Goal: Task Accomplishment & Management: Use online tool/utility

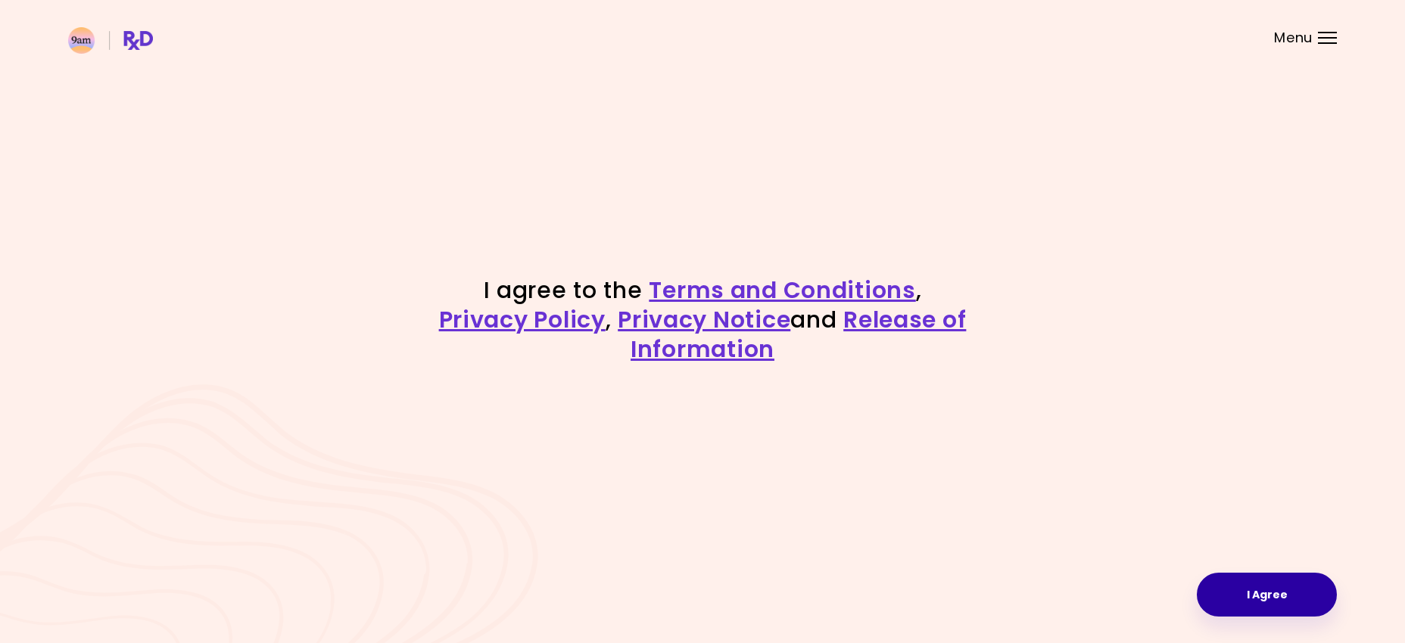
click at [1244, 590] on button "I Agree" at bounding box center [1267, 595] width 140 height 44
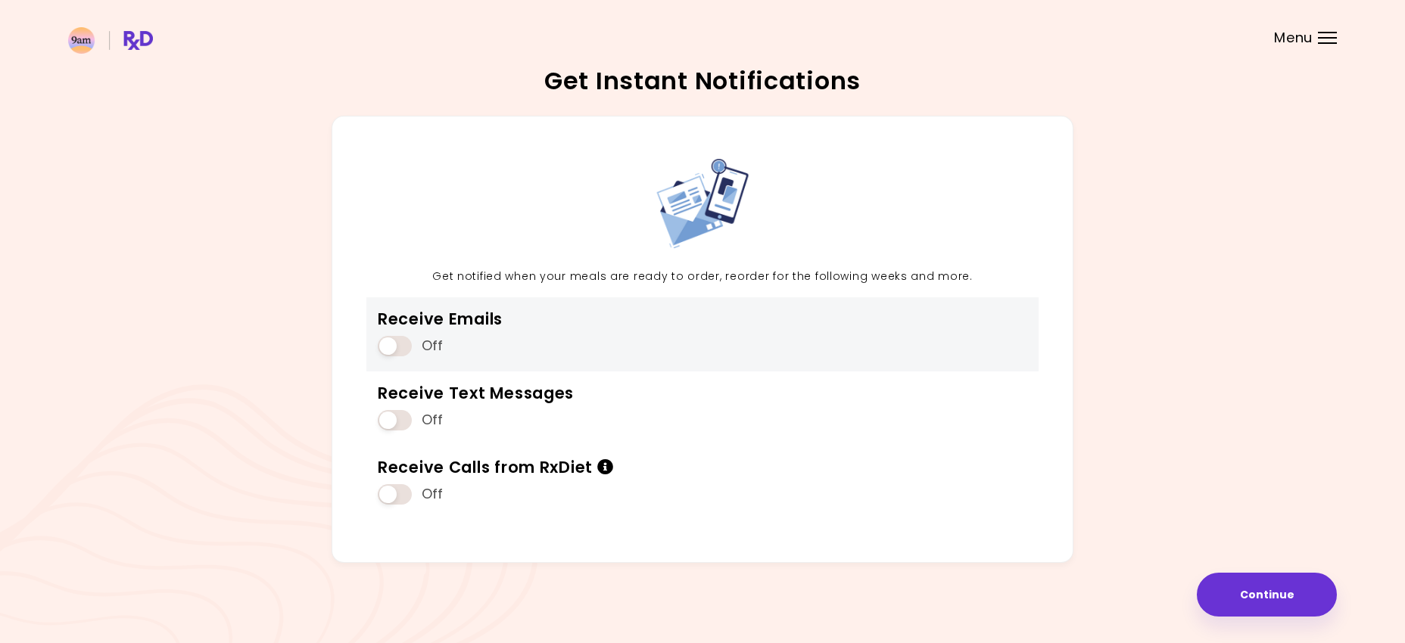
click at [408, 334] on div "Off" at bounding box center [440, 346] width 125 height 29
click at [394, 349] on span at bounding box center [395, 346] width 34 height 20
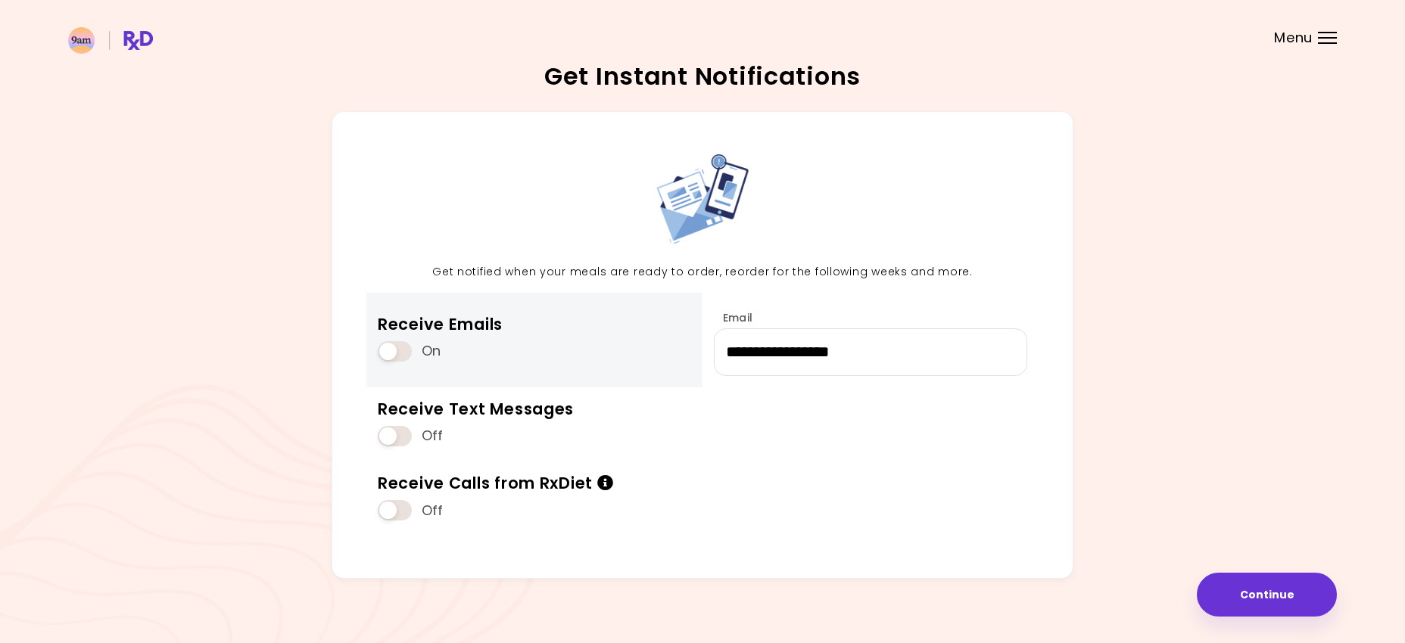
click at [388, 325] on div "Receive Emails" at bounding box center [440, 324] width 125 height 20
click at [389, 344] on span at bounding box center [395, 351] width 34 height 20
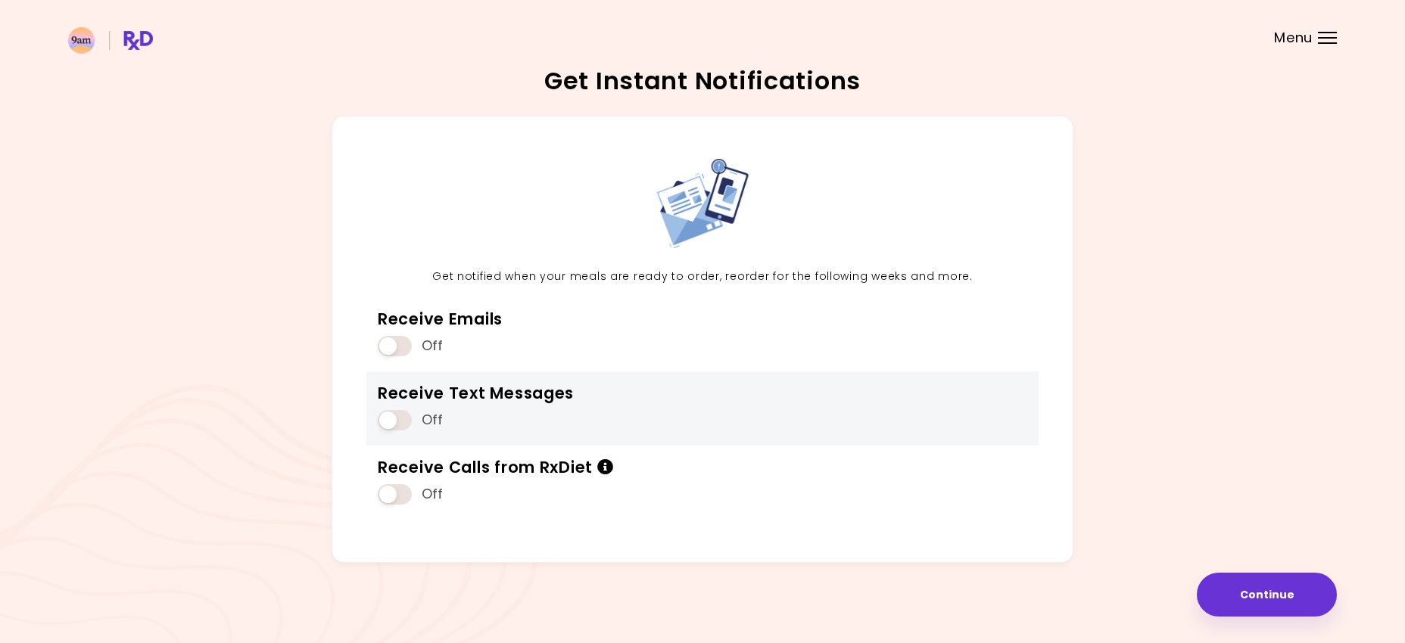
click at [388, 421] on span at bounding box center [395, 420] width 34 height 20
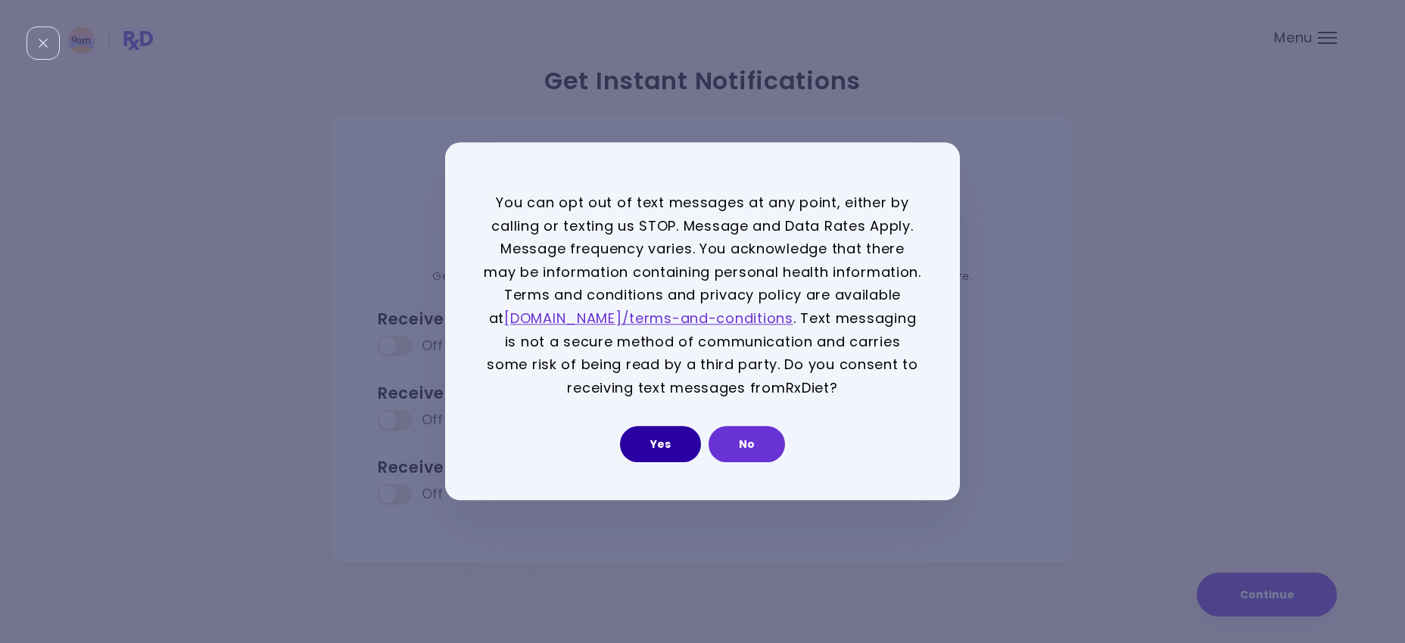
click at [665, 442] on button "Yes" at bounding box center [660, 445] width 81 height 36
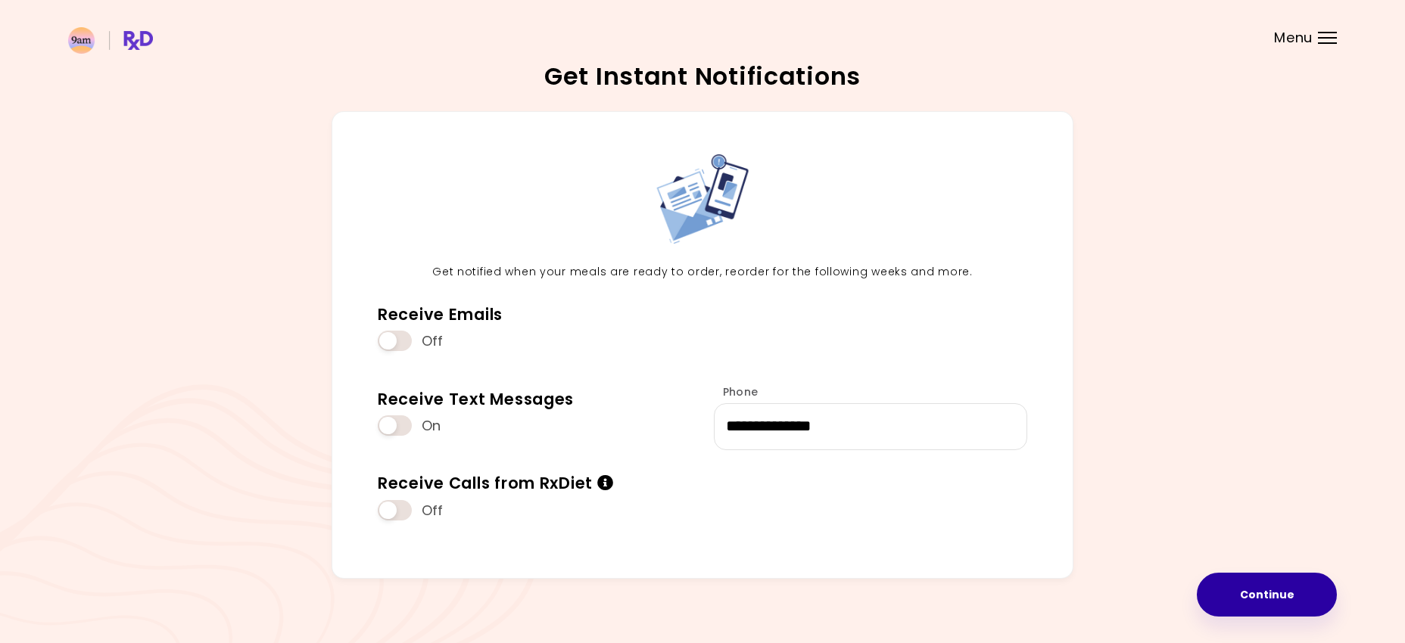
click at [1271, 599] on button "Continue" at bounding box center [1267, 595] width 140 height 44
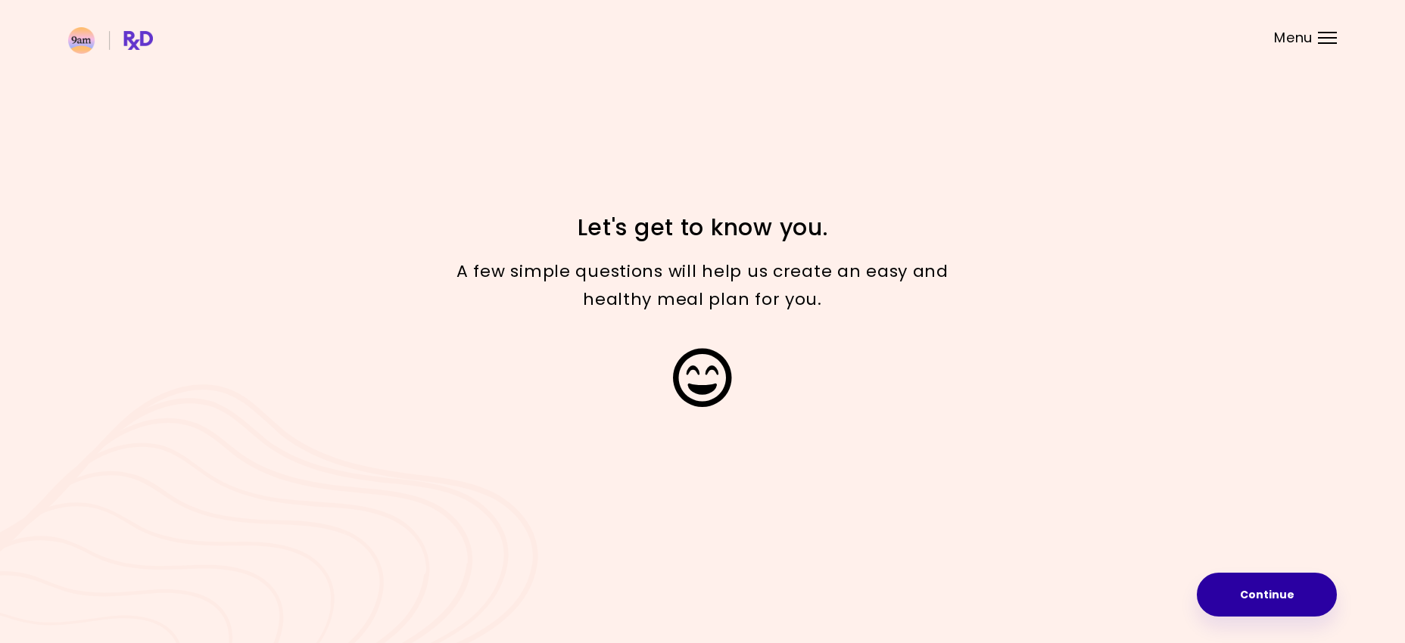
click at [1272, 600] on button "Continue" at bounding box center [1267, 595] width 140 height 44
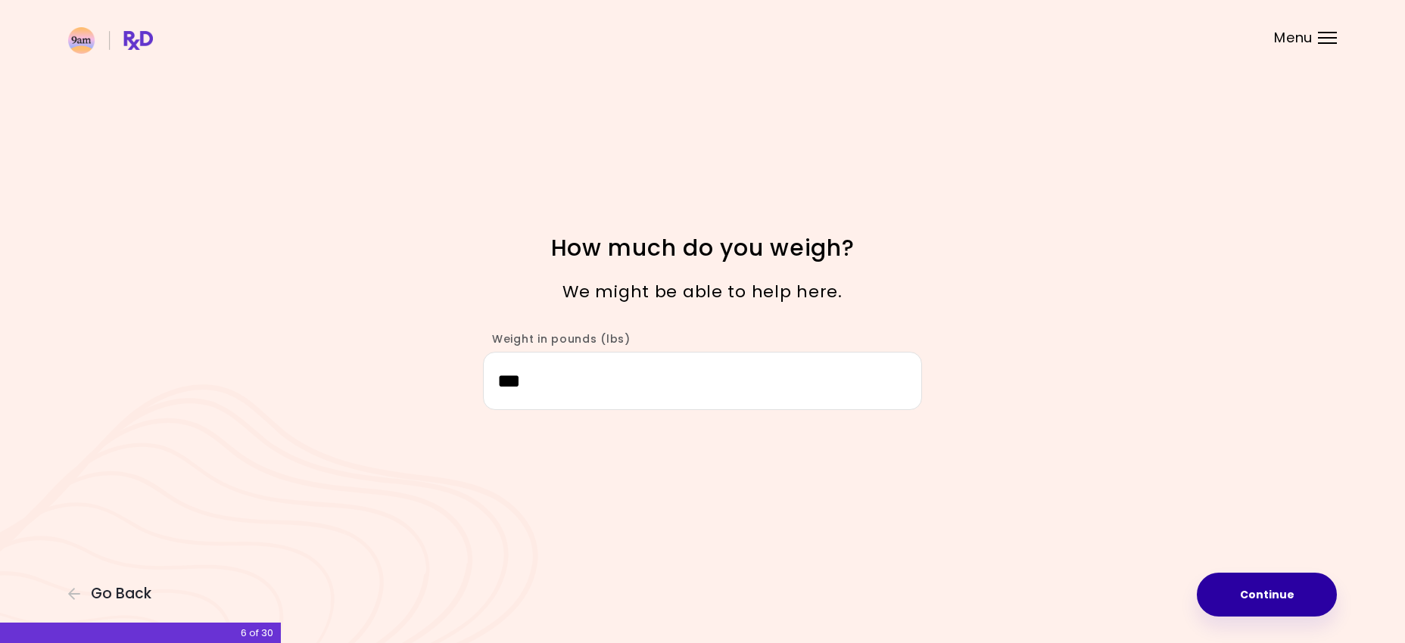
click at [1269, 589] on button "Continue" at bounding box center [1267, 595] width 140 height 44
select select "****"
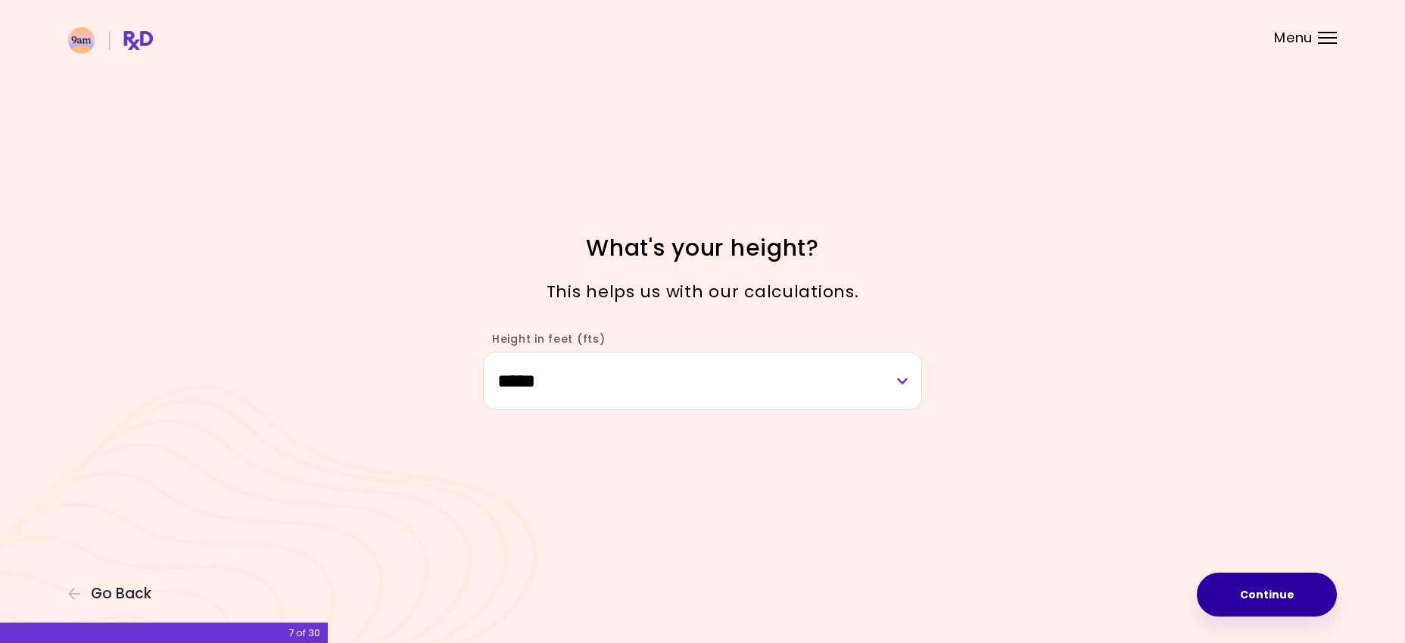
click at [1280, 595] on button "Continue" at bounding box center [1267, 595] width 140 height 44
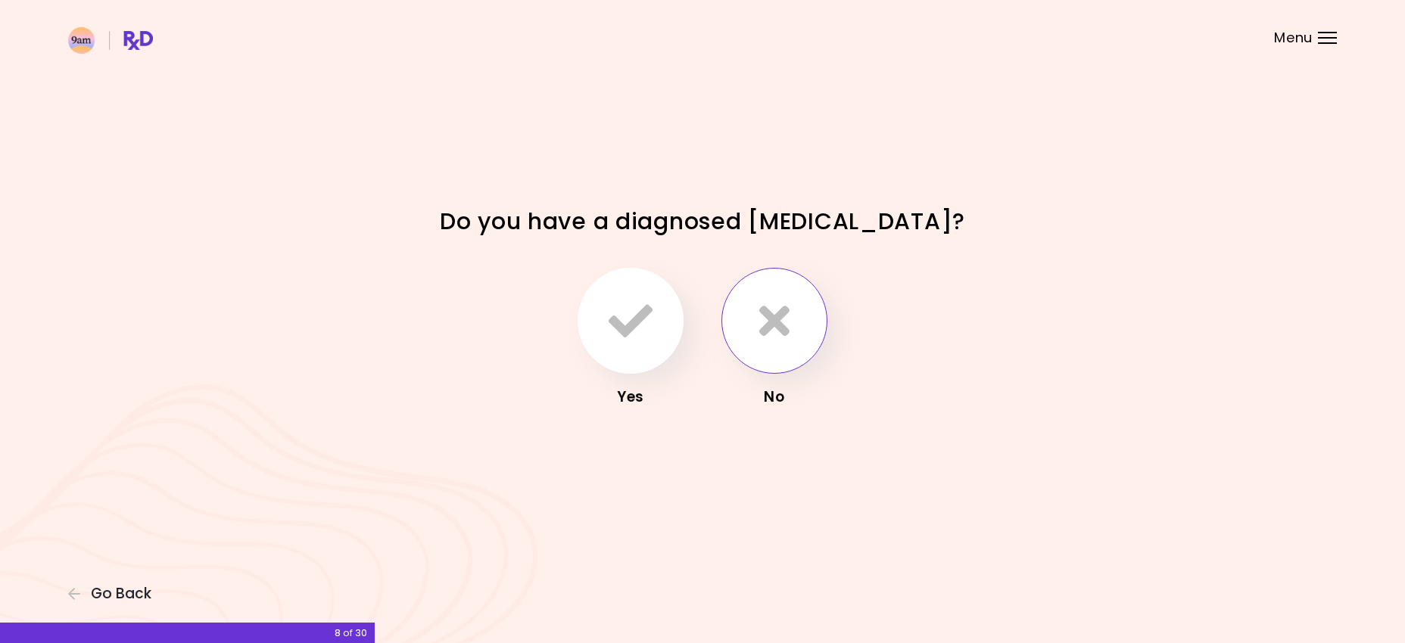
click at [763, 325] on icon "button" at bounding box center [774, 321] width 30 height 44
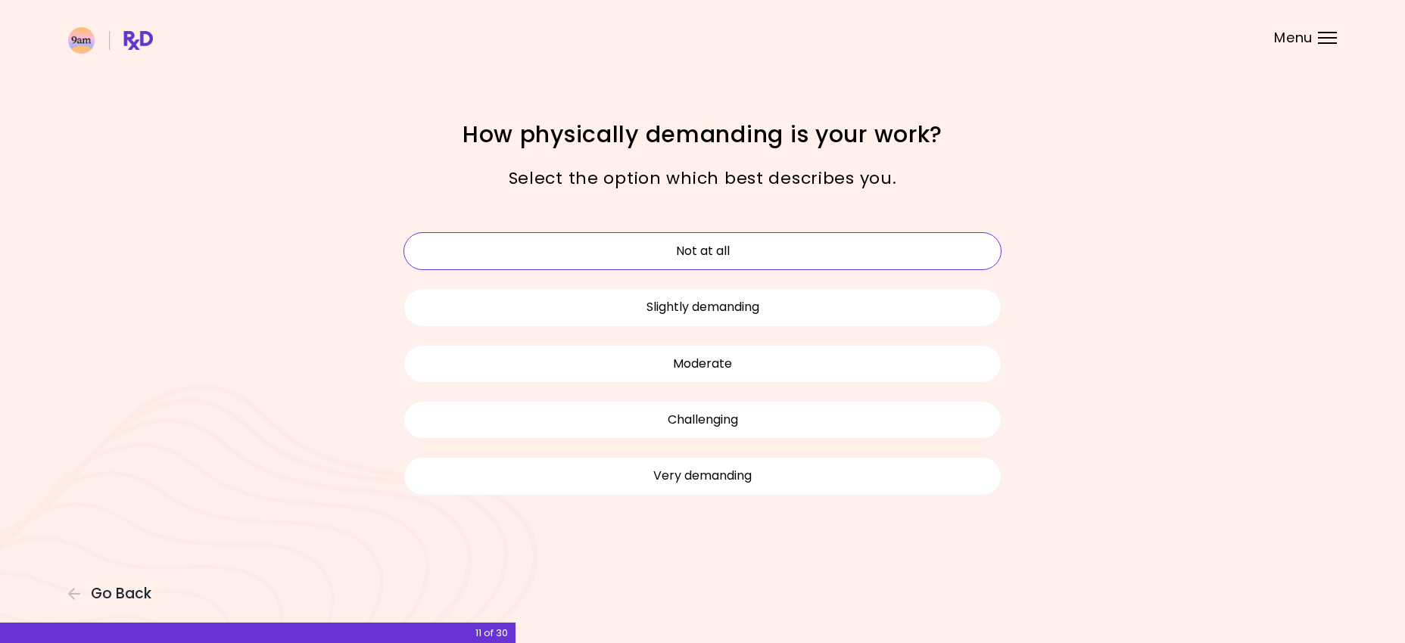
click at [813, 251] on button "Not at all" at bounding box center [702, 251] width 598 height 38
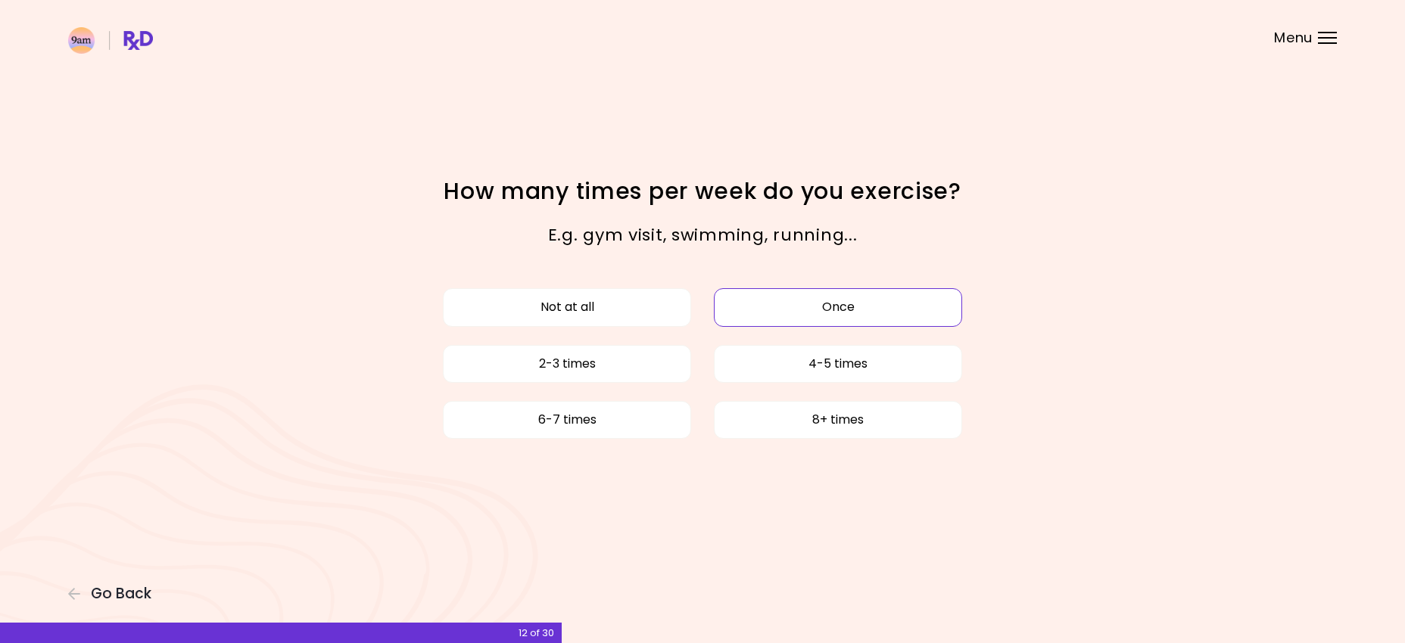
click at [834, 299] on button "Once" at bounding box center [838, 307] width 248 height 38
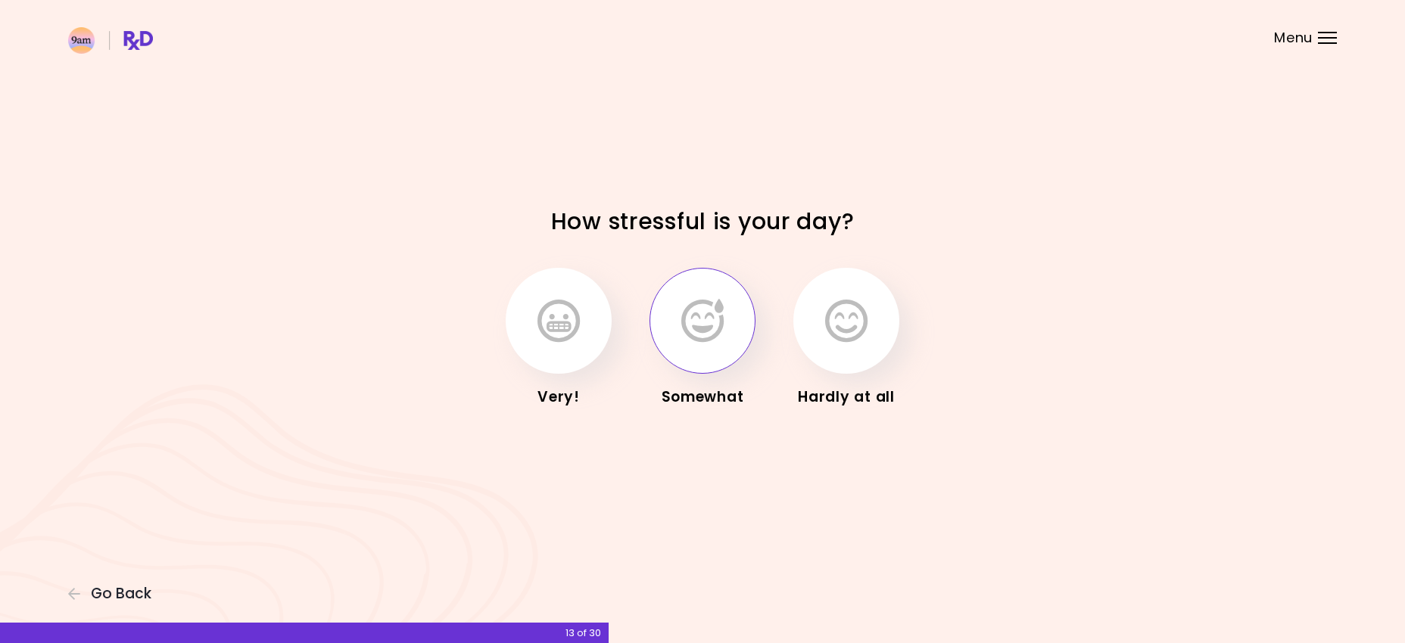
click at [701, 348] on button "button" at bounding box center [702, 321] width 106 height 106
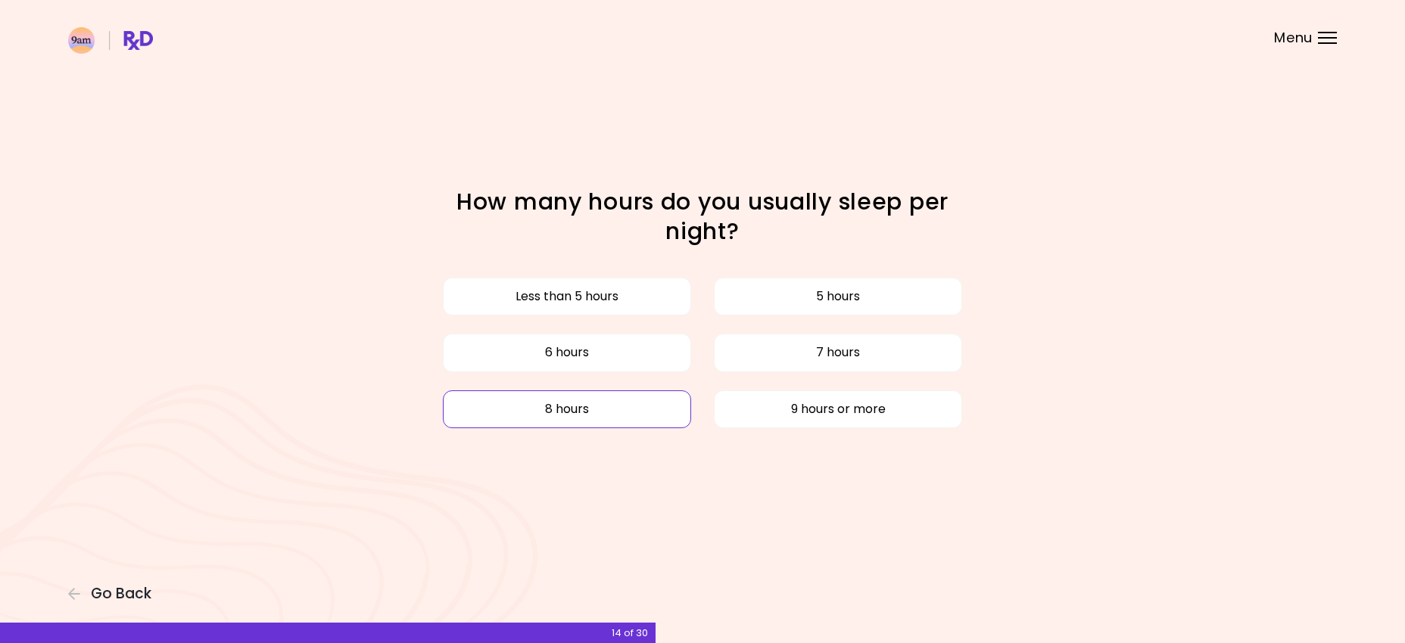
click at [568, 426] on button "8 hours" at bounding box center [567, 410] width 248 height 38
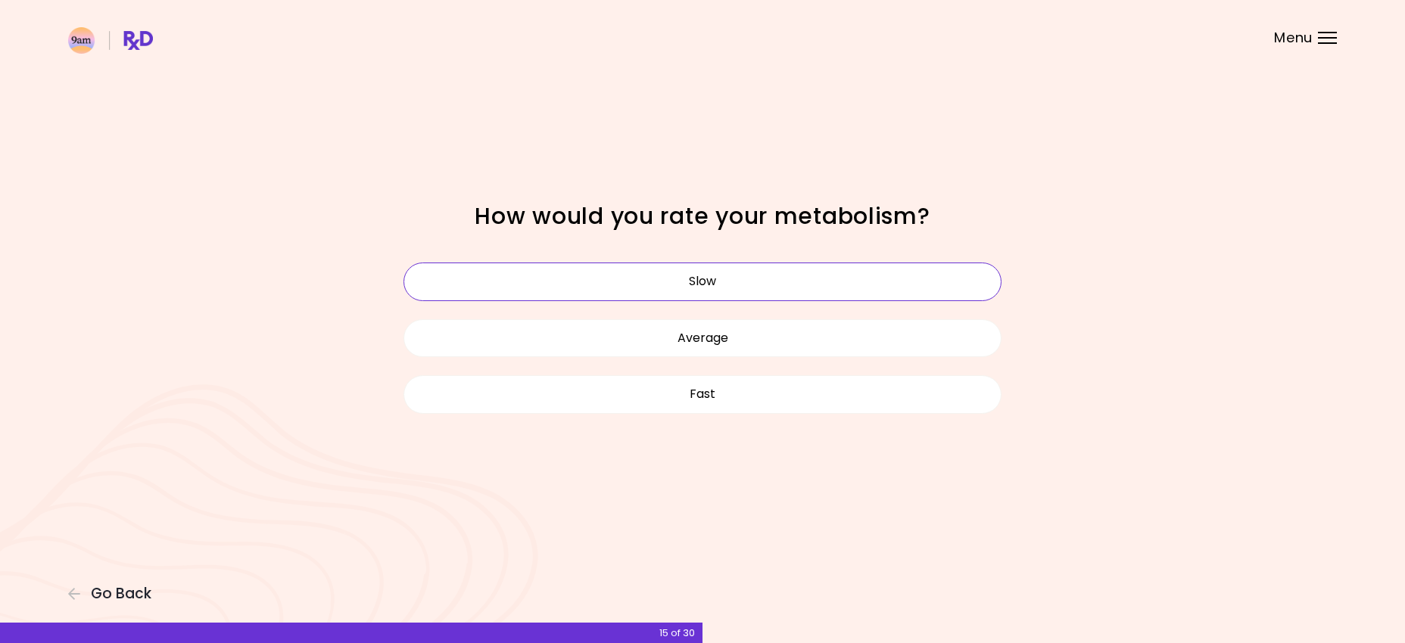
click at [729, 276] on button "Slow" at bounding box center [702, 282] width 598 height 38
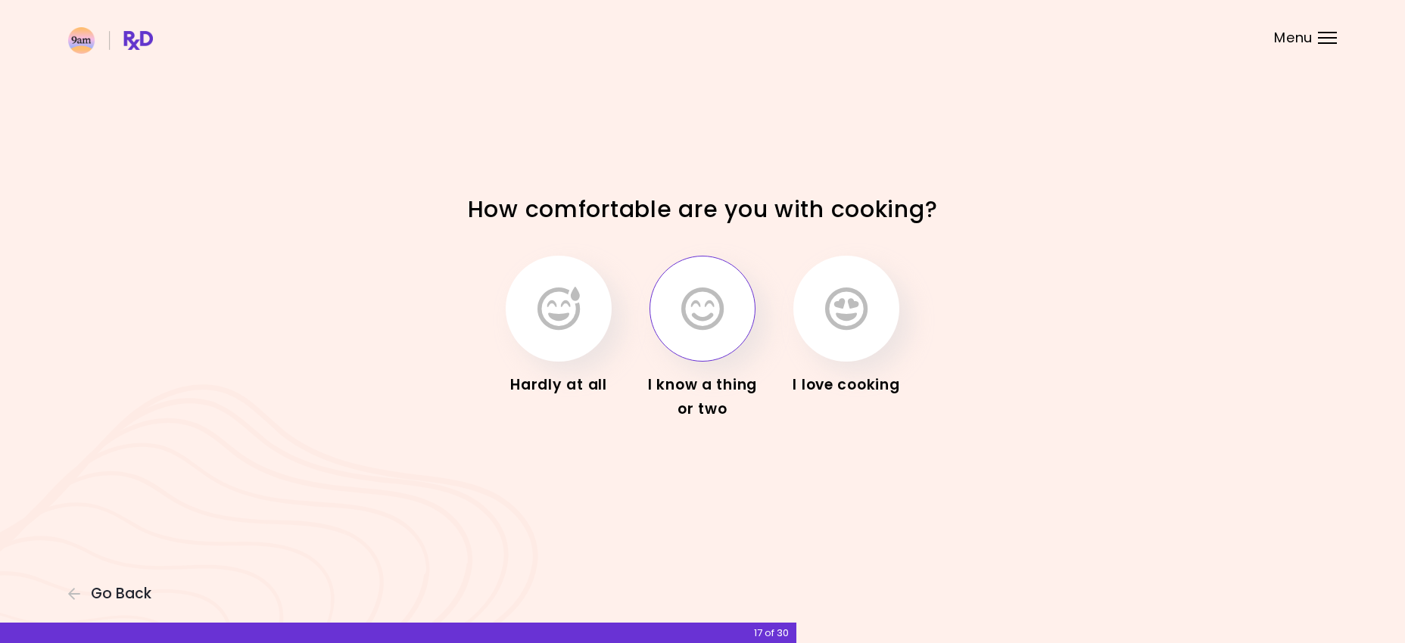
click at [693, 287] on icon "button" at bounding box center [702, 309] width 42 height 44
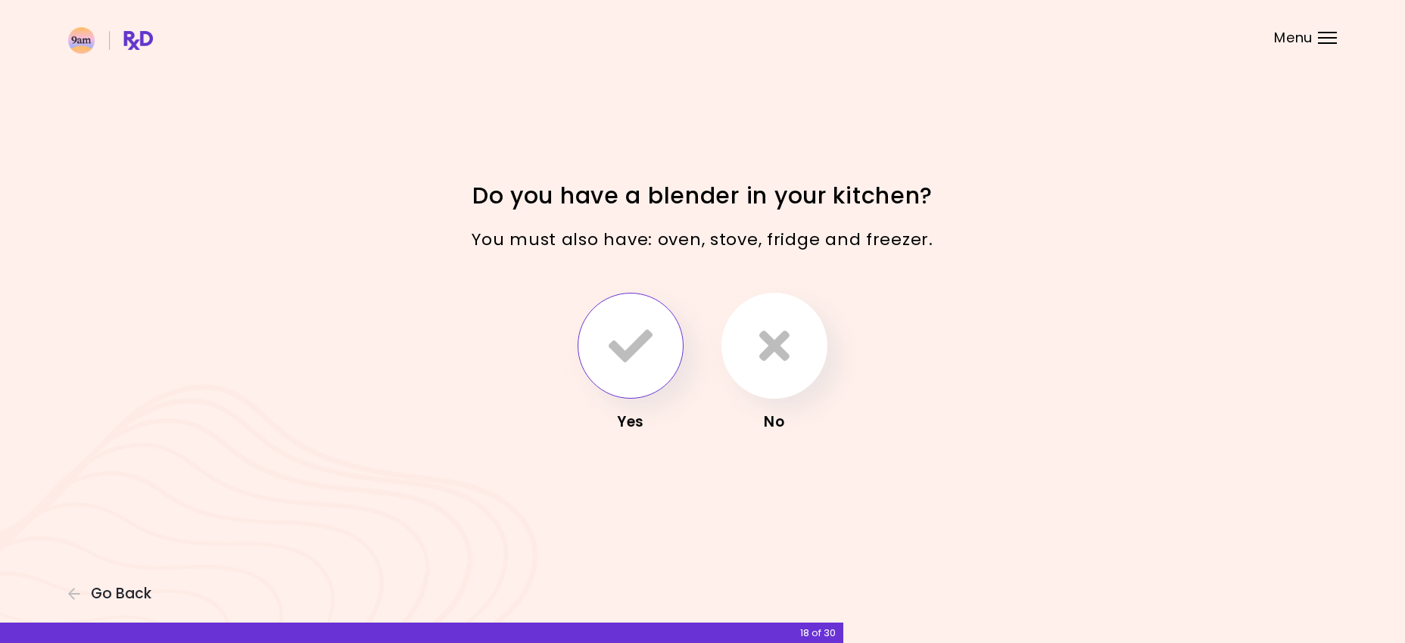
click at [658, 344] on button "button" at bounding box center [631, 346] width 106 height 106
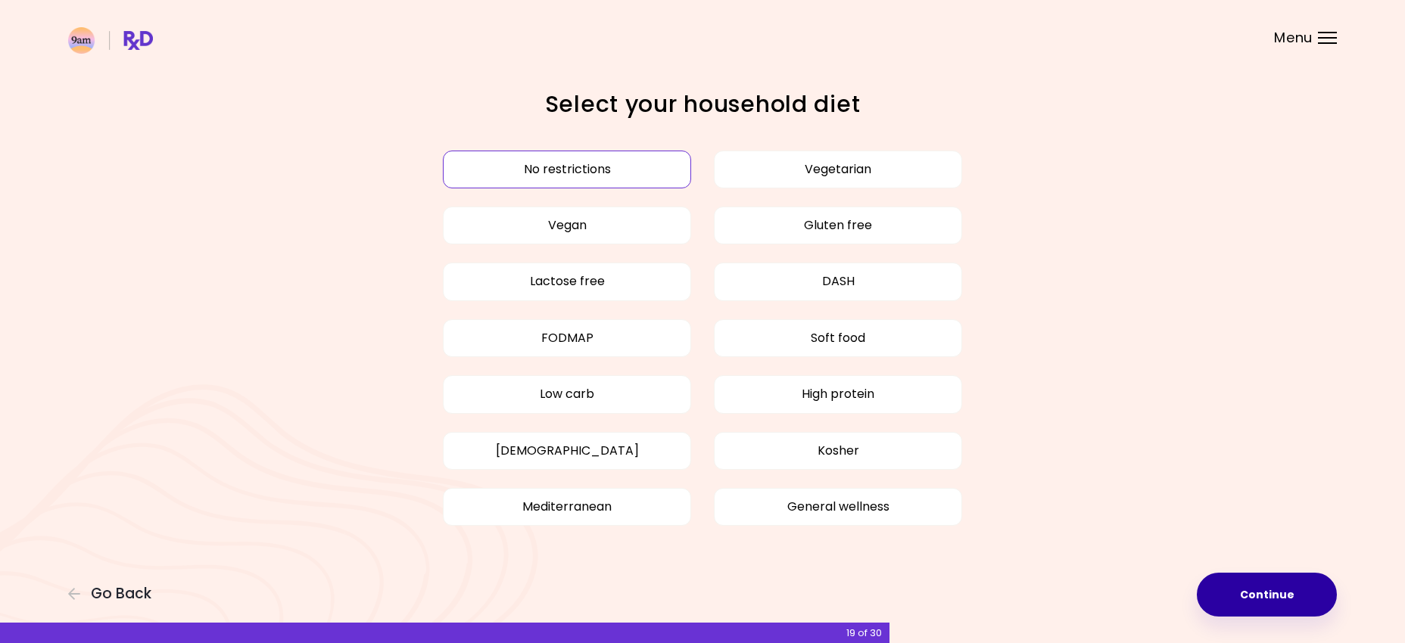
click at [1250, 585] on button "Continue" at bounding box center [1267, 595] width 140 height 44
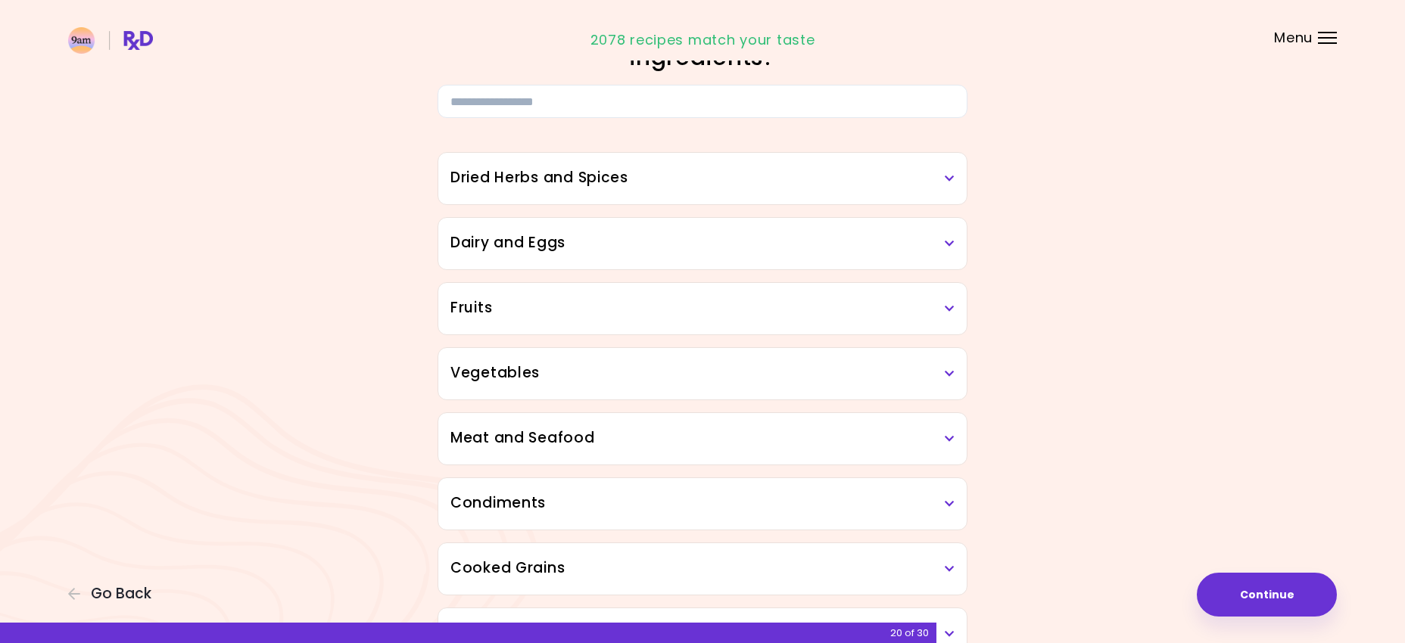
scroll to position [86, 0]
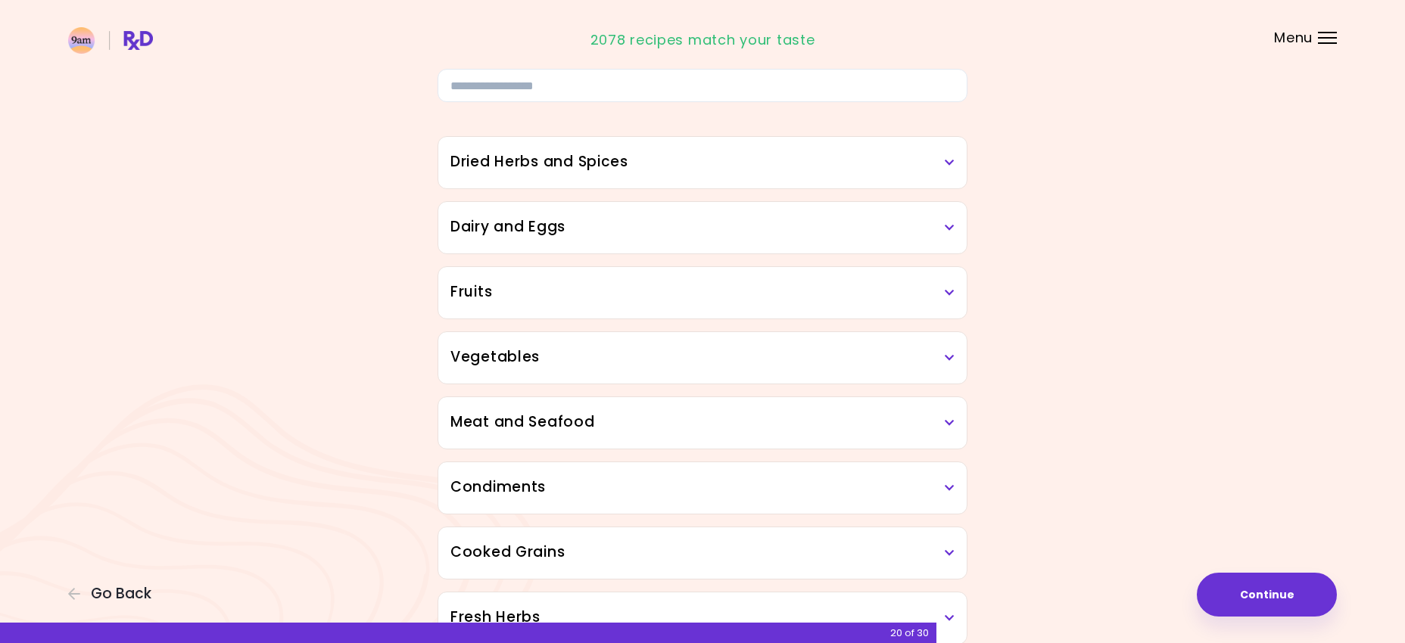
click at [944, 169] on h3 "Dried Herbs and Spices" at bounding box center [702, 162] width 504 height 22
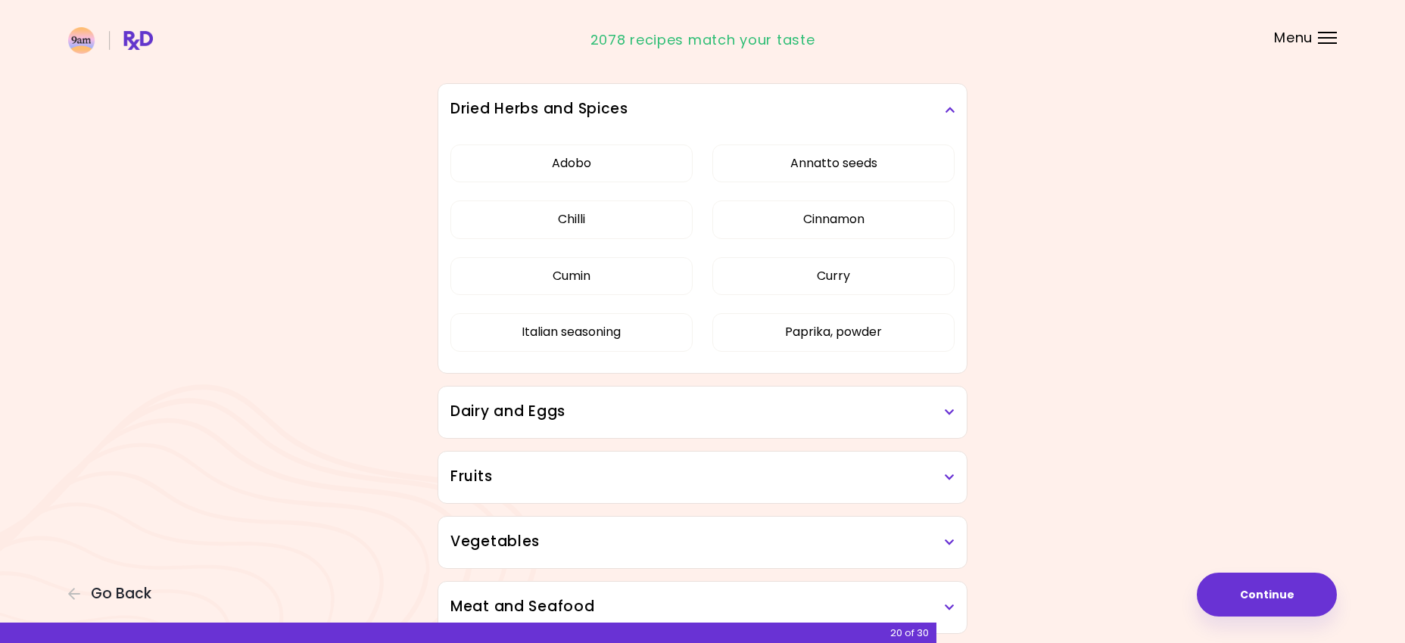
scroll to position [140, 0]
click at [947, 416] on icon at bounding box center [950, 411] width 10 height 11
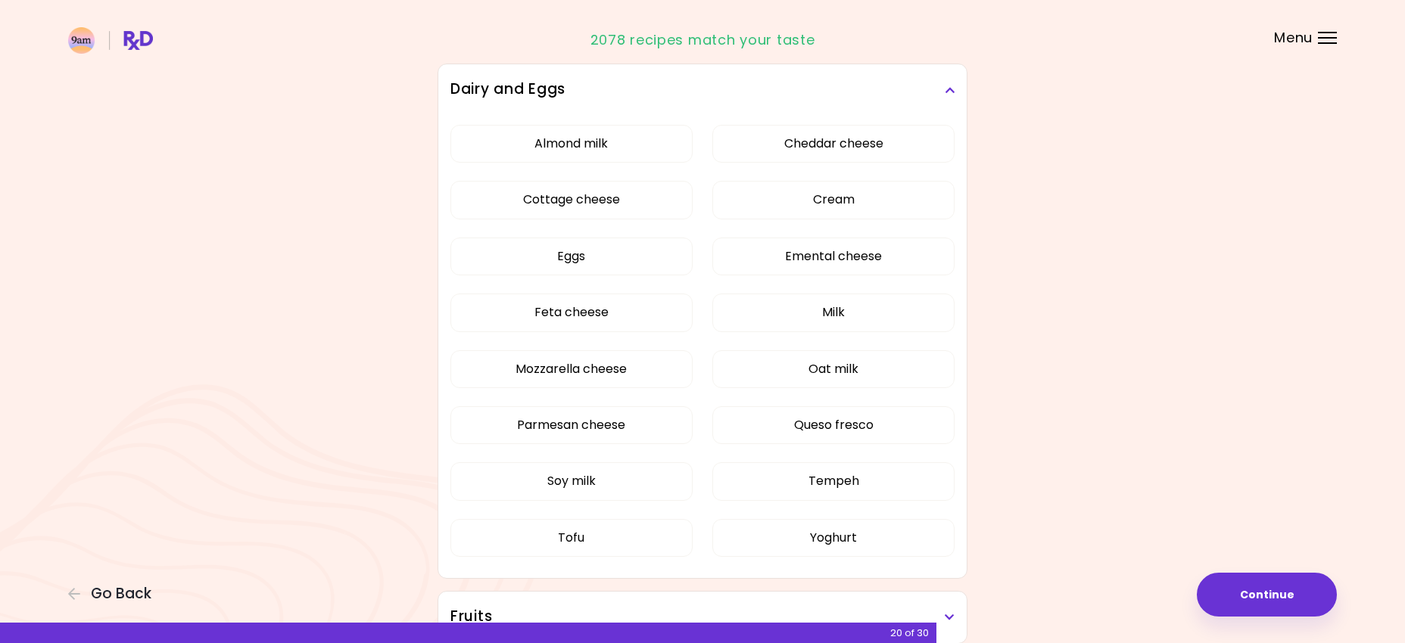
scroll to position [468, 0]
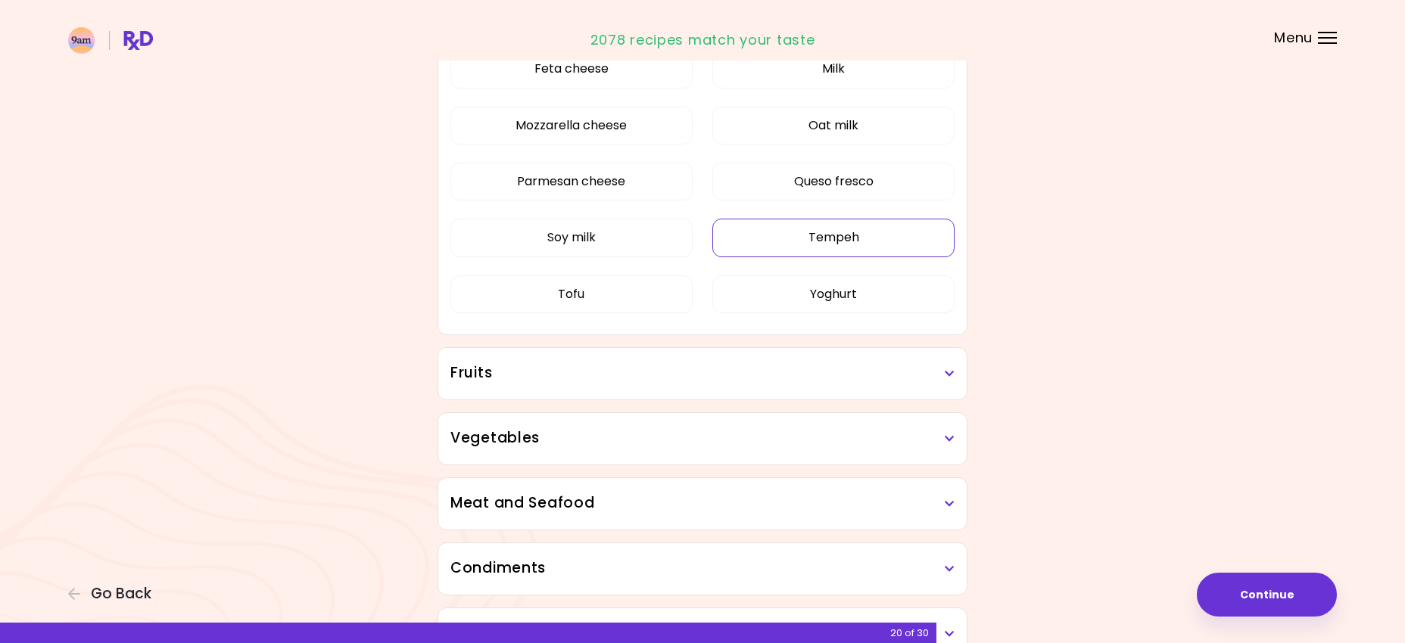
click at [861, 480] on div "Dried Herbs and Spices Adobo Annatto seeds Chilli Cinnamon Cumin [PERSON_NAME] …" at bounding box center [702, 484] width 545 height 1526
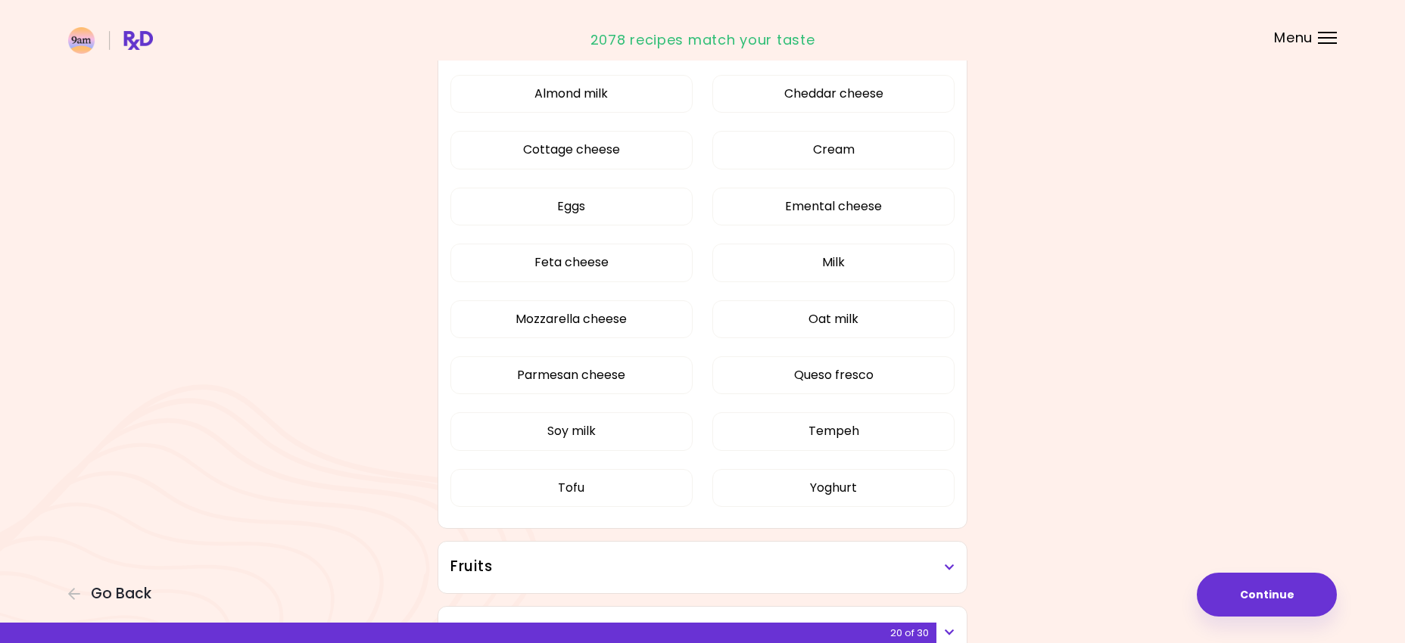
scroll to position [292, 0]
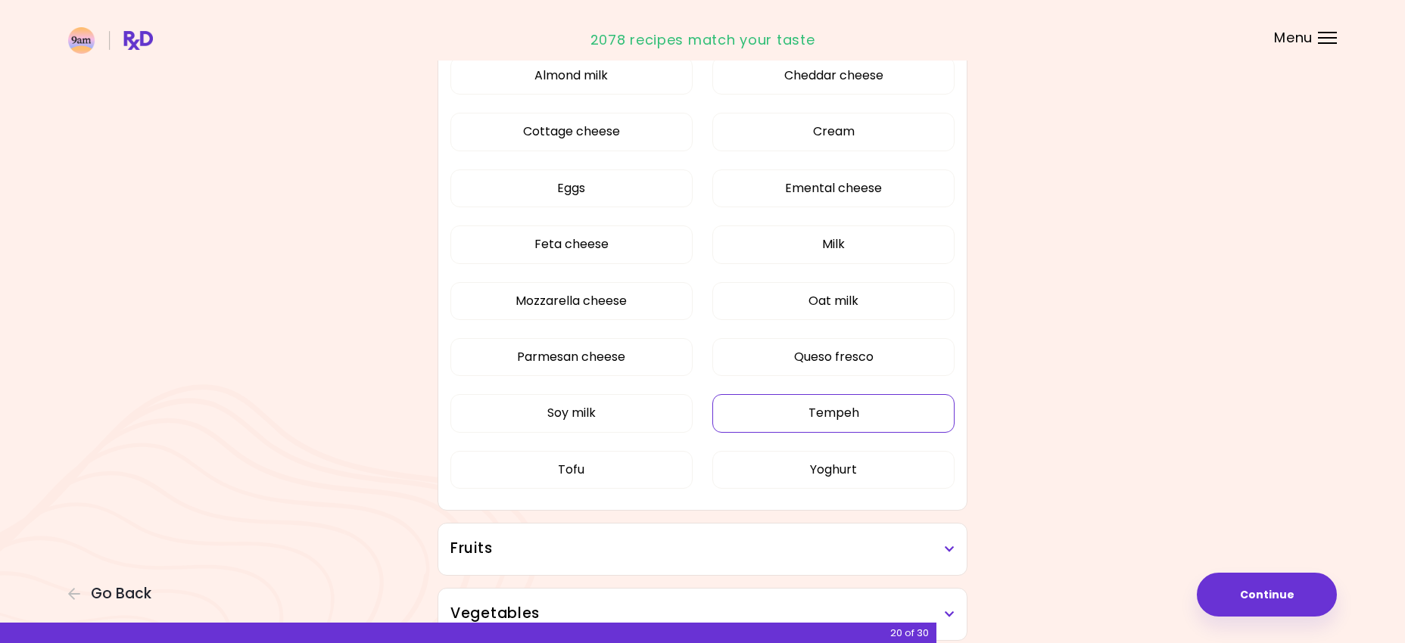
click at [827, 410] on button "Tempeh" at bounding box center [833, 413] width 242 height 38
click at [850, 189] on button "Emental cheese" at bounding box center [833, 189] width 242 height 38
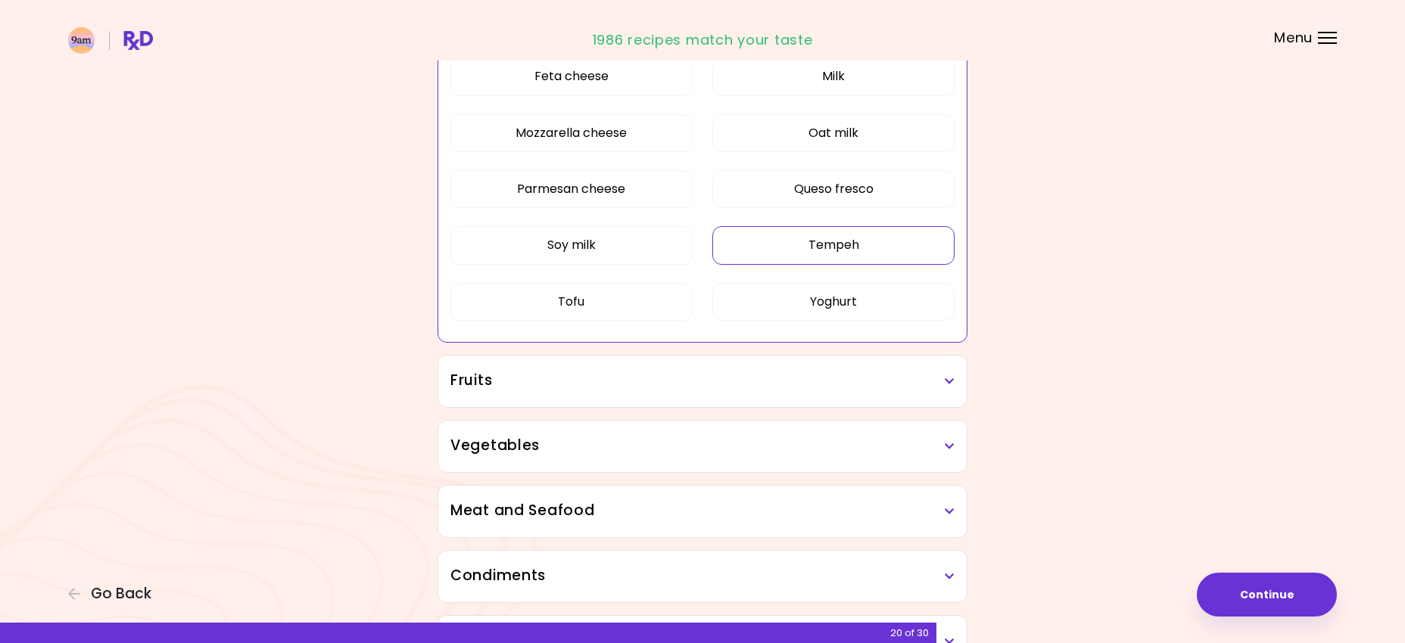
scroll to position [470, 0]
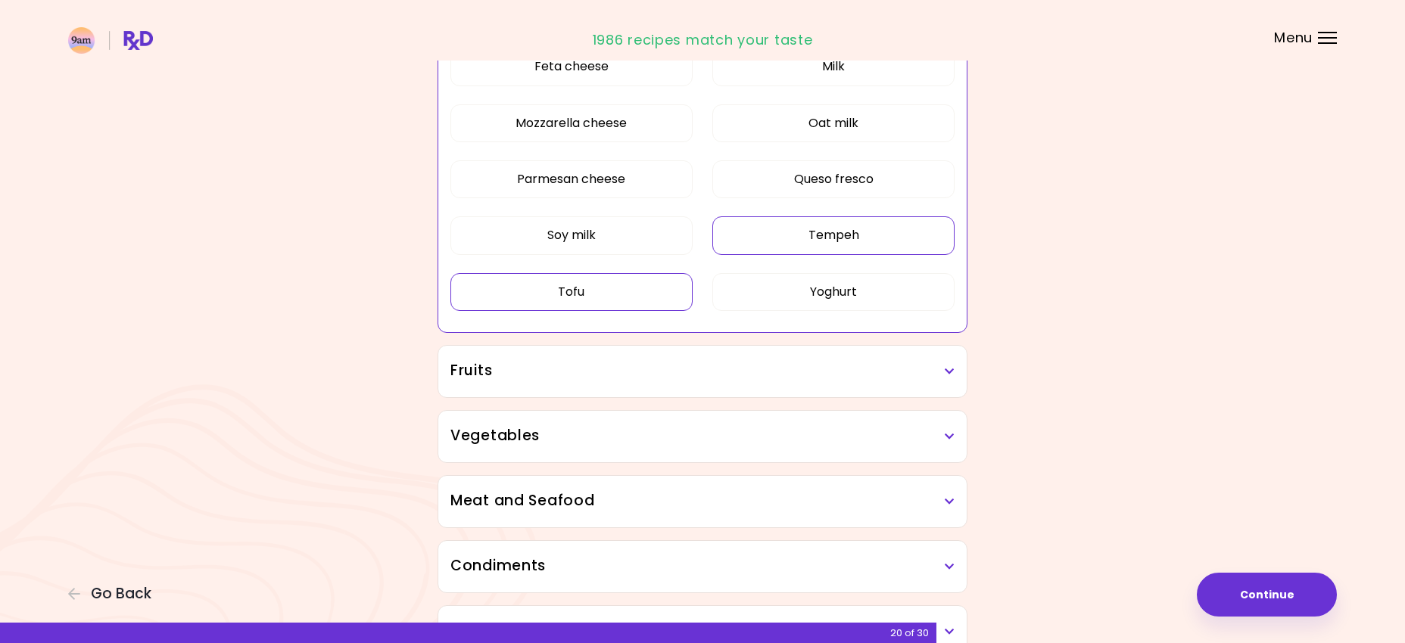
click at [612, 297] on button "Tofu" at bounding box center [571, 292] width 242 height 38
click at [945, 375] on icon at bounding box center [950, 371] width 10 height 11
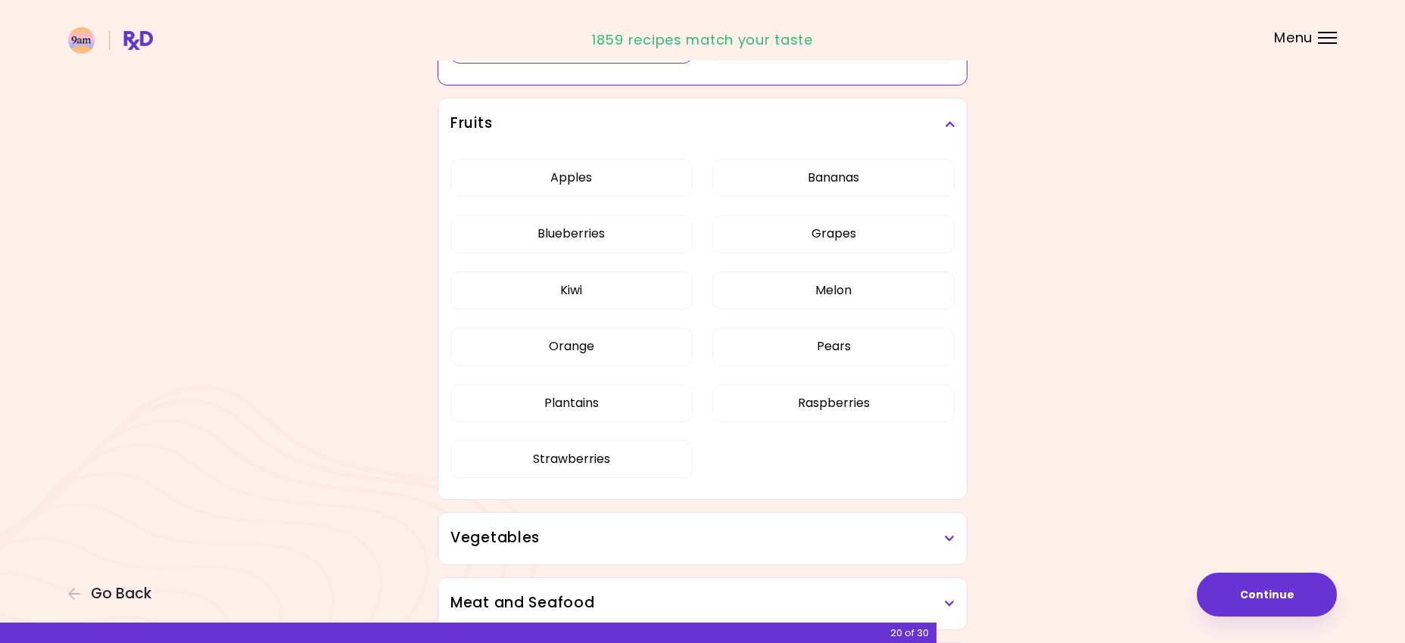
scroll to position [727, 0]
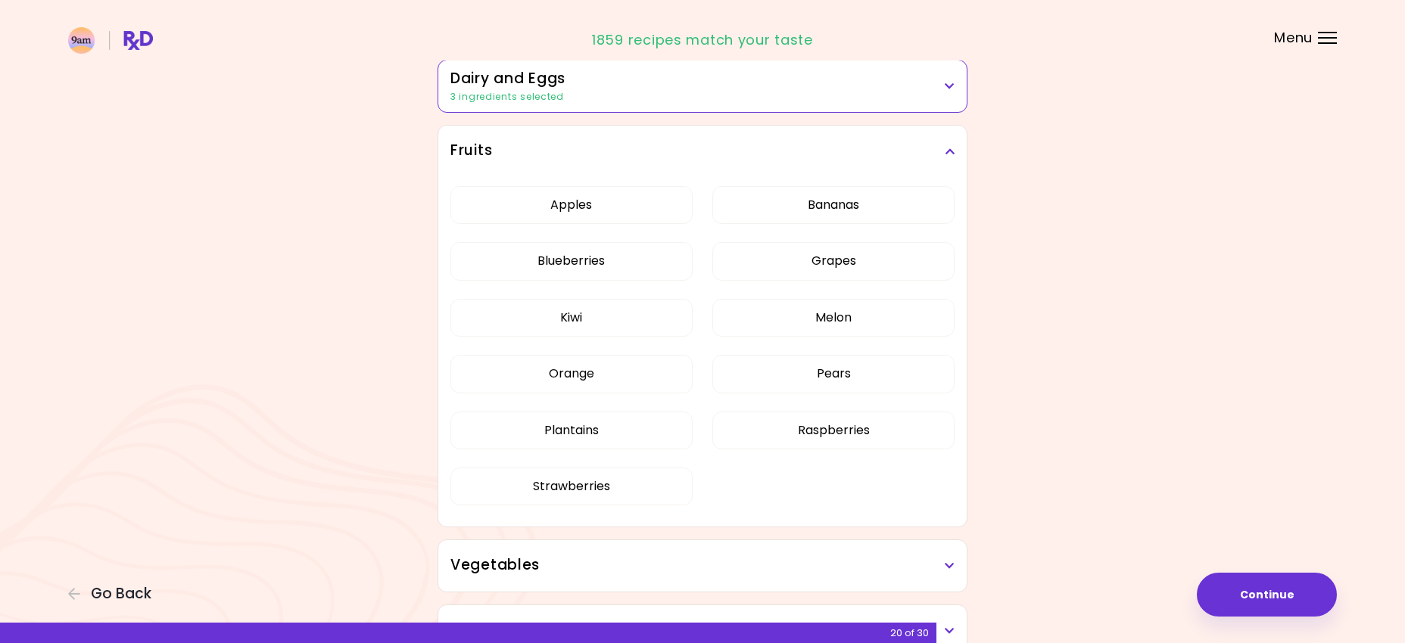
scroll to position [222, 0]
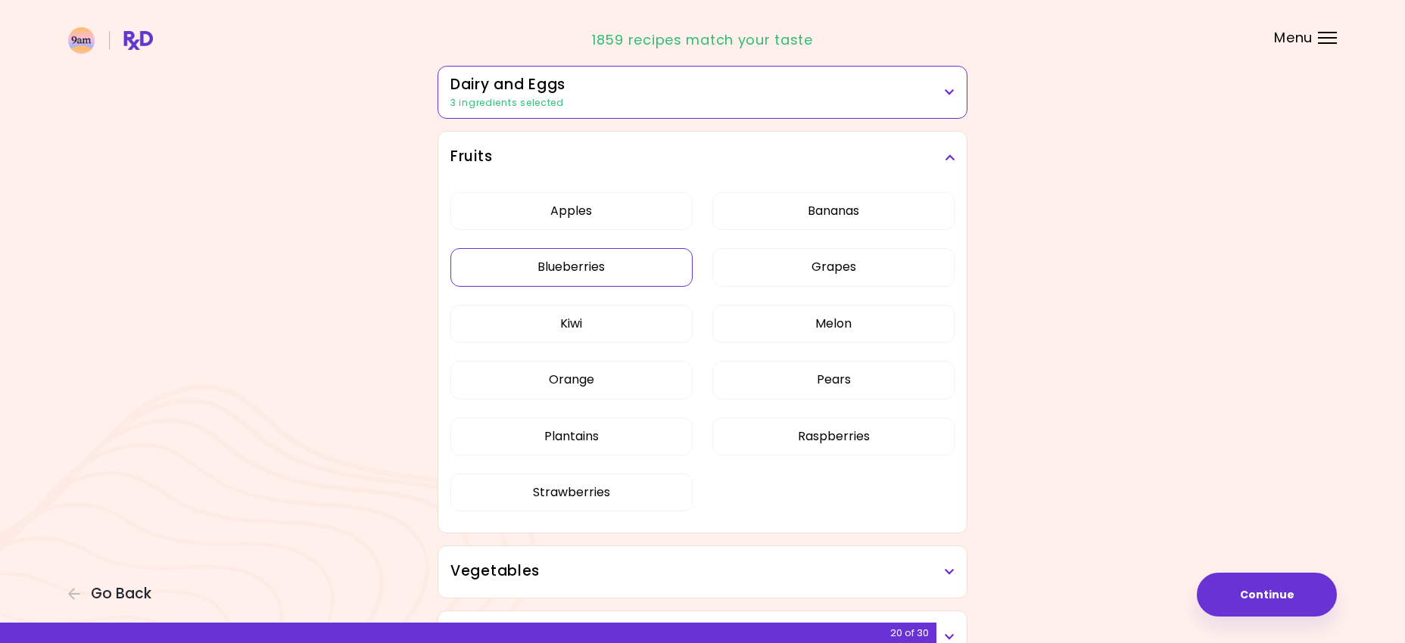
click at [600, 263] on button "Blueberries" at bounding box center [571, 267] width 242 height 38
click at [636, 379] on button "Orange" at bounding box center [571, 380] width 242 height 38
click at [806, 325] on button "Melon" at bounding box center [833, 324] width 242 height 38
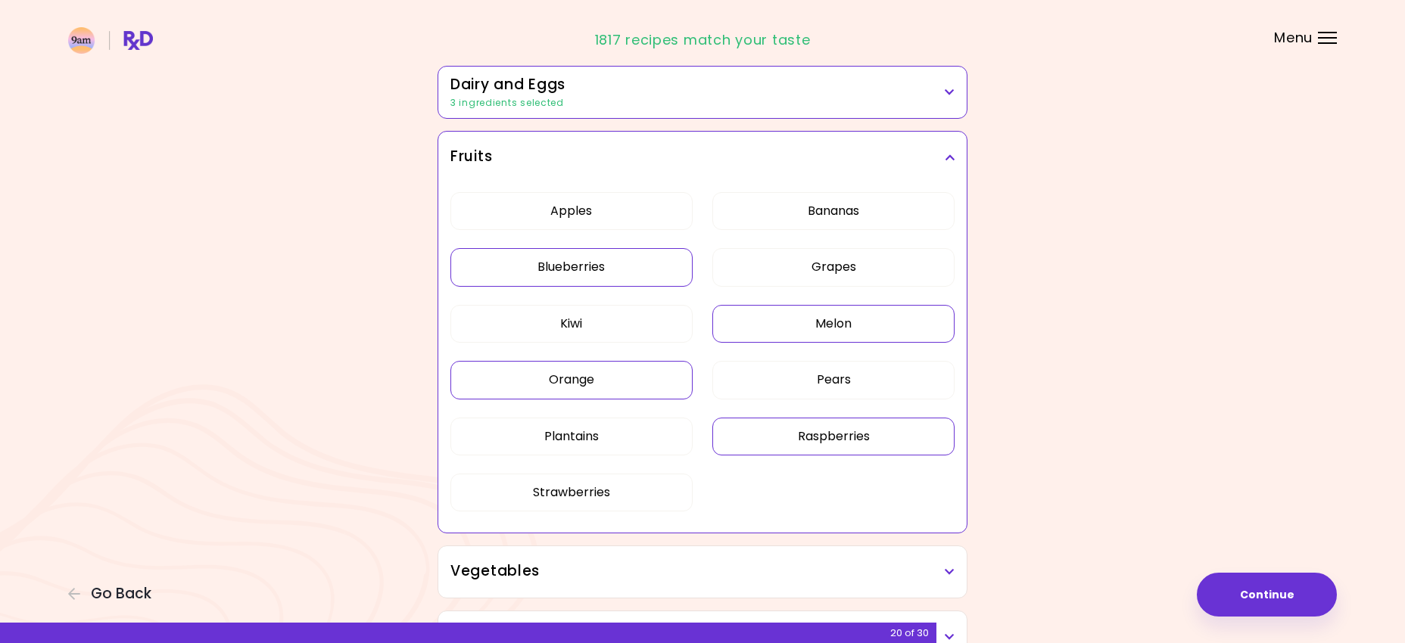
click at [844, 440] on button "Raspberries" at bounding box center [833, 437] width 242 height 38
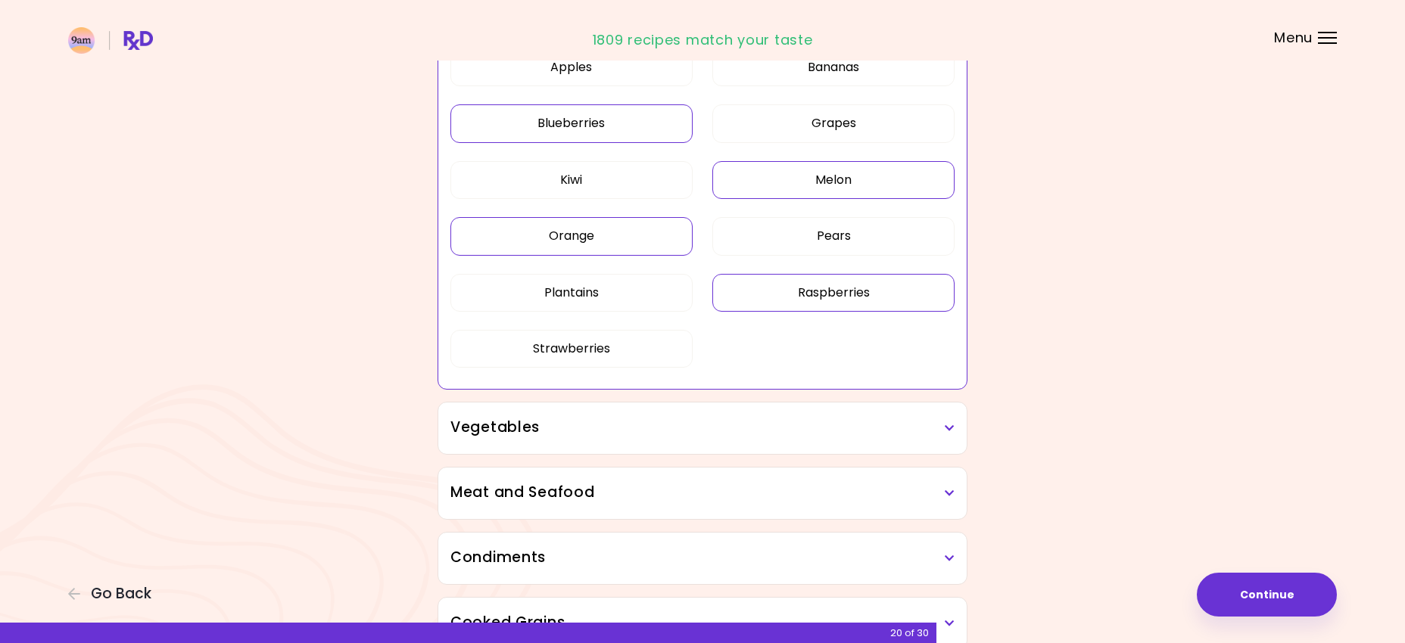
scroll to position [366, 0]
click at [947, 428] on icon at bounding box center [950, 427] width 10 height 11
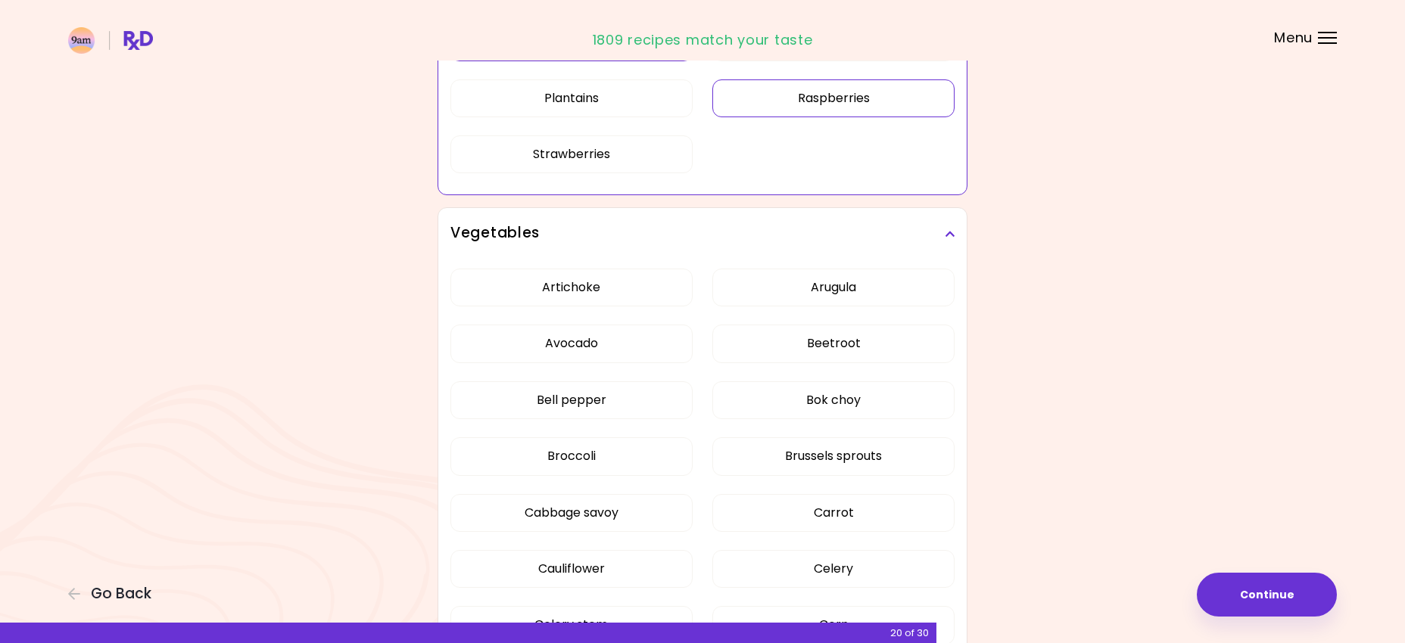
scroll to position [563, 0]
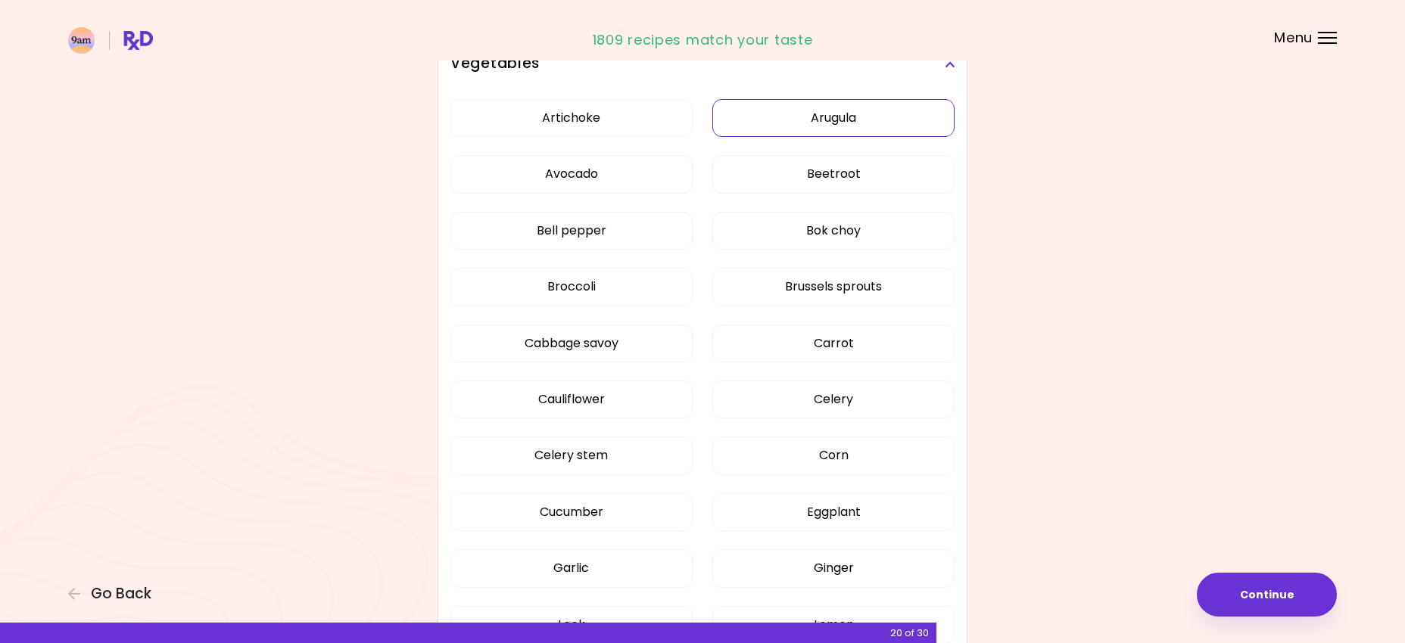
scroll to position [309, 0]
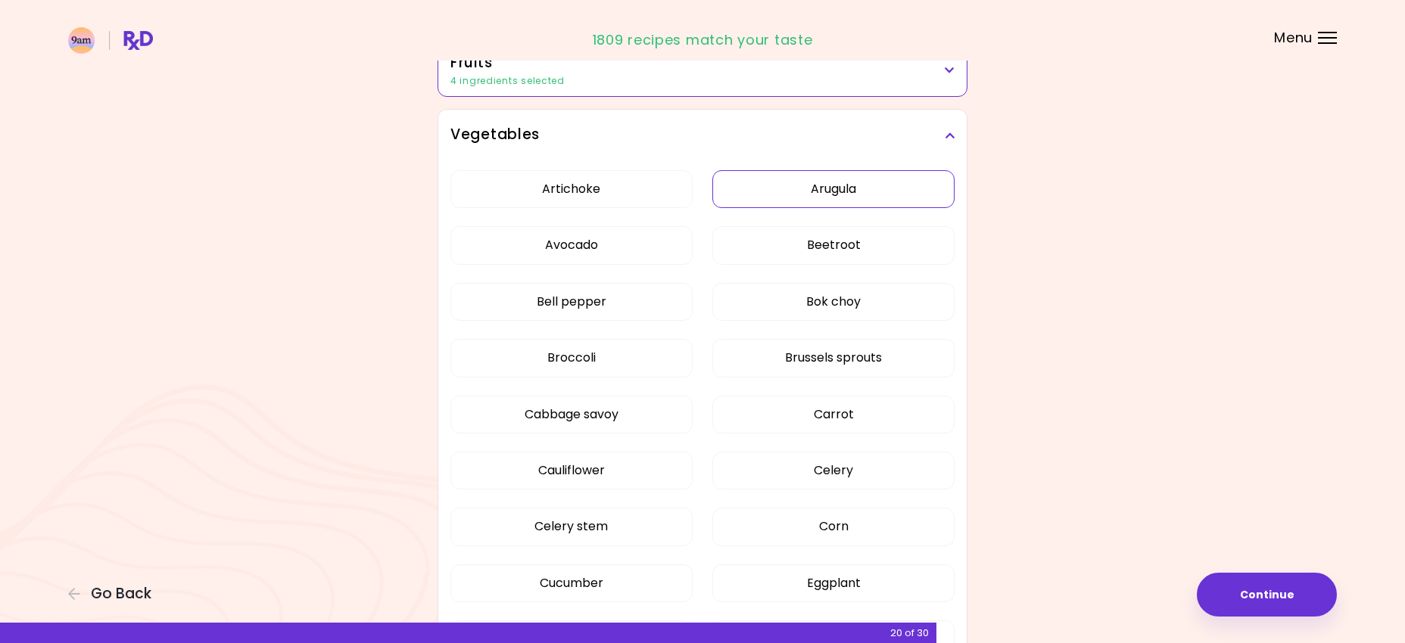
click at [820, 192] on button "Arugula" at bounding box center [833, 189] width 242 height 38
click at [818, 241] on button "Beetroot" at bounding box center [833, 245] width 242 height 38
click at [637, 254] on button "Avocado" at bounding box center [571, 245] width 242 height 38
click at [777, 289] on button "Bok choy" at bounding box center [833, 302] width 242 height 38
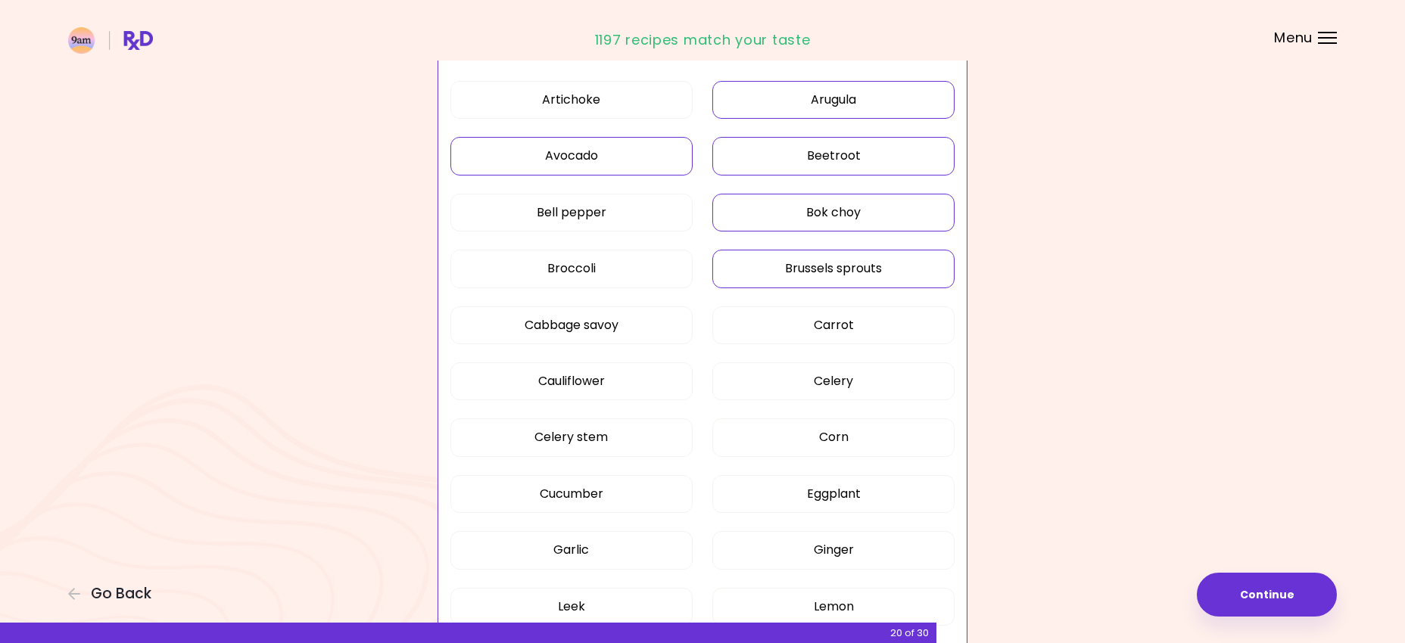
scroll to position [402, 0]
click at [634, 324] on button "Cabbage savoy" at bounding box center [571, 322] width 242 height 38
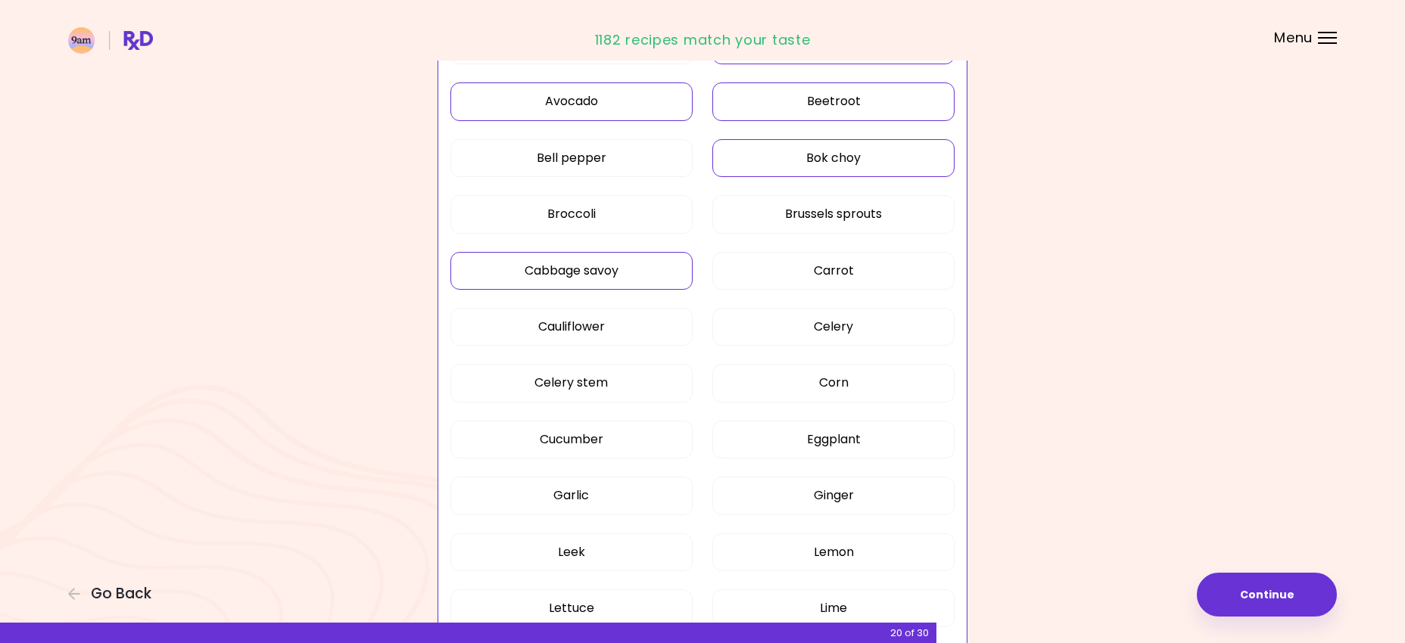
scroll to position [486, 0]
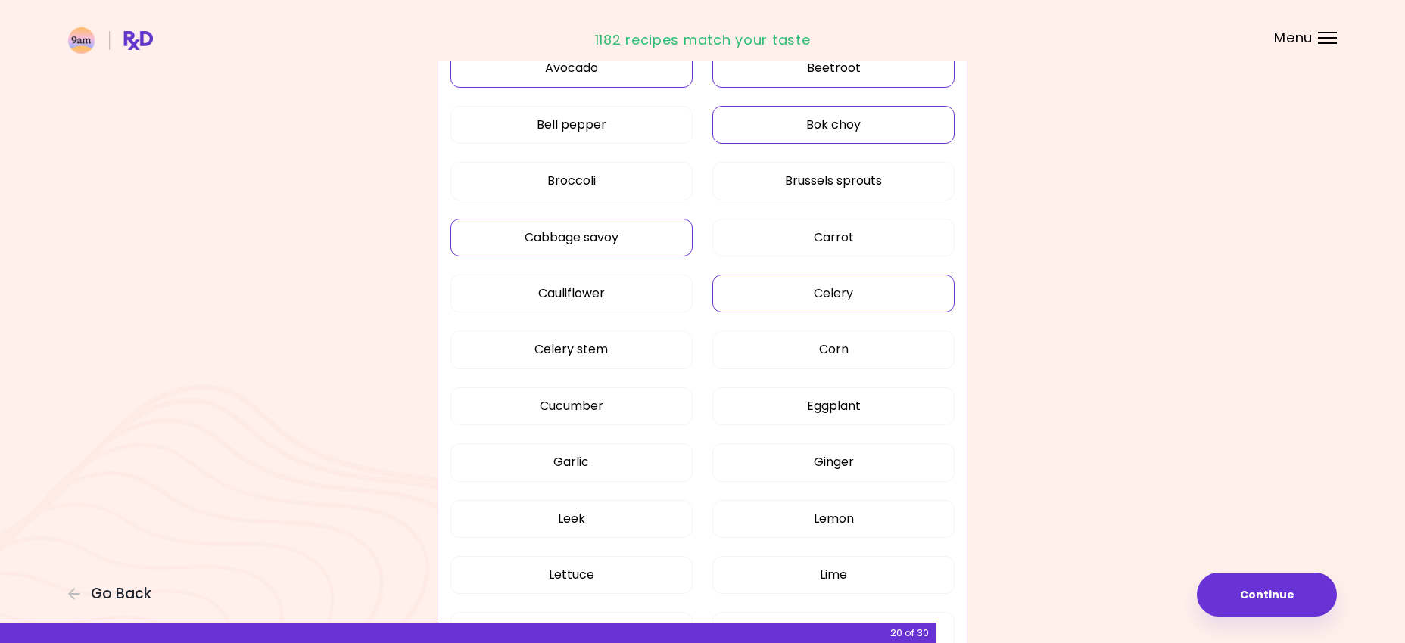
click at [752, 284] on button "Celery" at bounding box center [833, 294] width 242 height 38
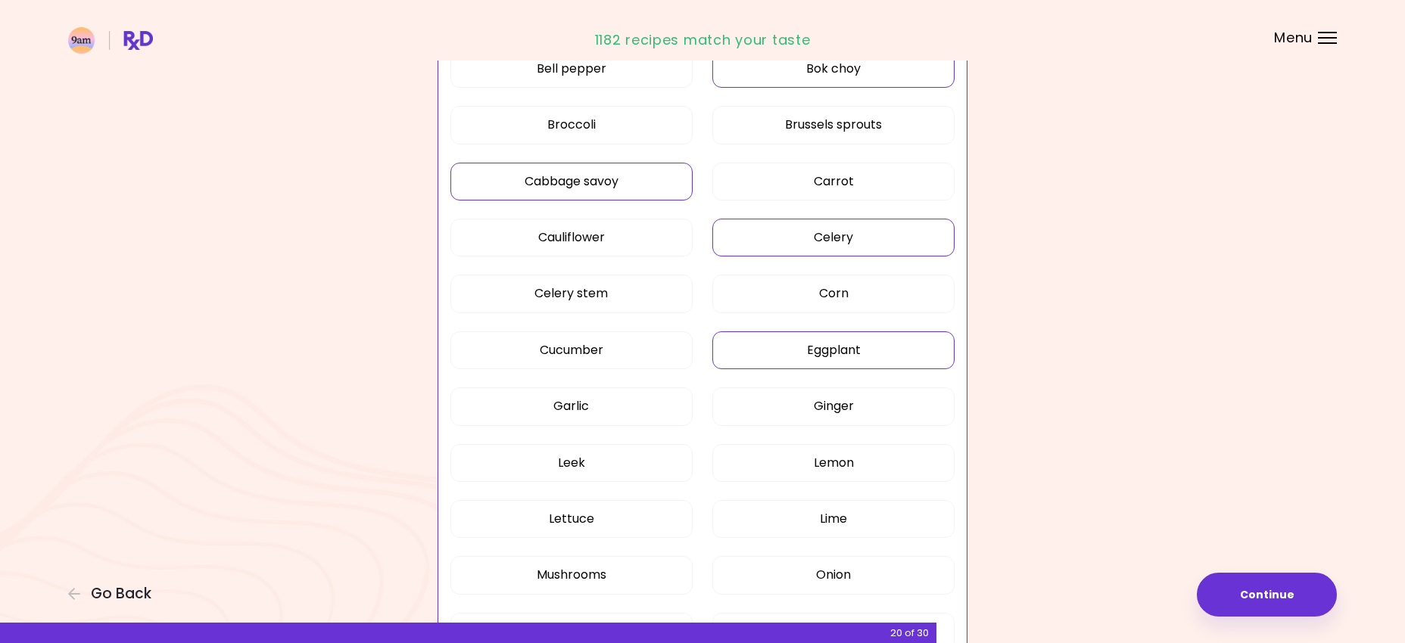
scroll to position [551, 0]
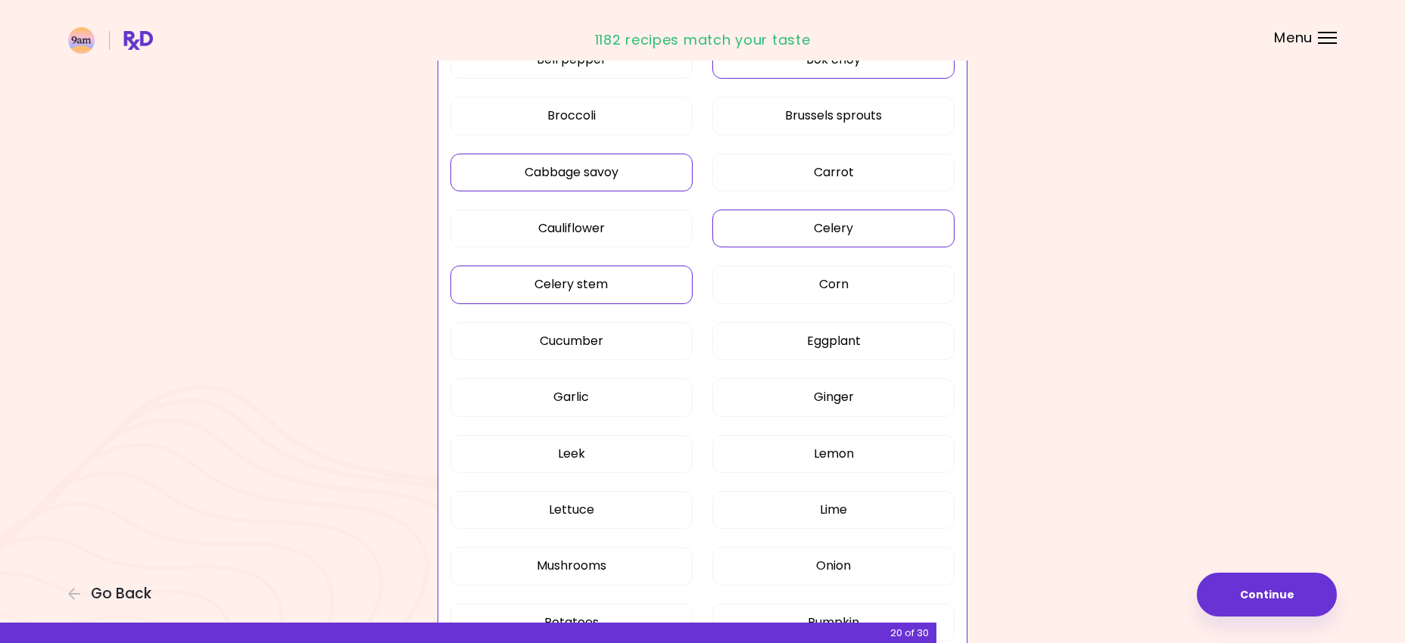
click at [620, 292] on button "Celery stem" at bounding box center [571, 285] width 242 height 38
click at [626, 346] on button "Cucumber" at bounding box center [571, 341] width 242 height 38
click at [737, 352] on button "Eggplant" at bounding box center [833, 341] width 242 height 38
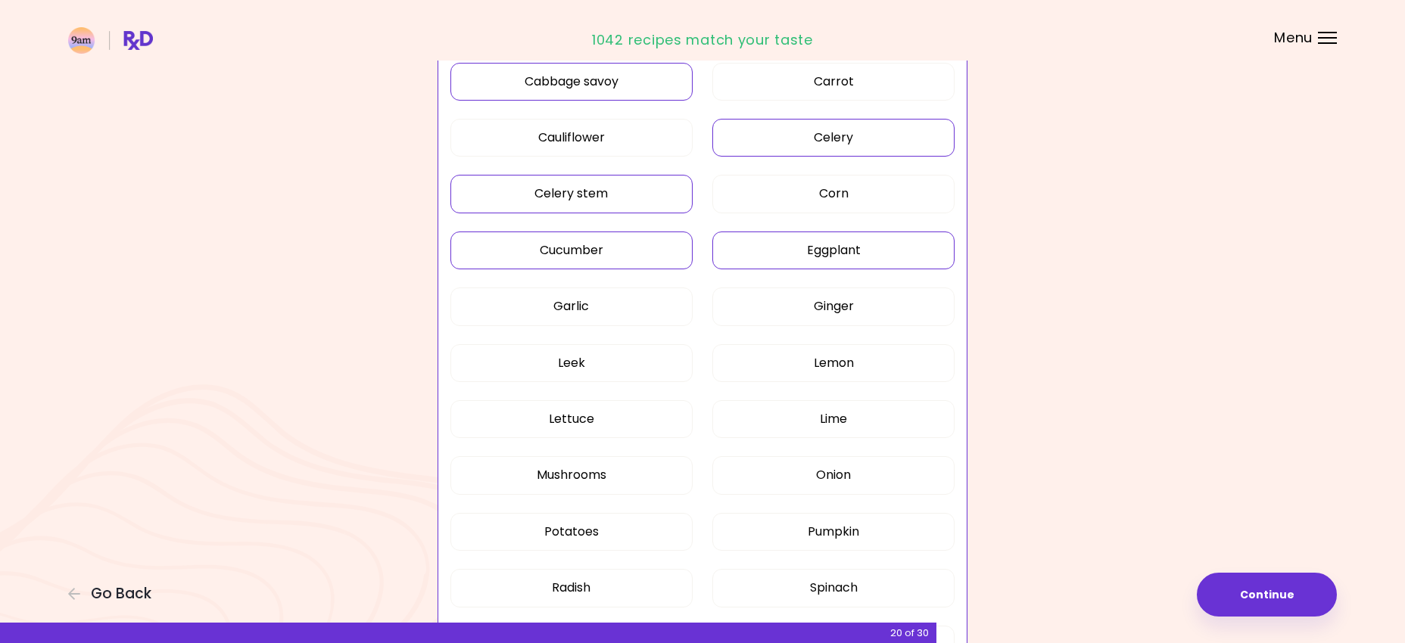
scroll to position [646, 0]
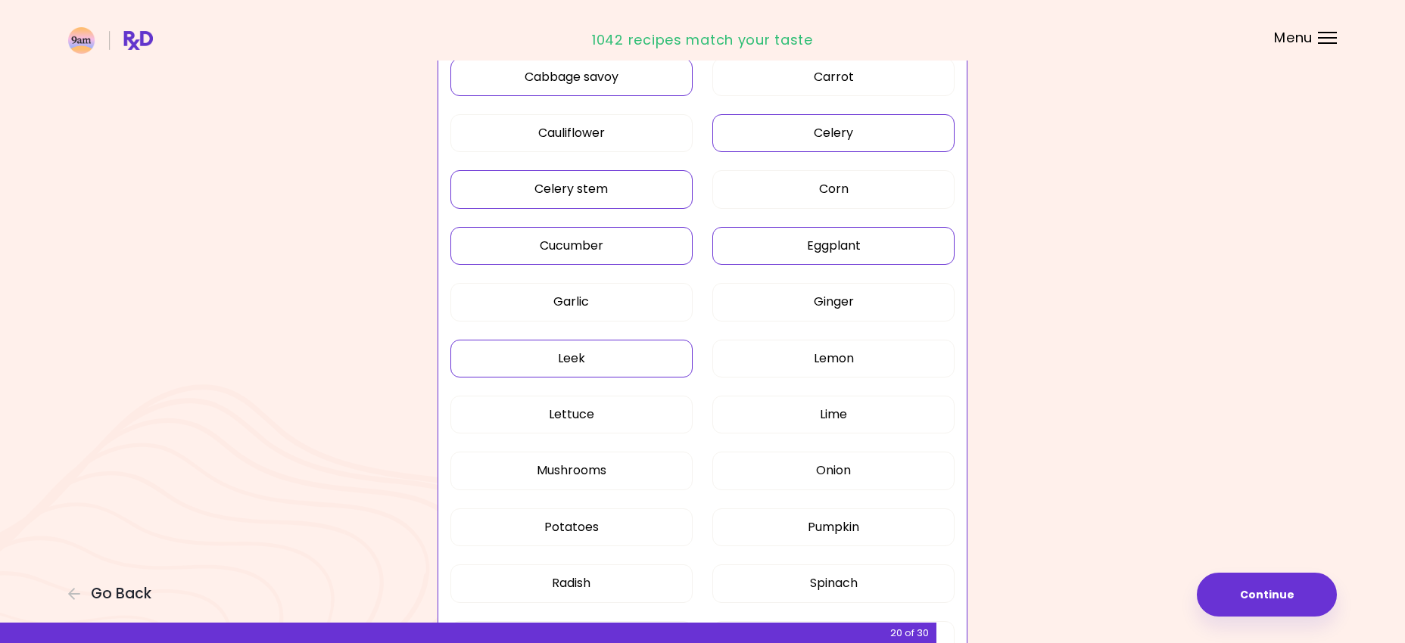
click at [605, 353] on button "Leek" at bounding box center [571, 359] width 242 height 38
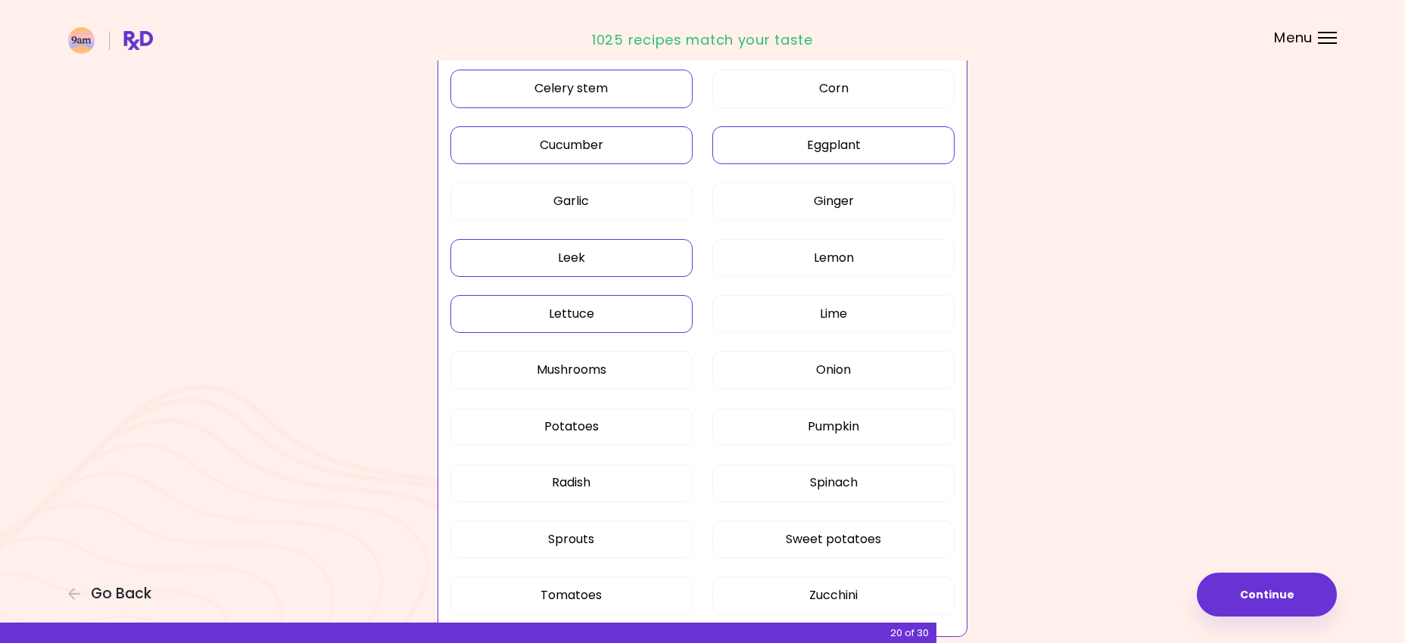
scroll to position [748, 0]
click at [613, 362] on button "Mushrooms" at bounding box center [571, 369] width 242 height 38
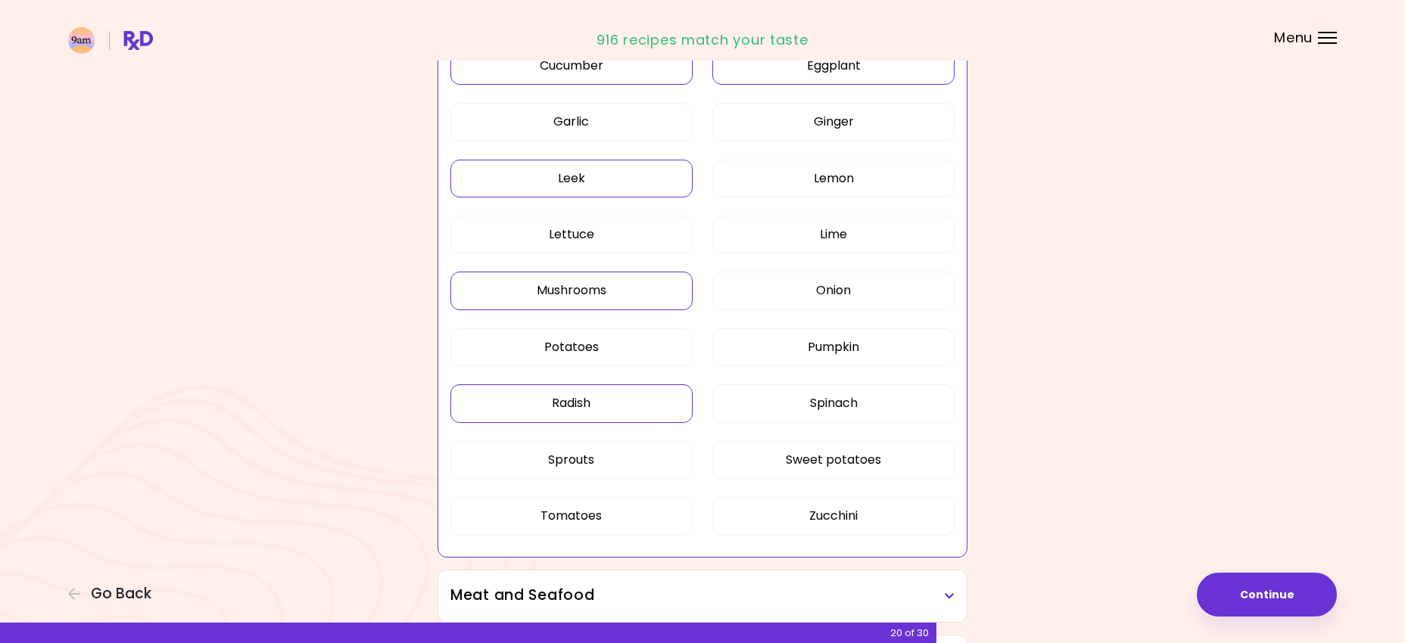
scroll to position [838, 0]
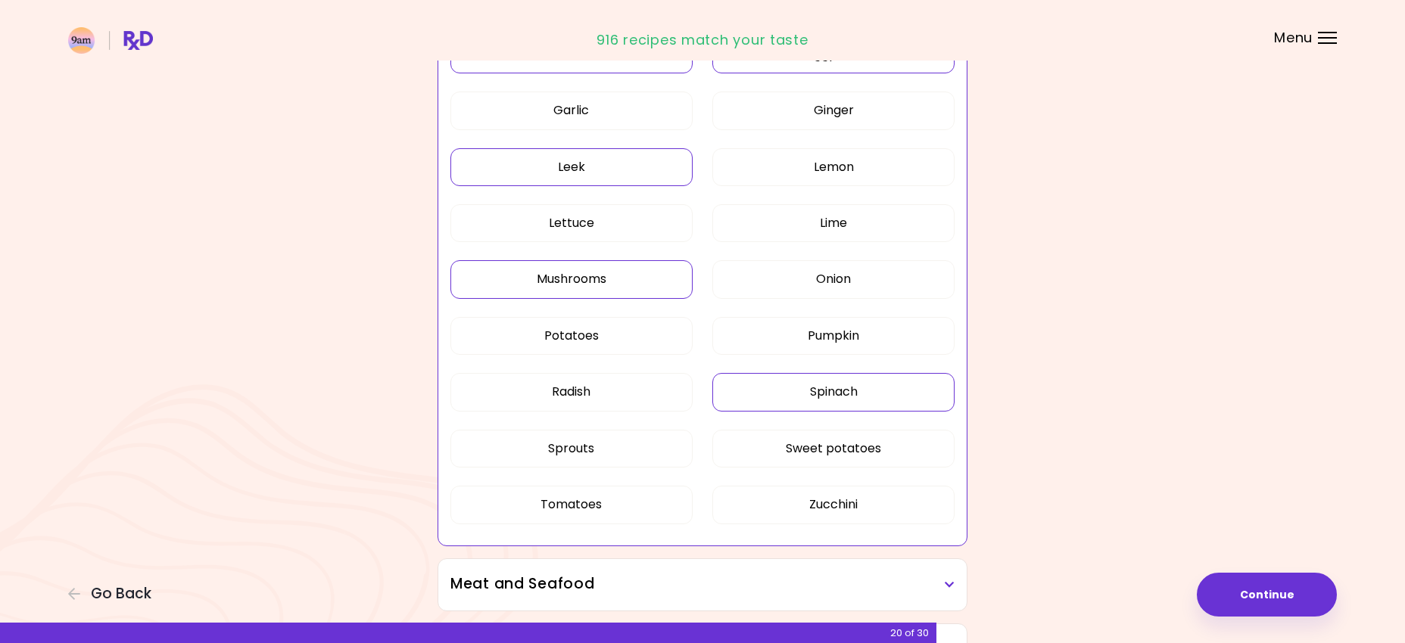
click at [796, 377] on button "Spinach" at bounding box center [833, 392] width 242 height 38
click at [627, 392] on button "Radish" at bounding box center [571, 392] width 242 height 38
click at [627, 500] on button "Tomatoes" at bounding box center [571, 505] width 242 height 38
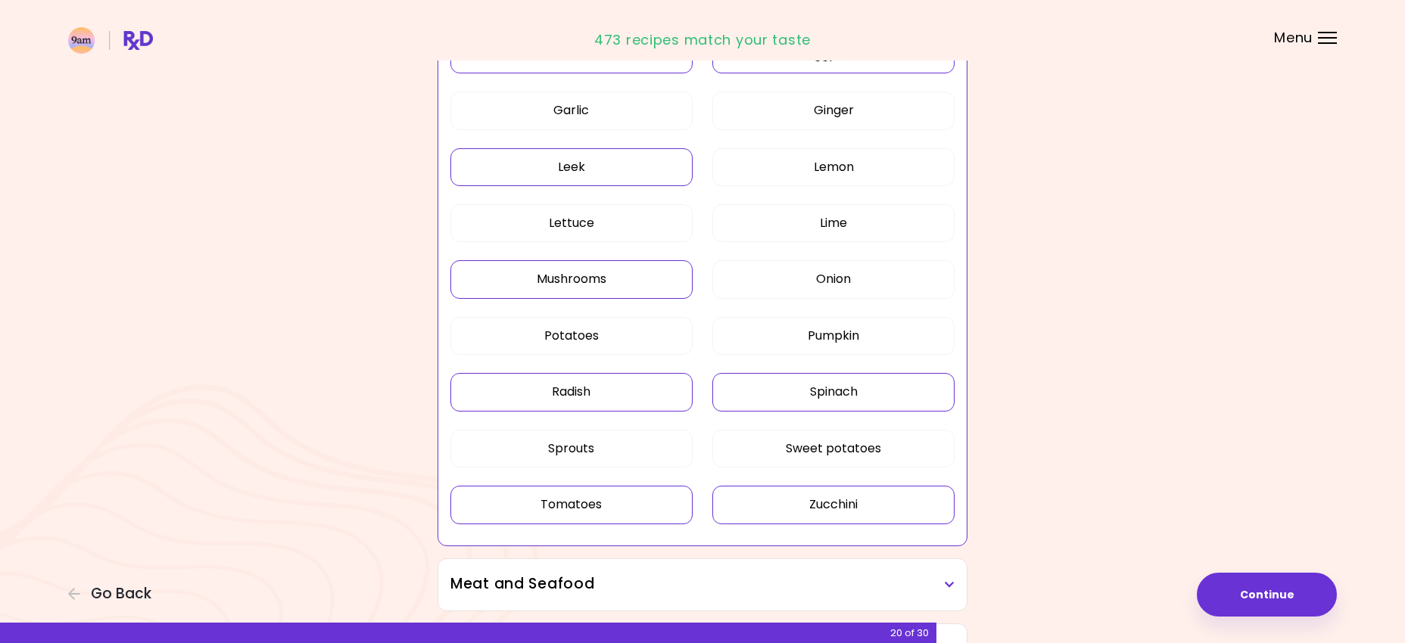
click at [741, 495] on button "Zucchini" at bounding box center [833, 505] width 242 height 38
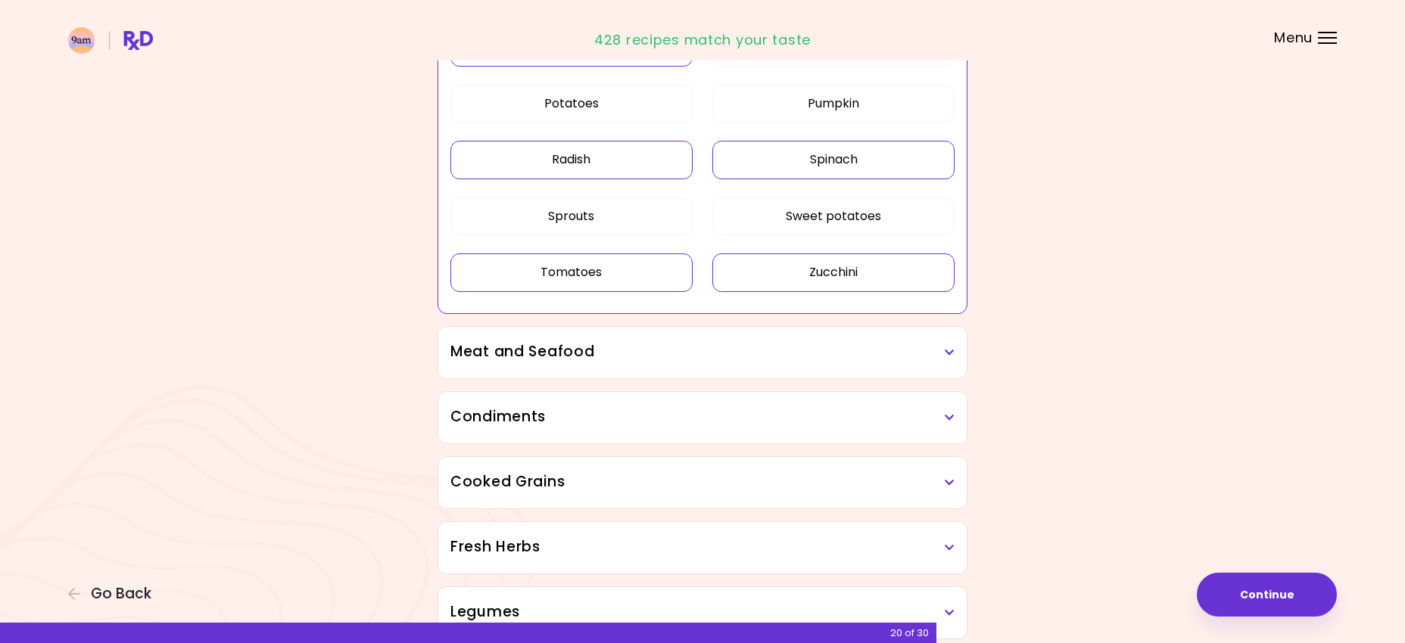
scroll to position [1079, 0]
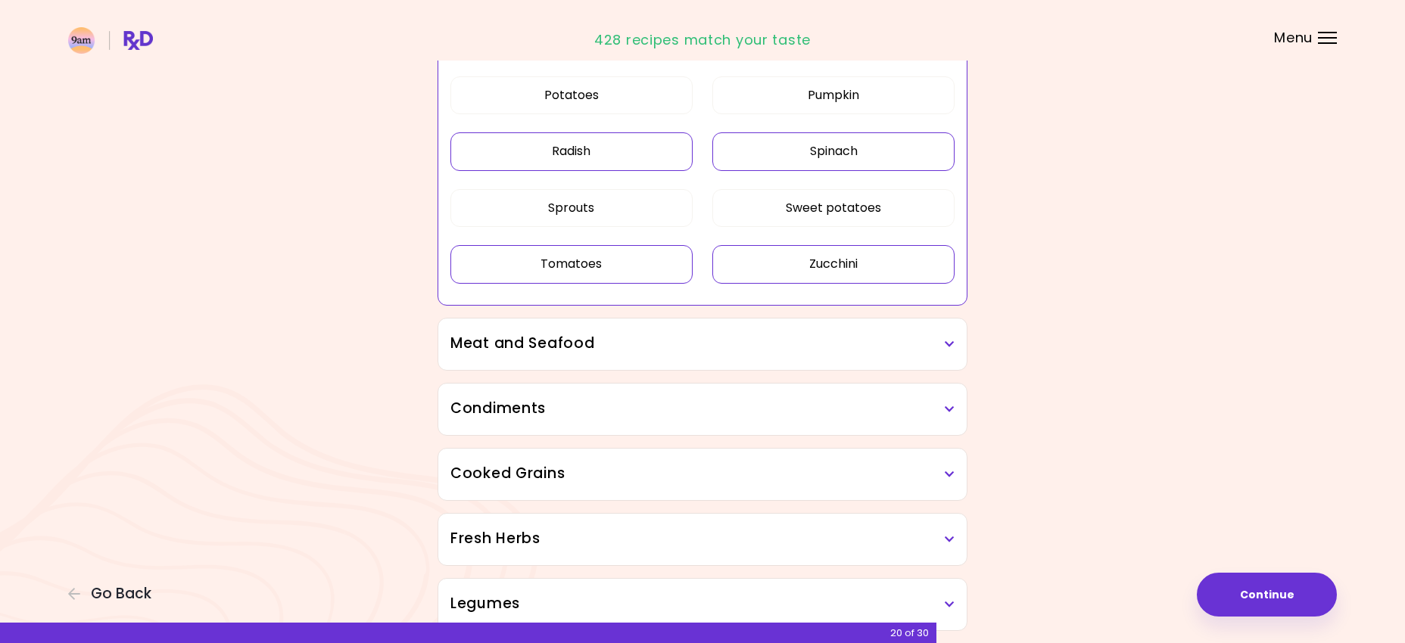
click at [945, 341] on icon at bounding box center [950, 344] width 10 height 11
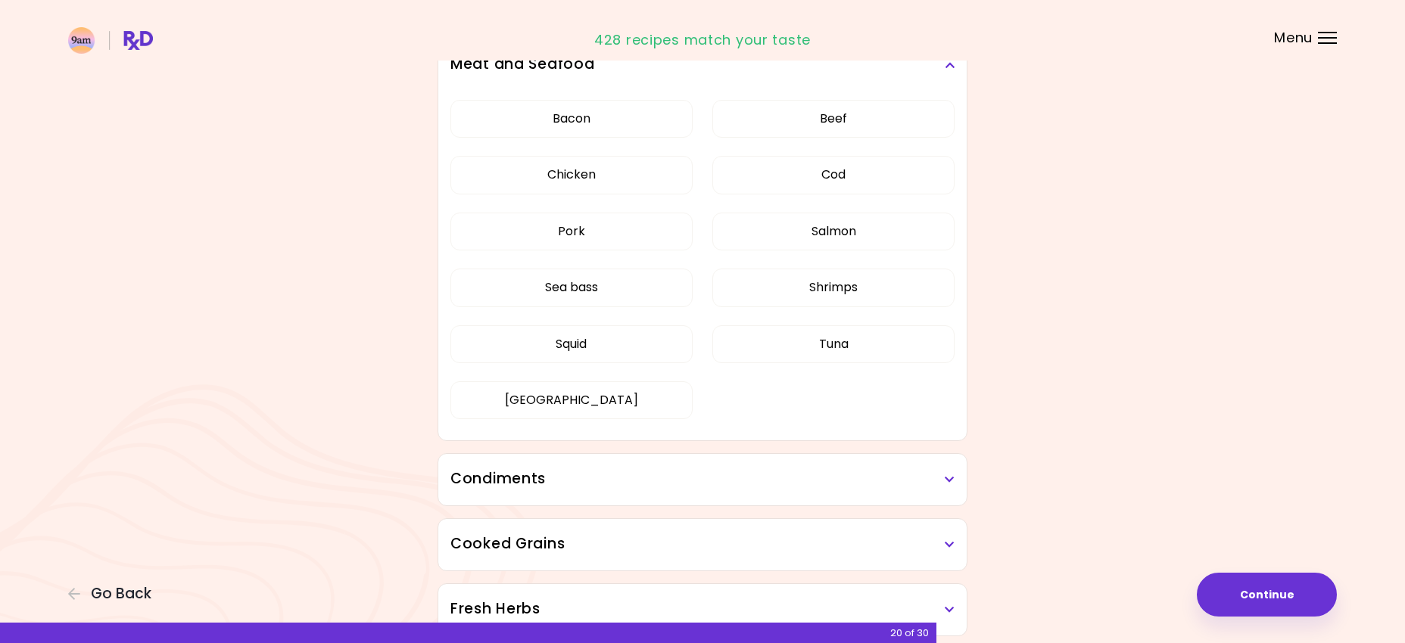
scroll to position [349, 0]
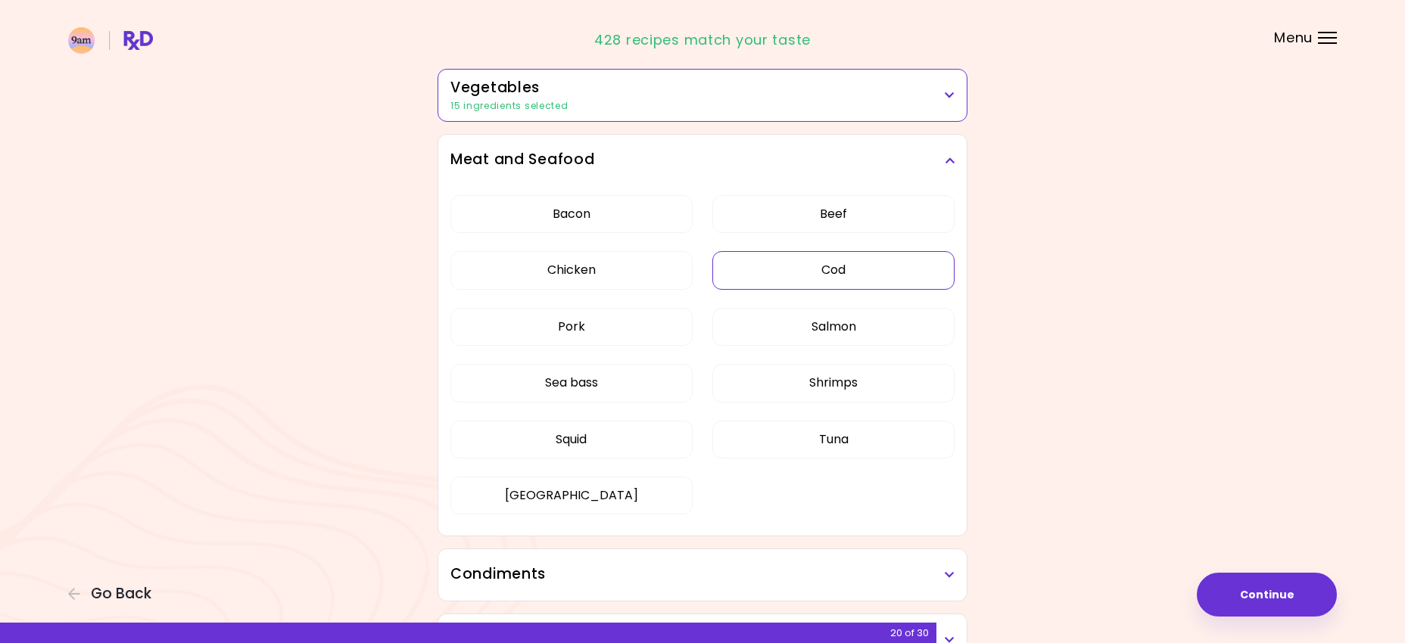
click at [808, 259] on button "Cod" at bounding box center [833, 270] width 242 height 38
click at [820, 335] on button "Salmon" at bounding box center [833, 327] width 242 height 38
click at [820, 381] on button "Shrimps" at bounding box center [833, 383] width 242 height 38
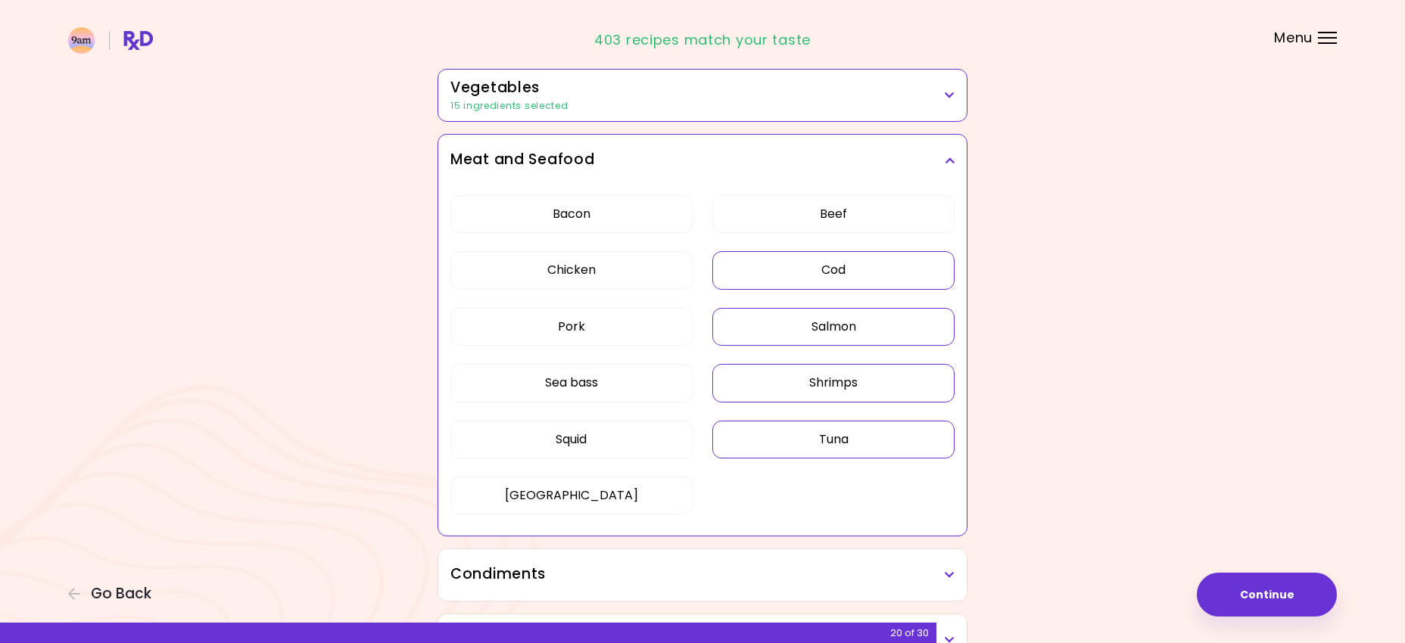
click at [822, 436] on button "Tuna" at bounding box center [833, 440] width 242 height 38
click at [609, 469] on div "Bacon Beef Chicken Cod Pork Salmon Sea bass Shrimps Squid Tuna Turkey" at bounding box center [702, 361] width 504 height 350
click at [599, 457] on button "Squid" at bounding box center [571, 440] width 242 height 38
click at [593, 382] on button "Sea bass" at bounding box center [571, 383] width 242 height 38
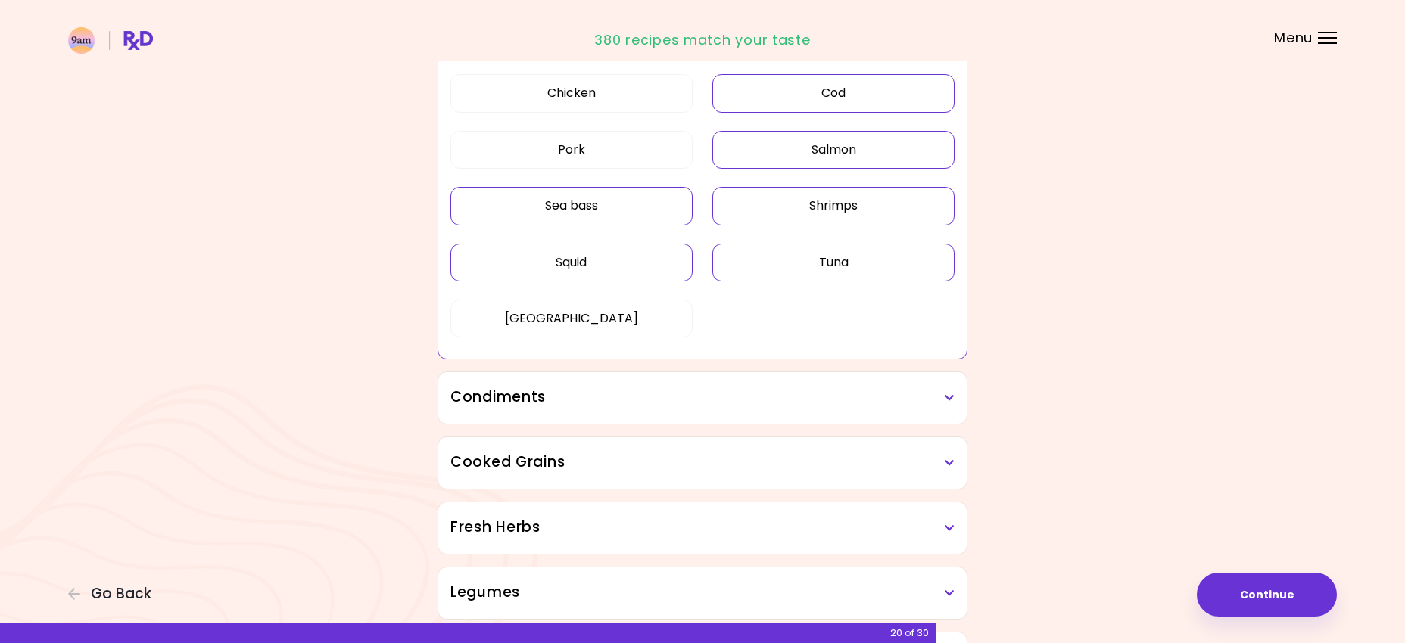
scroll to position [533, 0]
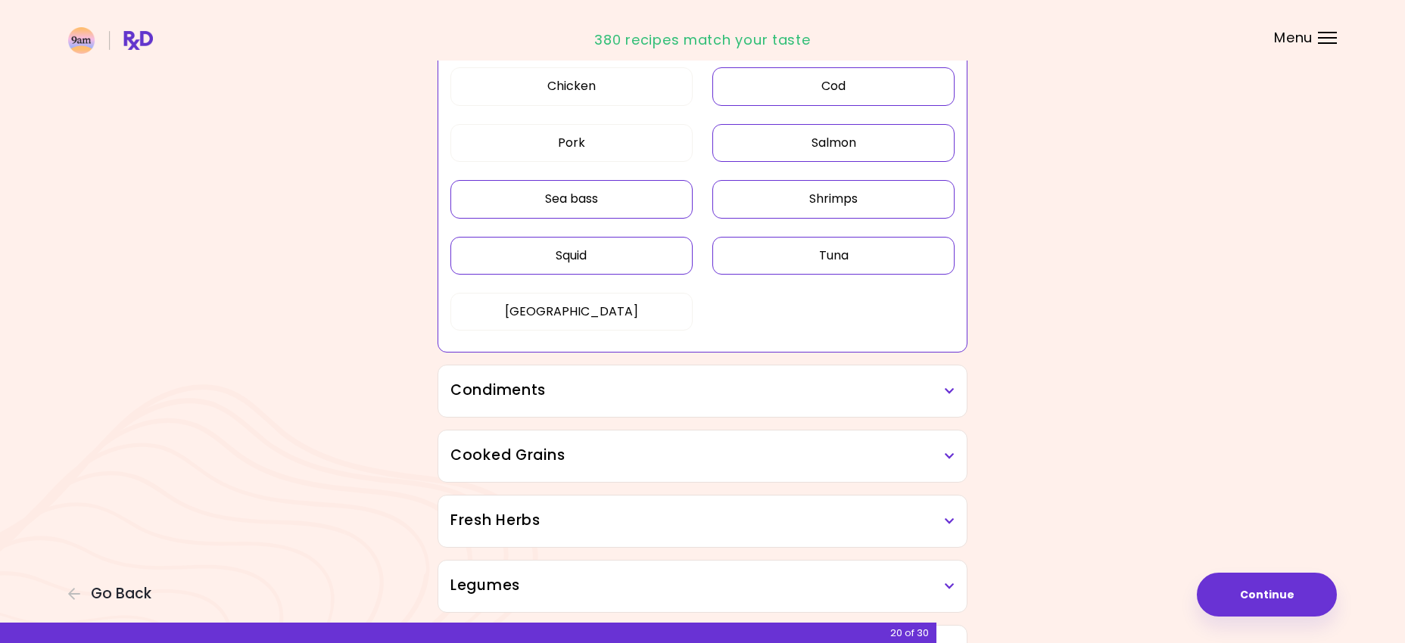
click at [724, 394] on h3 "Condiments" at bounding box center [702, 391] width 504 height 22
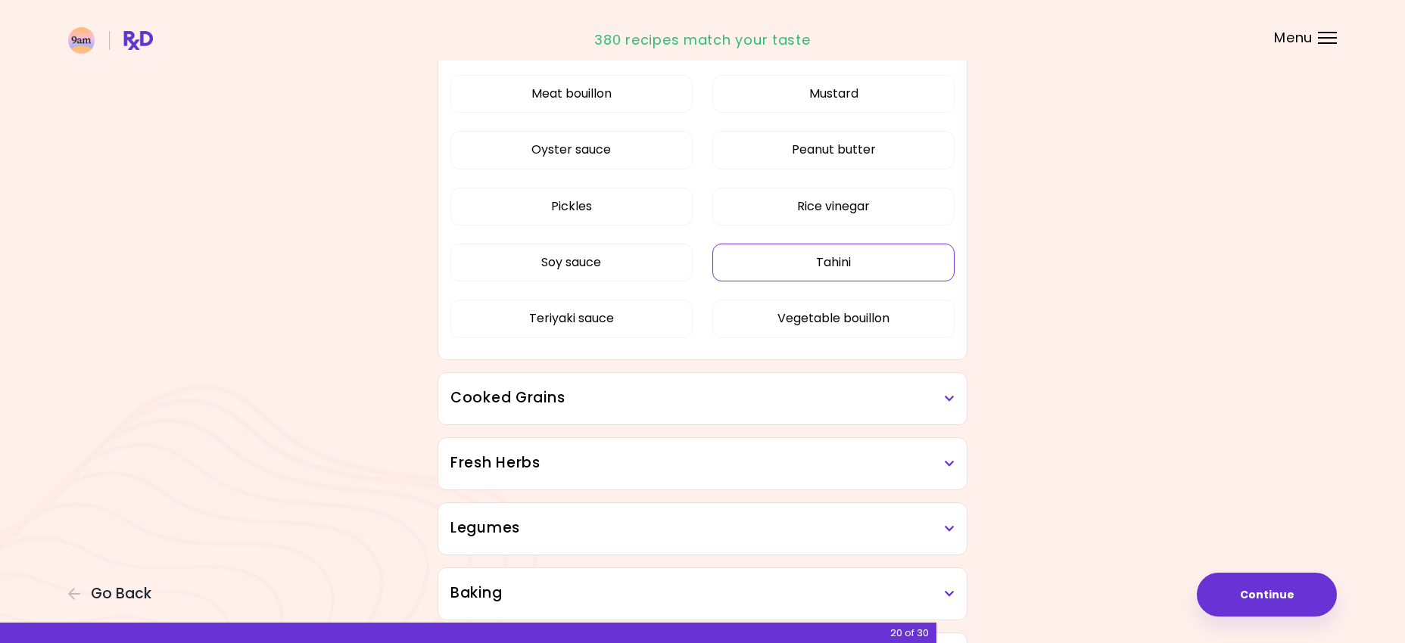
scroll to position [1042, 0]
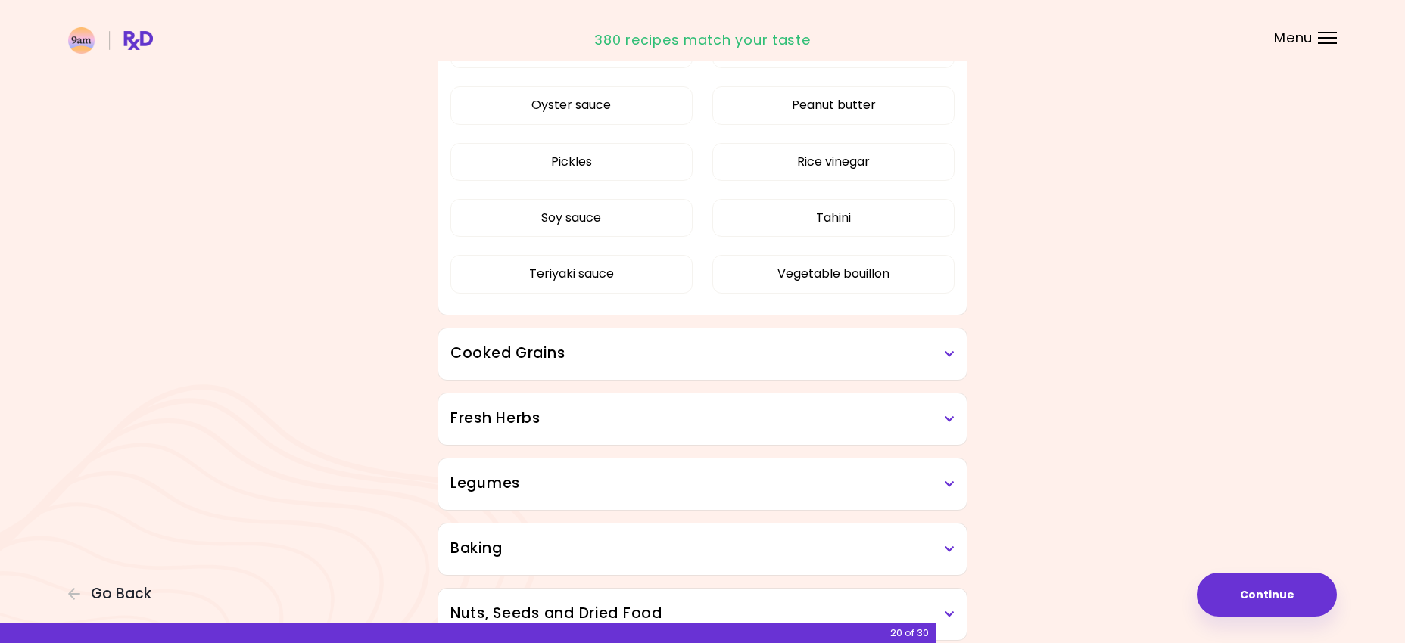
click at [839, 368] on div "Cooked Grains" at bounding box center [702, 353] width 528 height 51
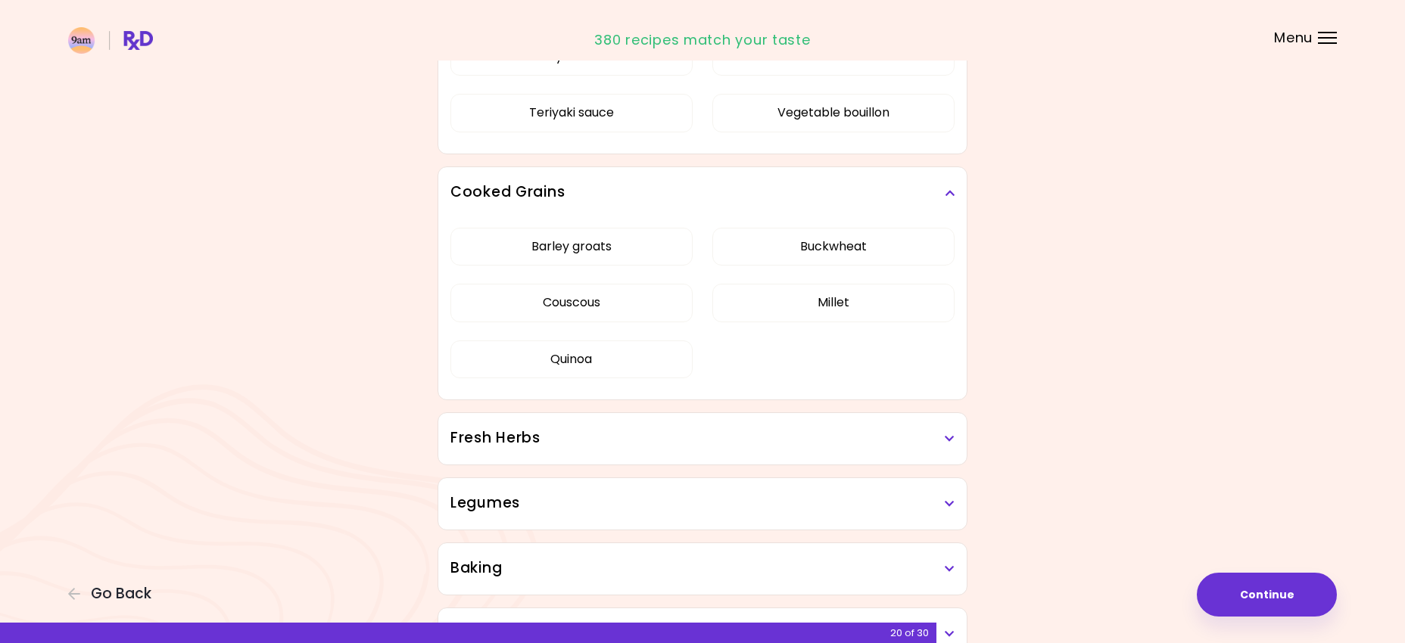
scroll to position [1216, 0]
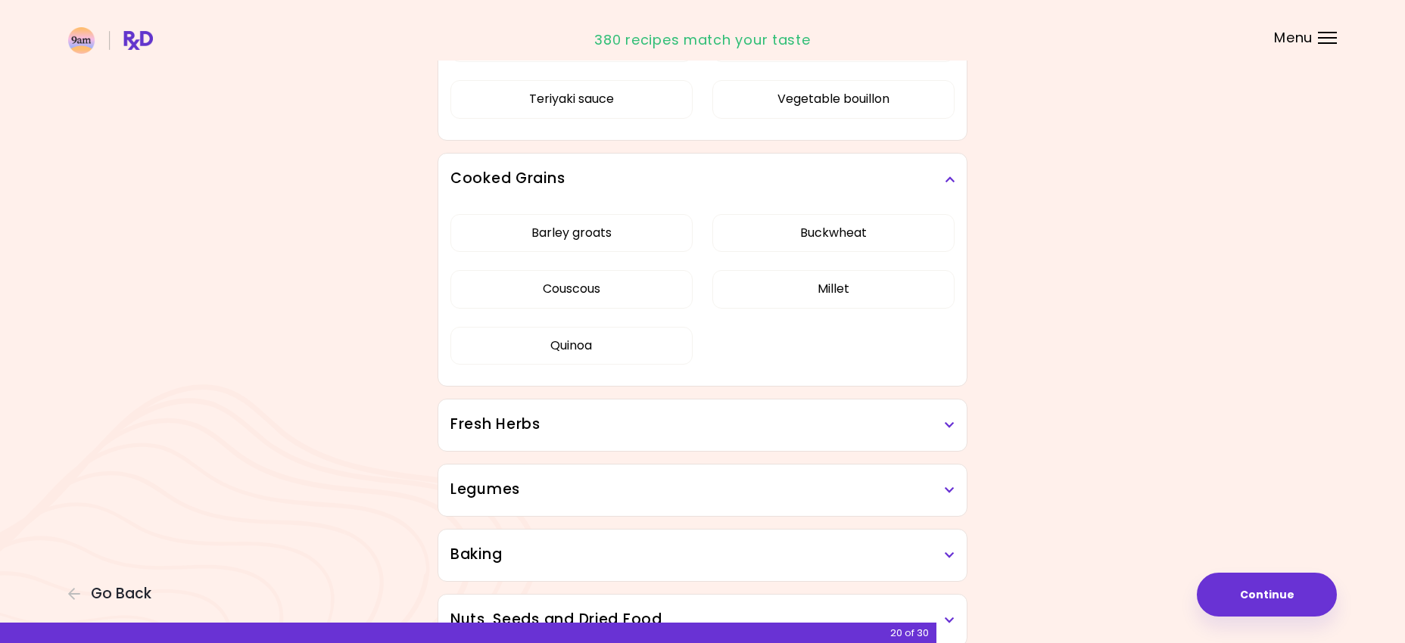
click at [831, 432] on h3 "Fresh Herbs" at bounding box center [702, 425] width 504 height 22
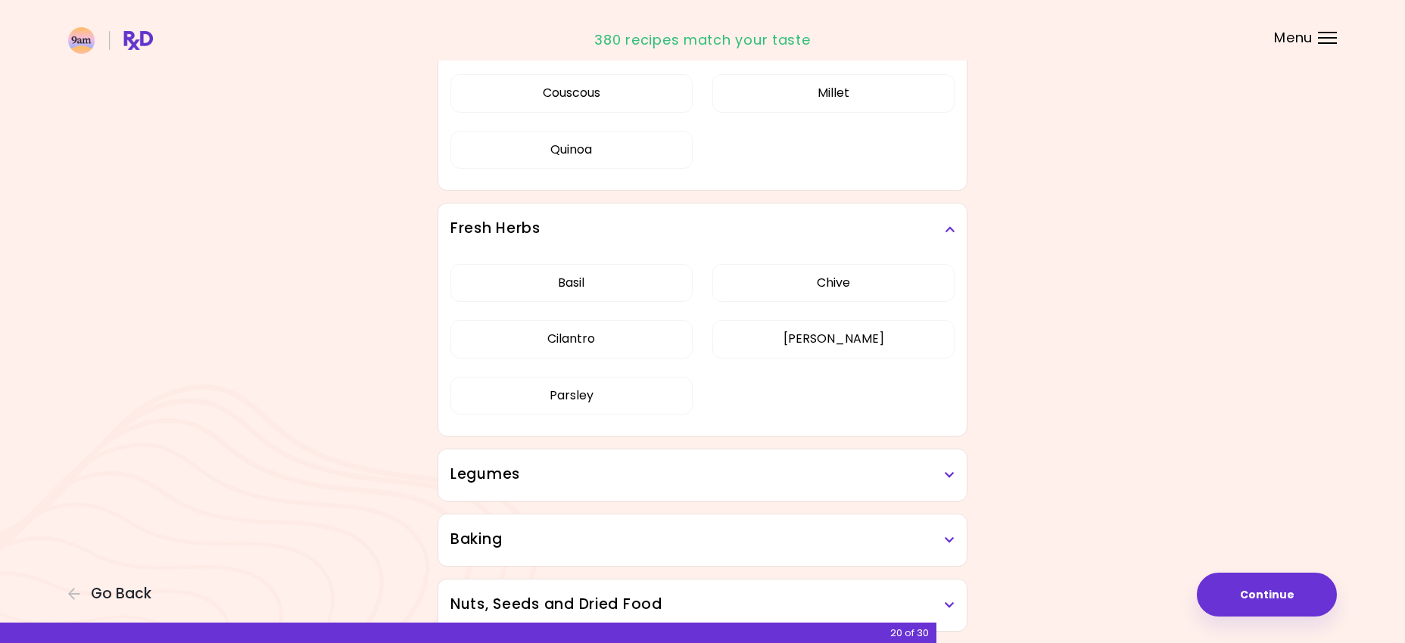
scroll to position [1413, 0]
click at [833, 485] on div "Legumes" at bounding box center [702, 474] width 528 height 51
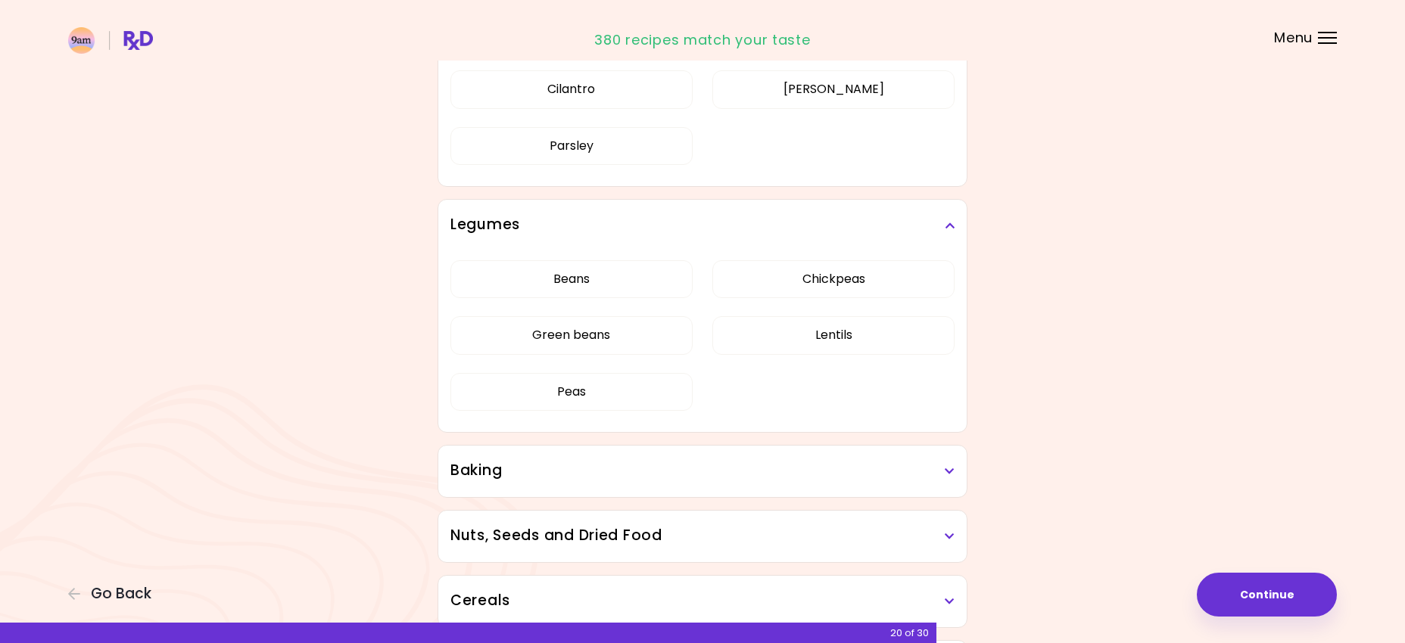
scroll to position [1664, 0]
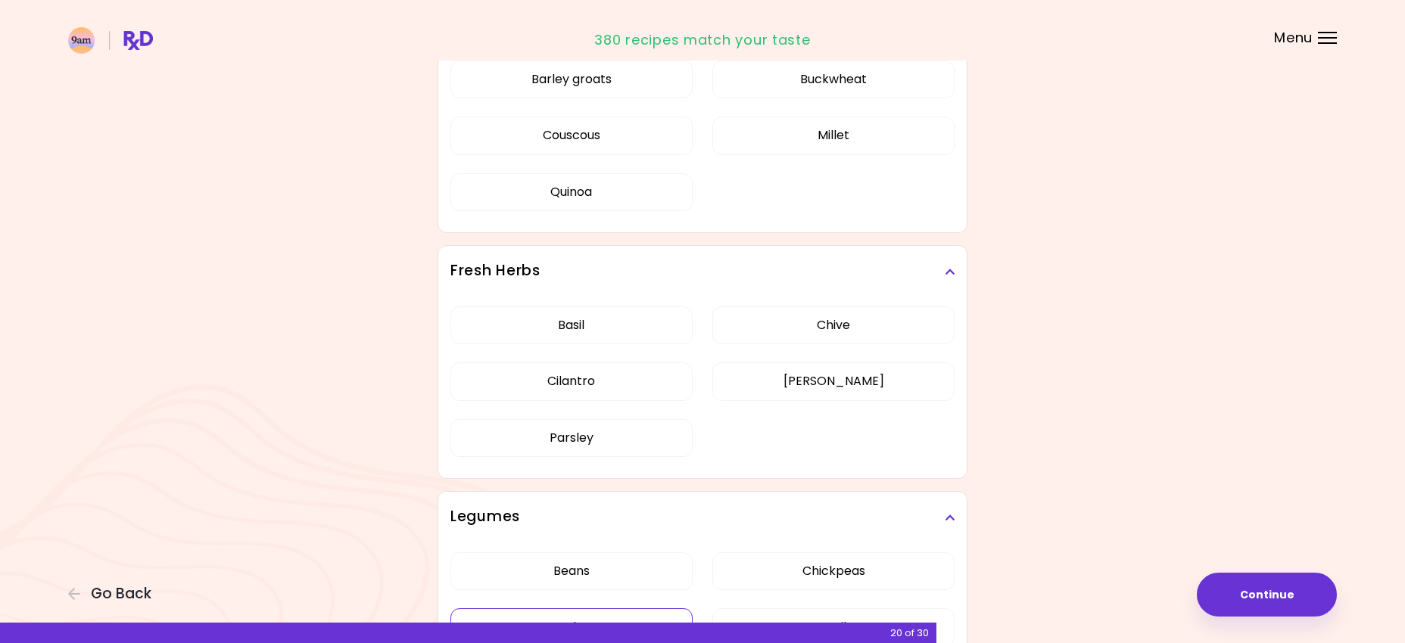
click at [616, 543] on div "Beans Chickpeas Green beans Lentils Peas" at bounding box center [702, 633] width 504 height 181
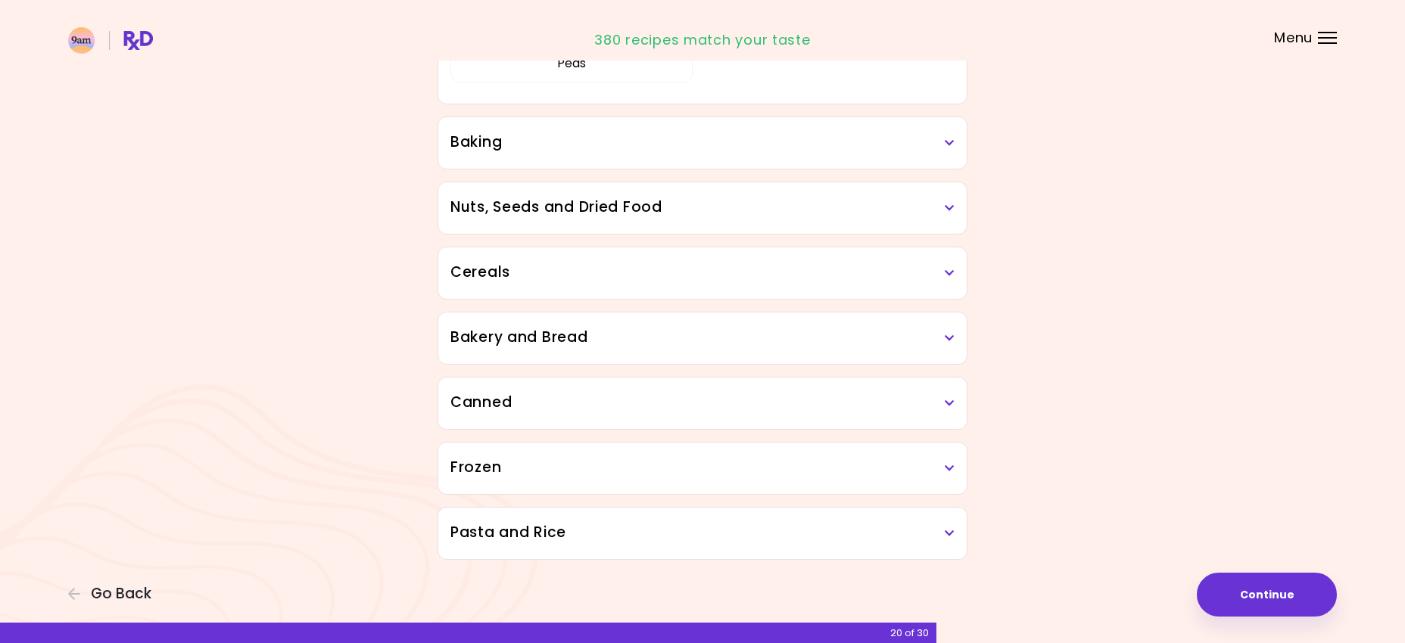
scroll to position [727, 0]
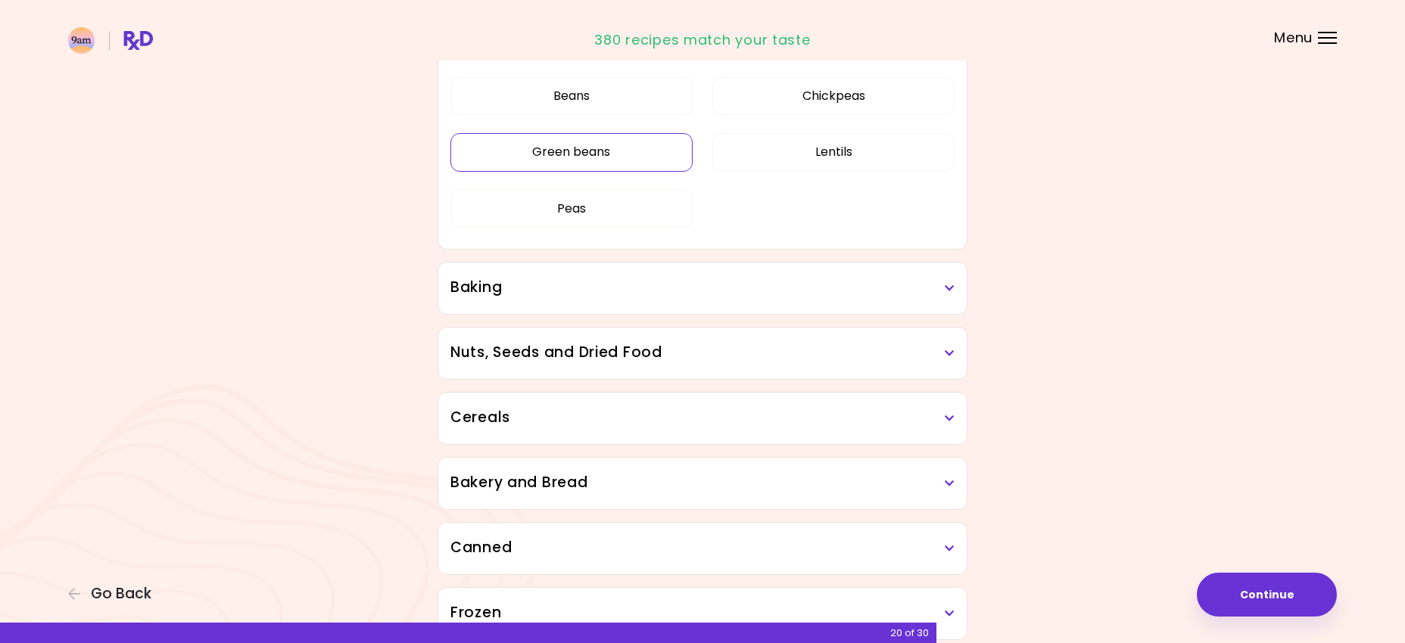
click at [570, 162] on button "Green beans" at bounding box center [571, 152] width 242 height 38
click at [576, 205] on button "Peas" at bounding box center [571, 209] width 242 height 38
click at [718, 277] on h3 "Baking" at bounding box center [702, 288] width 504 height 22
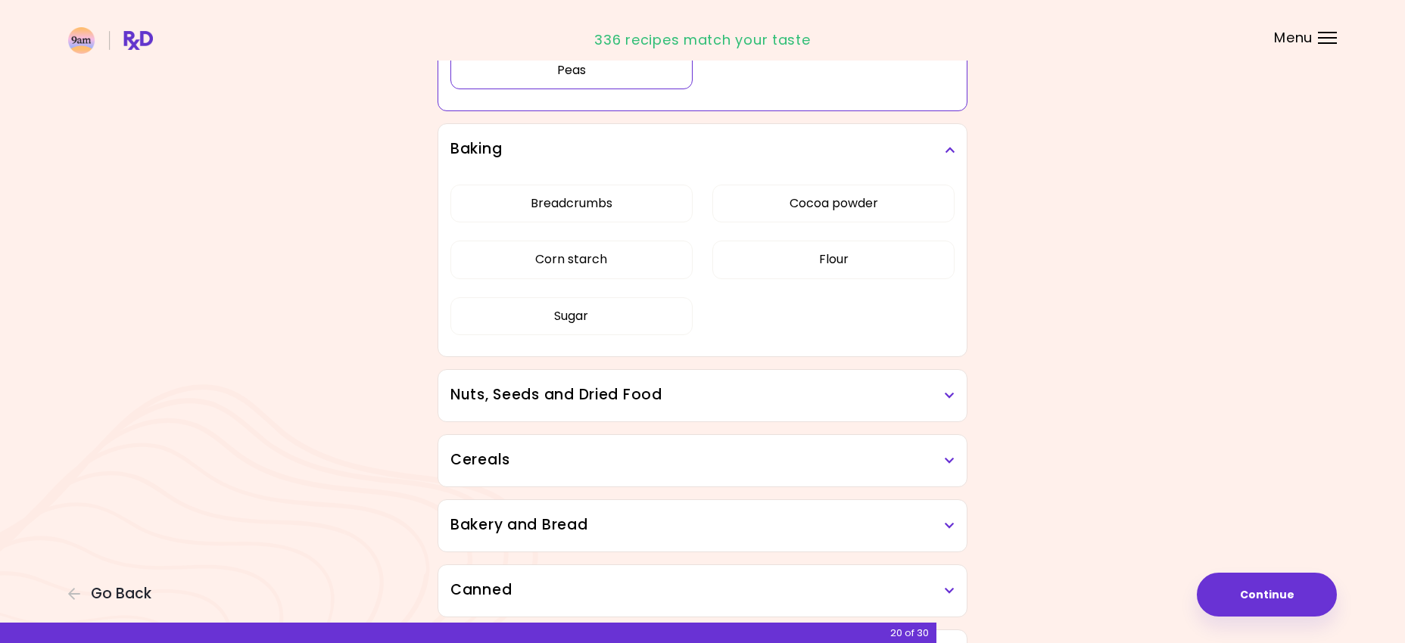
scroll to position [937, 0]
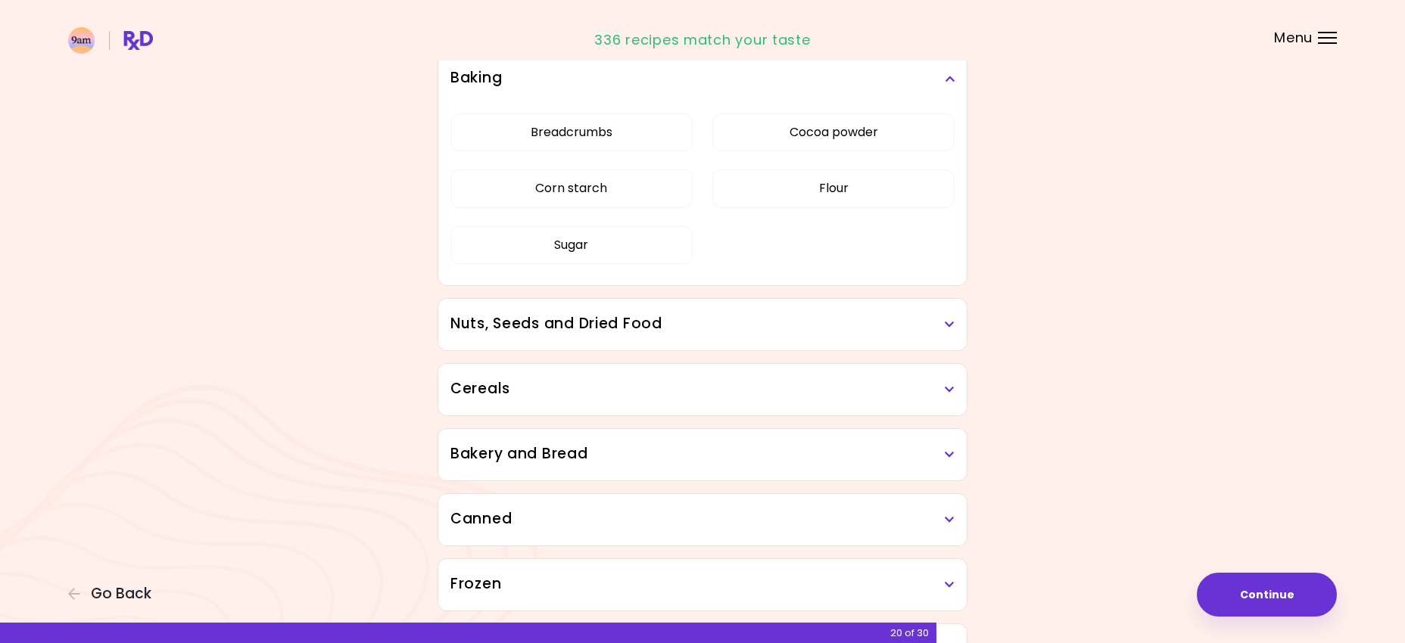
click at [717, 325] on h3 "Nuts, Seeds and Dried Food" at bounding box center [702, 324] width 504 height 22
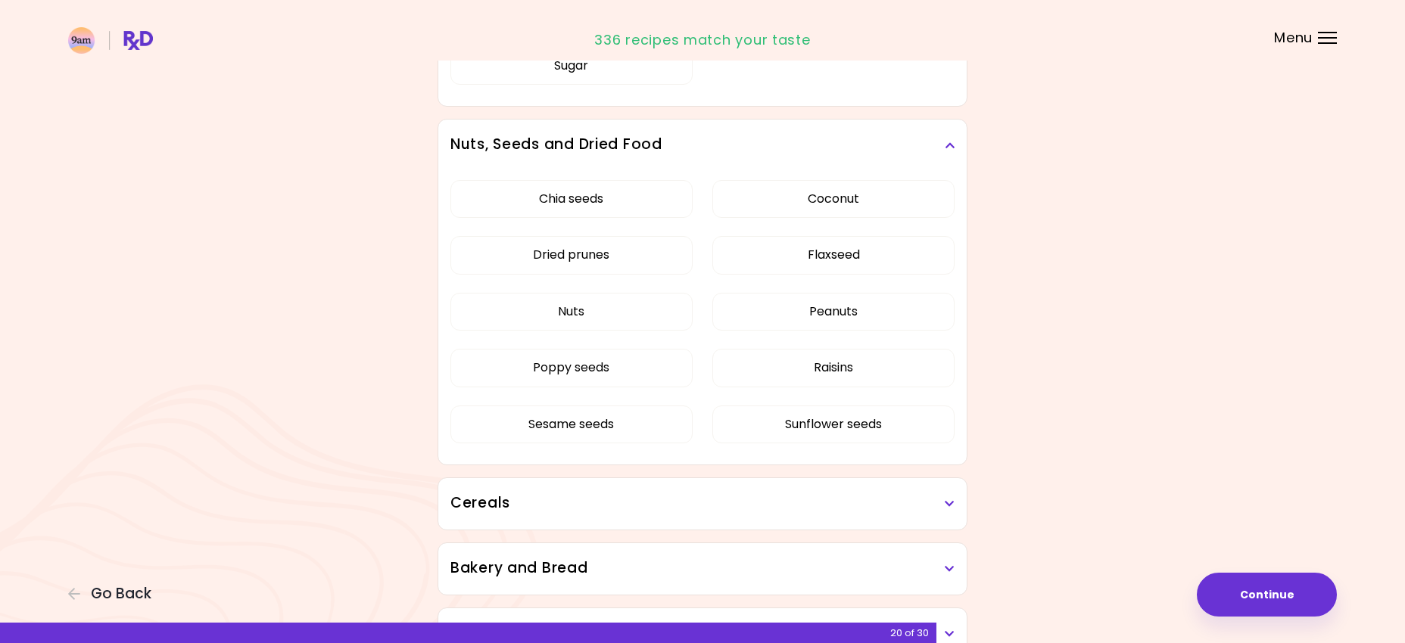
scroll to position [1119, 0]
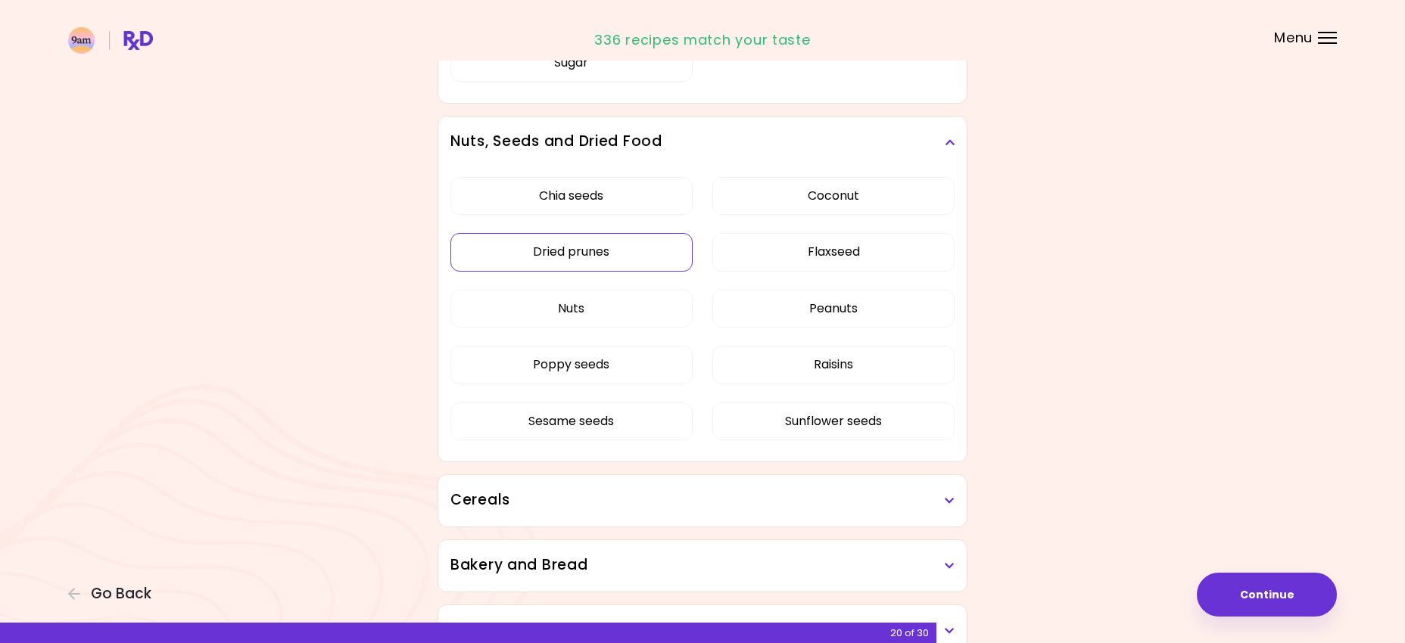
click at [649, 250] on div "Chia seeds Coconut Dried prunes Flaxseed Nuts Peanuts Poppy seeds Raisins Sesam…" at bounding box center [702, 315] width 504 height 294
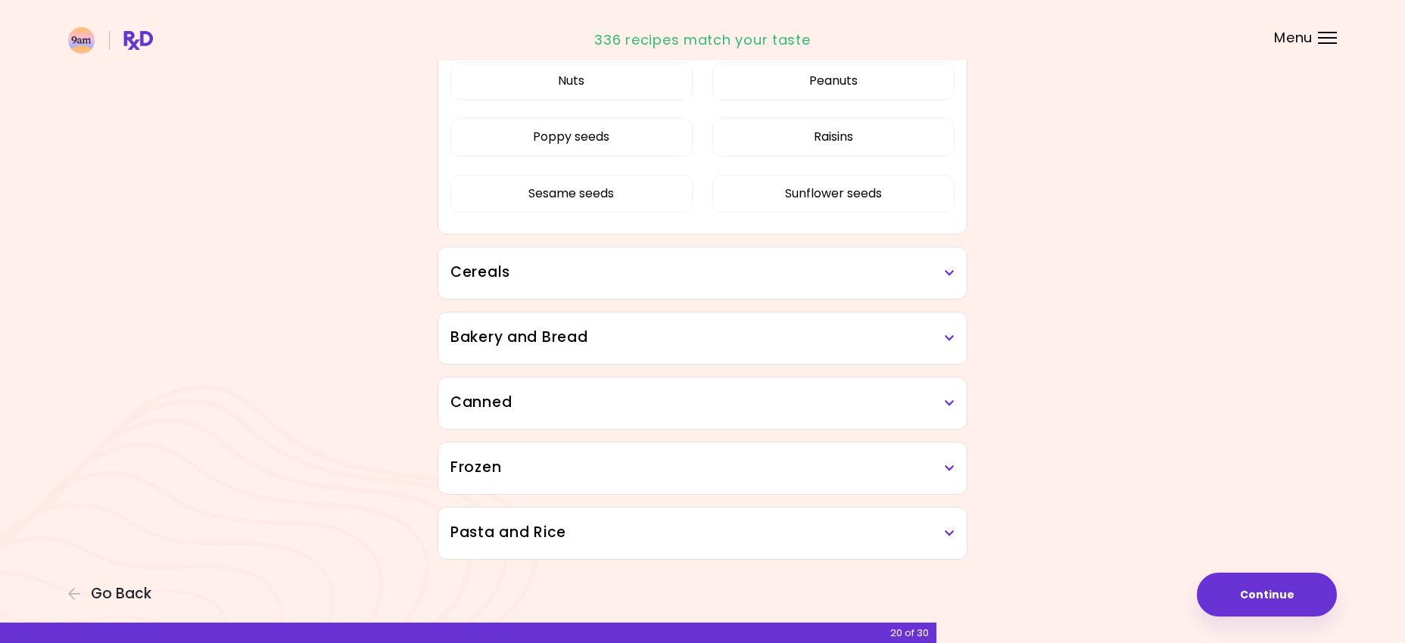
scroll to position [870, 0]
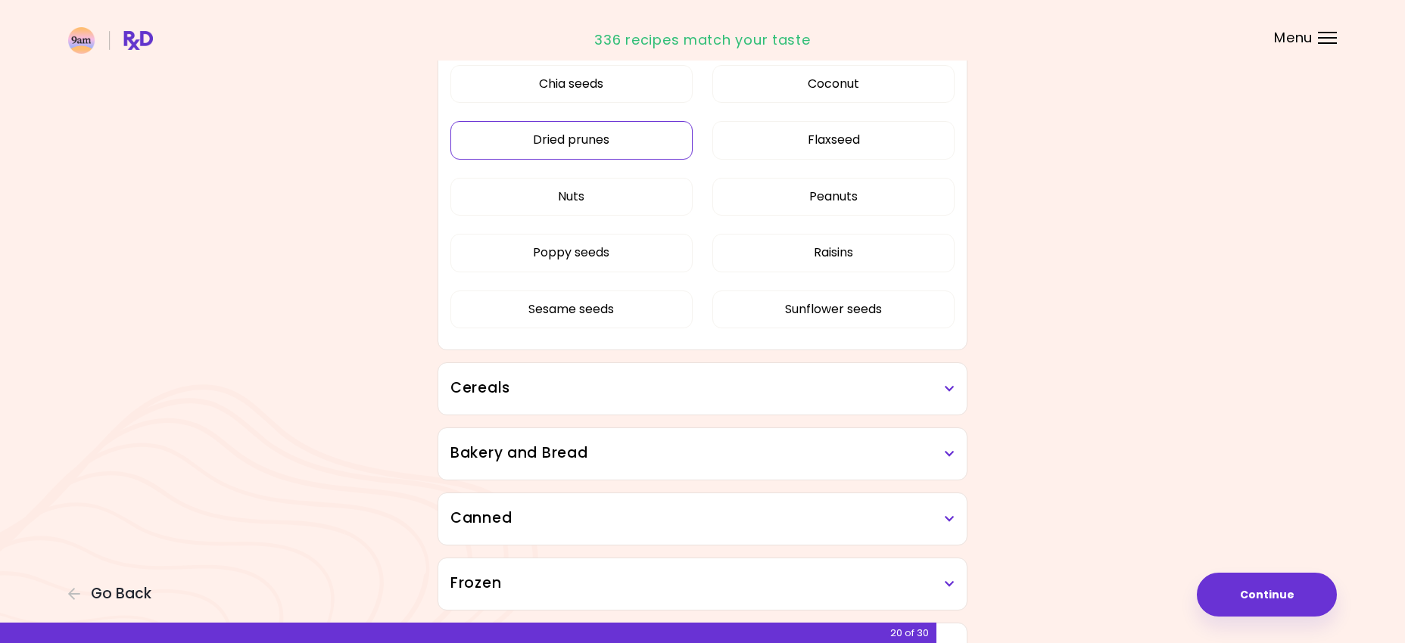
click at [593, 127] on button "Dried prunes" at bounding box center [571, 140] width 242 height 38
click at [766, 248] on button "Raisins" at bounding box center [833, 253] width 242 height 38
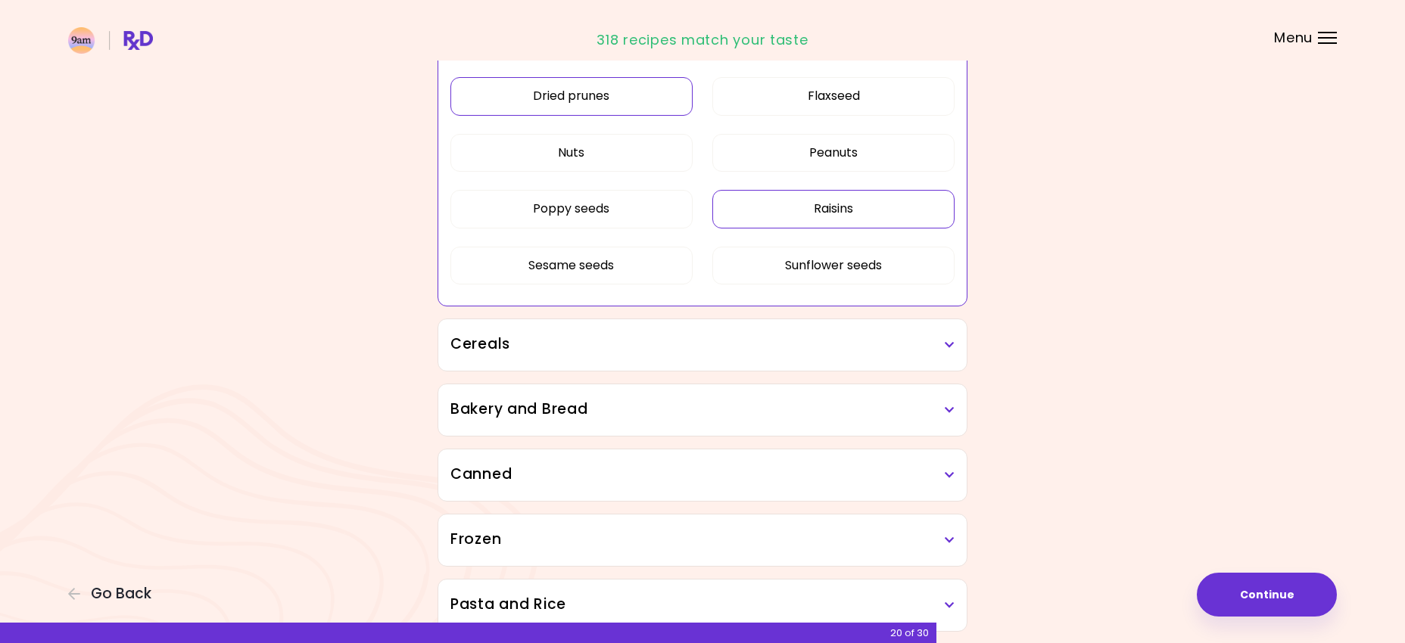
scroll to position [938, 0]
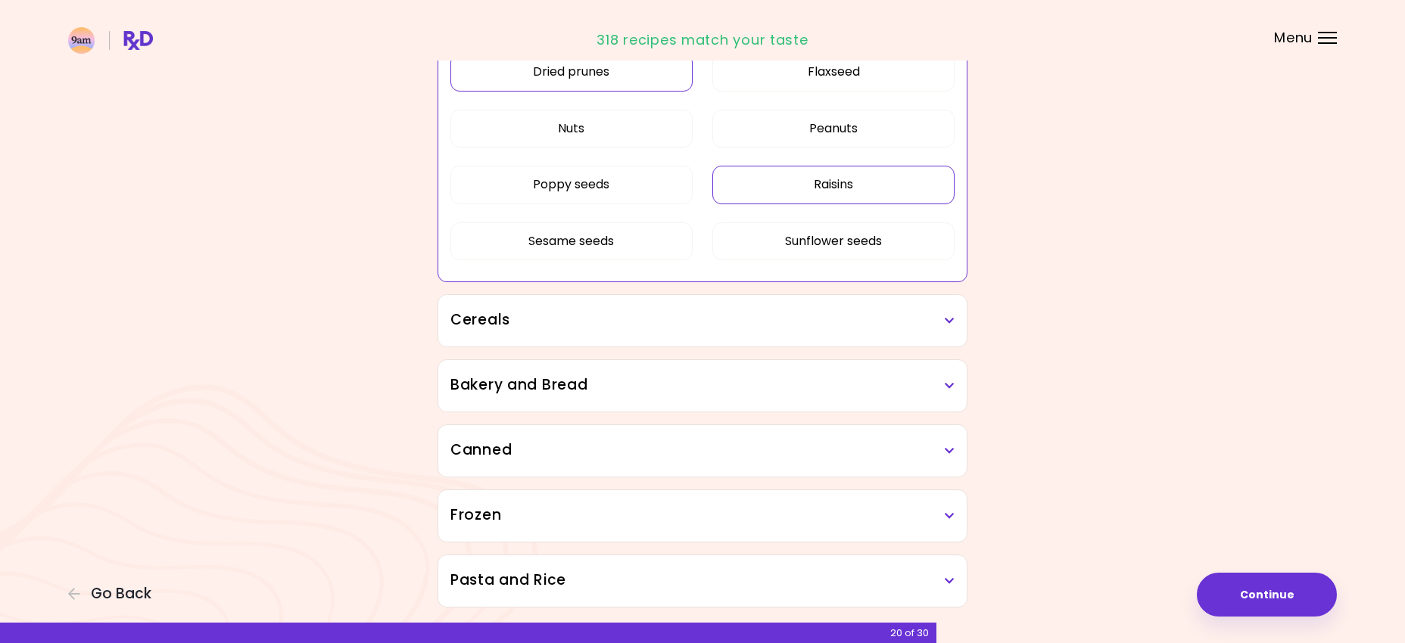
click at [680, 313] on h3 "Cereals" at bounding box center [702, 321] width 504 height 22
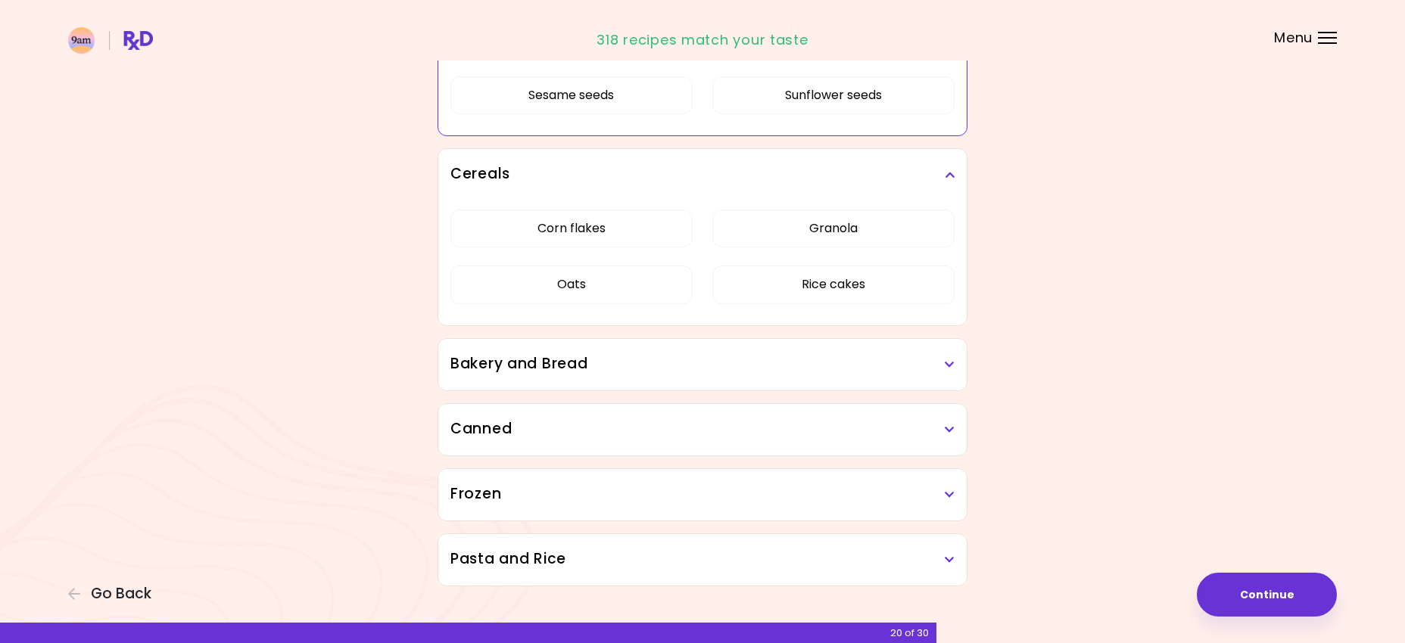
scroll to position [1087, 0]
click at [688, 369] on h3 "Bakery and Bread" at bounding box center [702, 361] width 504 height 22
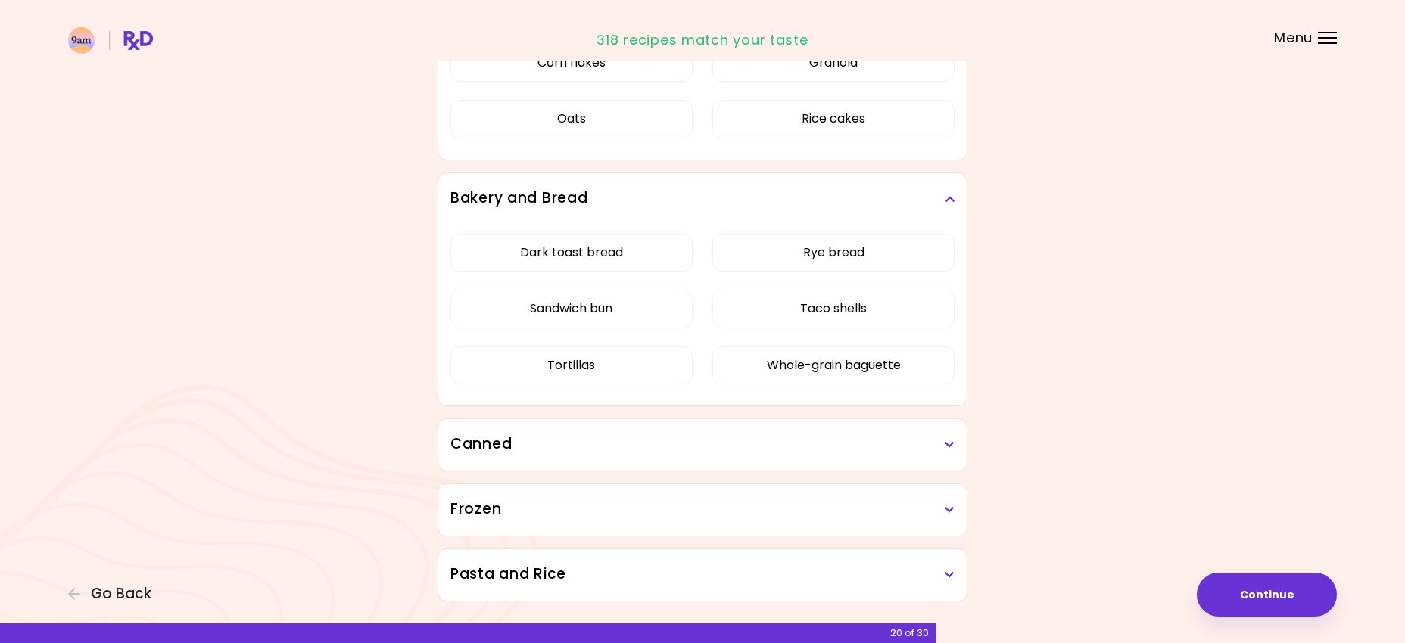
scroll to position [1254, 0]
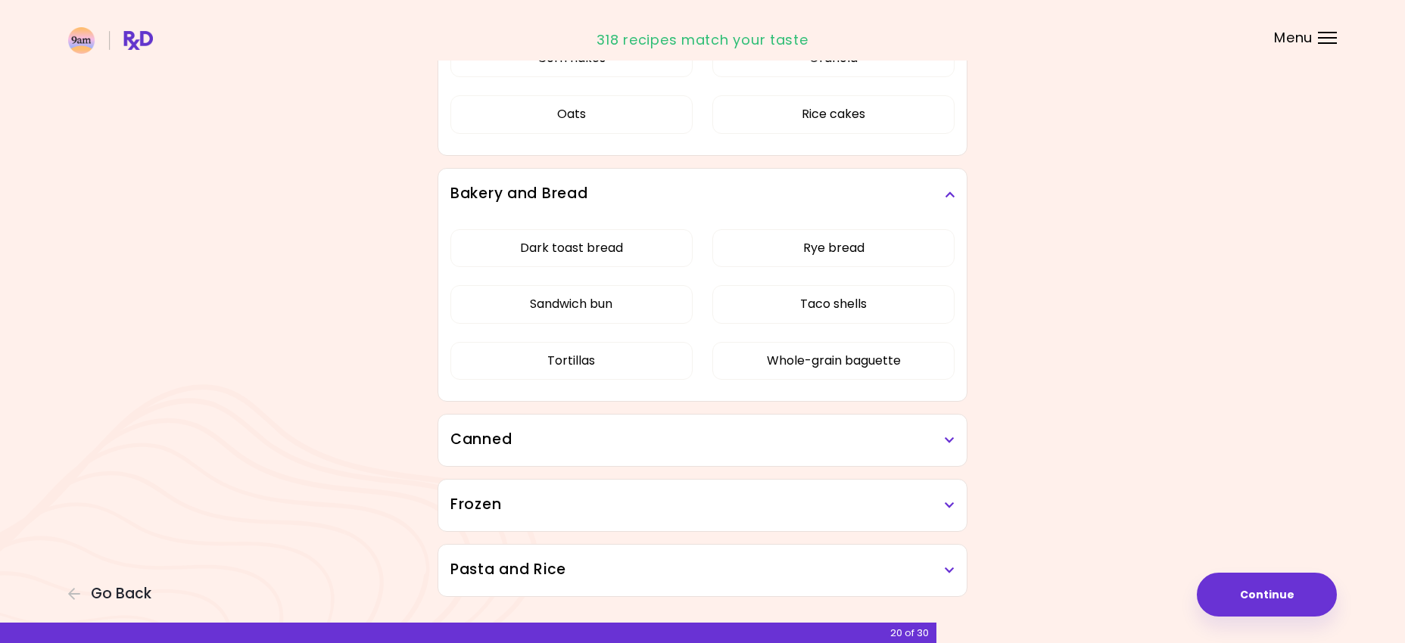
click at [685, 434] on h3 "Canned" at bounding box center [702, 440] width 504 height 22
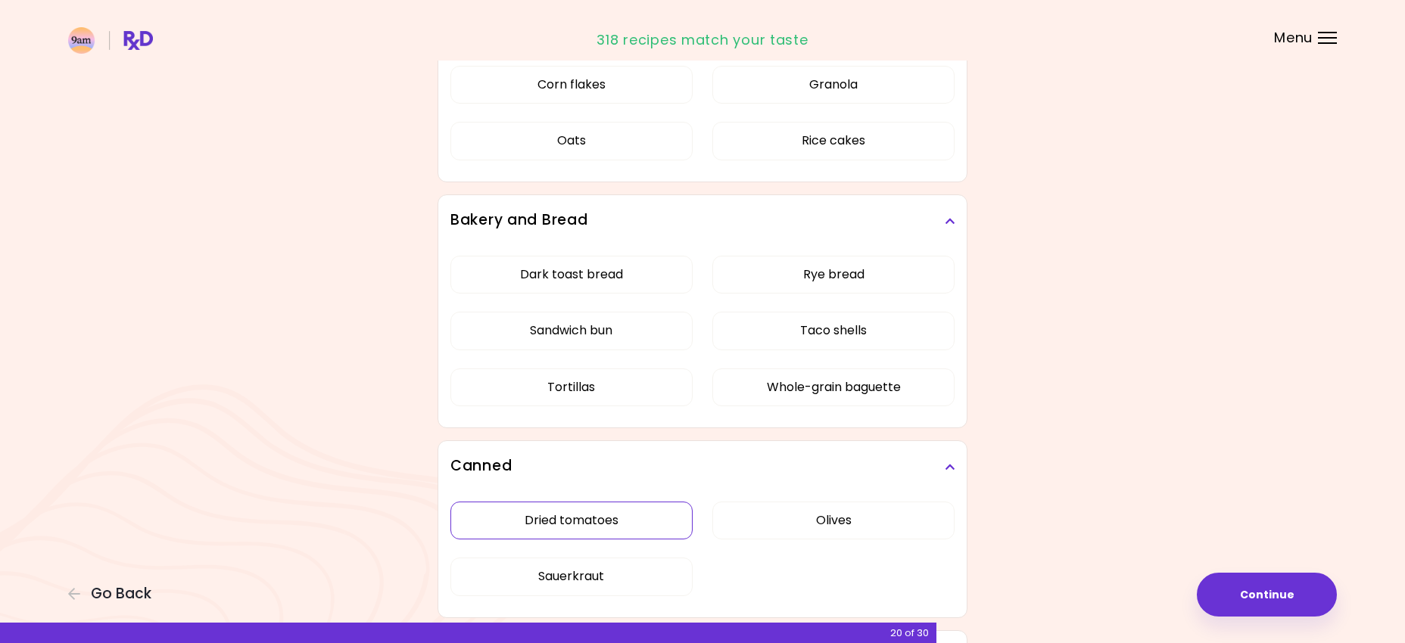
click at [624, 502] on button "Dried tomatoes" at bounding box center [571, 521] width 242 height 38
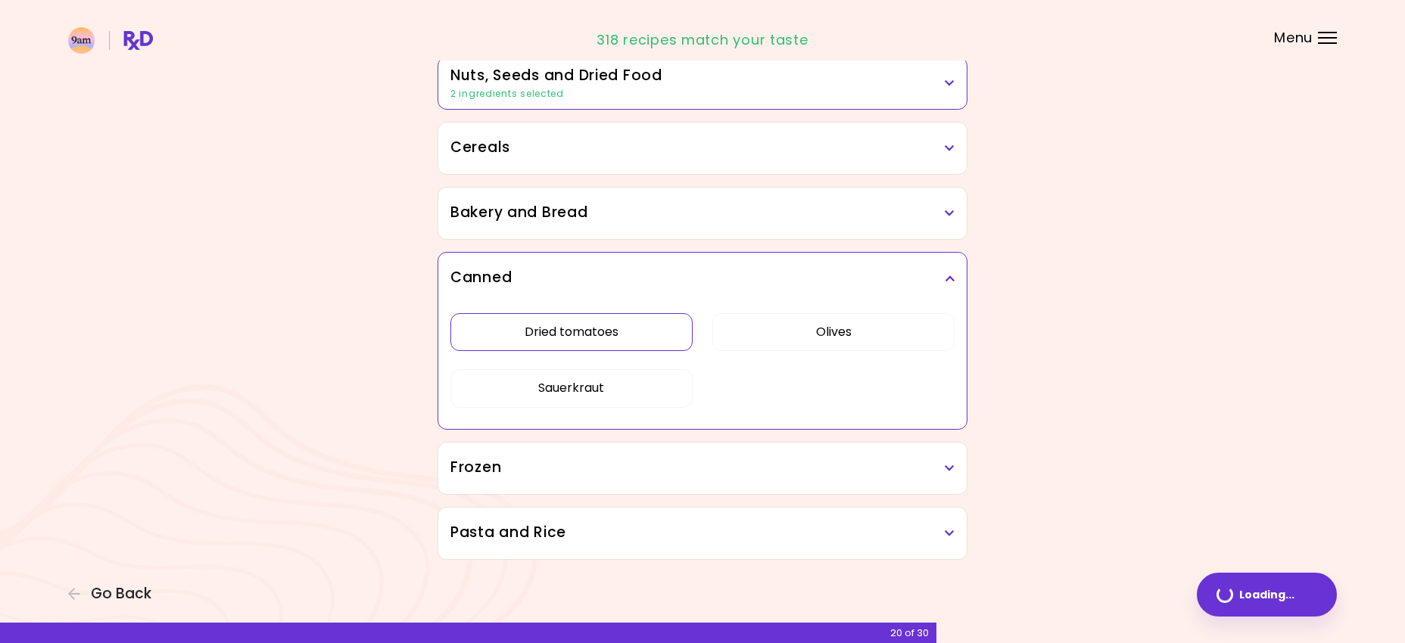
scroll to position [817, 0]
click at [762, 330] on button "Olives" at bounding box center [833, 332] width 242 height 38
click at [621, 413] on div "Dried tomatoes Olives Sauerkraut" at bounding box center [702, 366] width 504 height 125
click at [621, 390] on button "Sauerkraut" at bounding box center [571, 388] width 242 height 38
click at [724, 477] on h3 "Frozen" at bounding box center [702, 468] width 504 height 22
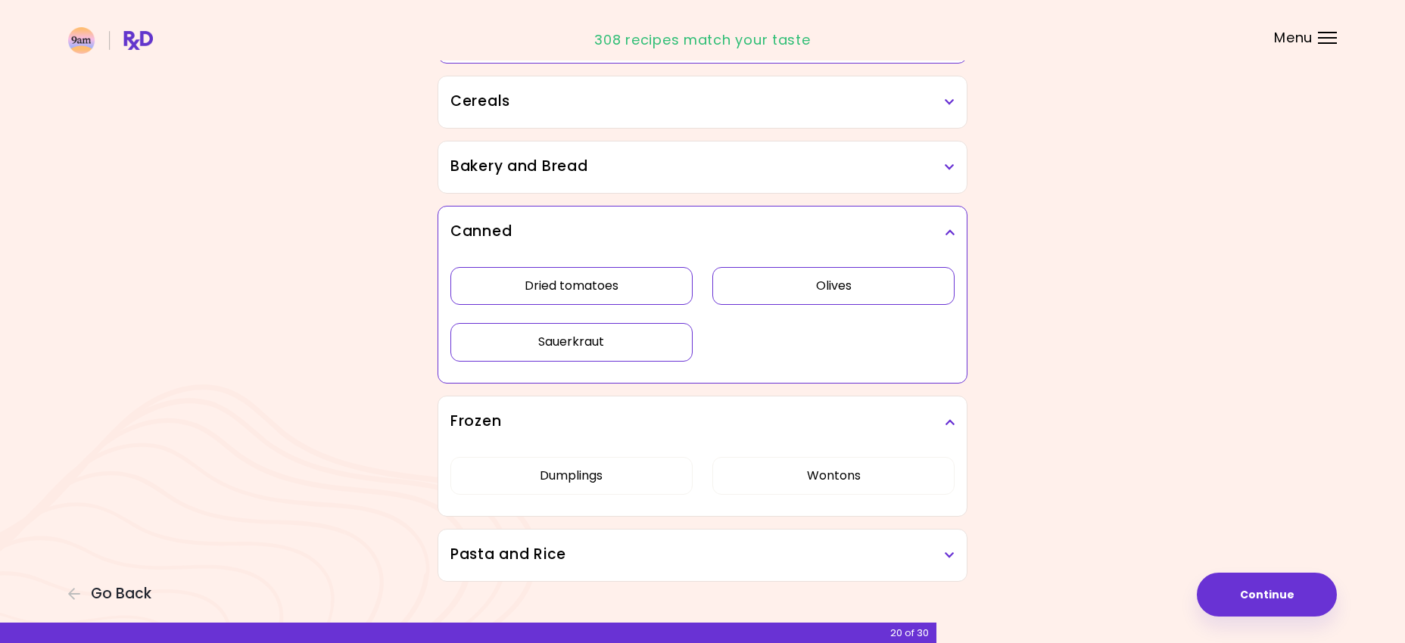
scroll to position [885, 0]
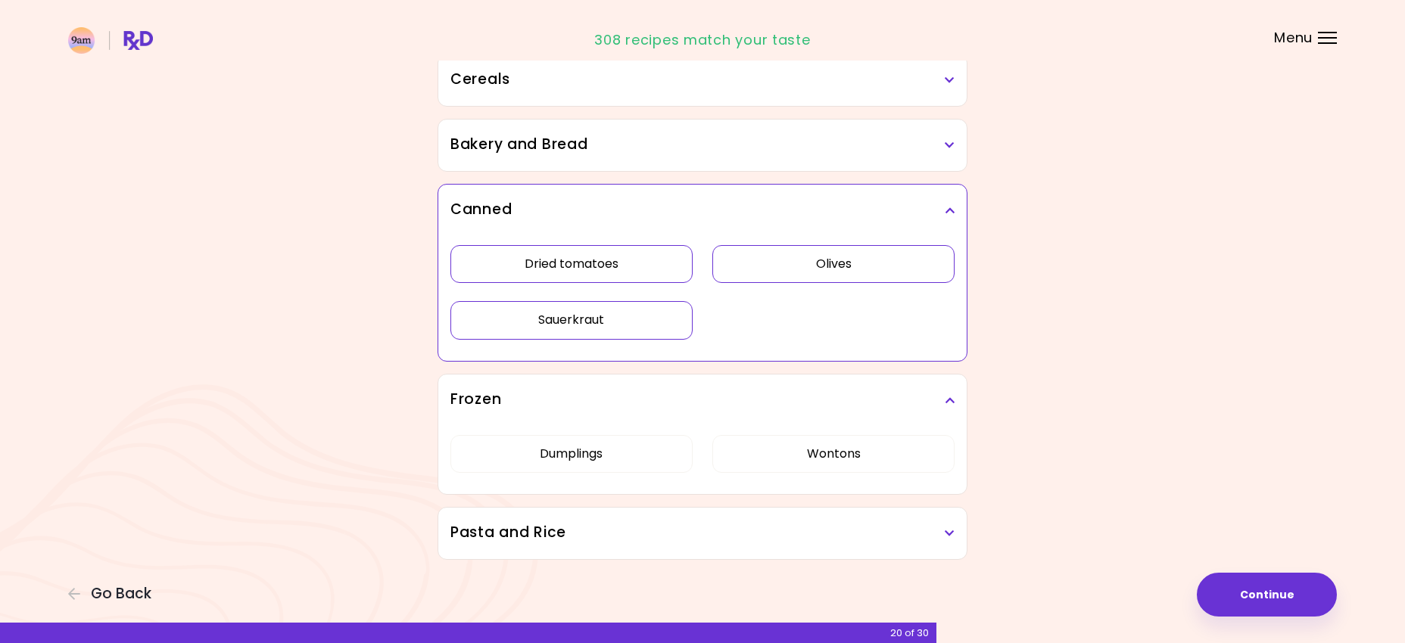
click at [722, 522] on h3 "Pasta and Rice" at bounding box center [702, 533] width 504 height 22
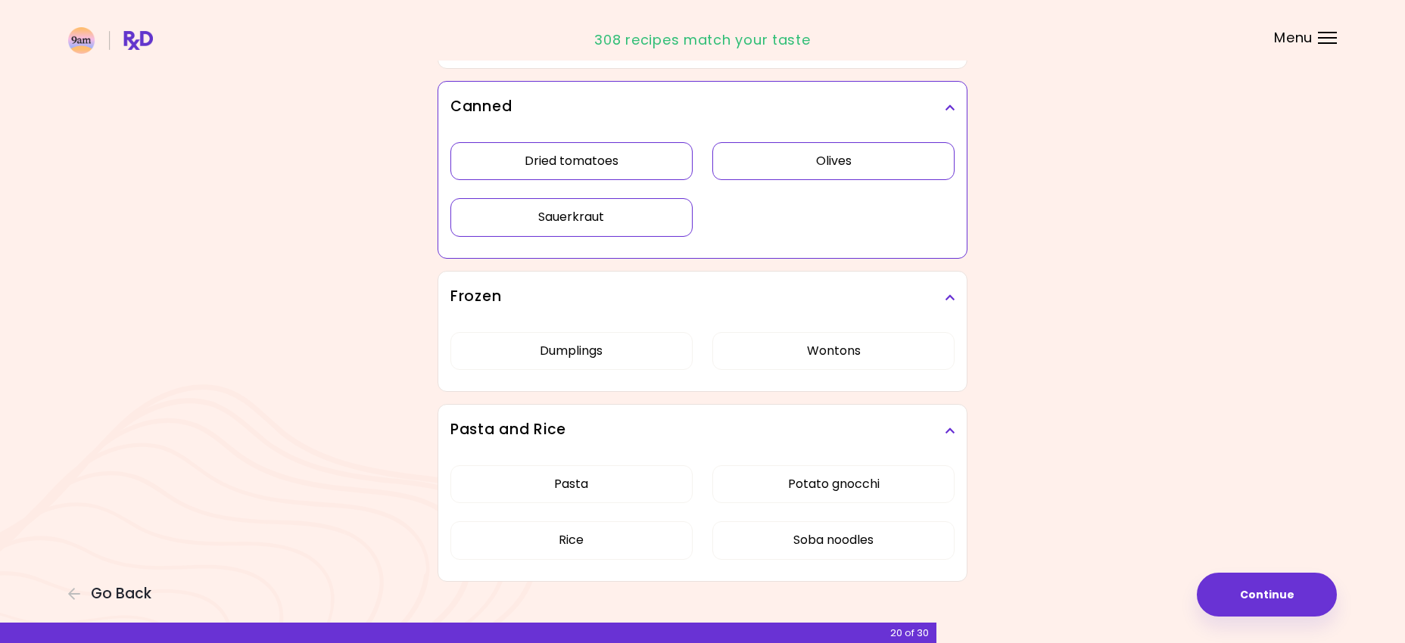
scroll to position [1010, 0]
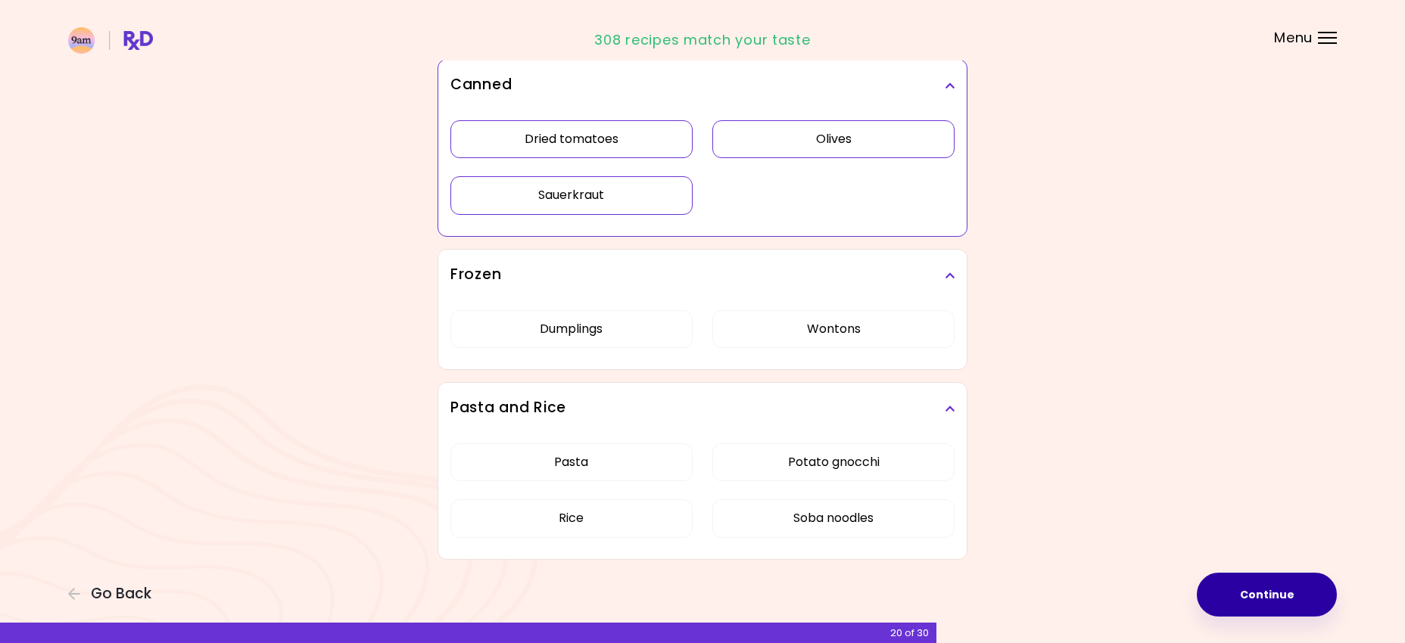
click at [1235, 595] on button "Continue" at bounding box center [1267, 595] width 140 height 44
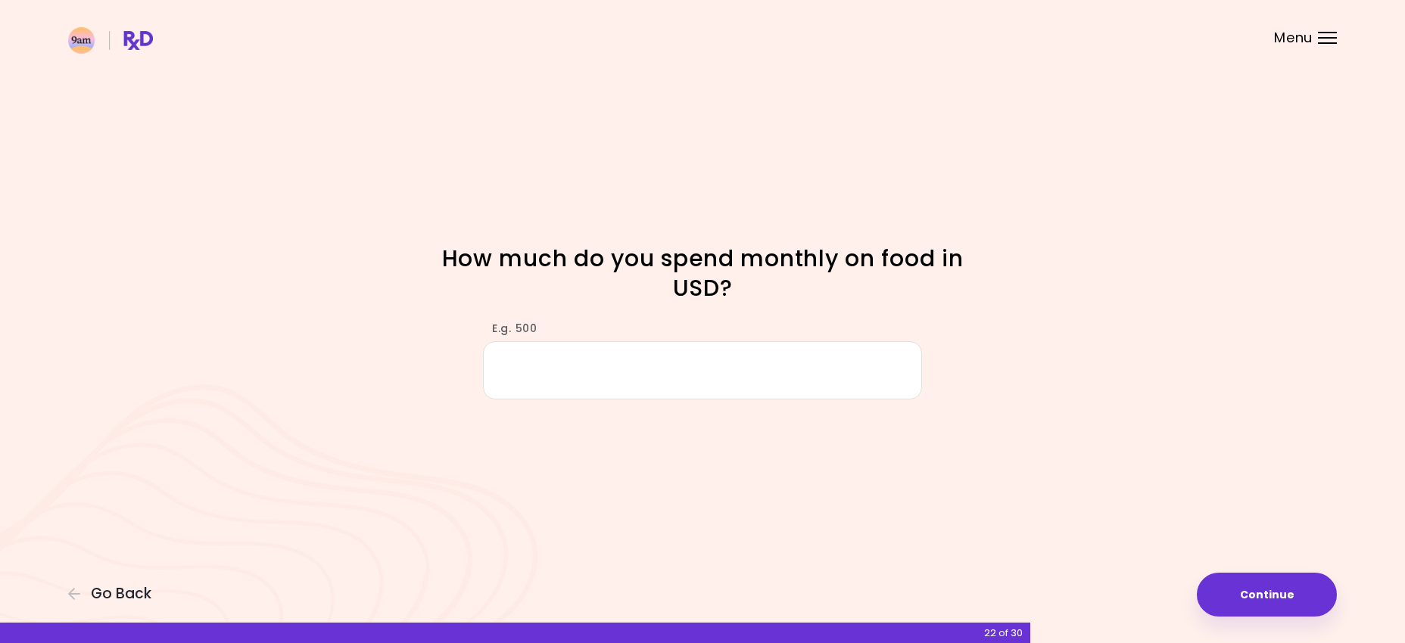
click at [728, 378] on input "E.g. 500" at bounding box center [702, 370] width 439 height 58
type input "***"
click at [1295, 593] on button "Continue" at bounding box center [1267, 595] width 140 height 44
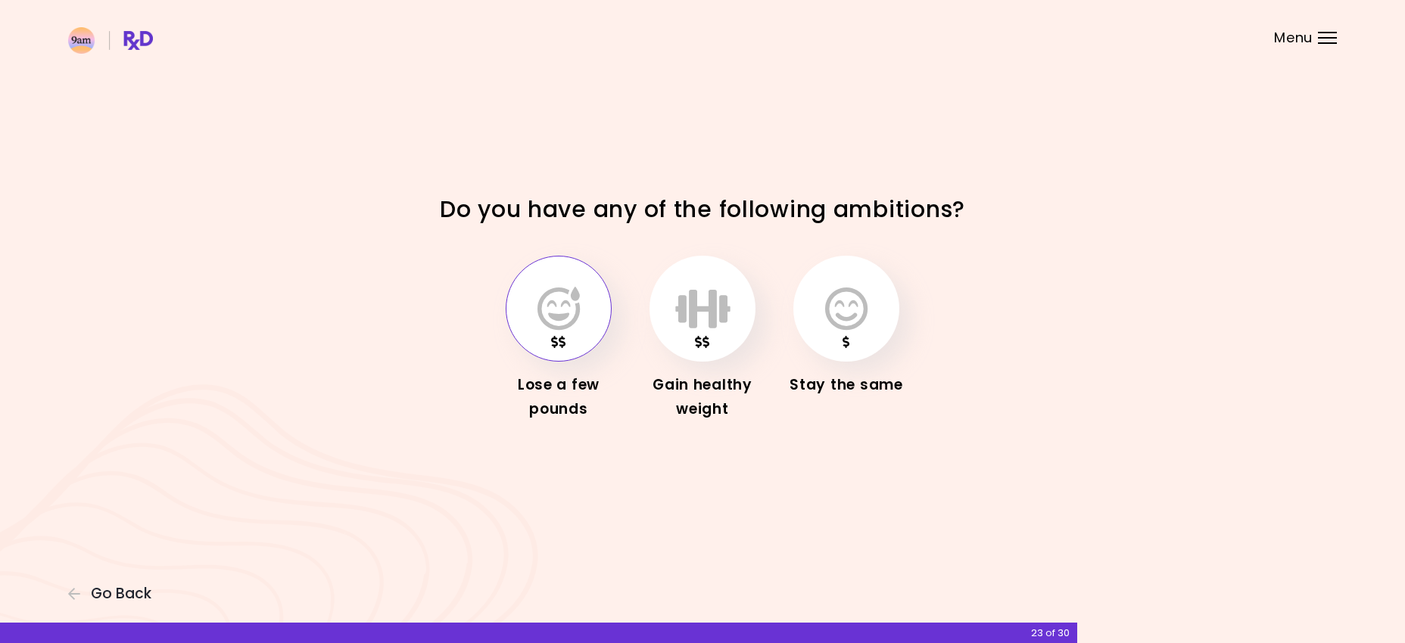
click at [574, 322] on icon "button" at bounding box center [558, 309] width 42 height 44
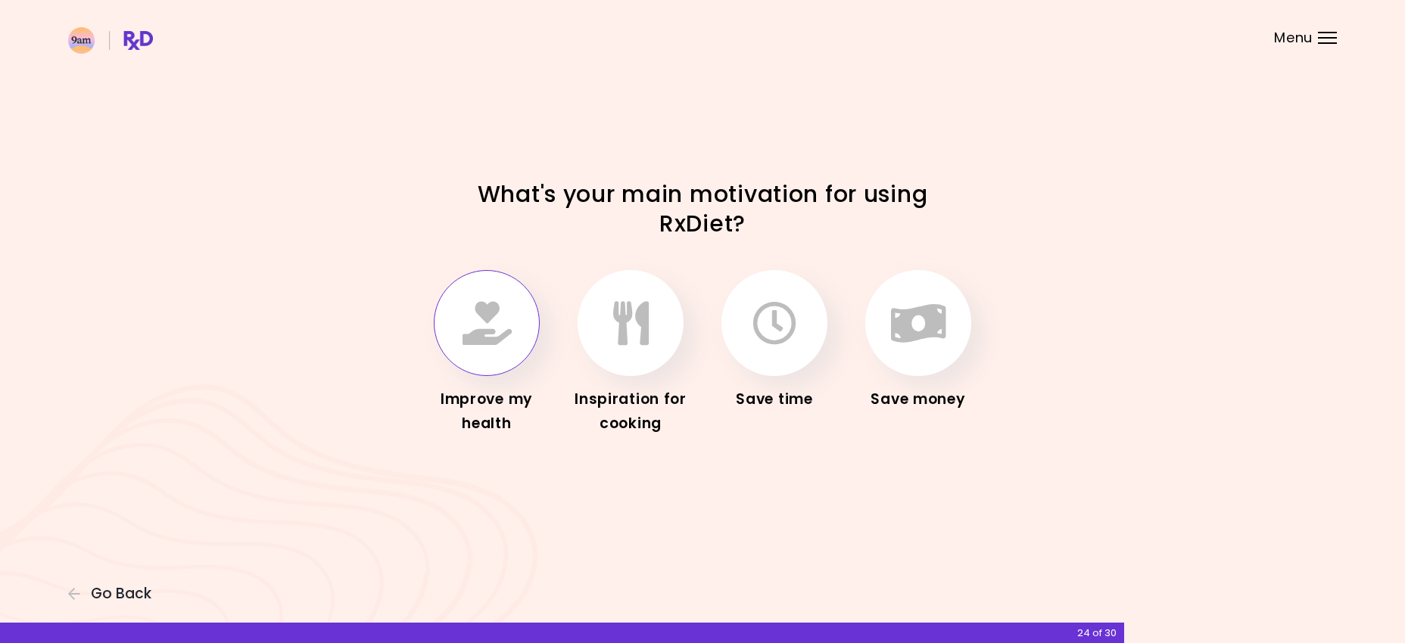
click at [492, 337] on icon "button" at bounding box center [486, 323] width 49 height 44
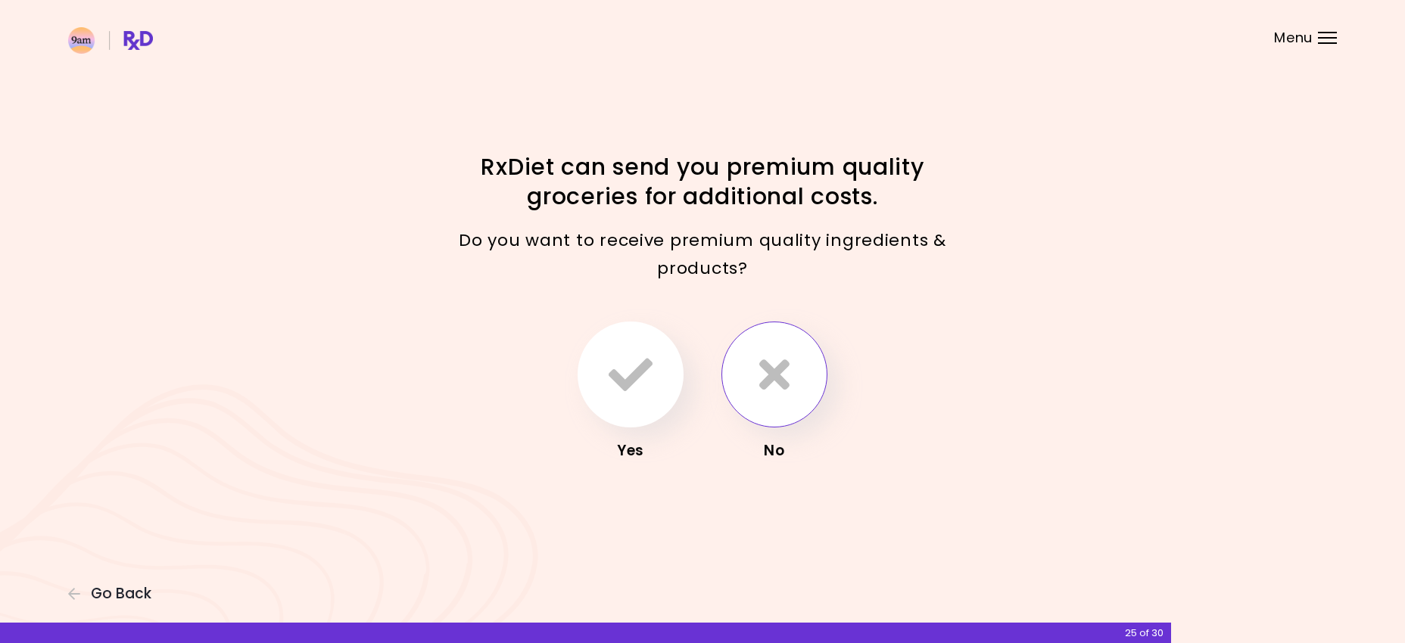
click at [778, 383] on icon "button" at bounding box center [774, 375] width 30 height 44
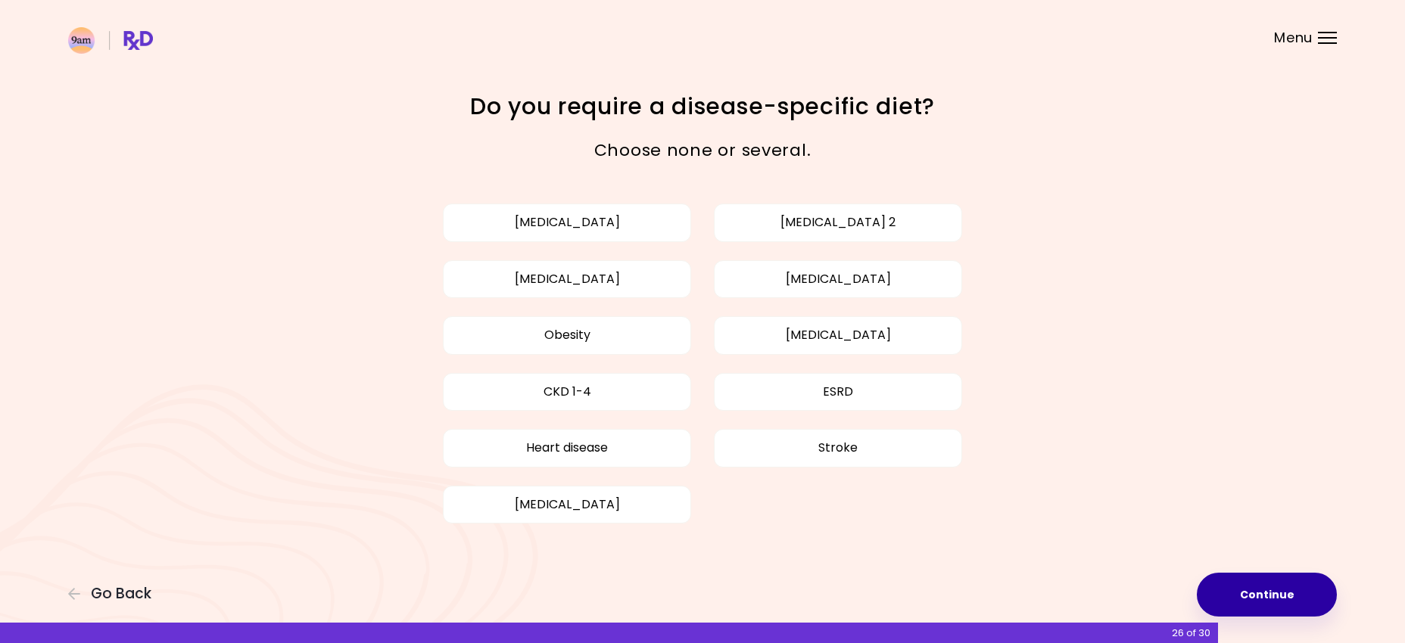
click at [1235, 583] on button "Continue" at bounding box center [1267, 595] width 140 height 44
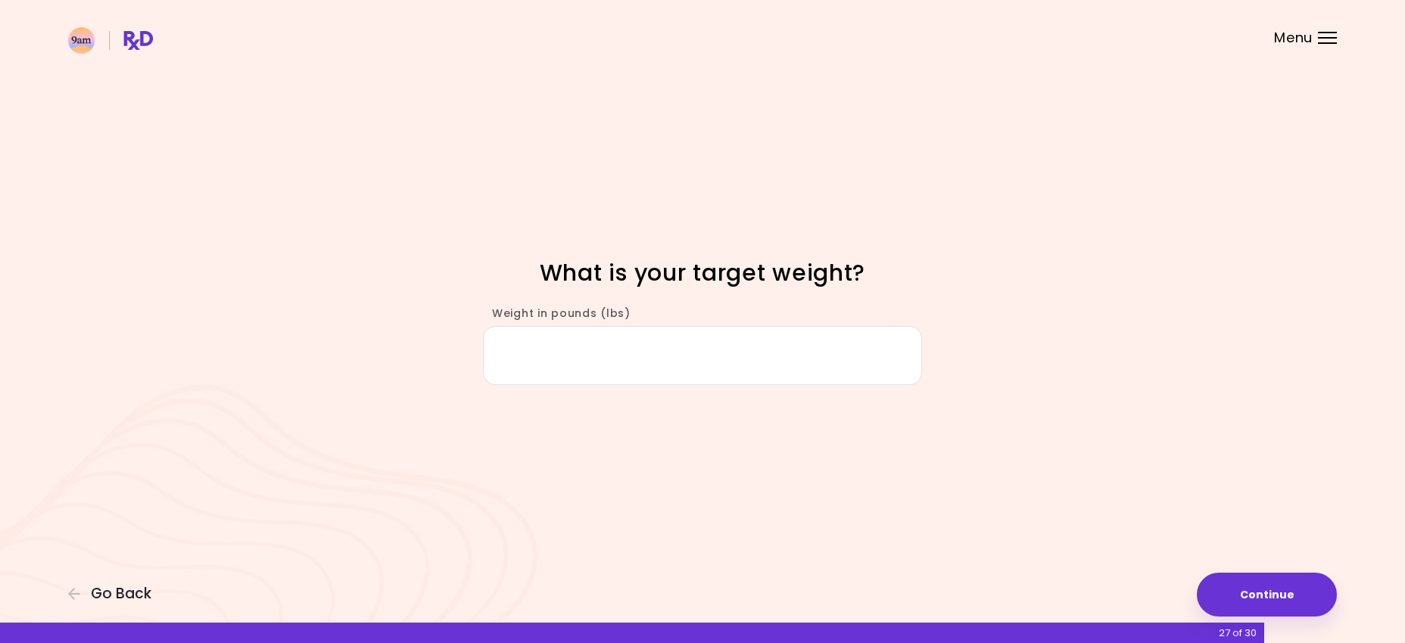
click at [758, 346] on input "Weight in pounds (lbs)" at bounding box center [702, 355] width 439 height 58
type input "***"
click at [1278, 588] on button "Continue" at bounding box center [1267, 595] width 140 height 44
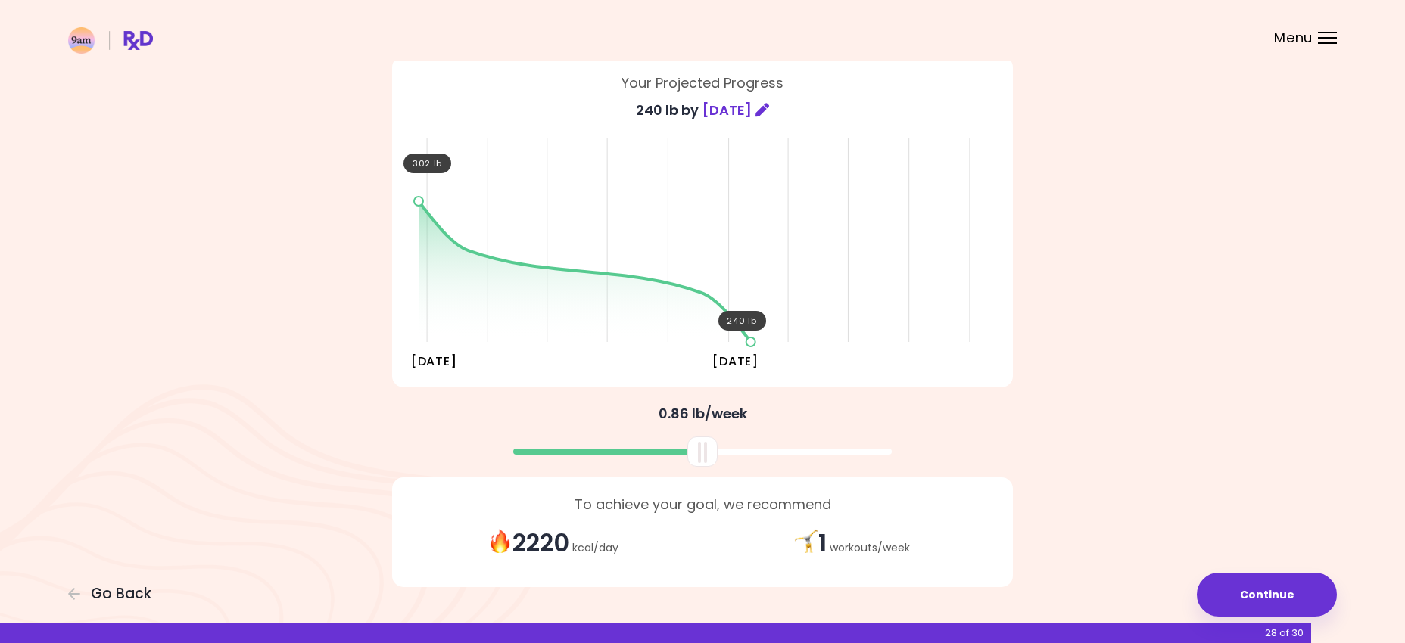
scroll to position [140, 0]
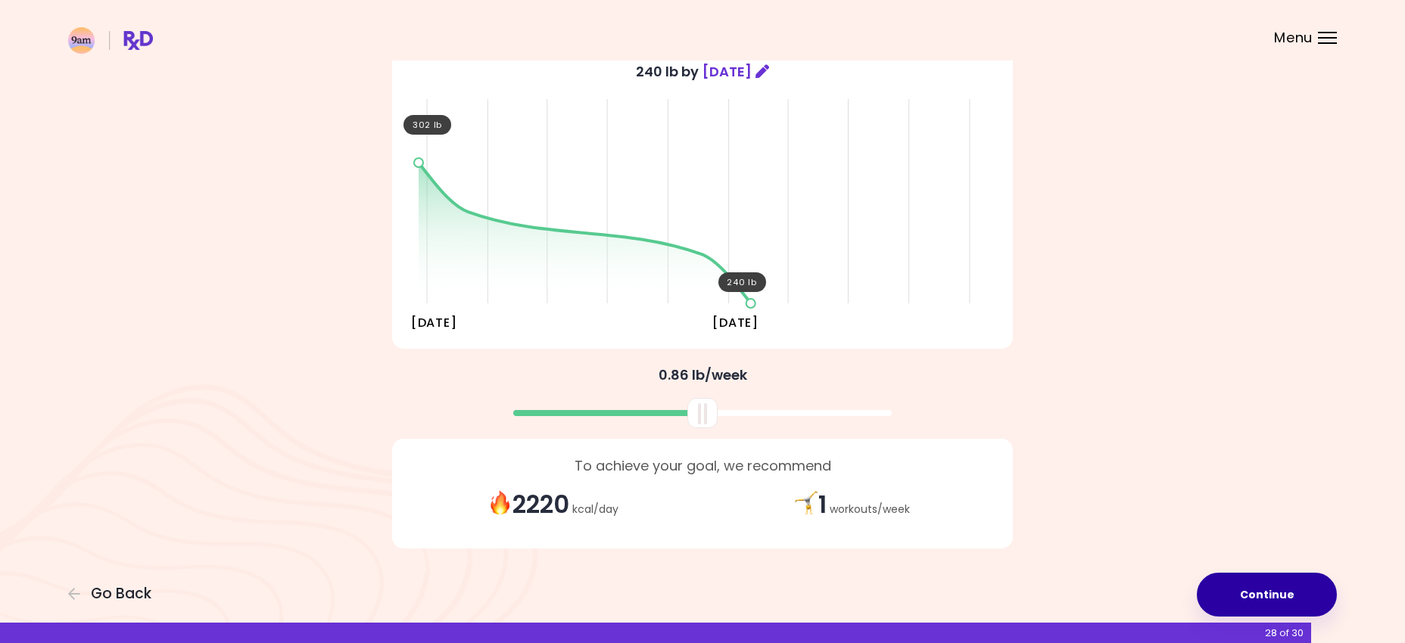
click at [1272, 588] on button "Continue" at bounding box center [1267, 595] width 140 height 44
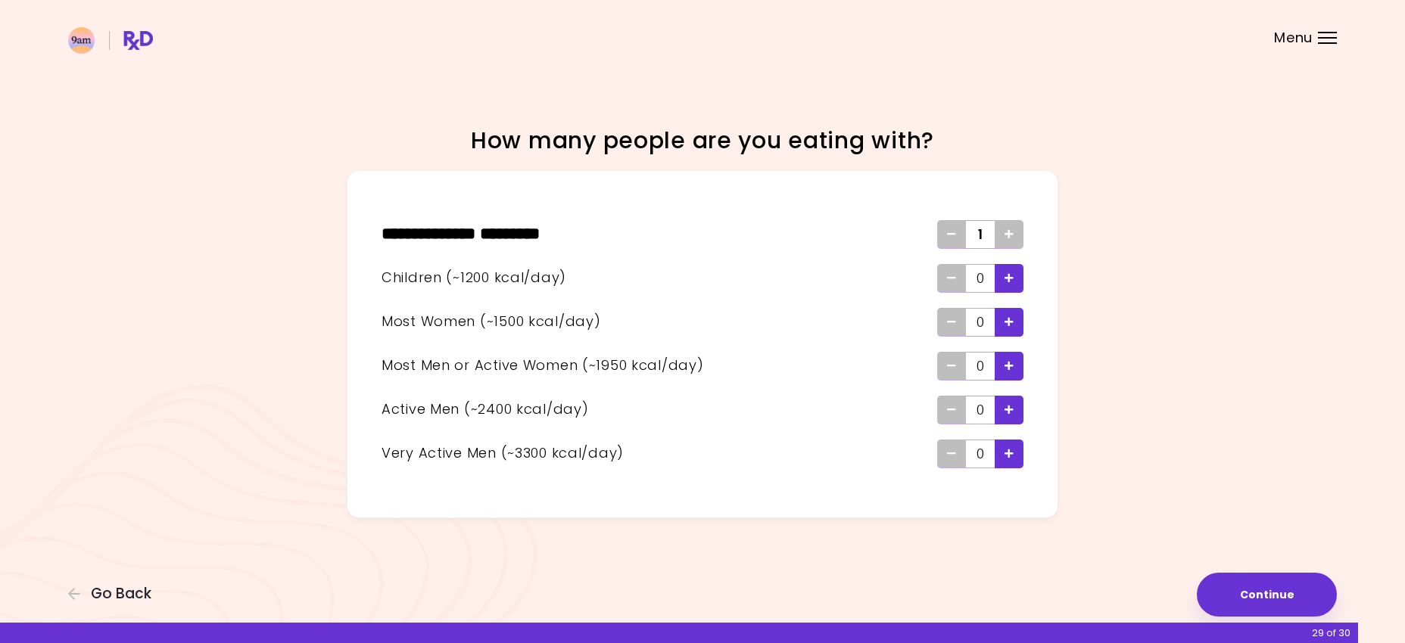
click at [1009, 408] on icon "Add - Active Man" at bounding box center [1008, 410] width 9 height 10
click at [1006, 319] on icon "Add - Woman" at bounding box center [1008, 322] width 9 height 10
click at [1009, 319] on icon "Add - Woman" at bounding box center [1008, 322] width 9 height 10
click at [1241, 595] on button "Continue" at bounding box center [1267, 595] width 140 height 44
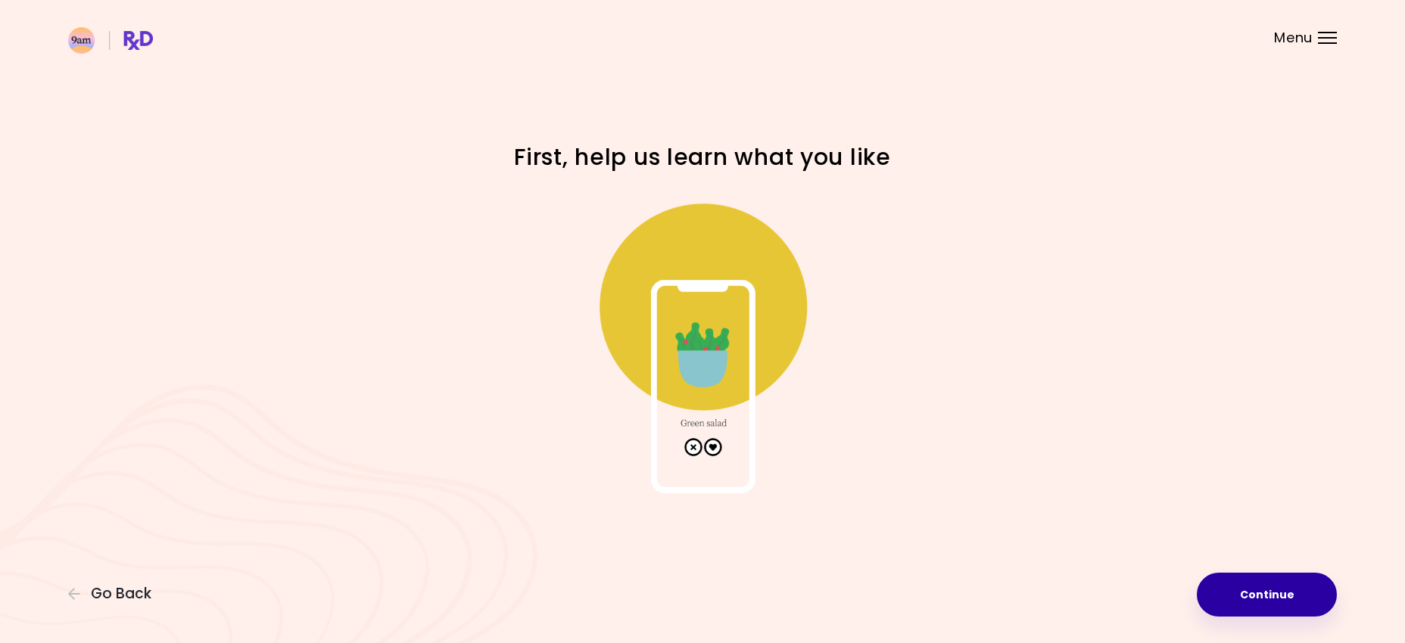
click at [1280, 591] on button "Continue" at bounding box center [1267, 595] width 140 height 44
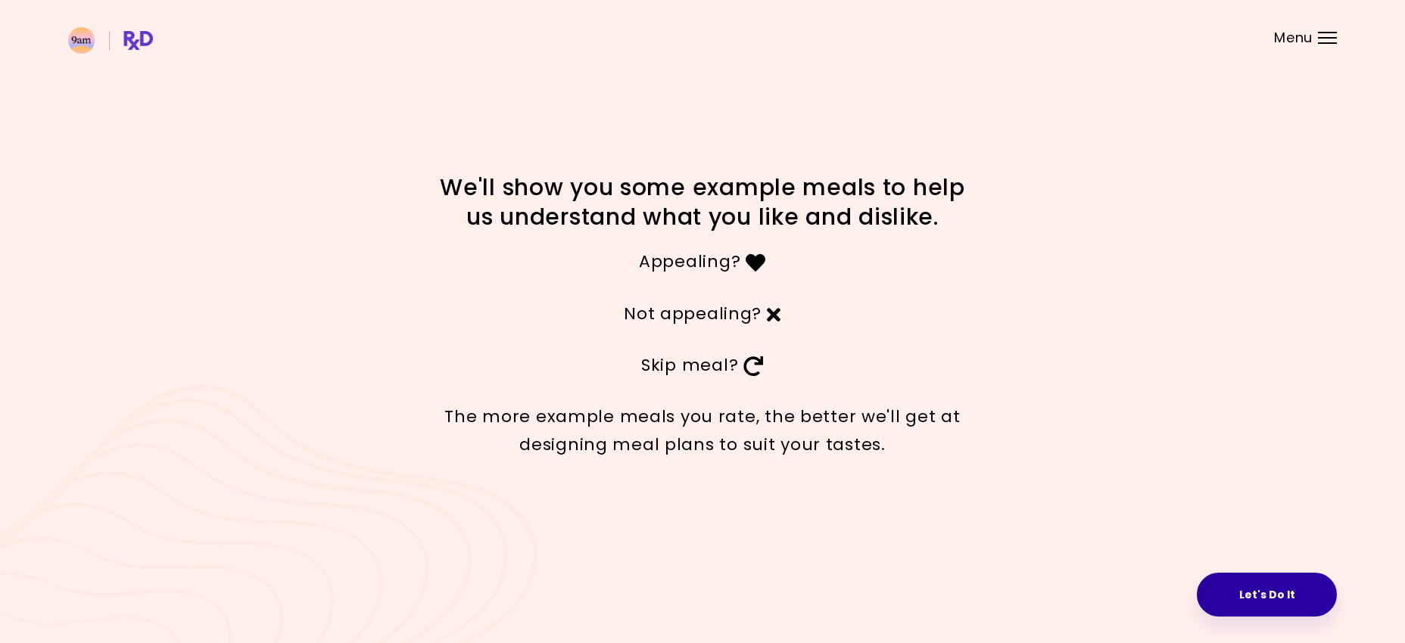
click at [1262, 591] on button "Let's Do It" at bounding box center [1267, 595] width 140 height 44
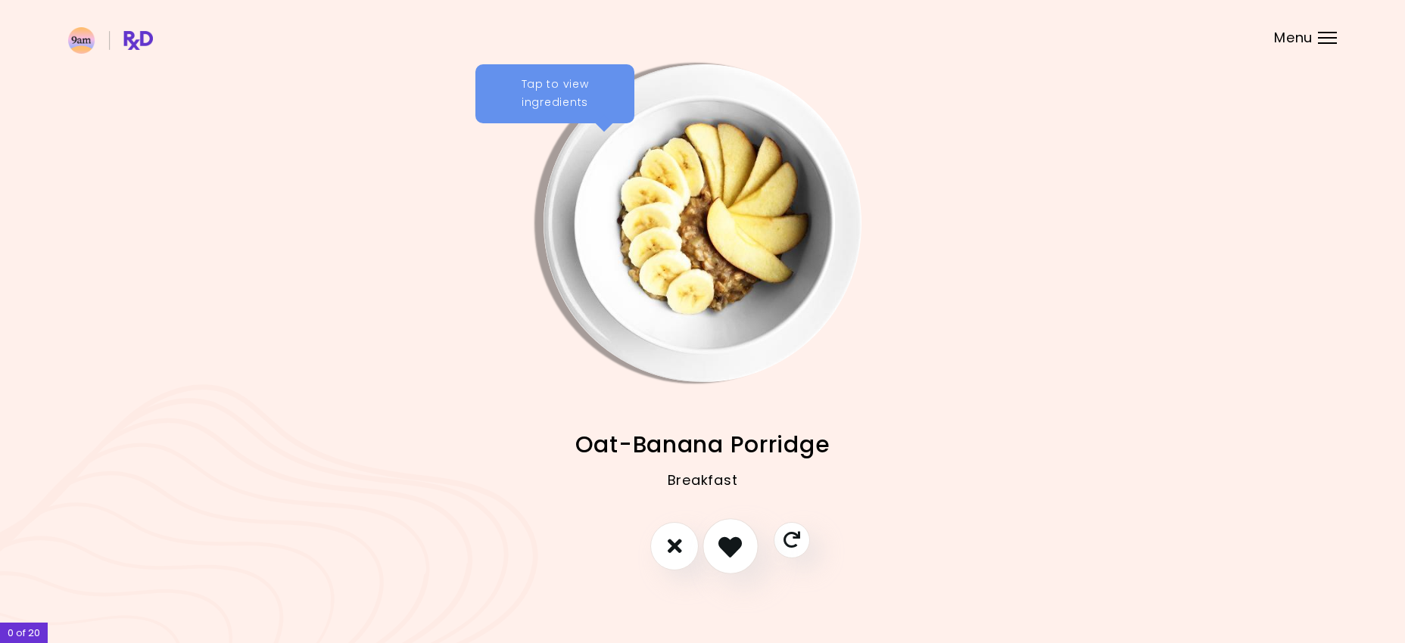
click at [733, 555] on icon "I like this recipe" at bounding box center [729, 545] width 23 height 23
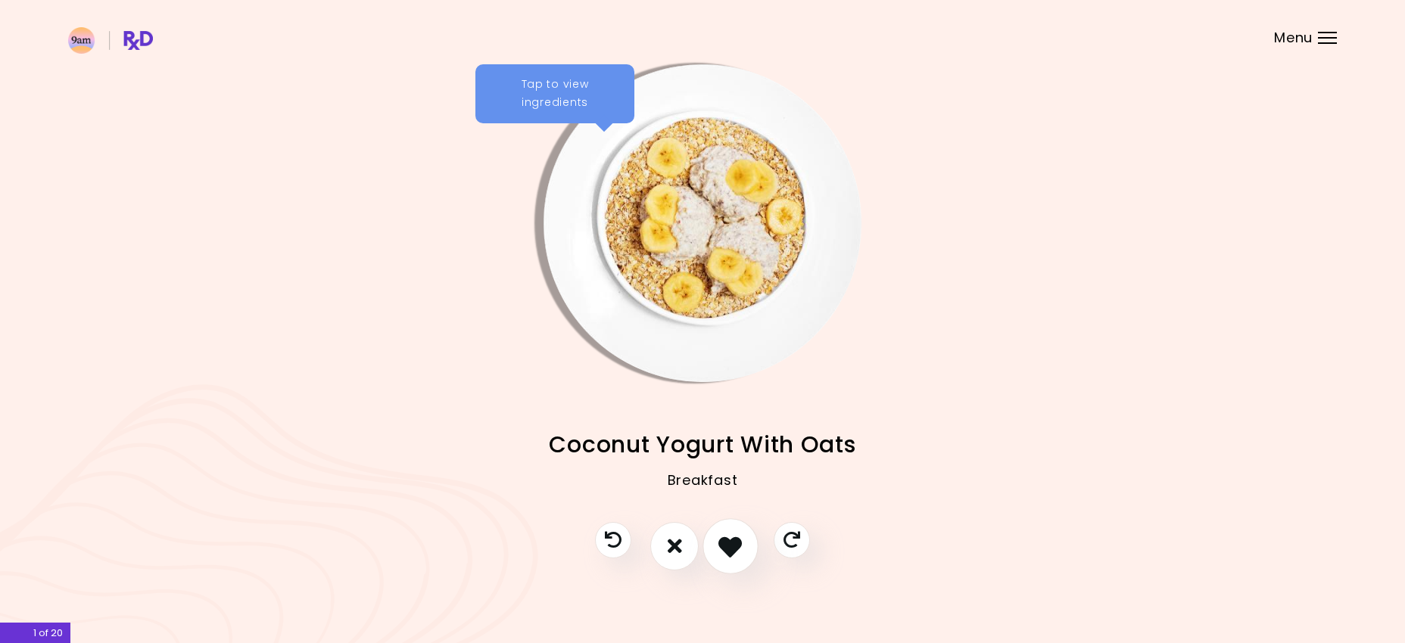
click at [733, 554] on icon "I like this recipe" at bounding box center [729, 545] width 23 height 23
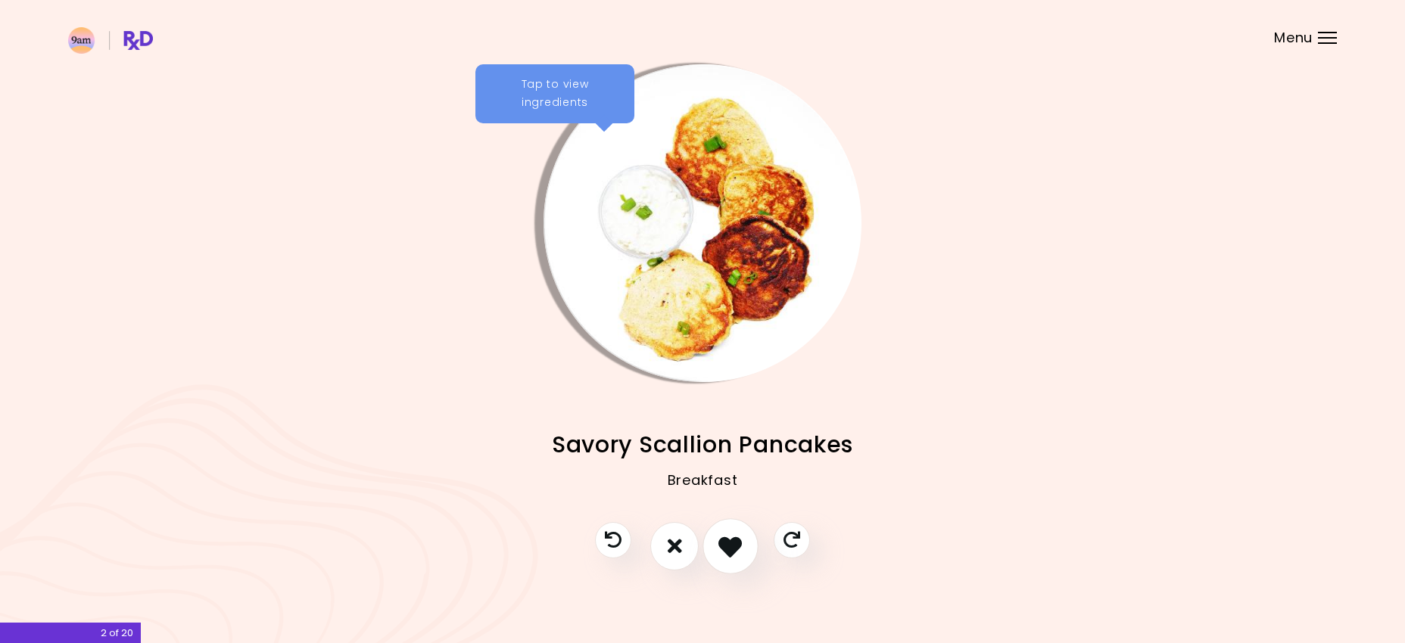
click at [733, 548] on icon "I like this recipe" at bounding box center [729, 545] width 23 height 23
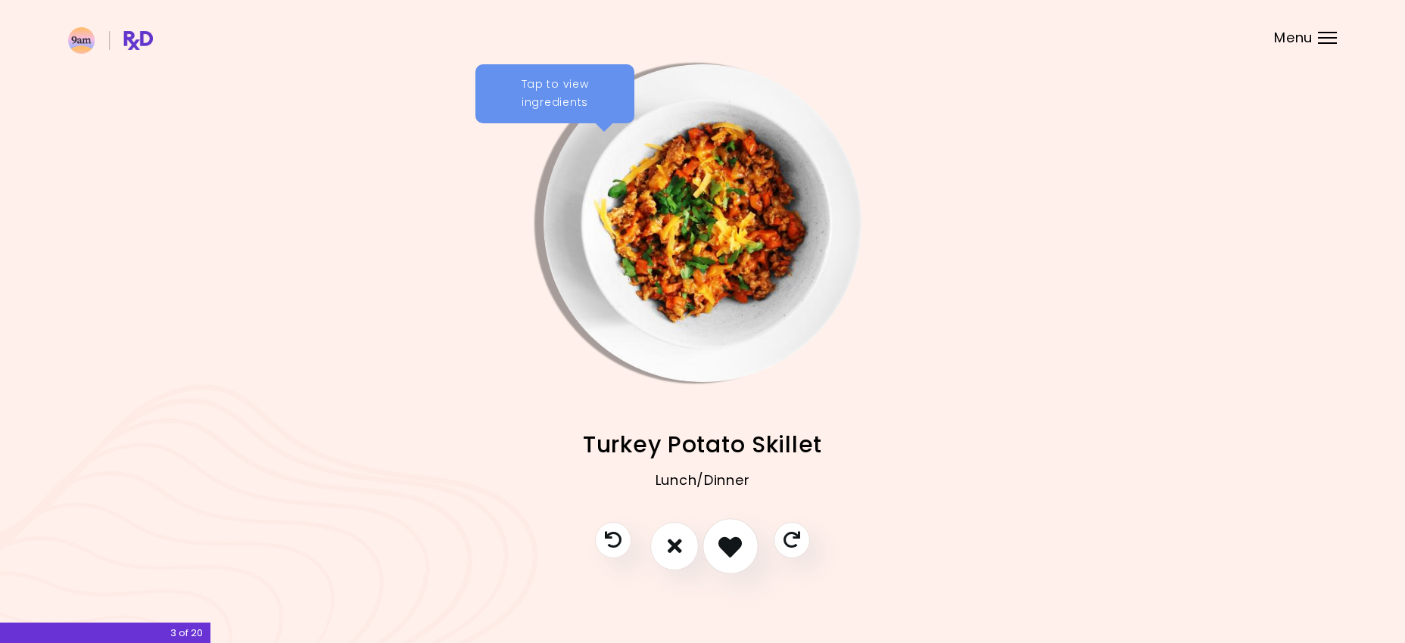
click at [733, 548] on icon "I like this recipe" at bounding box center [729, 545] width 23 height 23
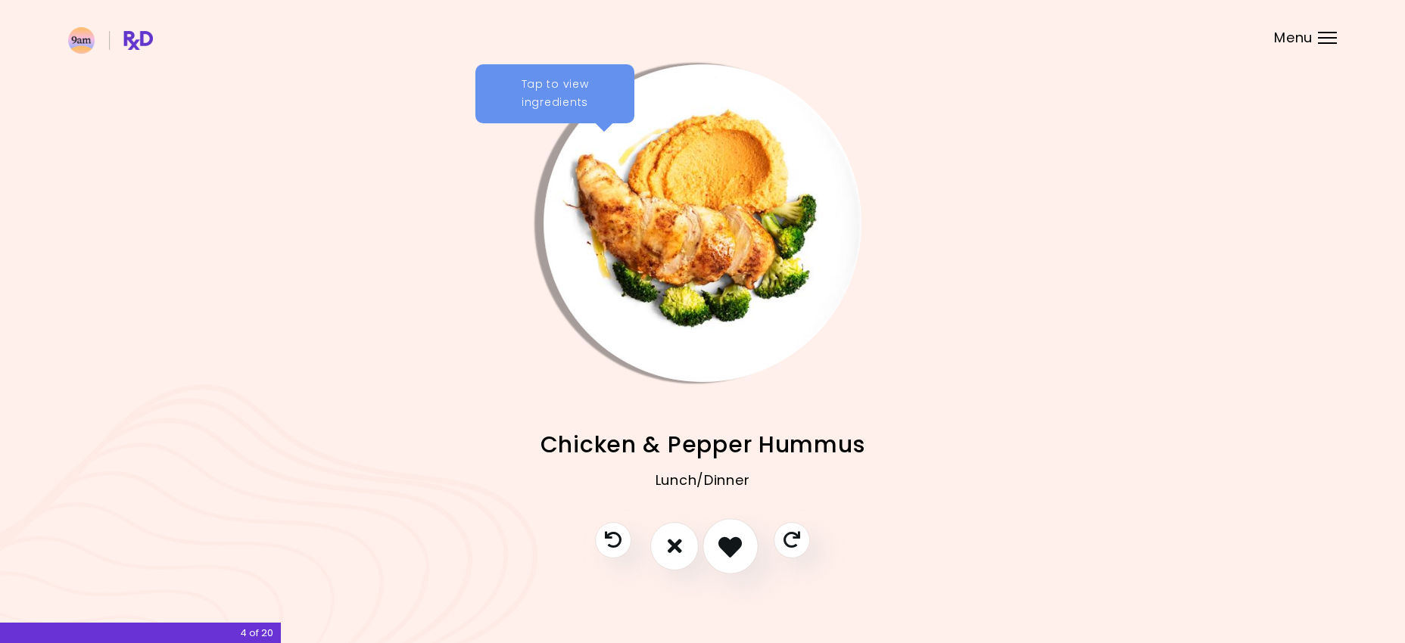
click at [734, 548] on icon "I like this recipe" at bounding box center [729, 545] width 23 height 23
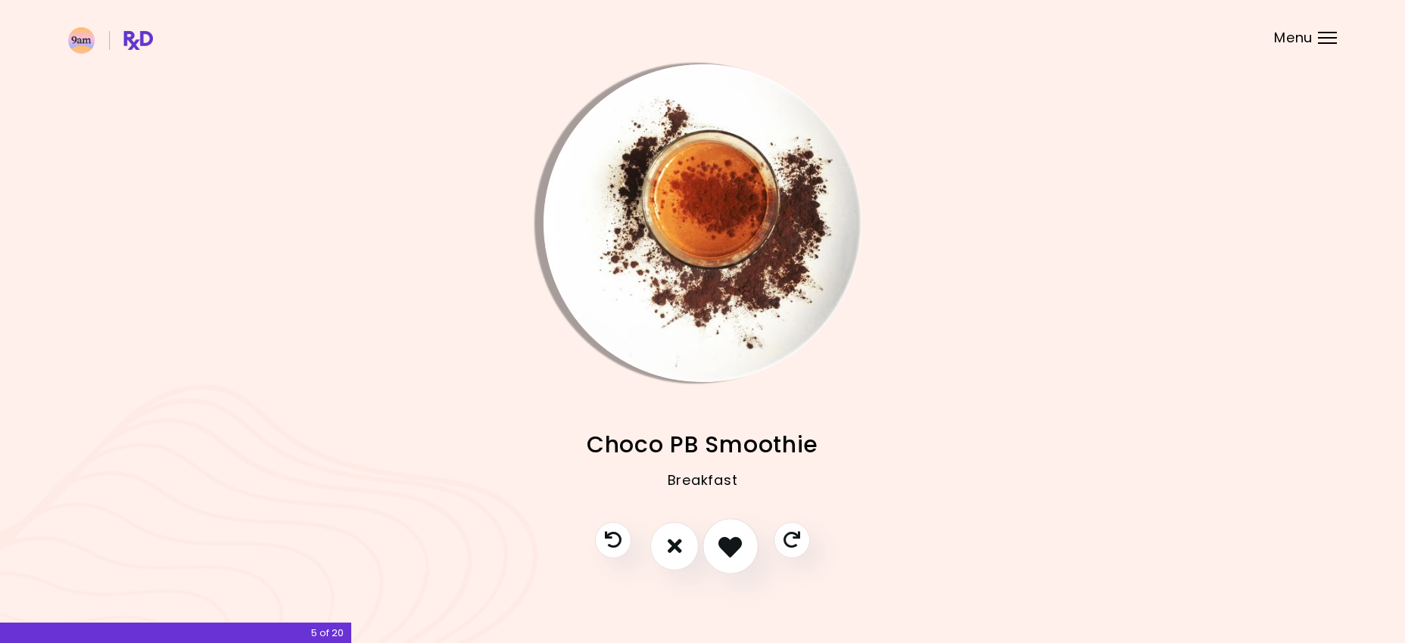
click at [734, 548] on icon "I like this recipe" at bounding box center [729, 545] width 23 height 23
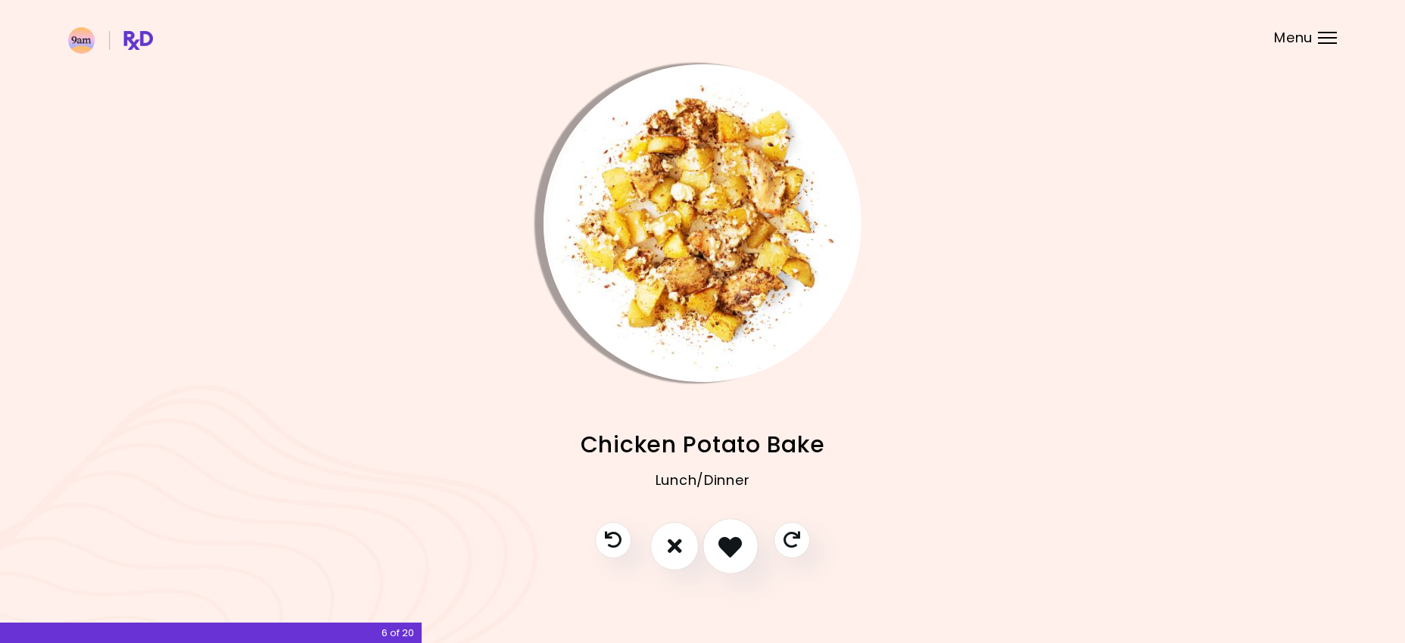
click at [734, 548] on icon "I like this recipe" at bounding box center [729, 545] width 23 height 23
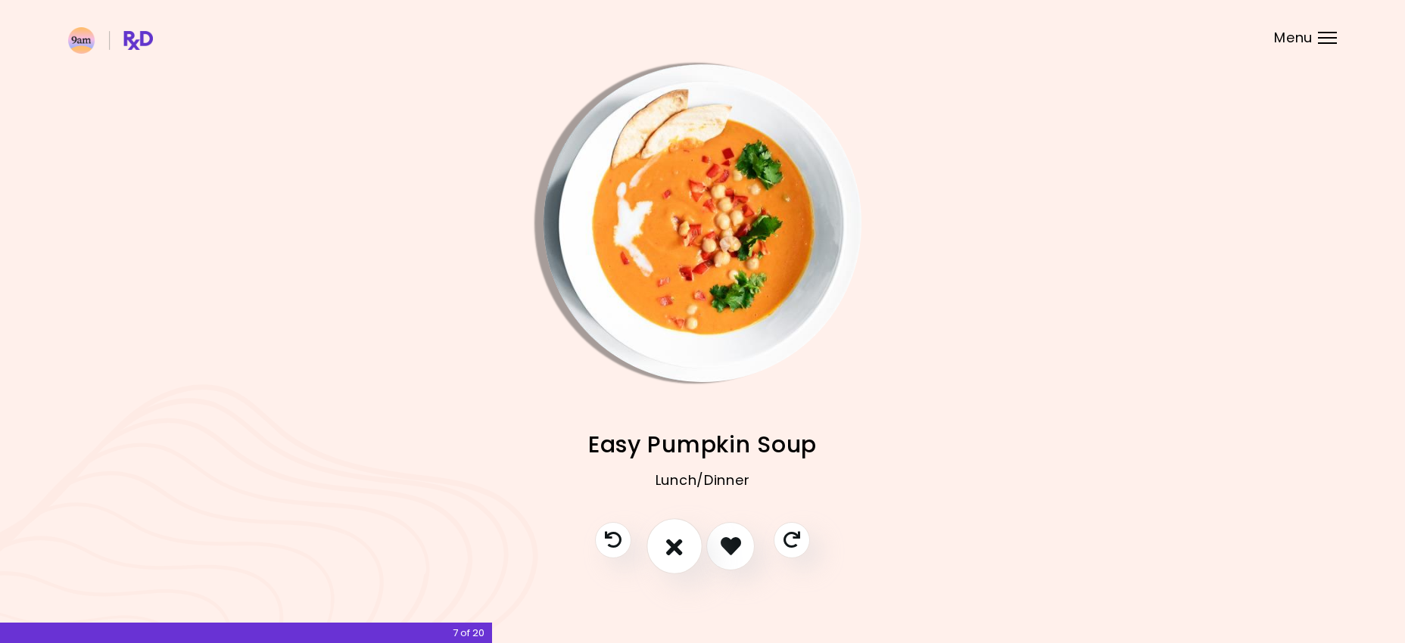
click at [682, 546] on button "I don't like this recipe" at bounding box center [674, 546] width 56 height 56
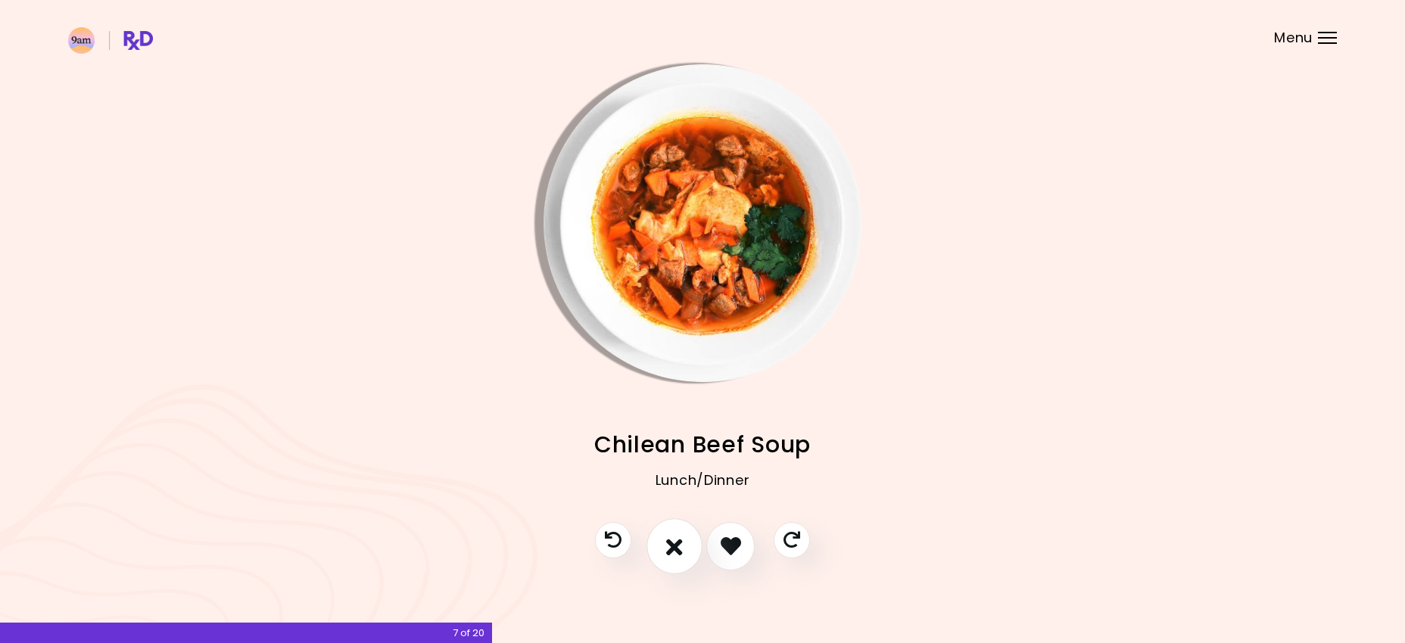
click at [682, 538] on icon "I don't like this recipe" at bounding box center [674, 545] width 17 height 23
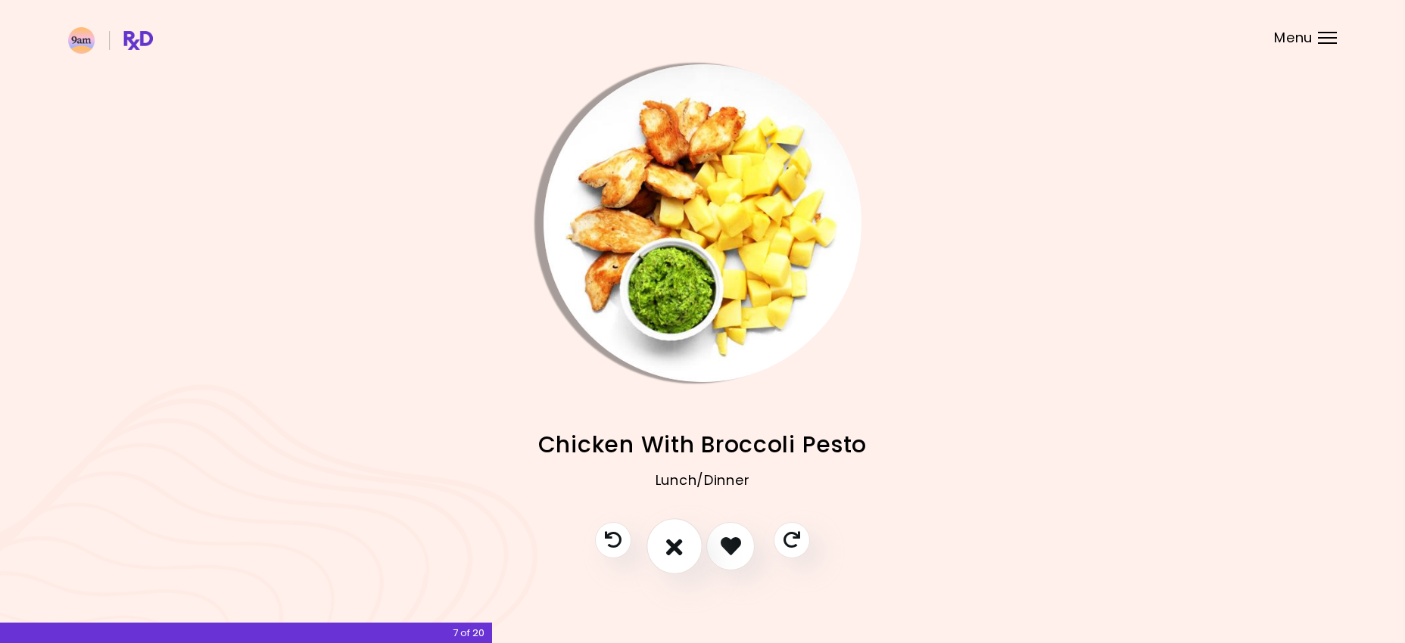
click at [675, 548] on icon "I don't like this recipe" at bounding box center [674, 545] width 17 height 23
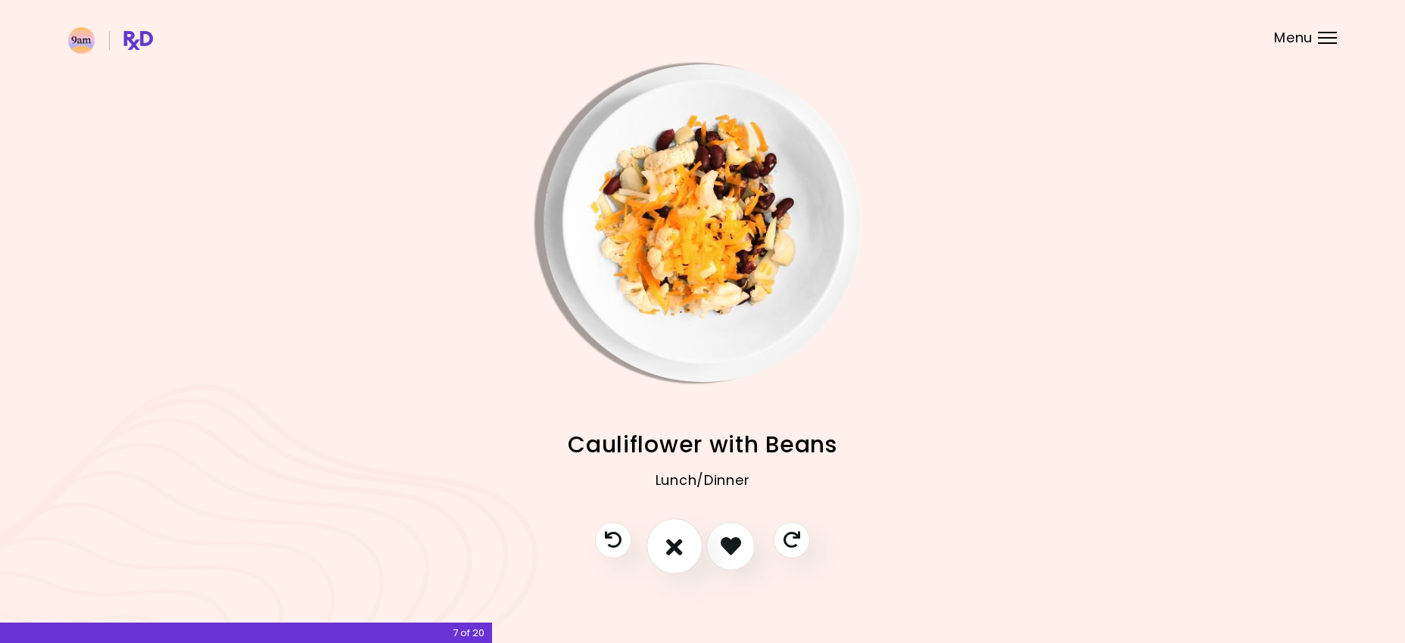
click at [677, 553] on icon "I don't like this recipe" at bounding box center [674, 545] width 17 height 23
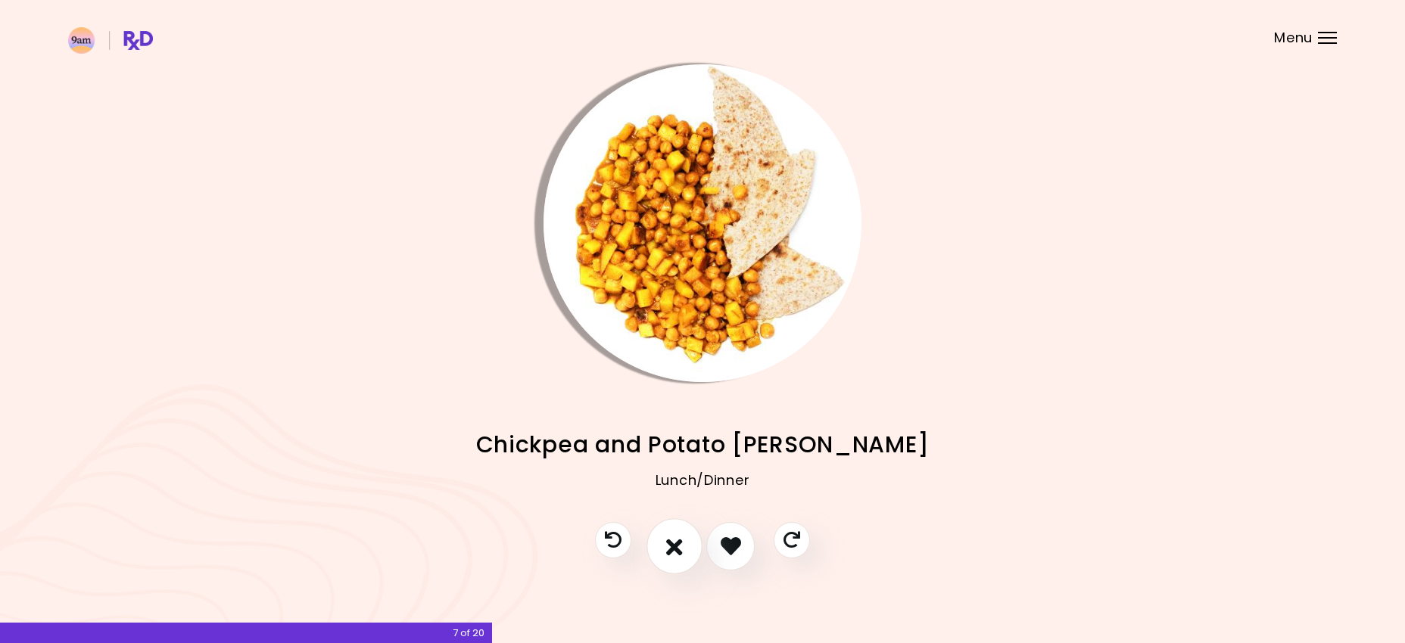
click at [672, 550] on icon "I don't like this recipe" at bounding box center [674, 545] width 17 height 23
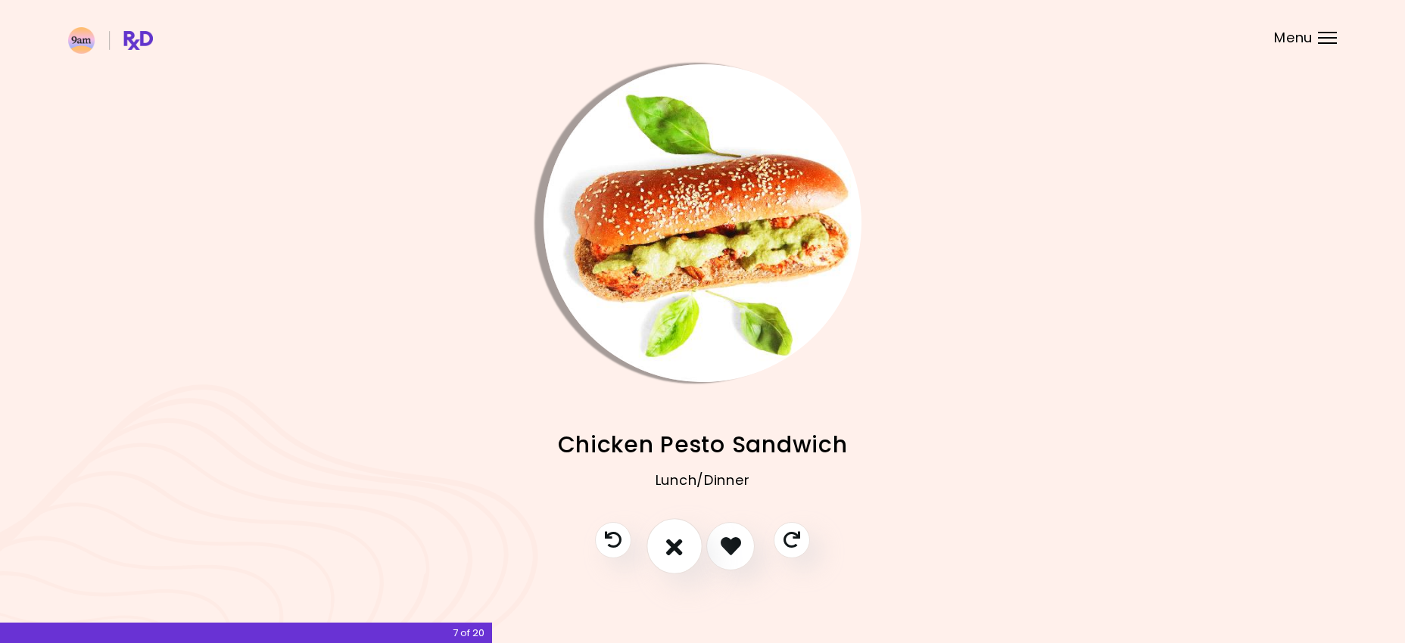
click at [673, 553] on icon "I don't like this recipe" at bounding box center [674, 545] width 17 height 23
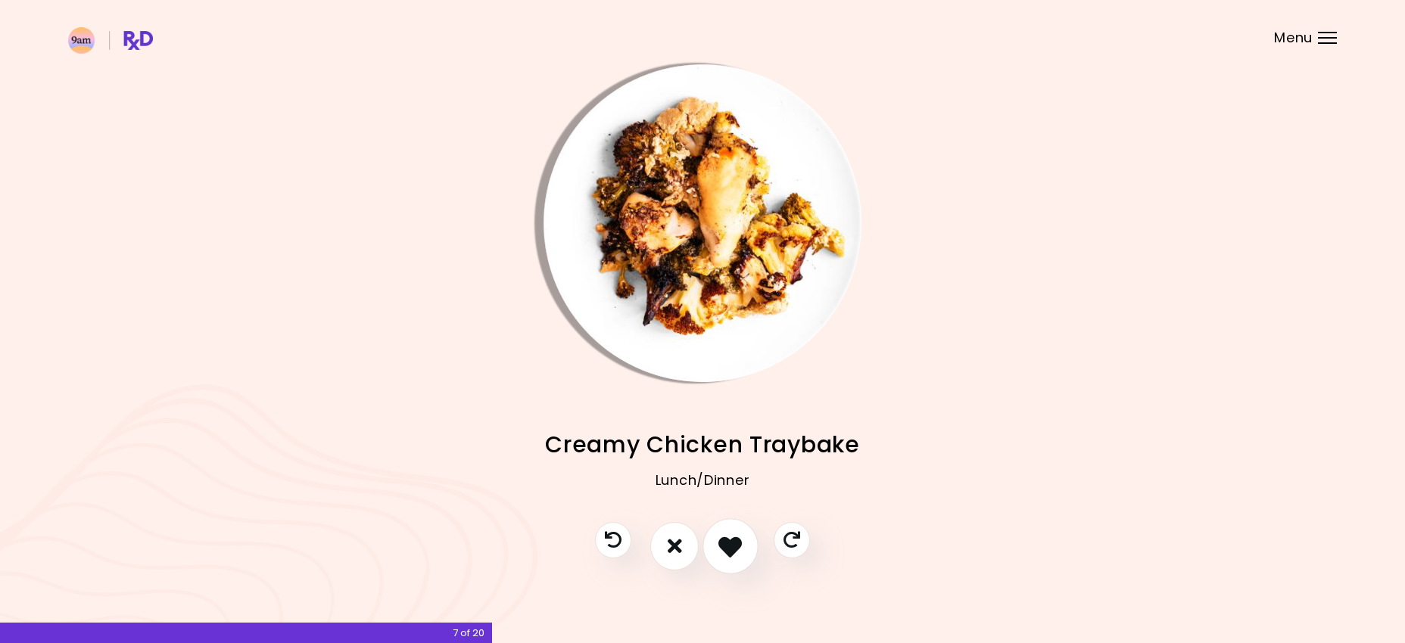
click at [724, 553] on icon "I like this recipe" at bounding box center [729, 545] width 23 height 23
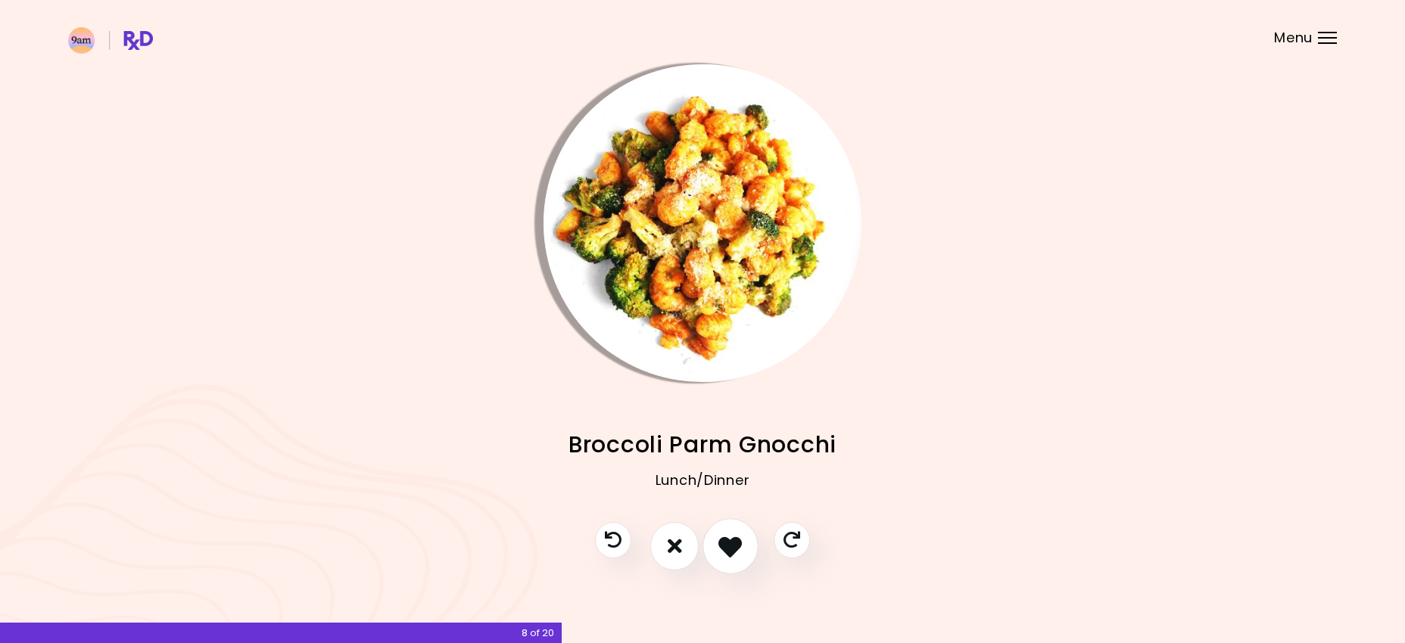
click at [724, 553] on icon "I like this recipe" at bounding box center [729, 545] width 23 height 23
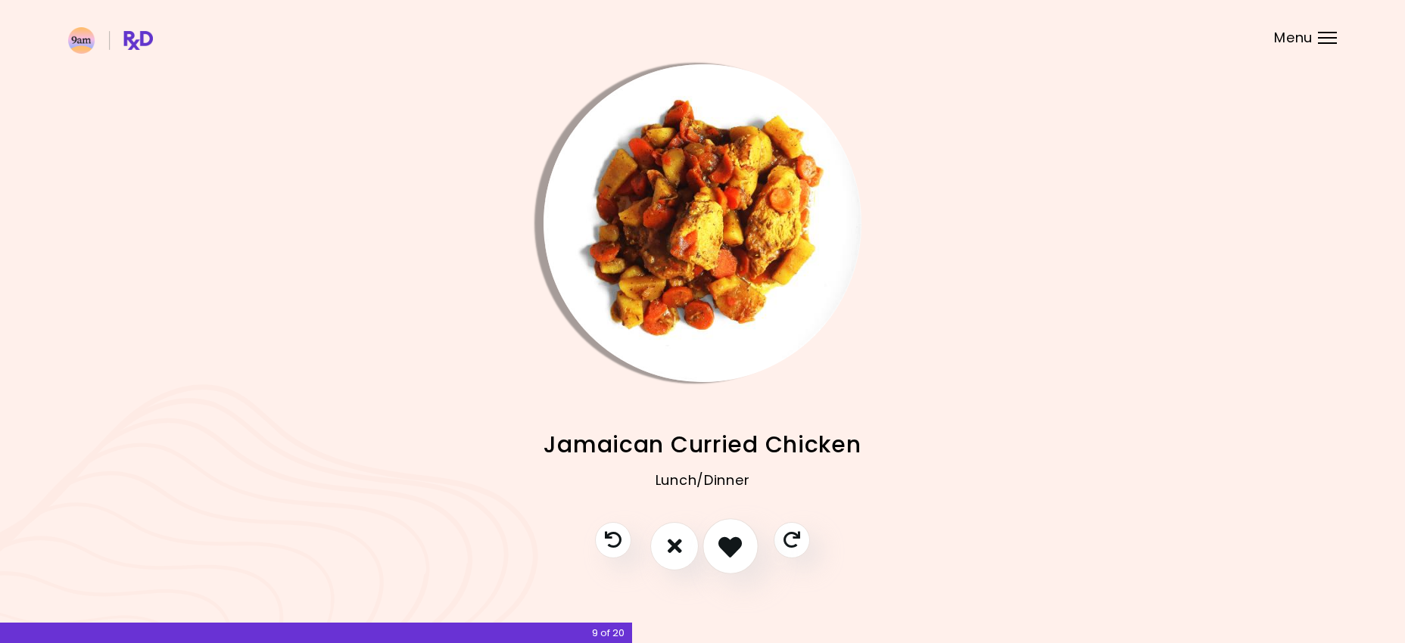
click at [724, 553] on icon "I like this recipe" at bounding box center [729, 545] width 23 height 23
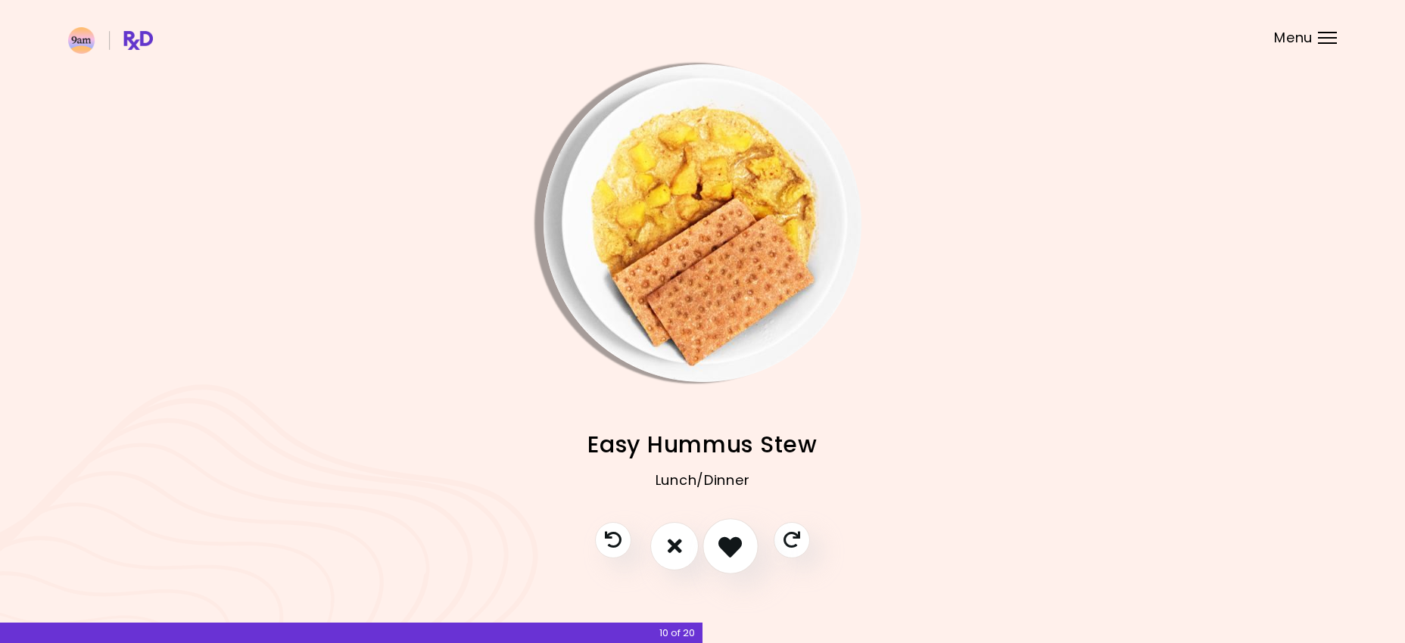
click at [724, 553] on icon "I like this recipe" at bounding box center [729, 545] width 23 height 23
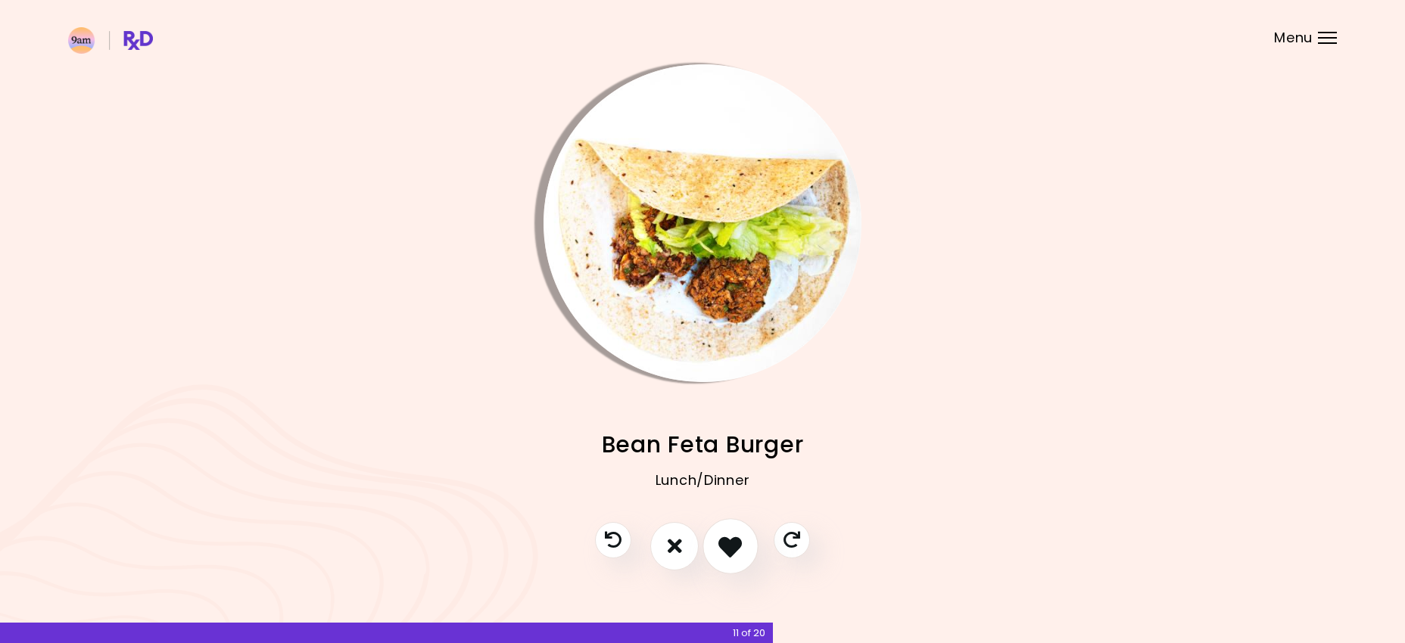
click at [724, 553] on icon "I like this recipe" at bounding box center [729, 545] width 23 height 23
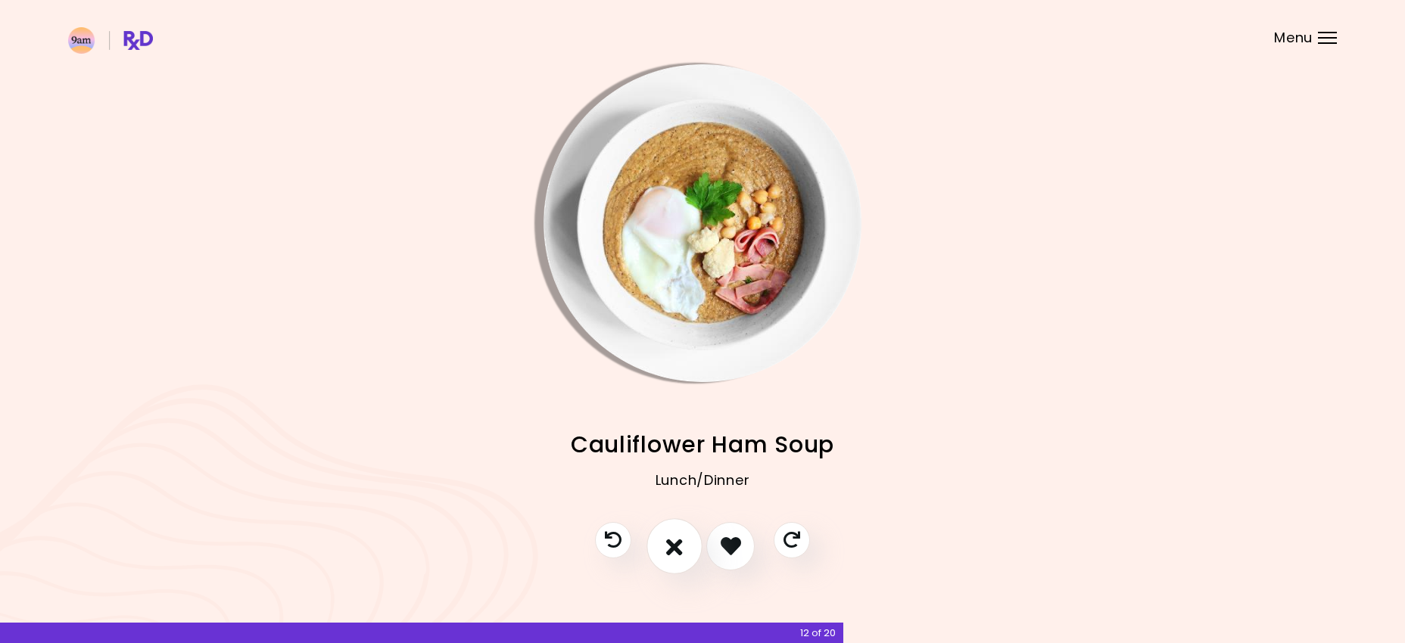
click at [680, 553] on icon "I don't like this recipe" at bounding box center [674, 545] width 17 height 23
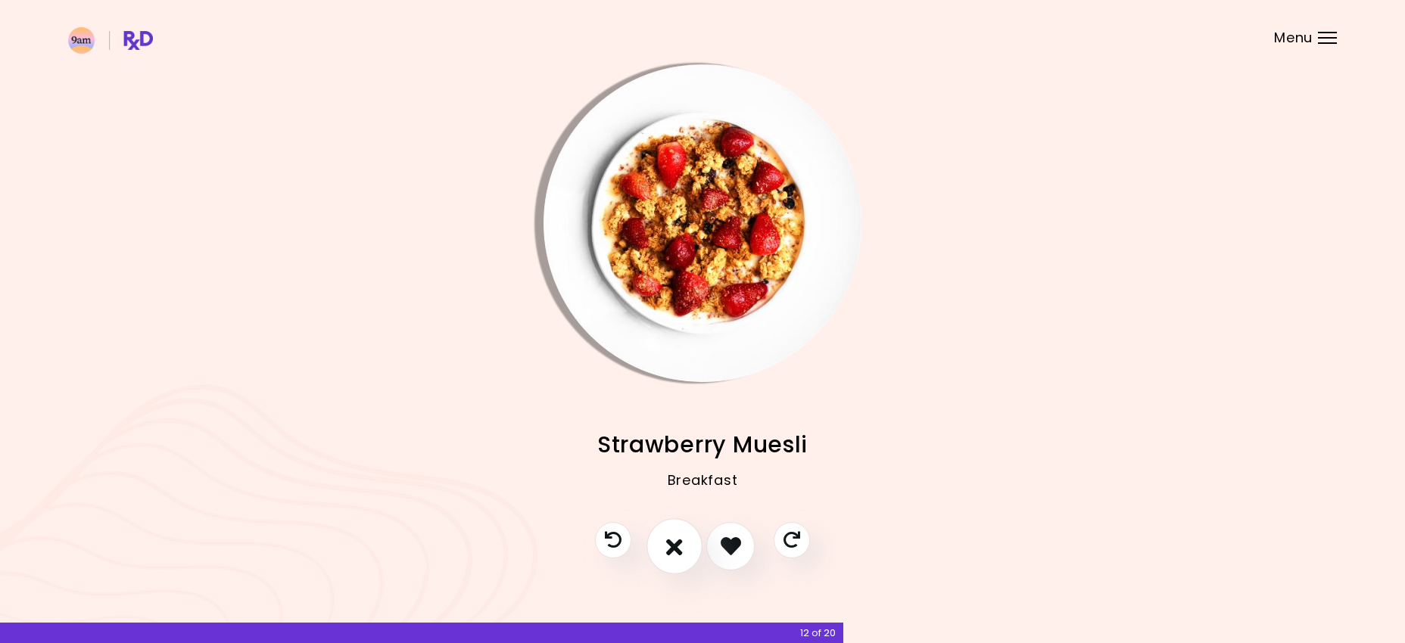
click at [678, 550] on icon "I don't like this recipe" at bounding box center [674, 545] width 17 height 23
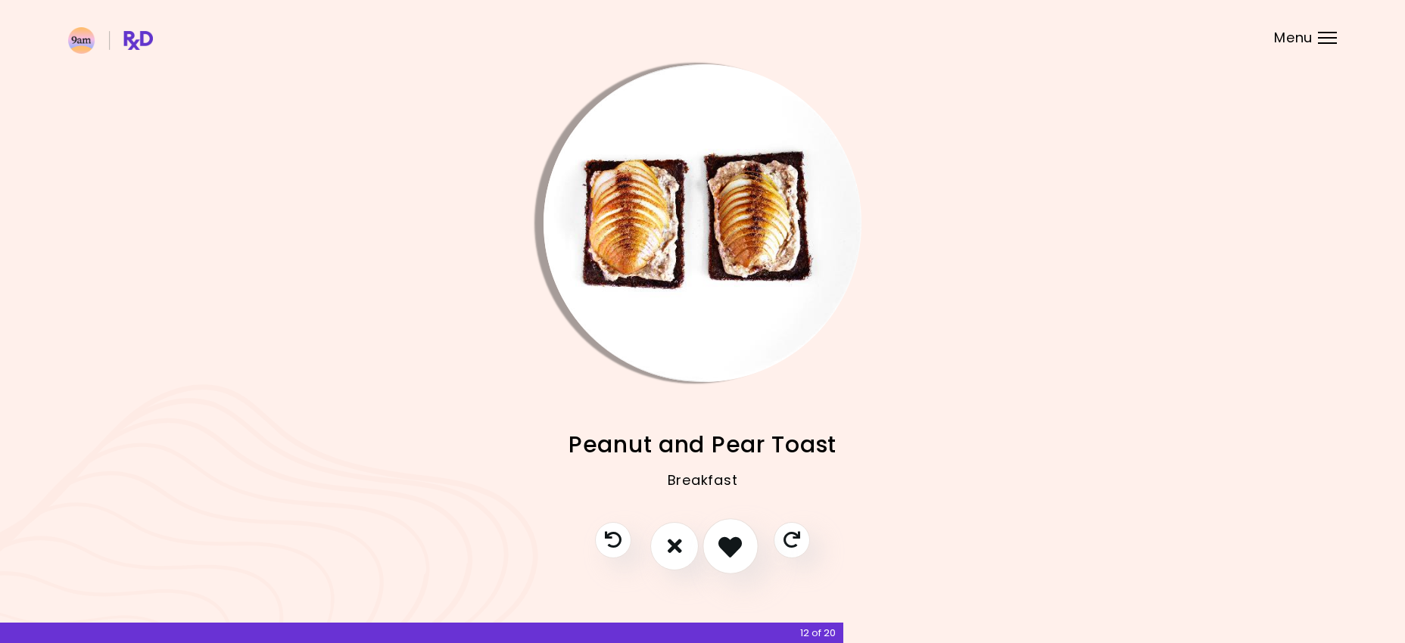
click at [717, 550] on button "I like this recipe" at bounding box center [730, 546] width 56 height 56
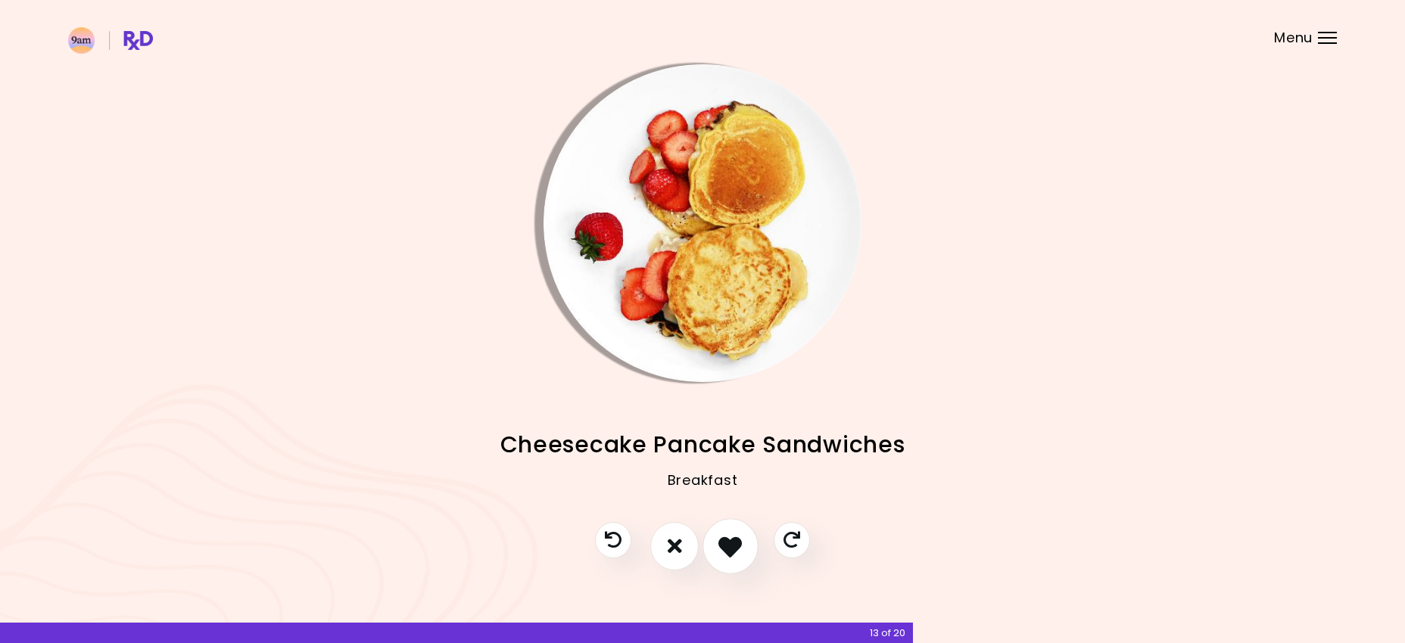
click at [717, 550] on button "I like this recipe" at bounding box center [730, 546] width 56 height 56
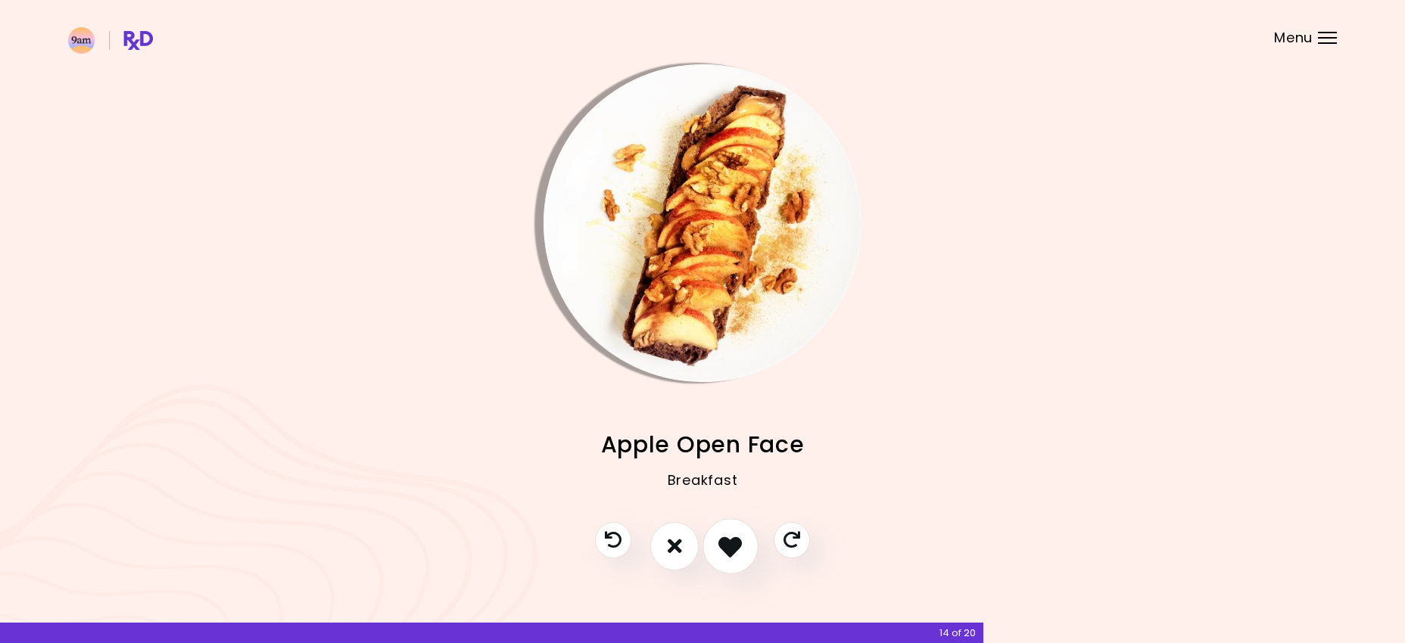
click at [717, 550] on button "I like this recipe" at bounding box center [730, 546] width 56 height 56
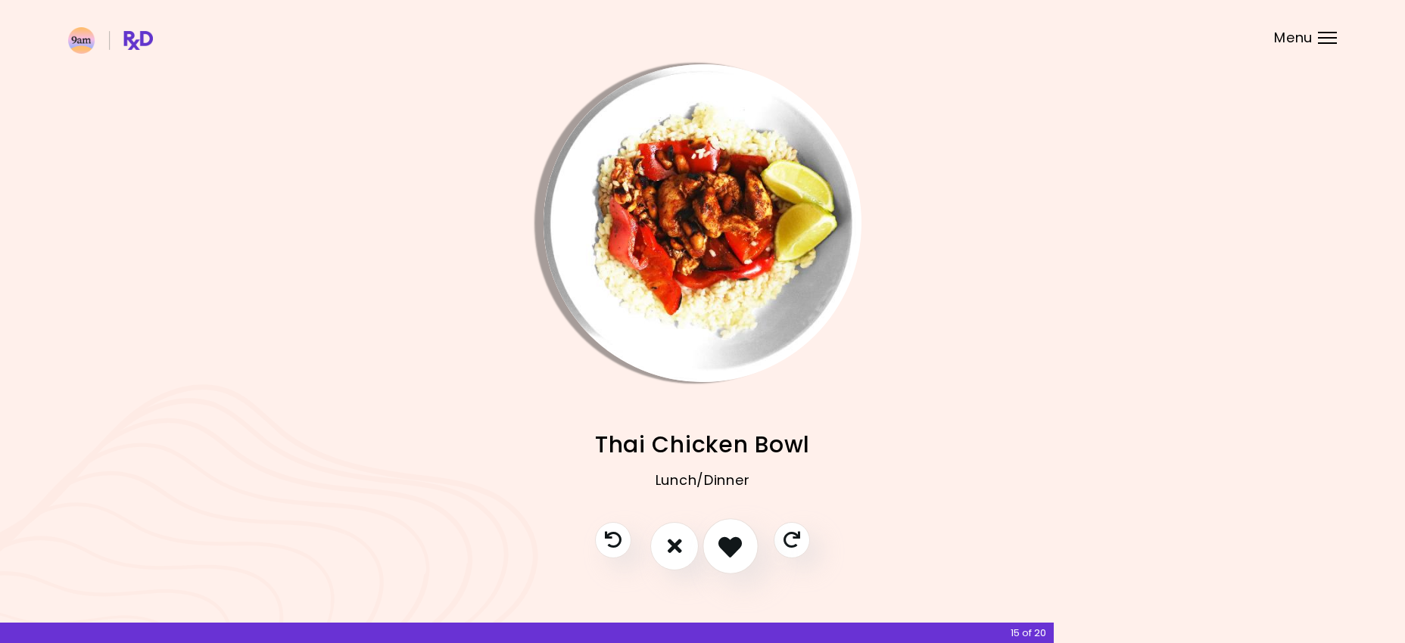
click at [717, 550] on button "I like this recipe" at bounding box center [730, 546] width 56 height 56
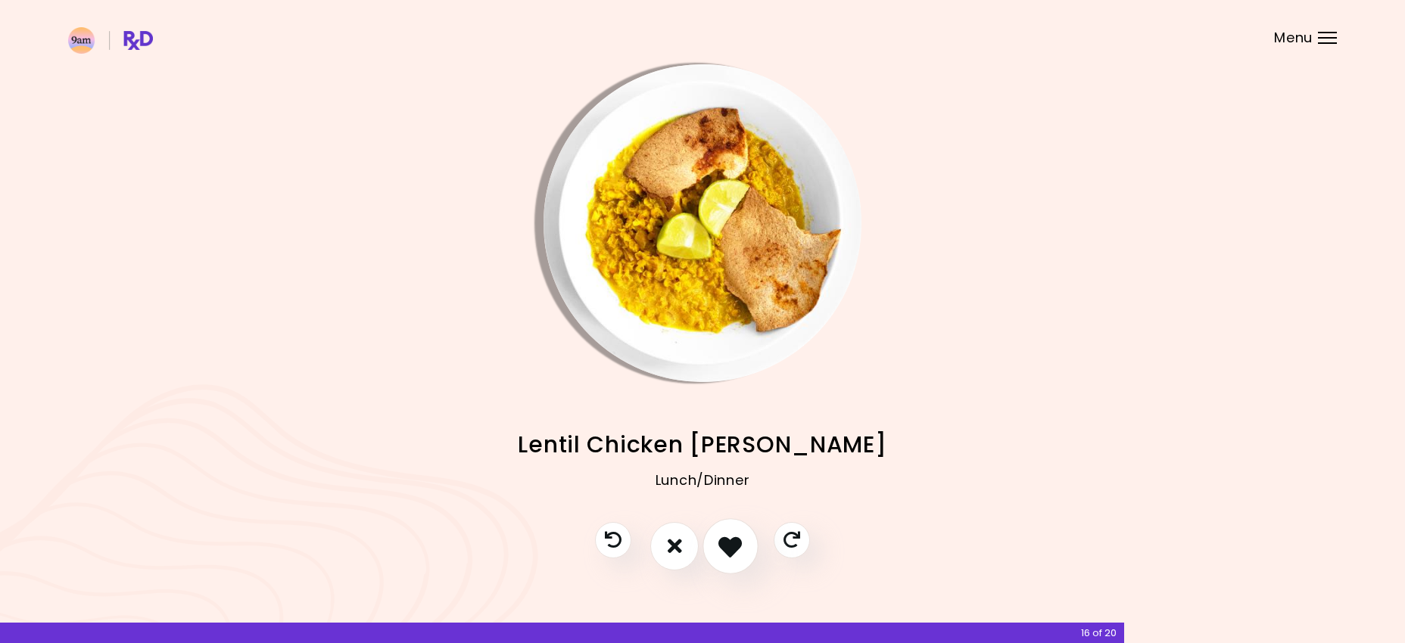
click at [717, 550] on button "I like this recipe" at bounding box center [730, 546] width 56 height 56
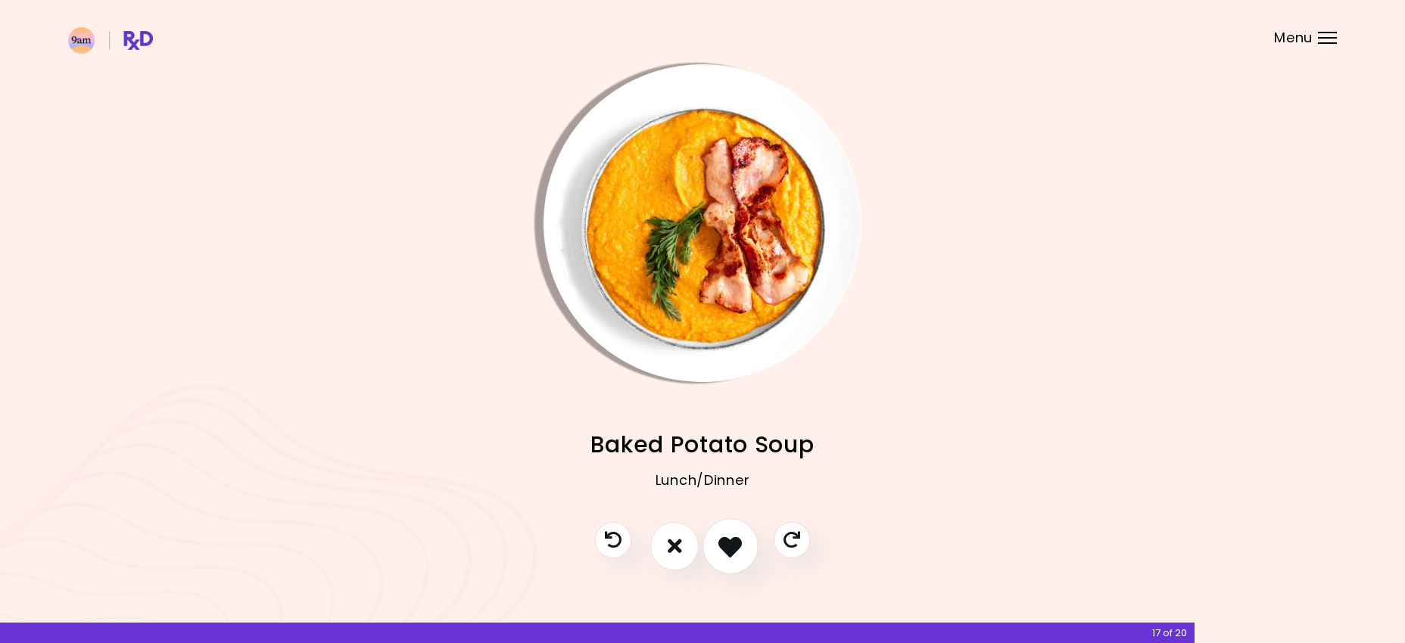
click at [717, 550] on button "I like this recipe" at bounding box center [730, 546] width 56 height 56
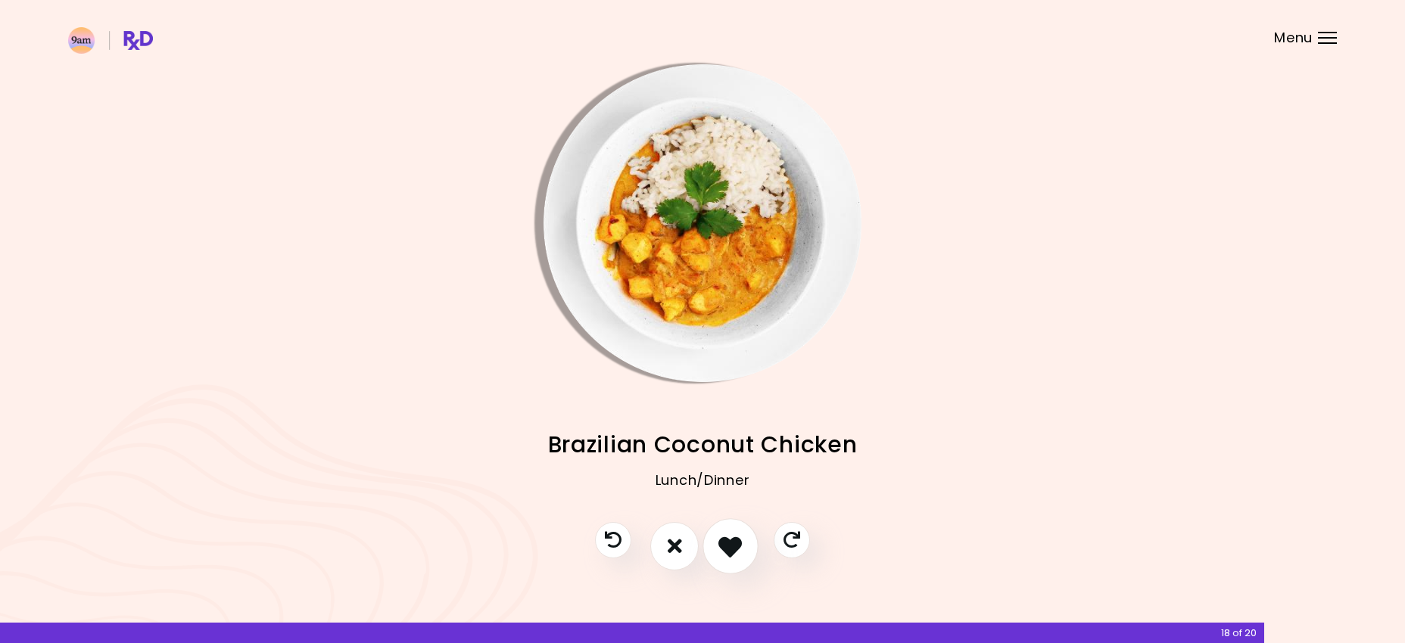
click at [717, 550] on button "I like this recipe" at bounding box center [730, 546] width 56 height 56
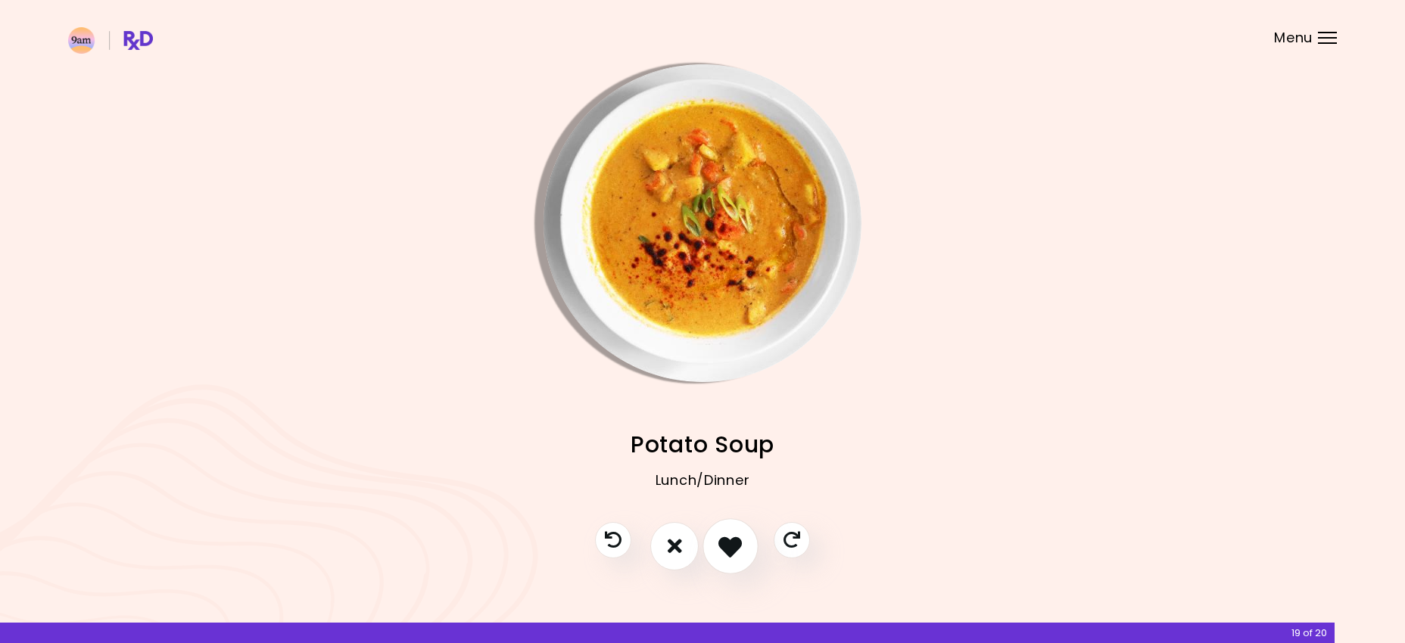
click at [717, 550] on button "I like this recipe" at bounding box center [730, 546] width 56 height 56
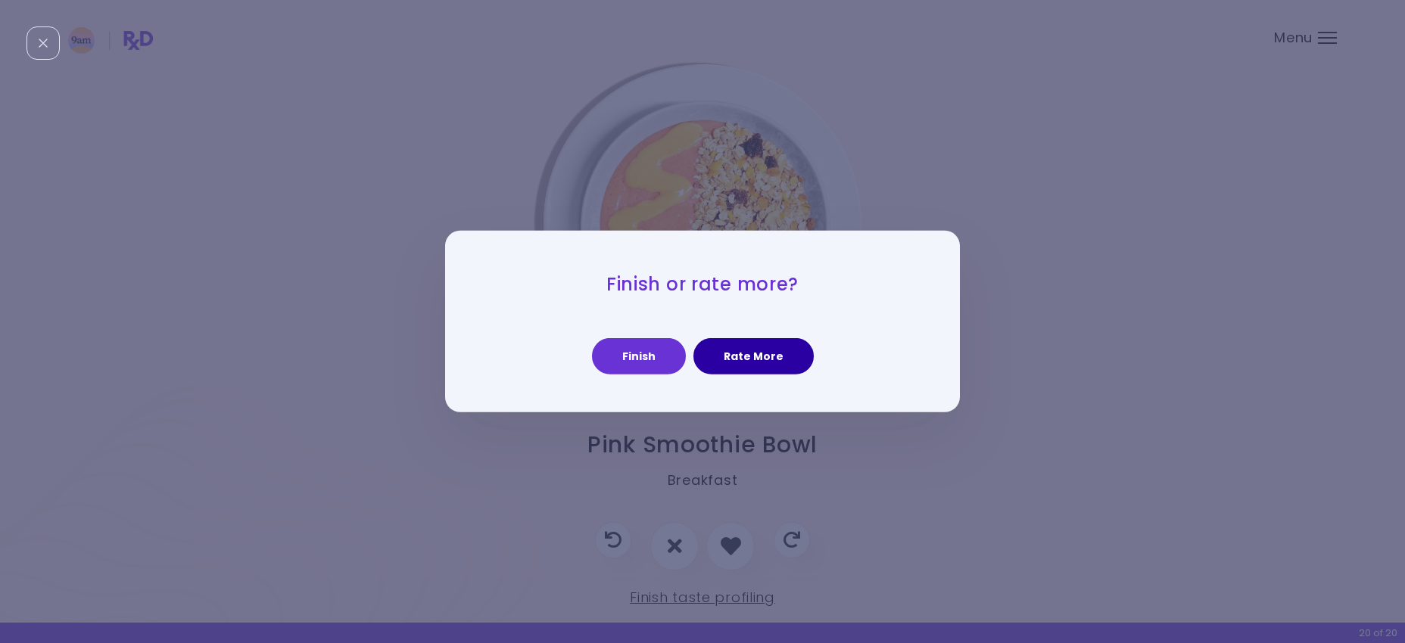
click at [740, 350] on button "Rate More" at bounding box center [753, 356] width 120 height 36
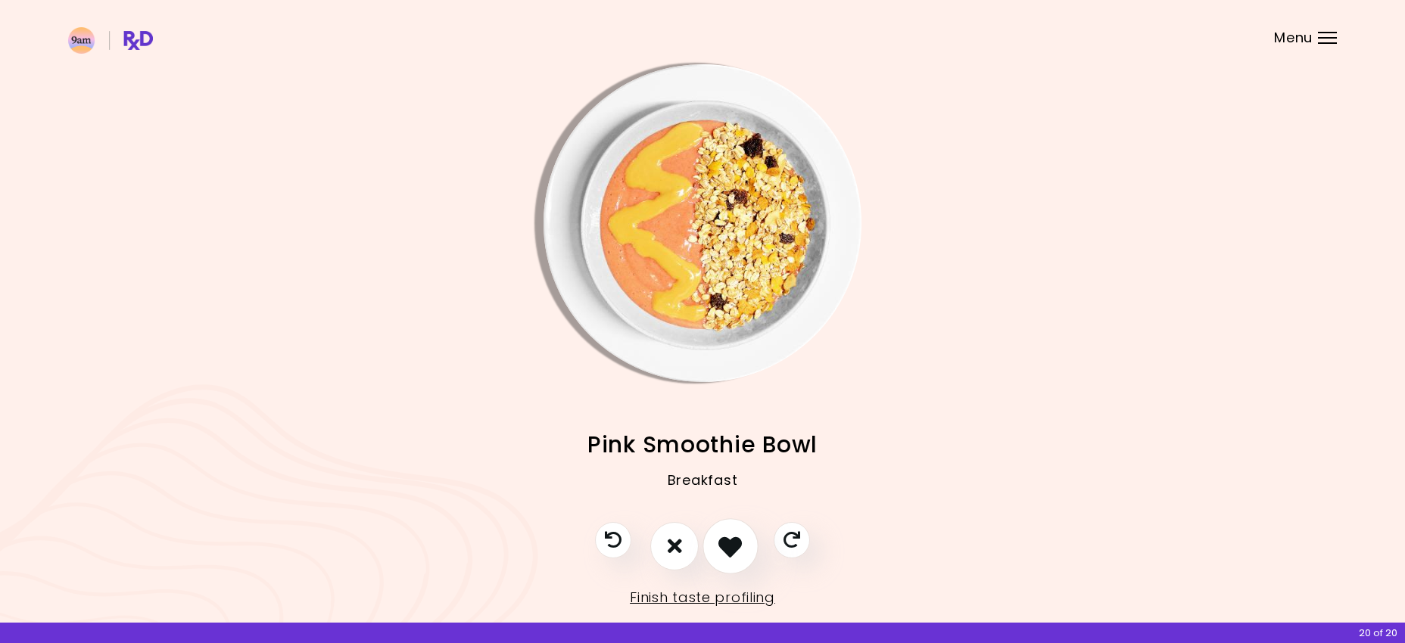
click at [728, 546] on icon "I like this recipe" at bounding box center [729, 545] width 23 height 23
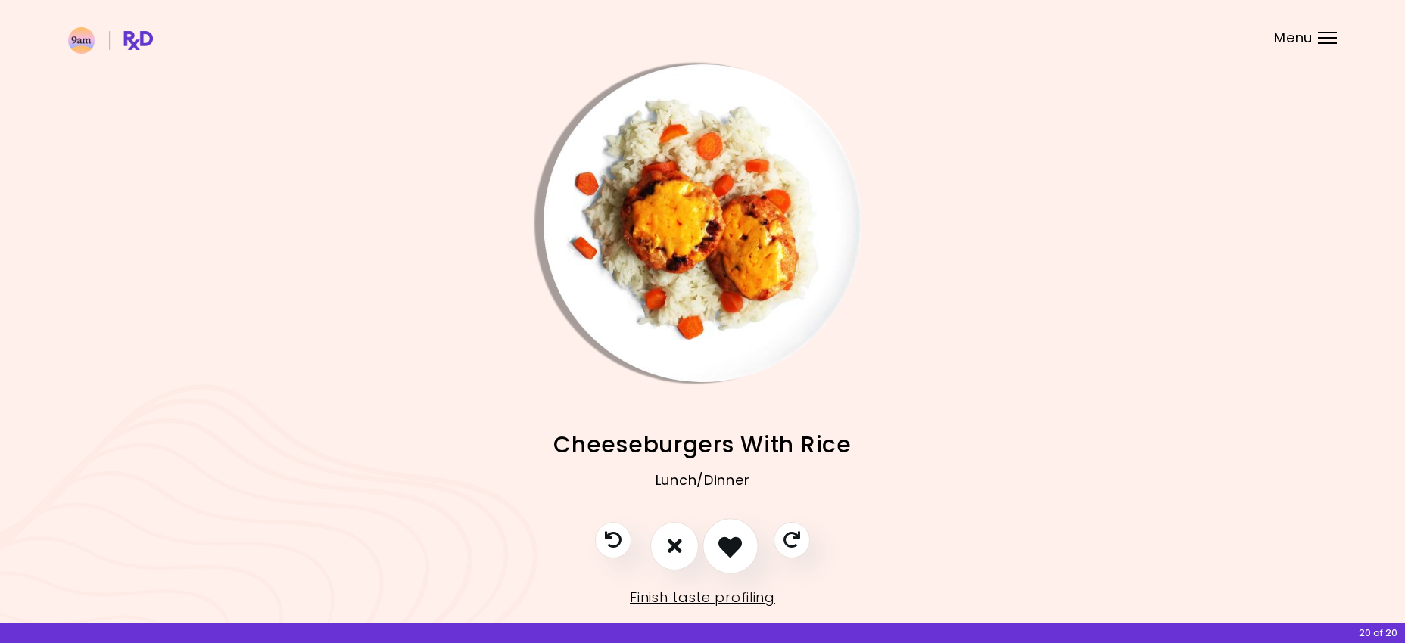
click at [728, 546] on icon "I like this recipe" at bounding box center [729, 545] width 23 height 23
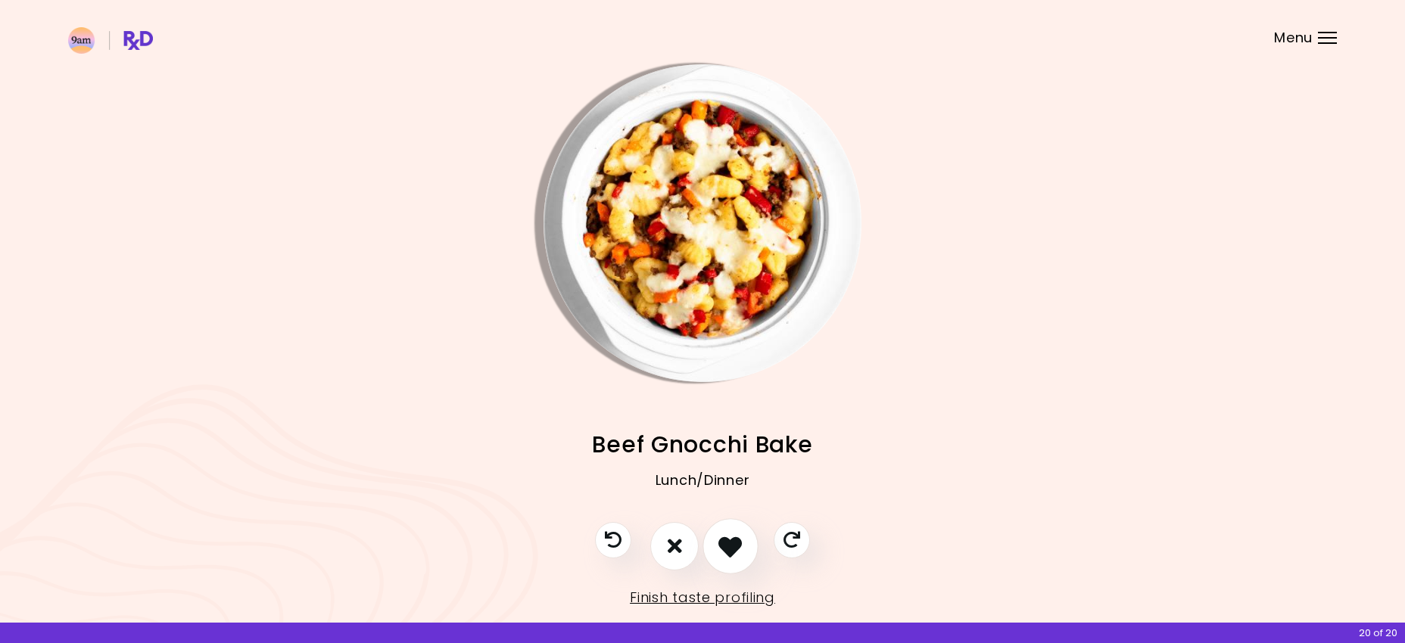
click at [728, 546] on icon "I like this recipe" at bounding box center [729, 545] width 23 height 23
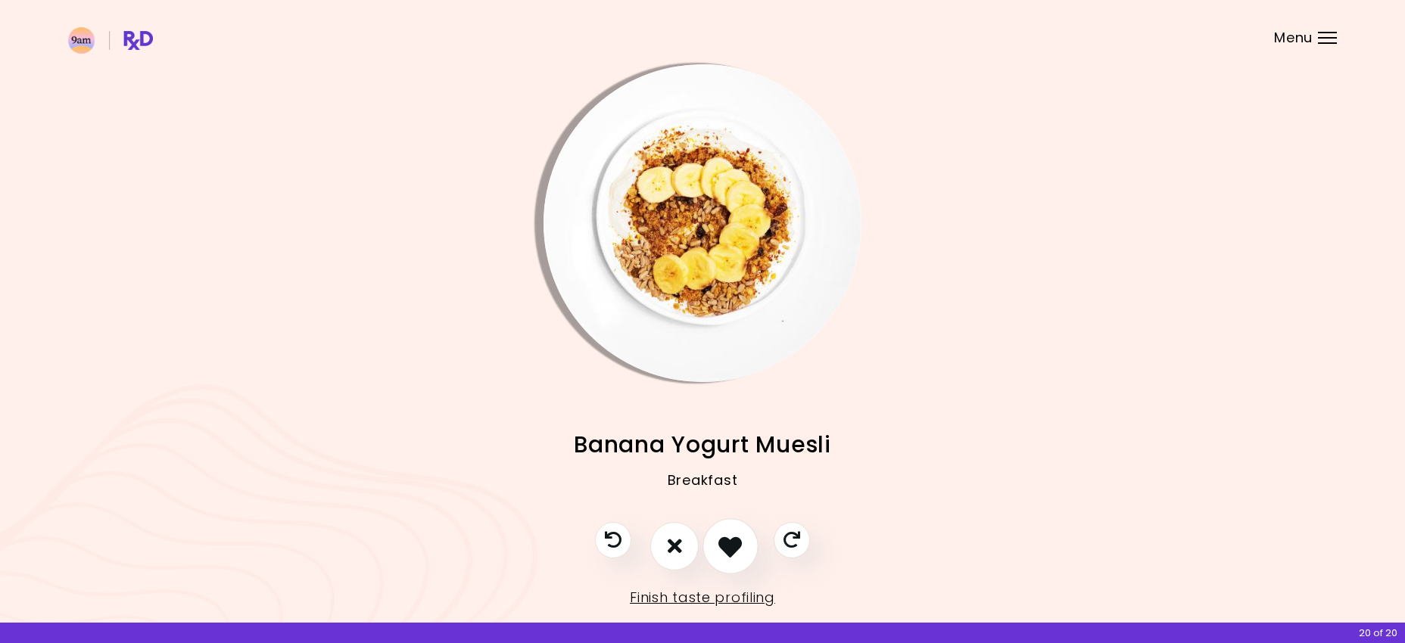
click at [728, 546] on icon "I like this recipe" at bounding box center [729, 545] width 23 height 23
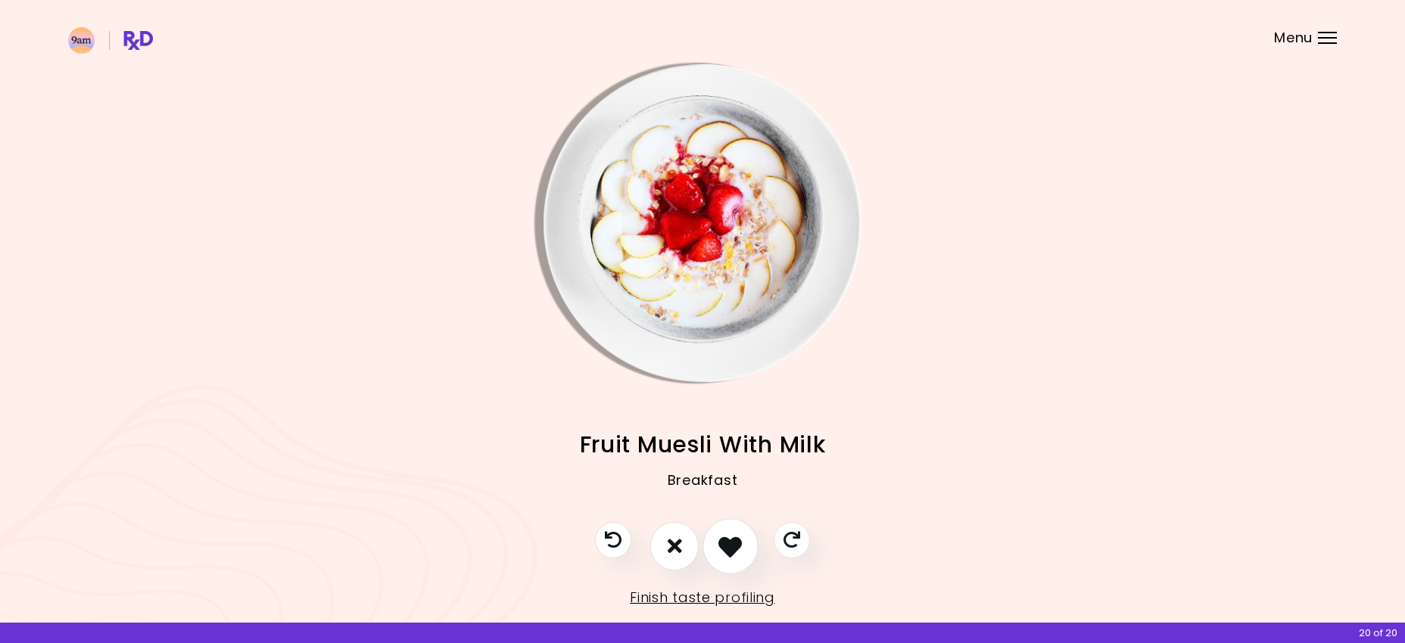
click at [728, 546] on icon "I like this recipe" at bounding box center [729, 545] width 23 height 23
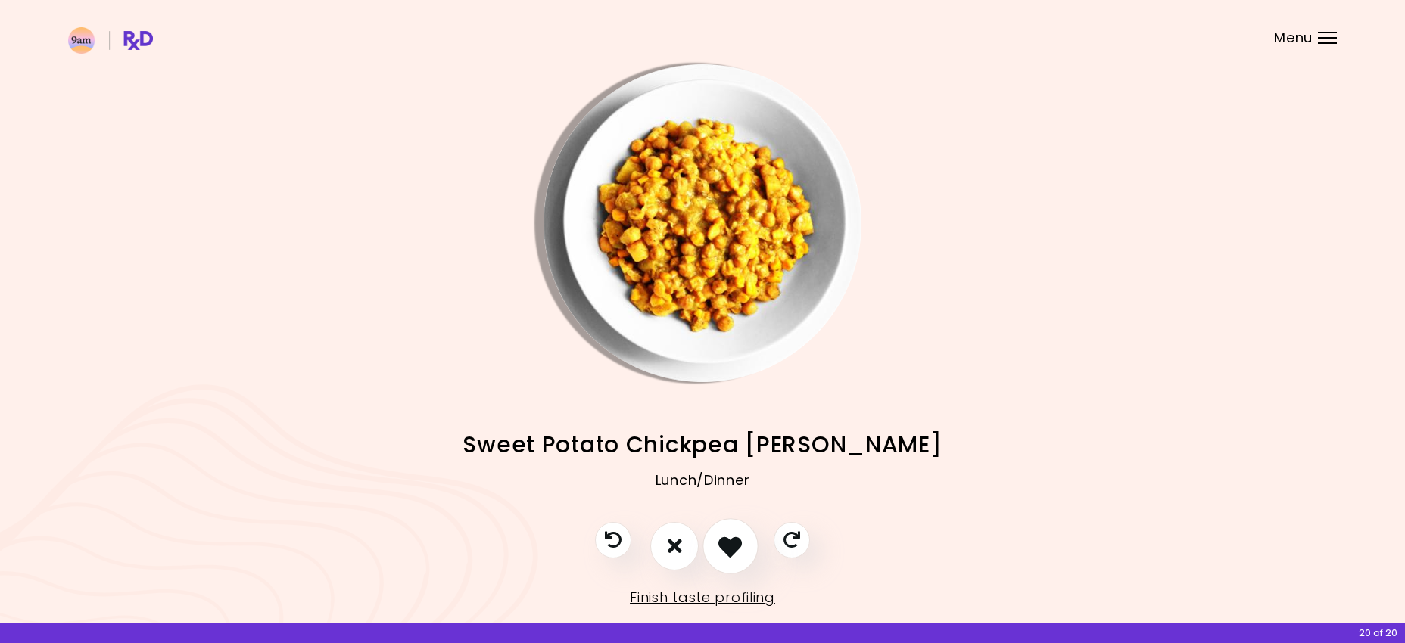
click at [728, 546] on icon "I like this recipe" at bounding box center [729, 545] width 23 height 23
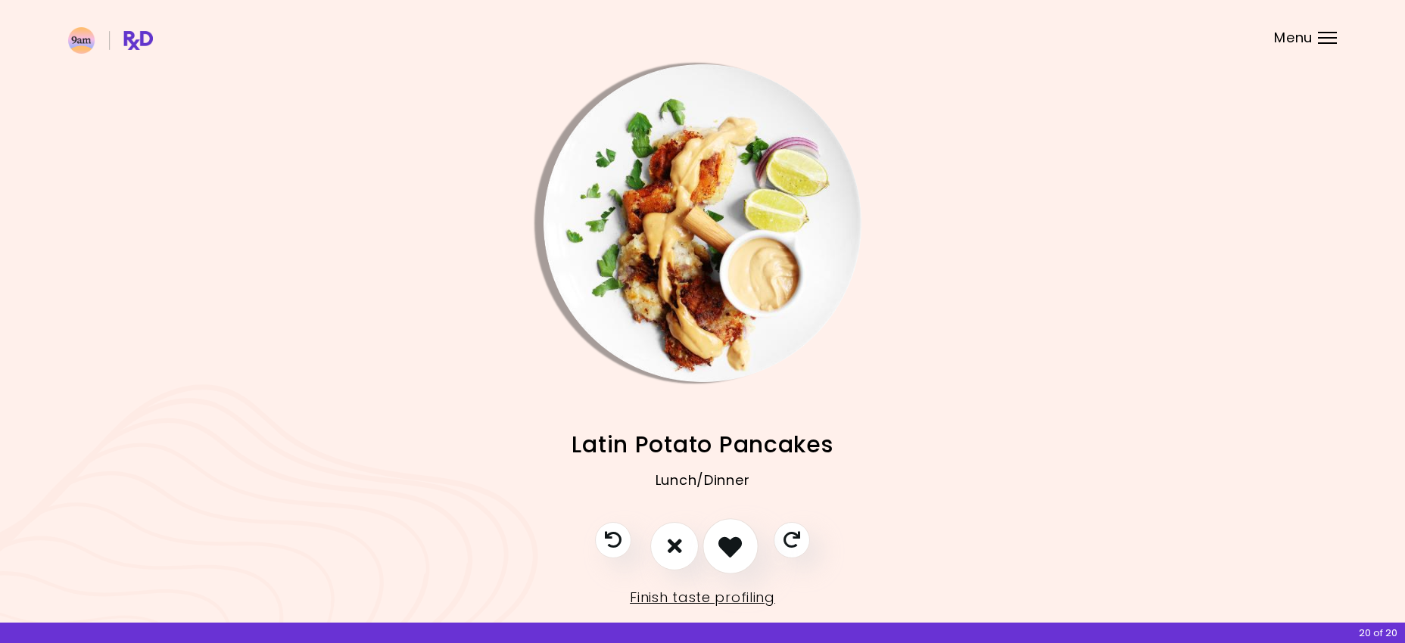
click at [728, 546] on icon "I like this recipe" at bounding box center [729, 545] width 23 height 23
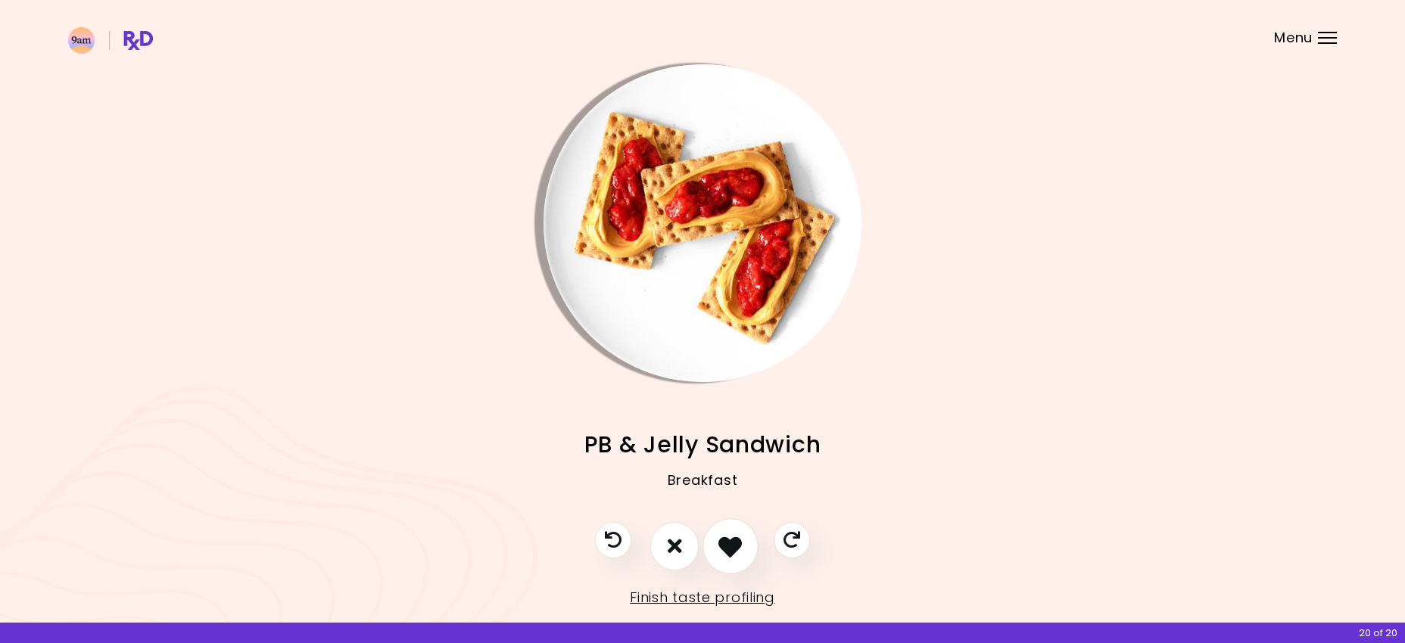
click at [728, 546] on icon "I like this recipe" at bounding box center [729, 545] width 23 height 23
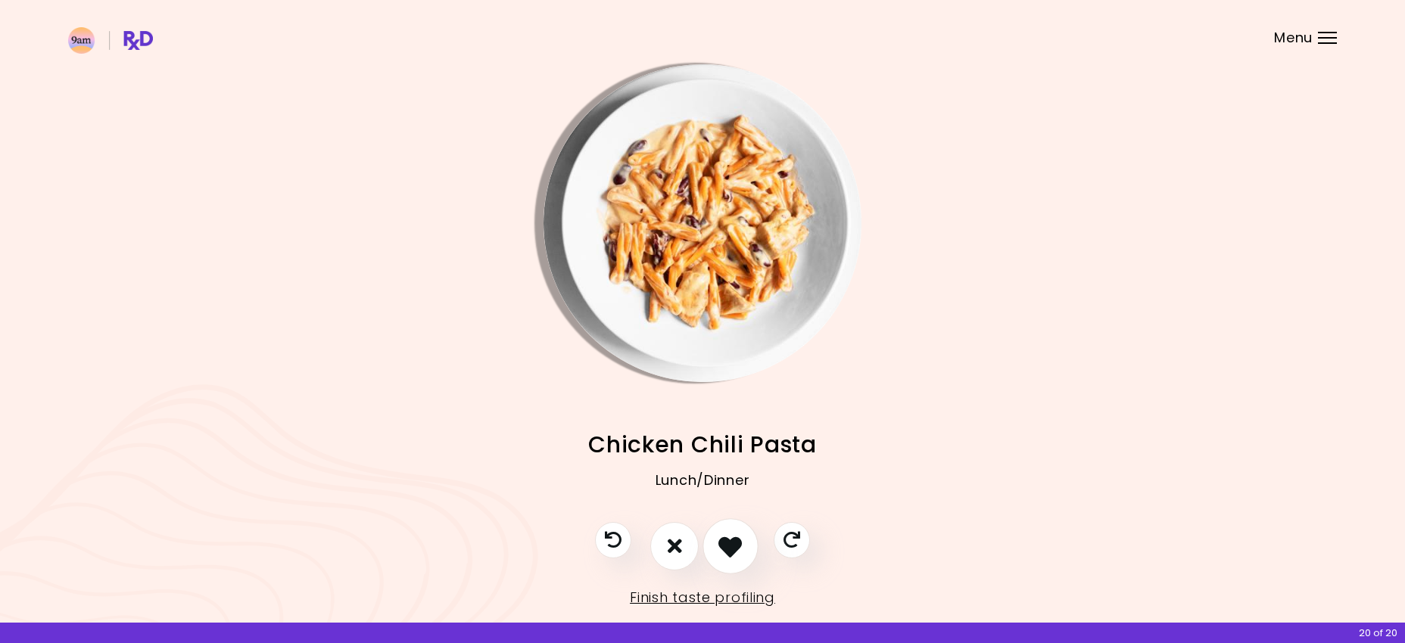
click at [728, 546] on icon "I like this recipe" at bounding box center [729, 545] width 23 height 23
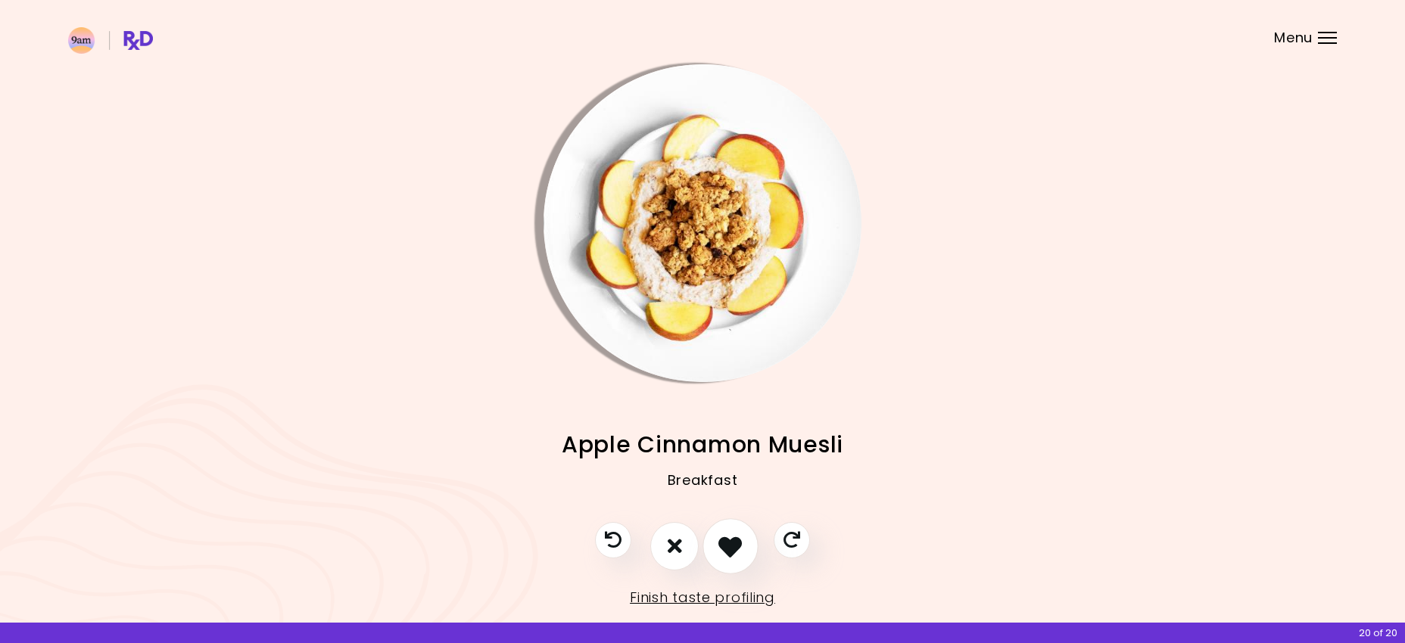
click at [728, 546] on icon "I like this recipe" at bounding box center [729, 545] width 23 height 23
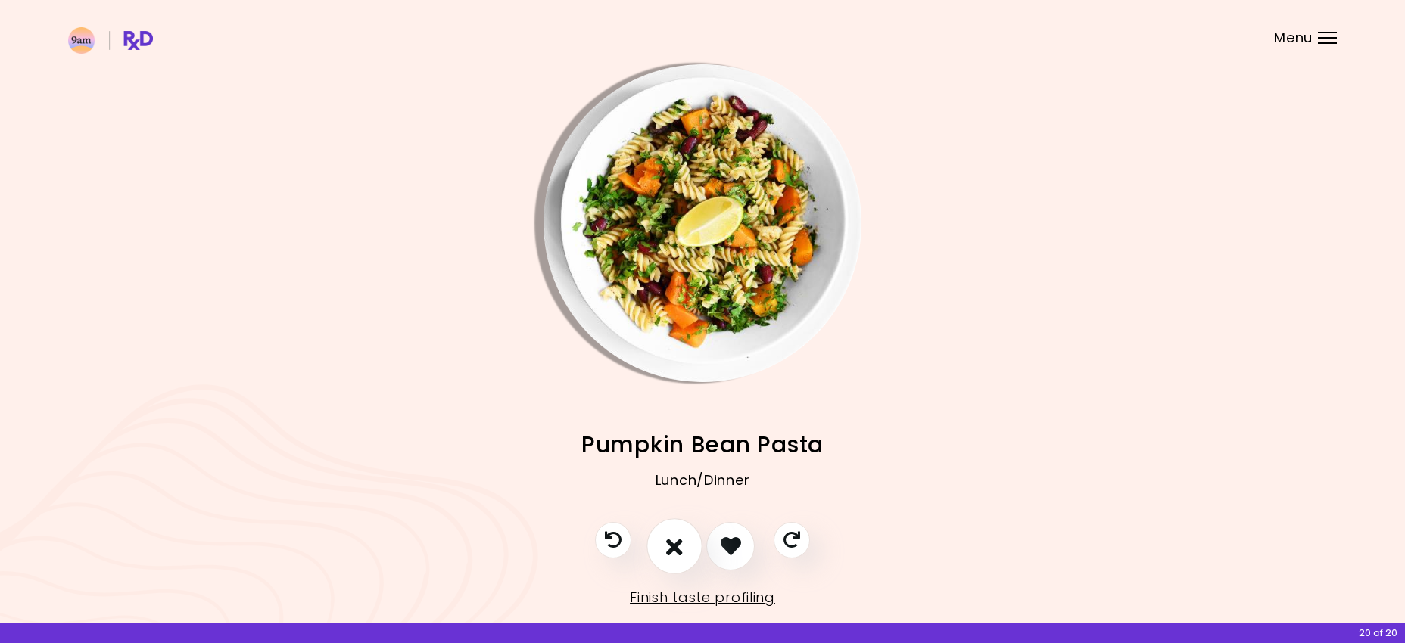
click at [674, 546] on icon "I don't like this recipe" at bounding box center [674, 545] width 17 height 23
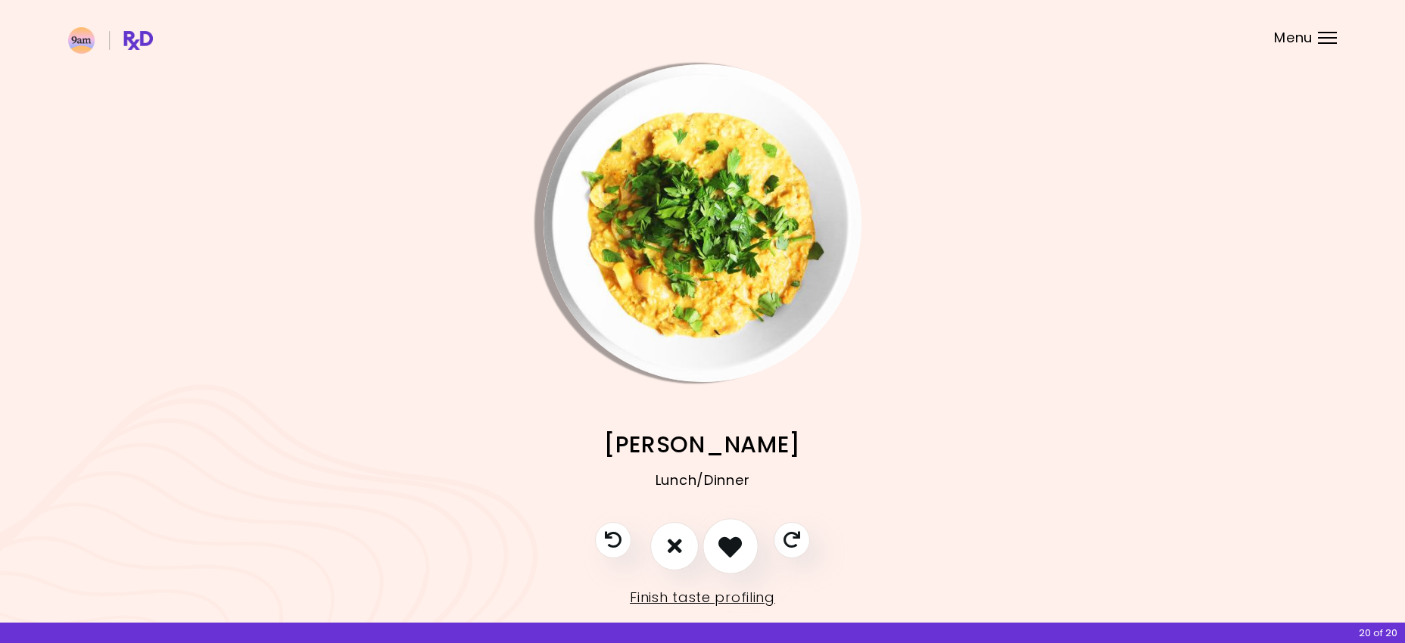
click at [716, 549] on button "I like this recipe" at bounding box center [730, 546] width 56 height 56
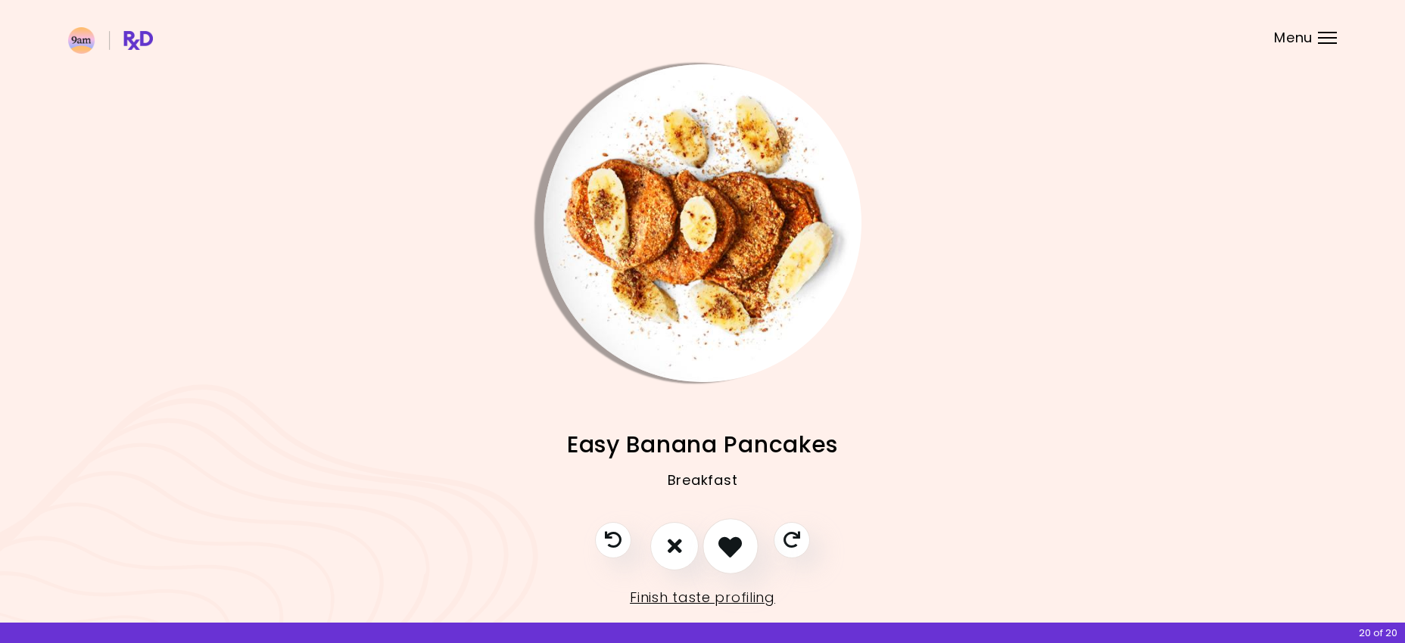
click at [716, 549] on button "I like this recipe" at bounding box center [730, 546] width 56 height 56
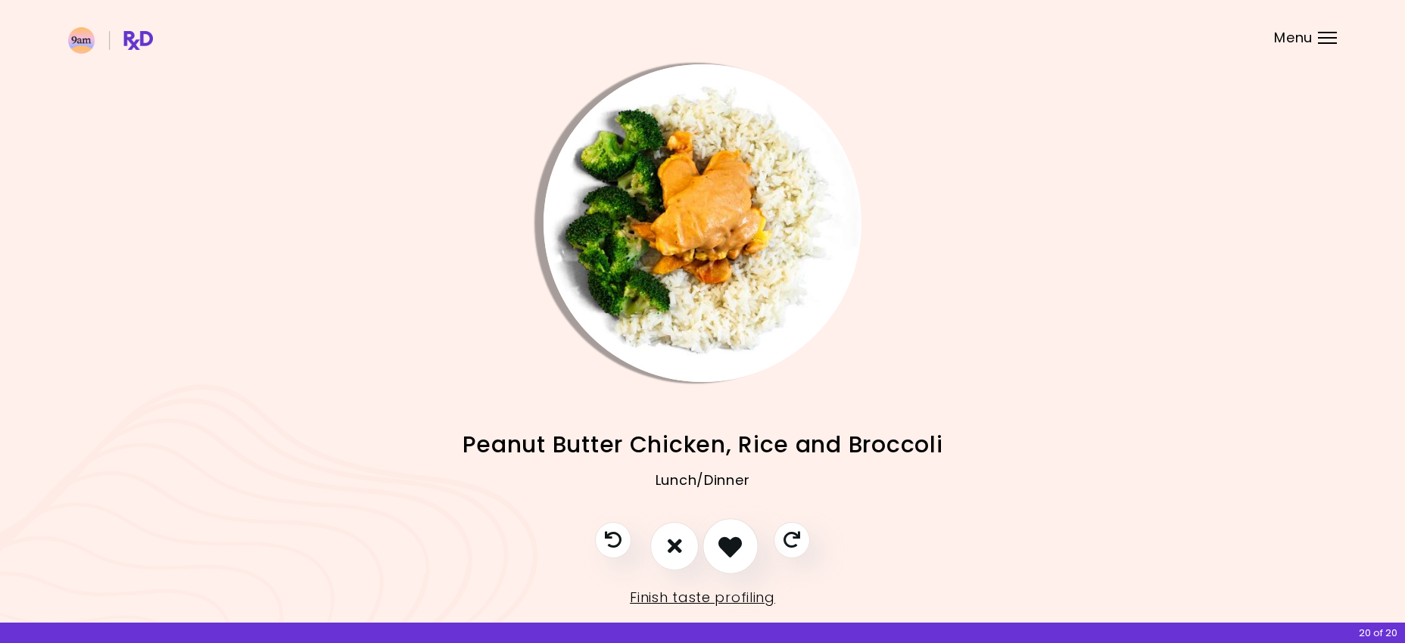
click at [716, 549] on button "I like this recipe" at bounding box center [730, 546] width 56 height 56
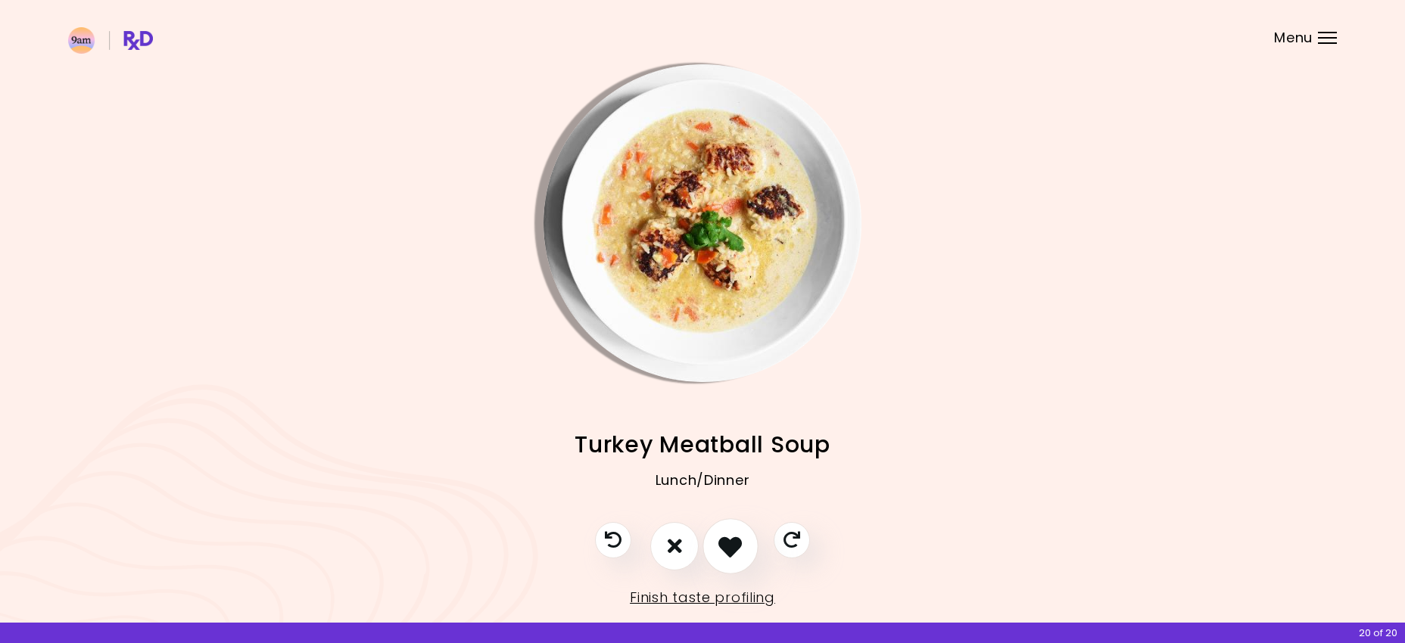
click at [716, 549] on button "I like this recipe" at bounding box center [730, 546] width 56 height 56
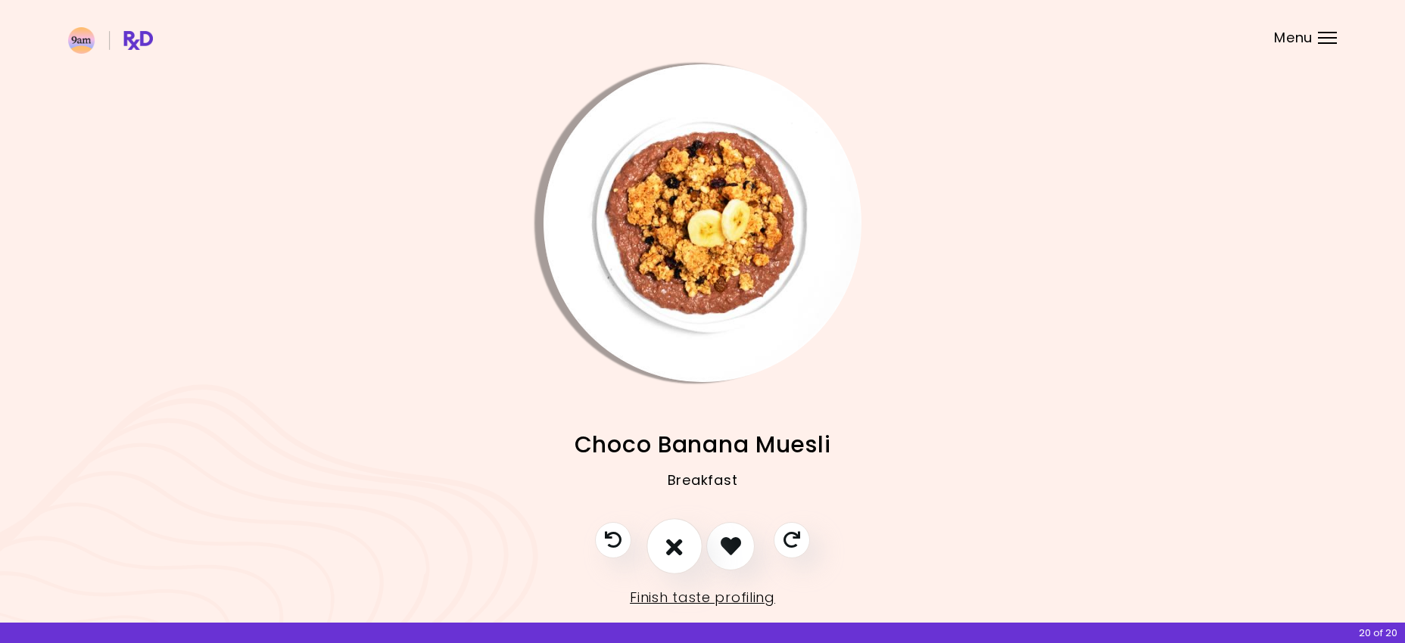
click at [682, 549] on button "I don't like this recipe" at bounding box center [674, 546] width 56 height 56
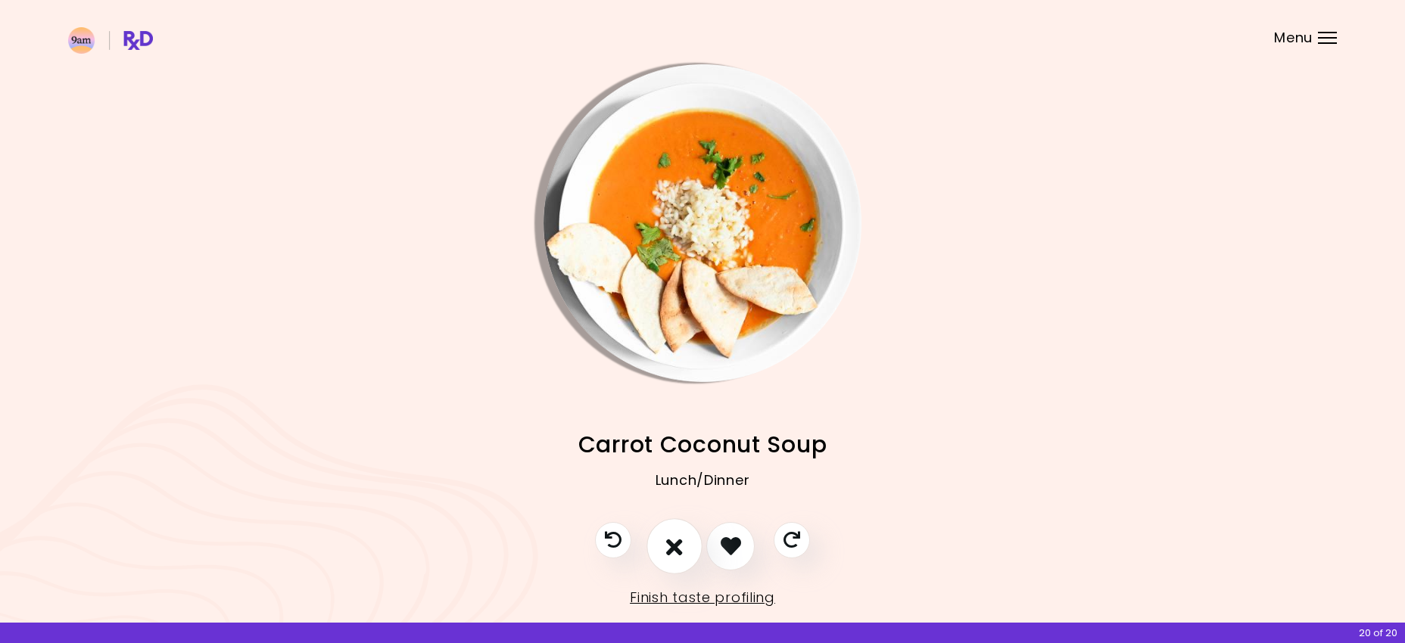
click at [676, 550] on icon "I don't like this recipe" at bounding box center [674, 545] width 17 height 23
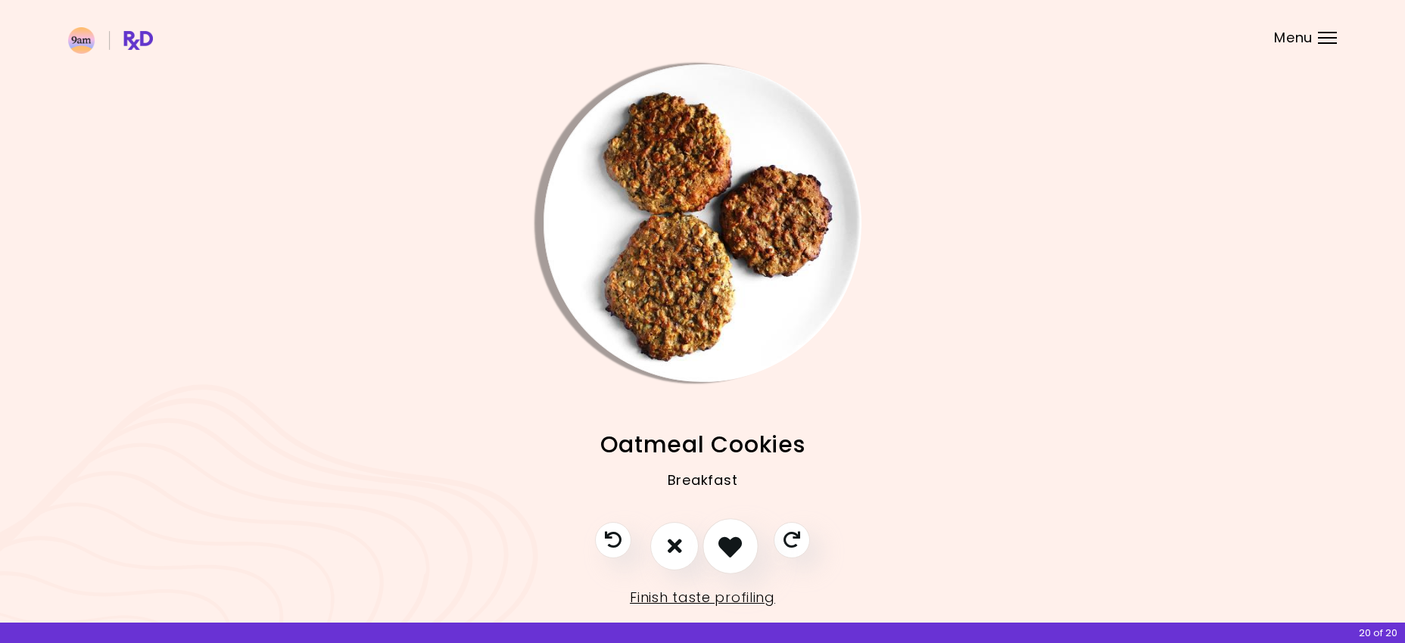
click at [719, 549] on icon "I like this recipe" at bounding box center [729, 545] width 23 height 23
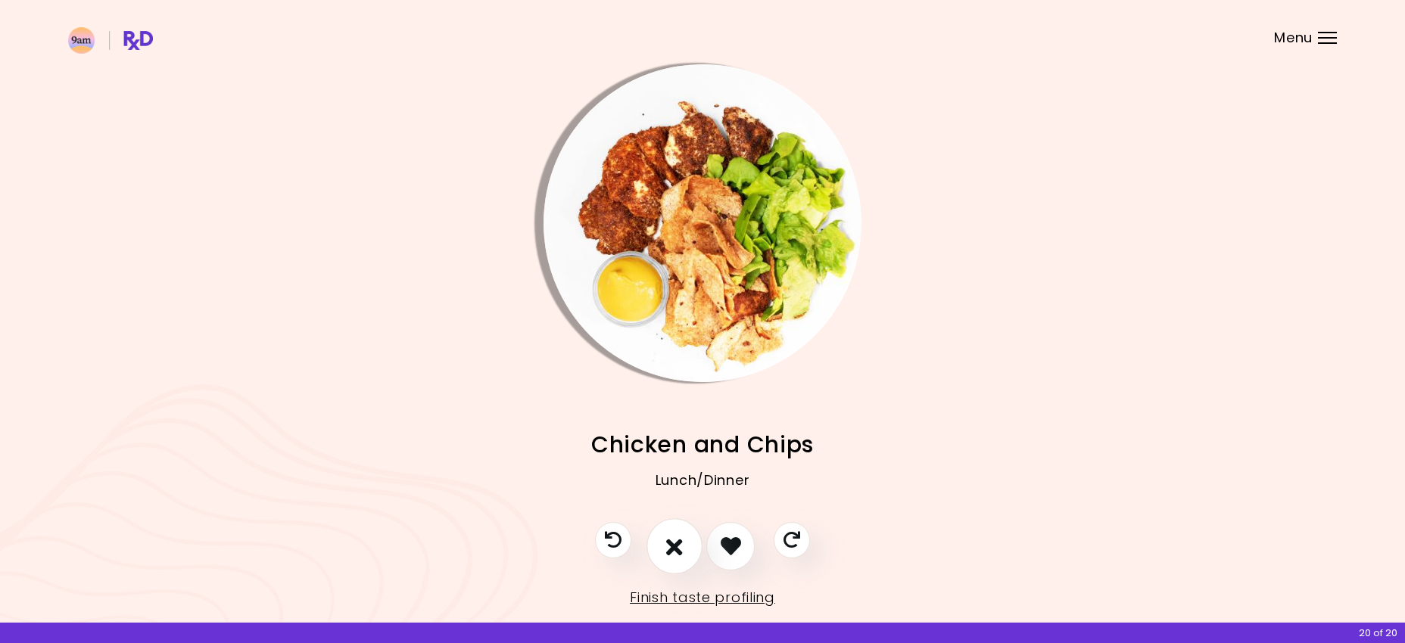
click at [679, 546] on icon "I don't like this recipe" at bounding box center [674, 545] width 17 height 23
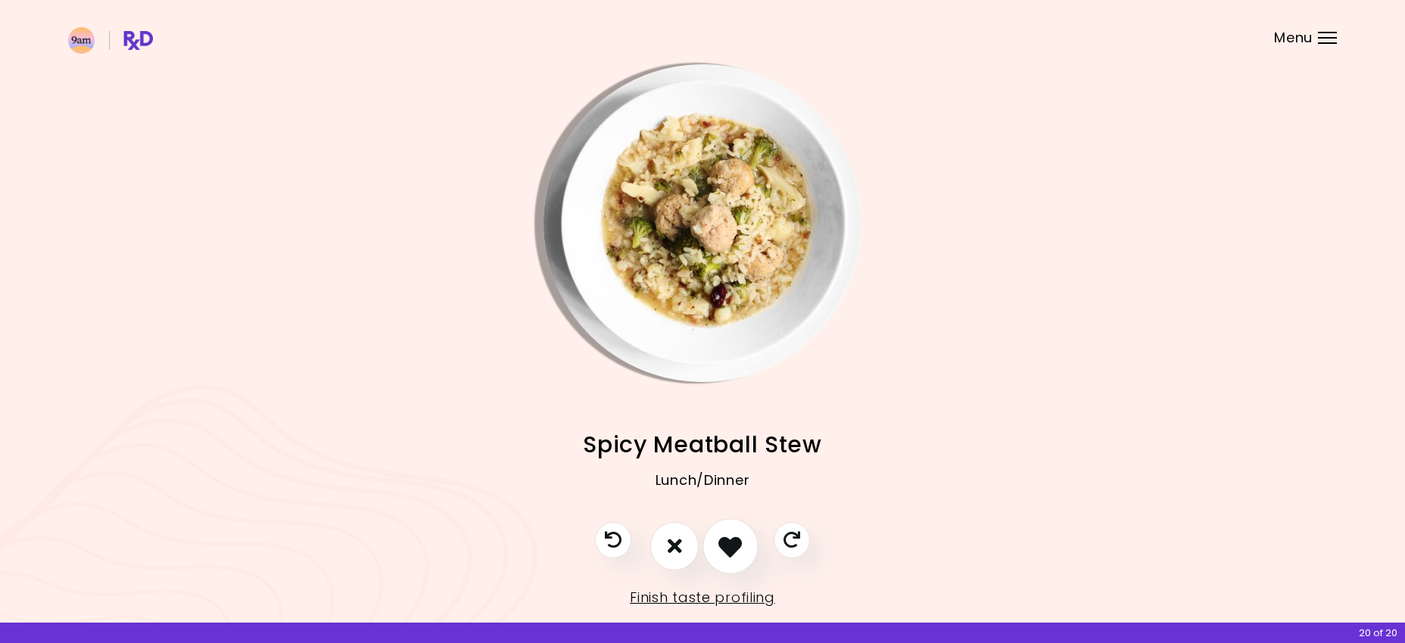
click at [720, 550] on icon "I like this recipe" at bounding box center [729, 545] width 23 height 23
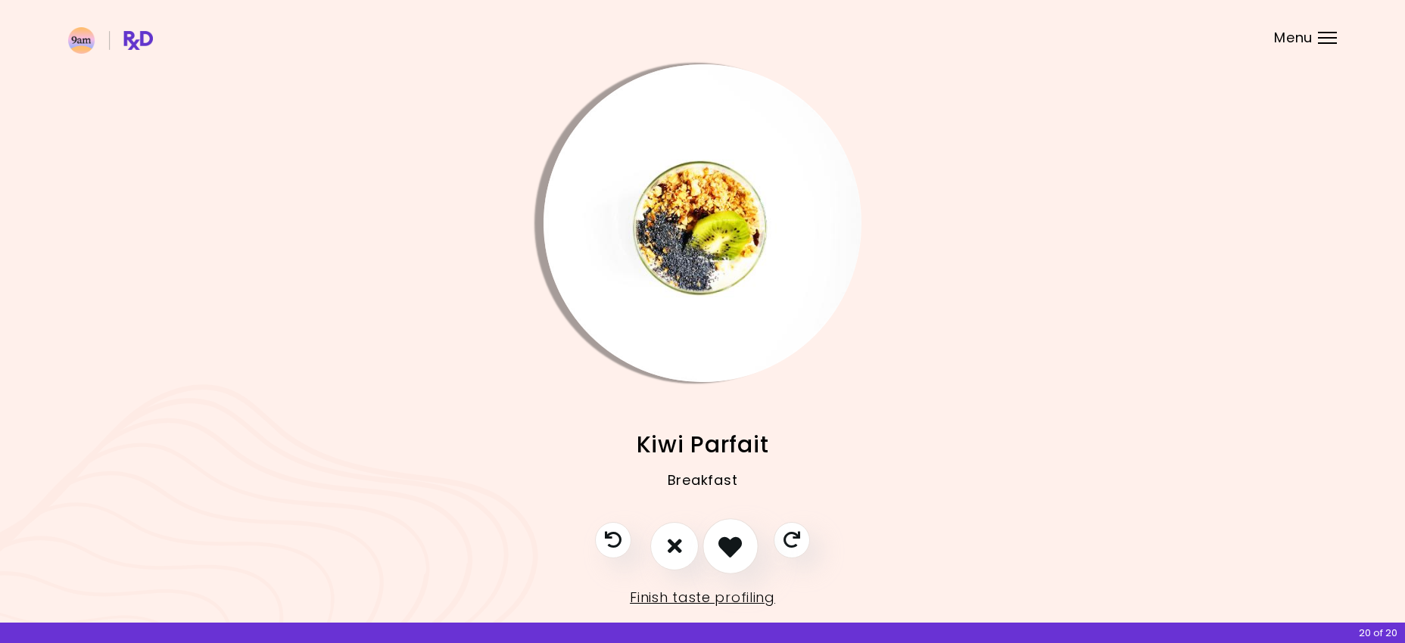
click at [721, 550] on icon "I like this recipe" at bounding box center [729, 545] width 23 height 23
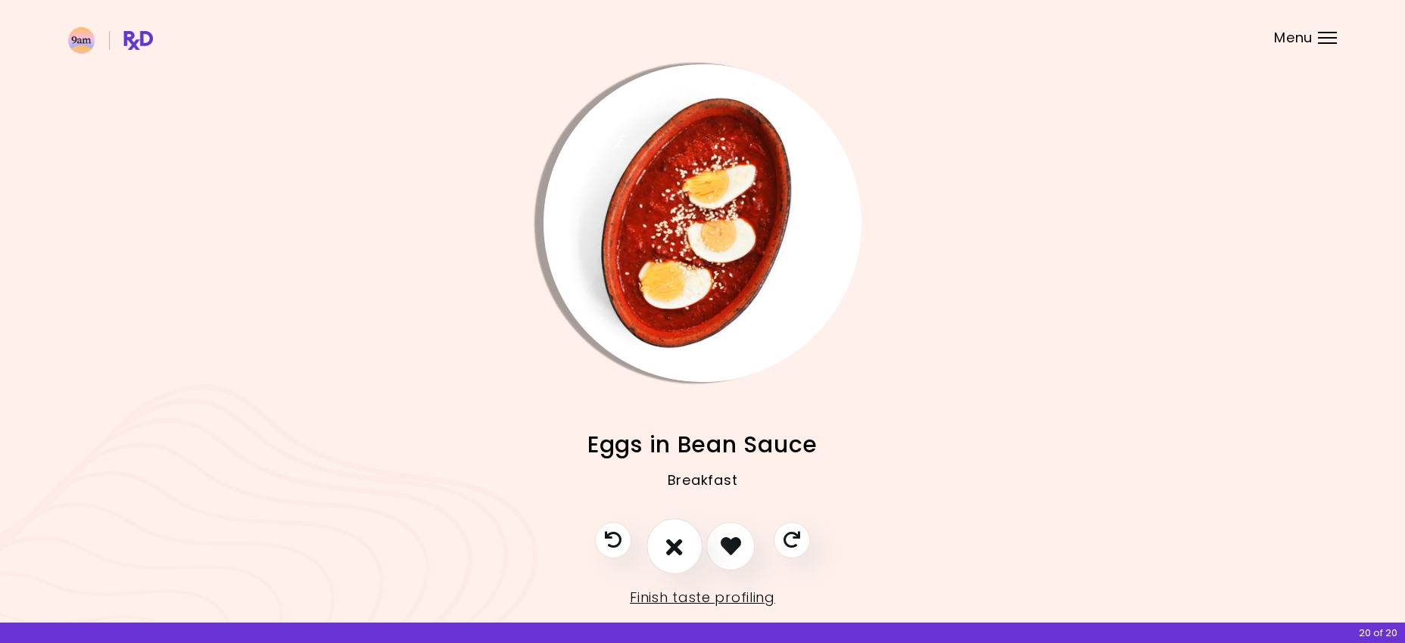
click at [680, 541] on icon "I don't like this recipe" at bounding box center [674, 545] width 17 height 23
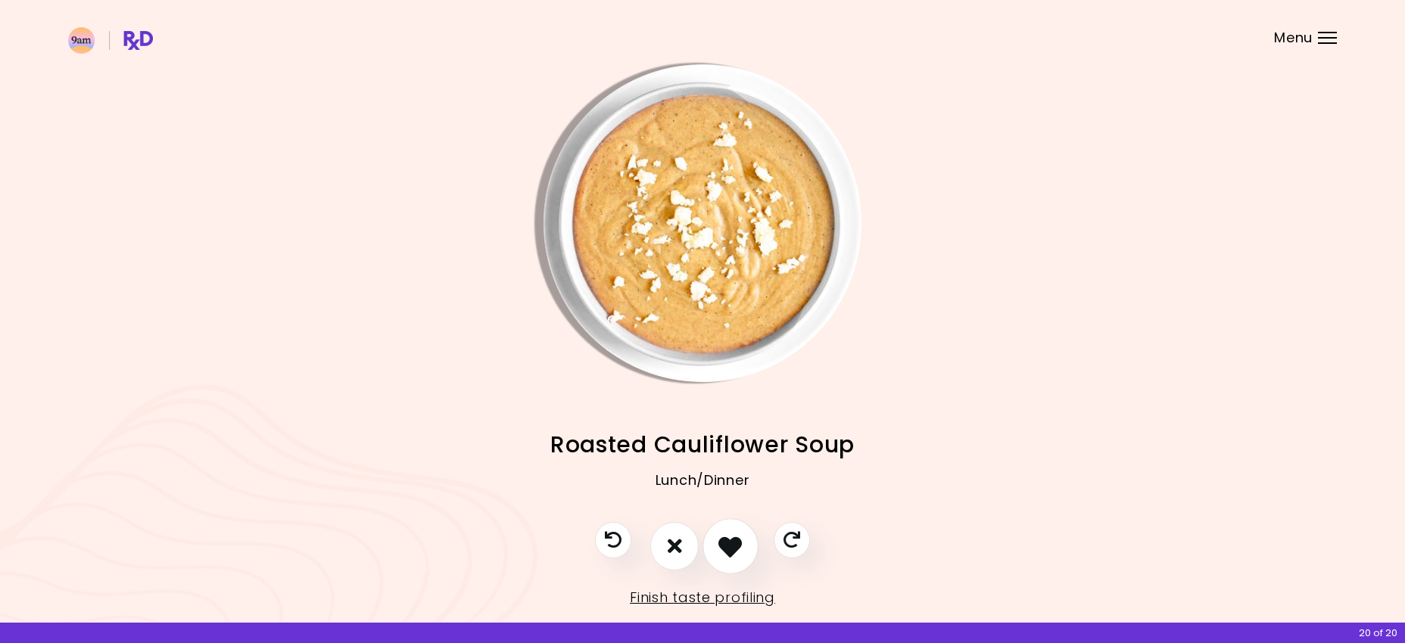
click at [713, 545] on button "I like this recipe" at bounding box center [730, 546] width 56 height 56
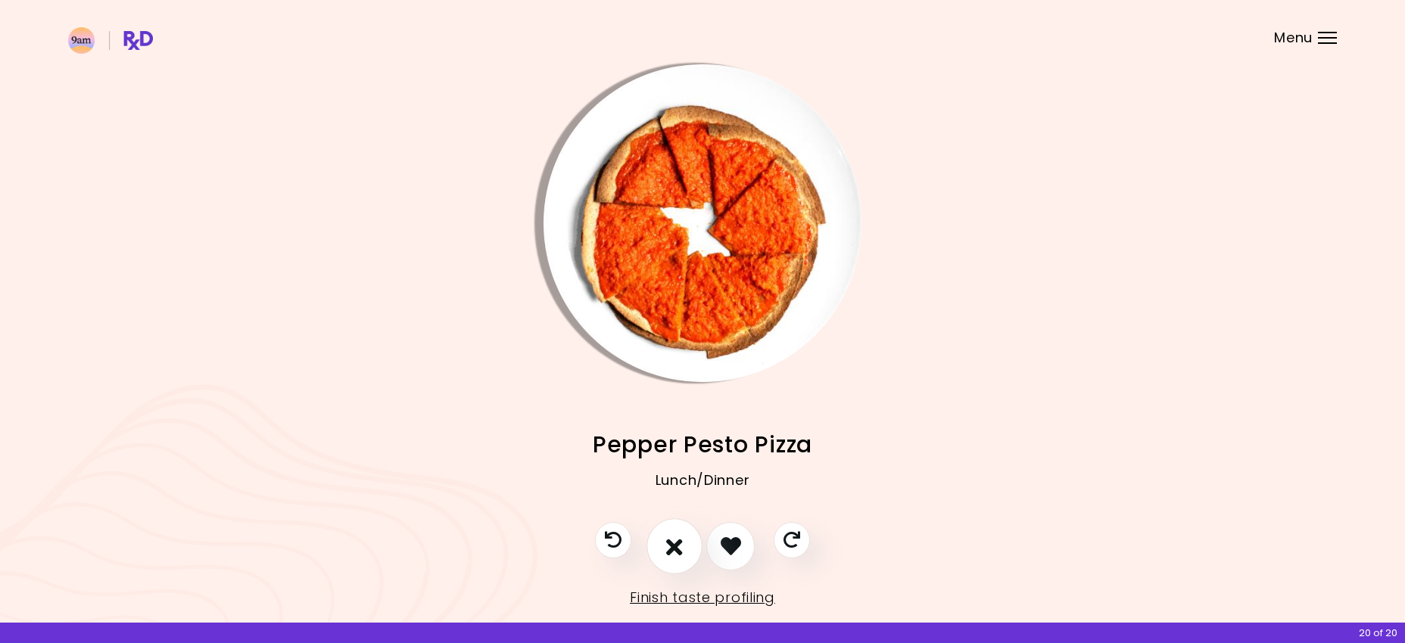
click at [672, 540] on icon "I don't like this recipe" at bounding box center [674, 545] width 17 height 23
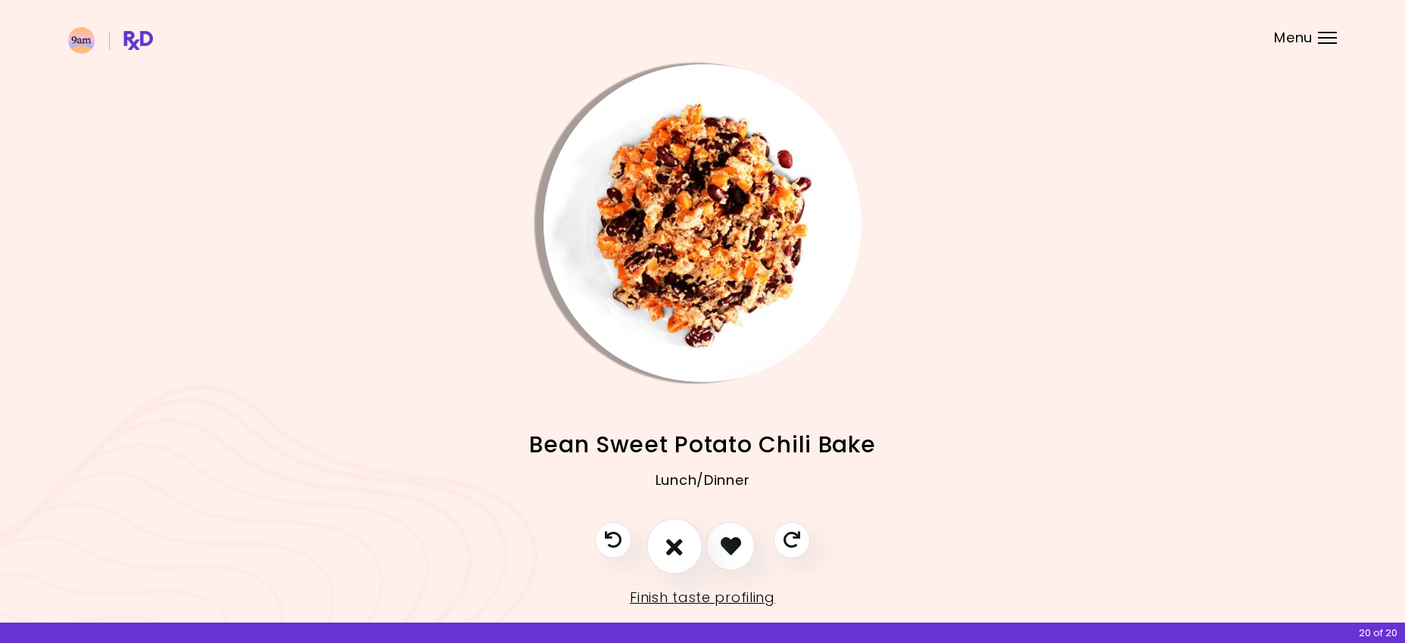
click at [672, 540] on icon "I don't like this recipe" at bounding box center [674, 545] width 17 height 23
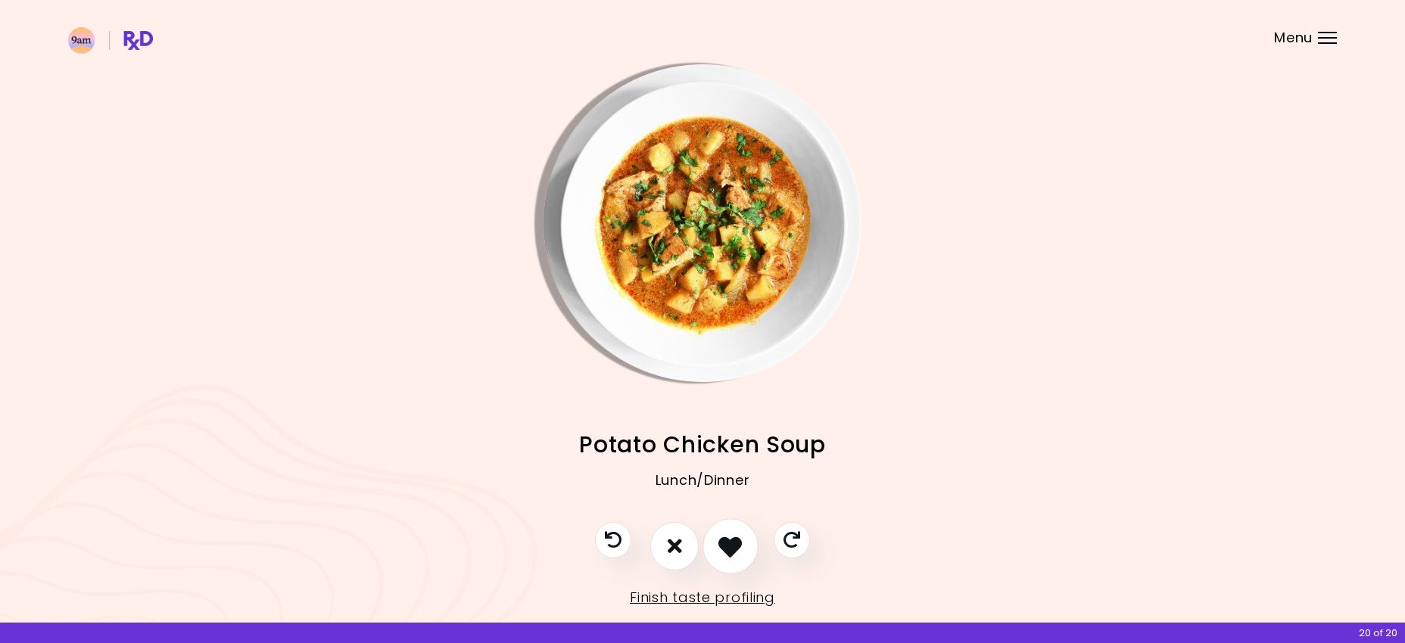
click at [721, 546] on icon "I like this recipe" at bounding box center [729, 545] width 23 height 23
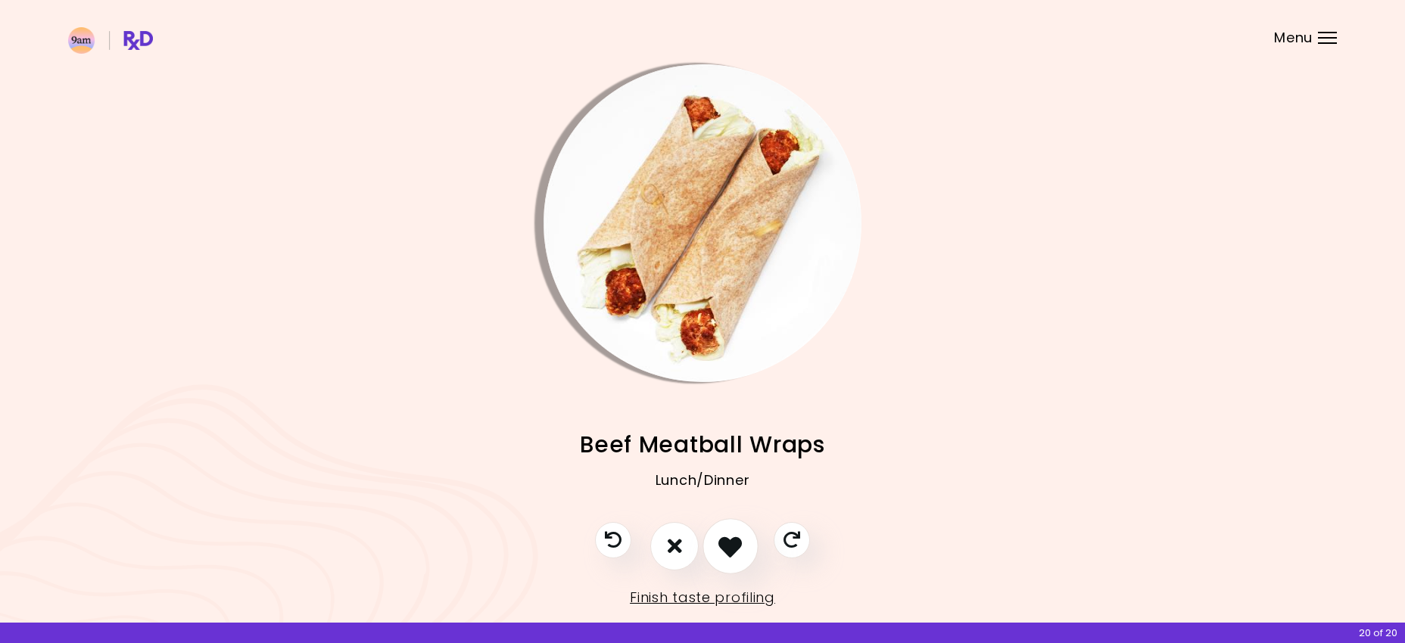
click at [721, 546] on icon "I like this recipe" at bounding box center [729, 545] width 23 height 23
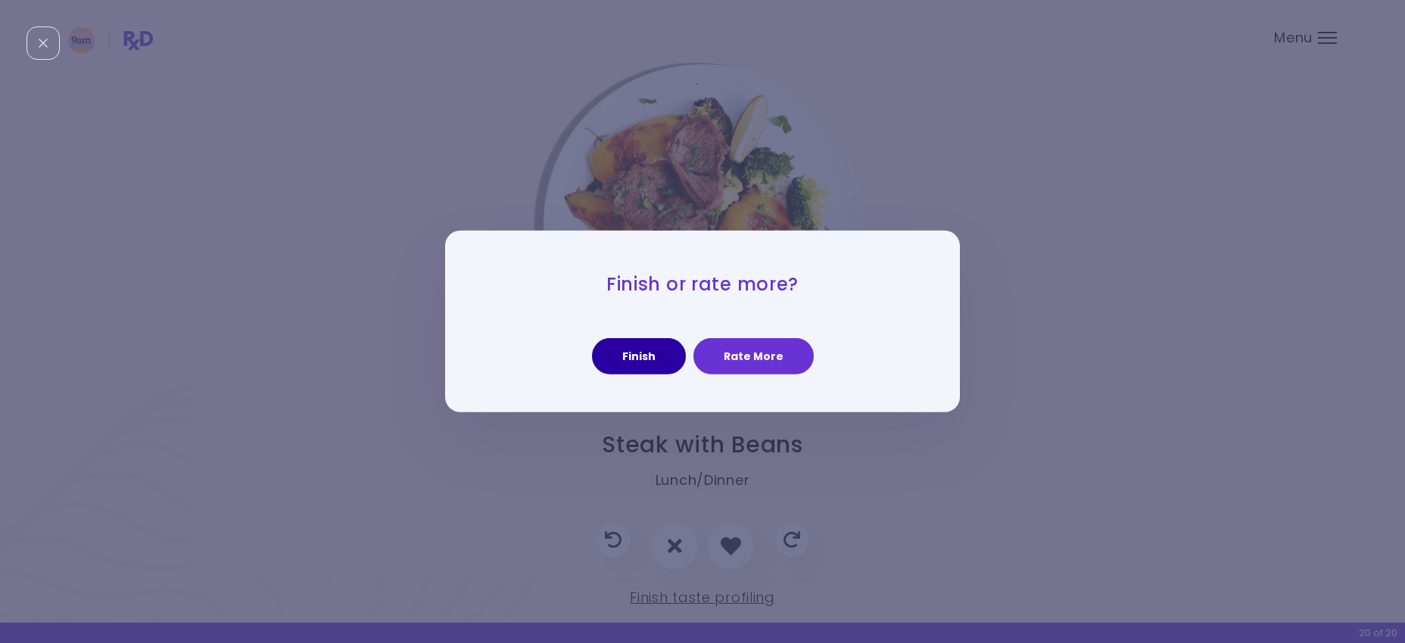
click at [662, 344] on button "Finish" at bounding box center [639, 356] width 94 height 36
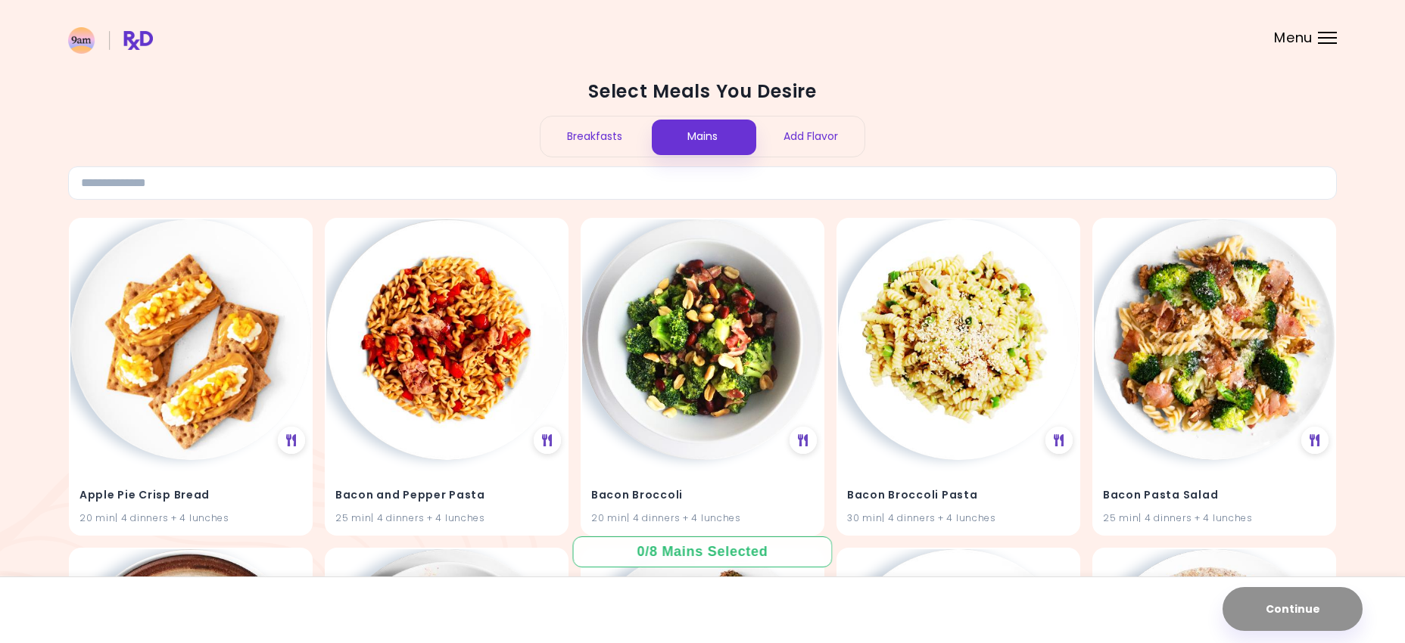
click at [602, 134] on div "Breakfasts" at bounding box center [594, 137] width 108 height 40
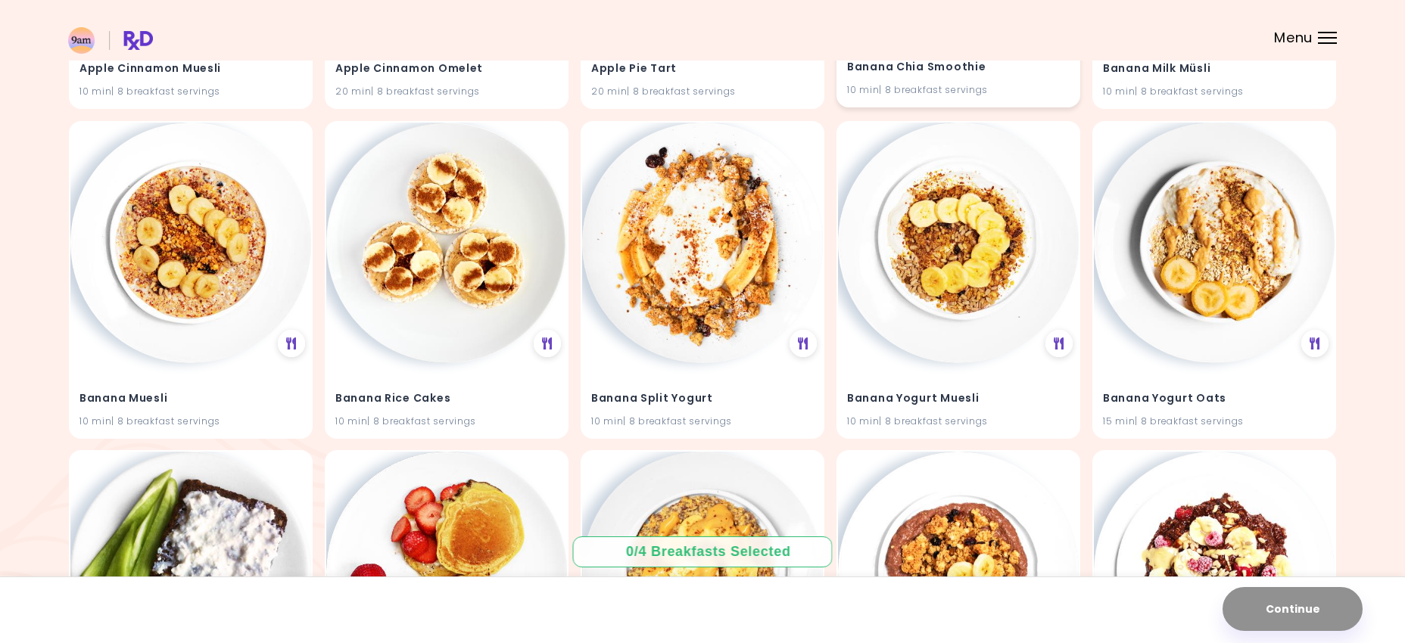
scroll to position [428, 0]
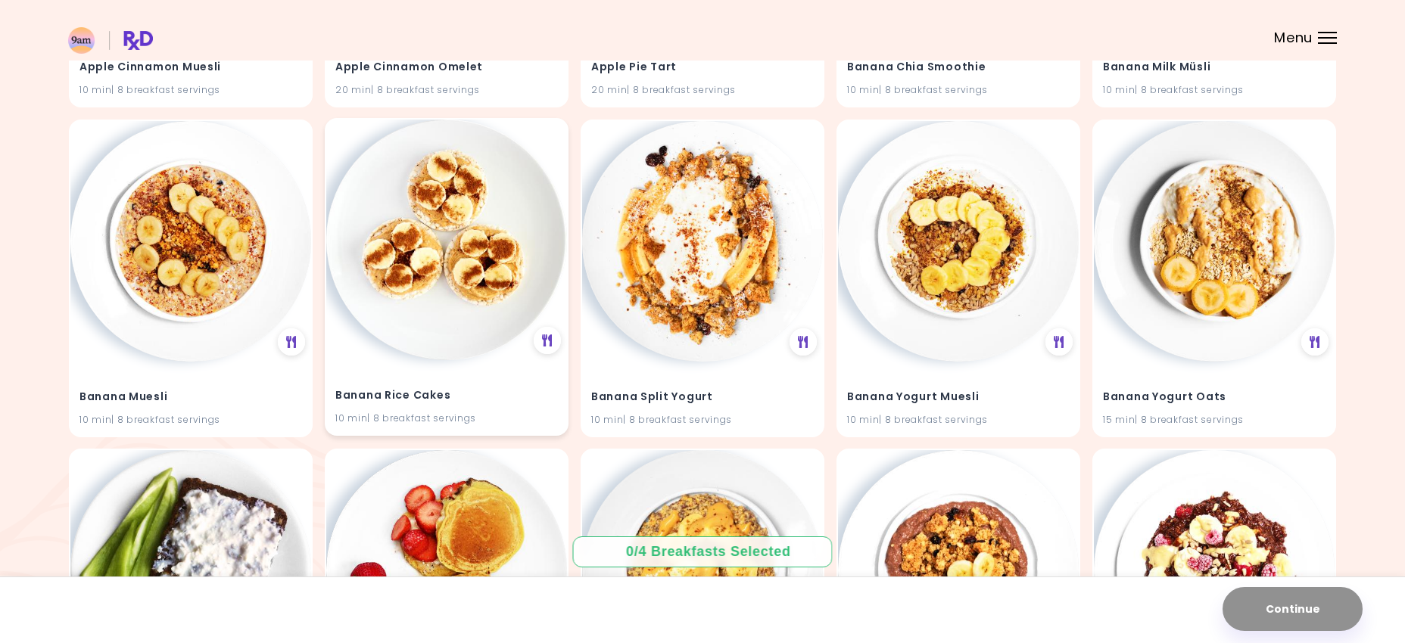
click at [476, 389] on h4 "Banana Rice Cakes" at bounding box center [446, 395] width 223 height 24
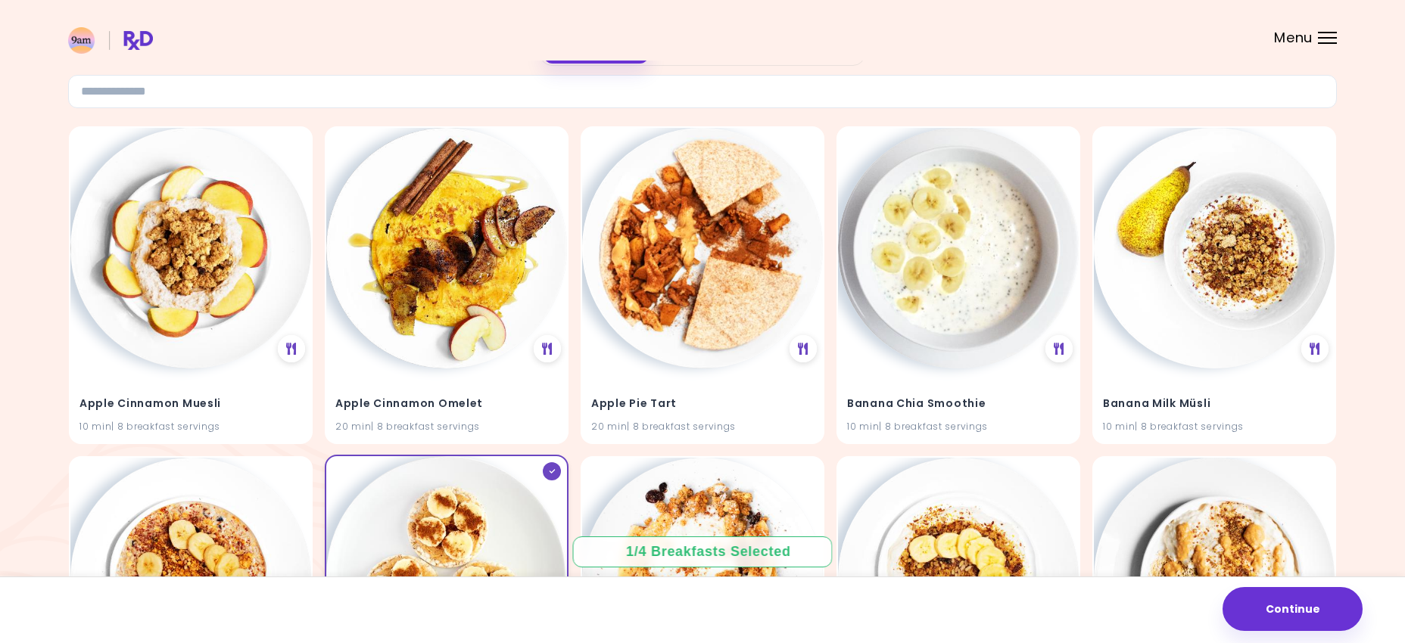
scroll to position [0, 0]
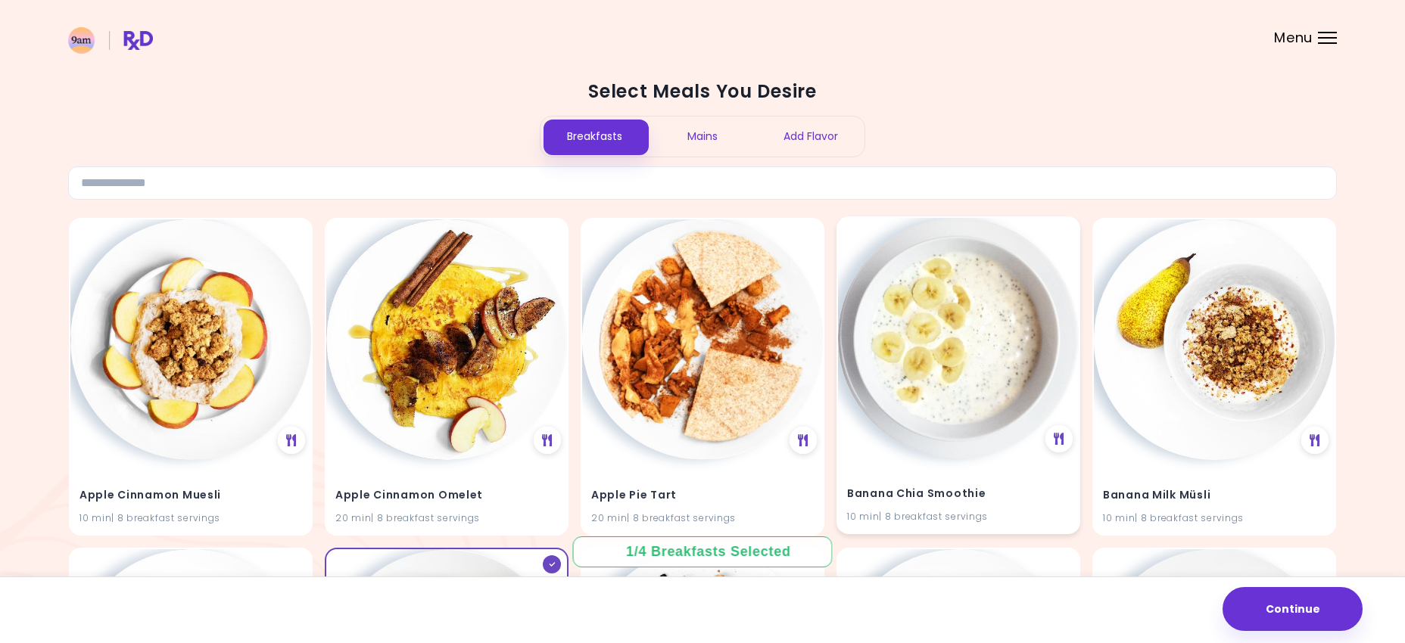
click at [979, 475] on div "Banana Chia Smoothie 10 min | 8 breakfast servings" at bounding box center [958, 496] width 241 height 74
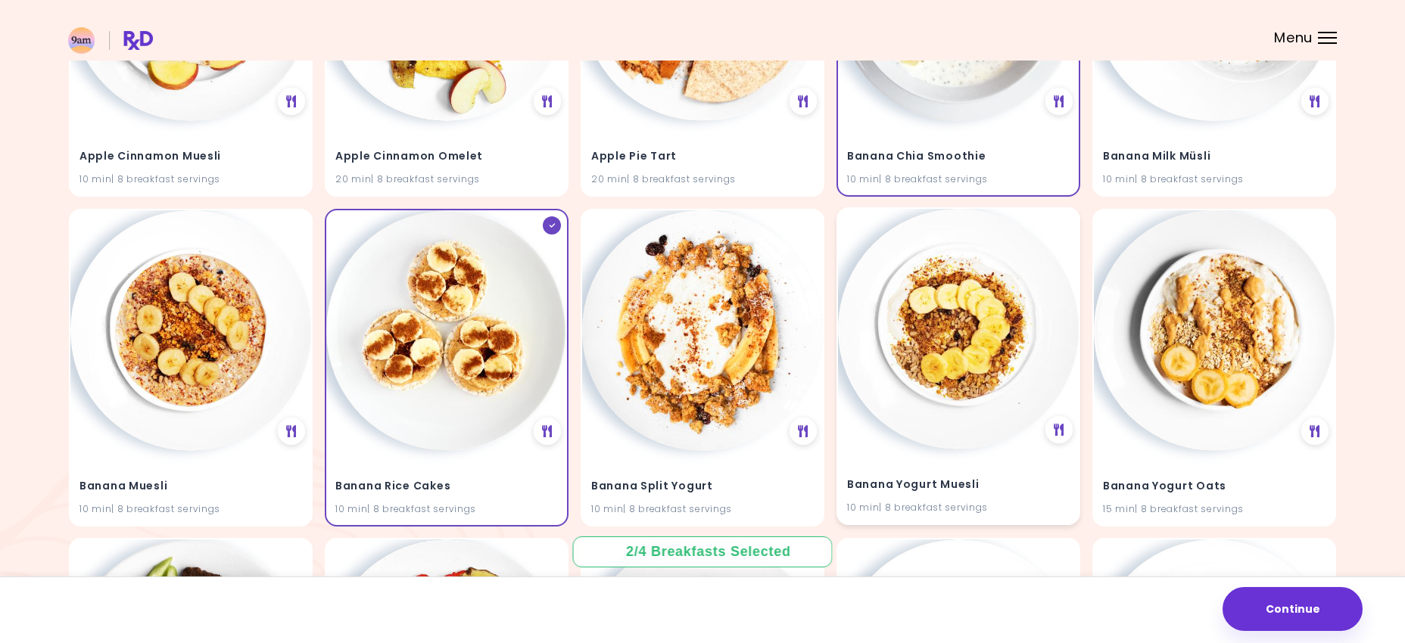
scroll to position [349, 0]
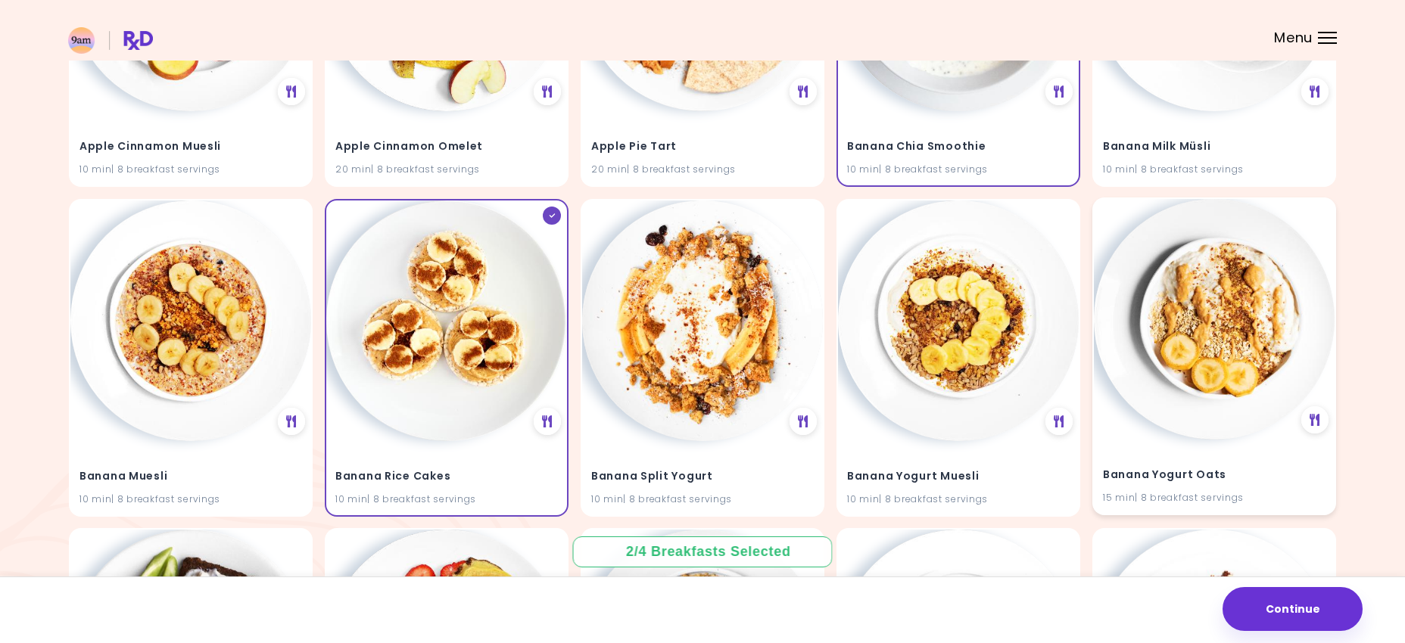
click at [1158, 459] on div "Banana Yogurt Oats 15 min | 8 breakfast servings" at bounding box center [1214, 477] width 241 height 74
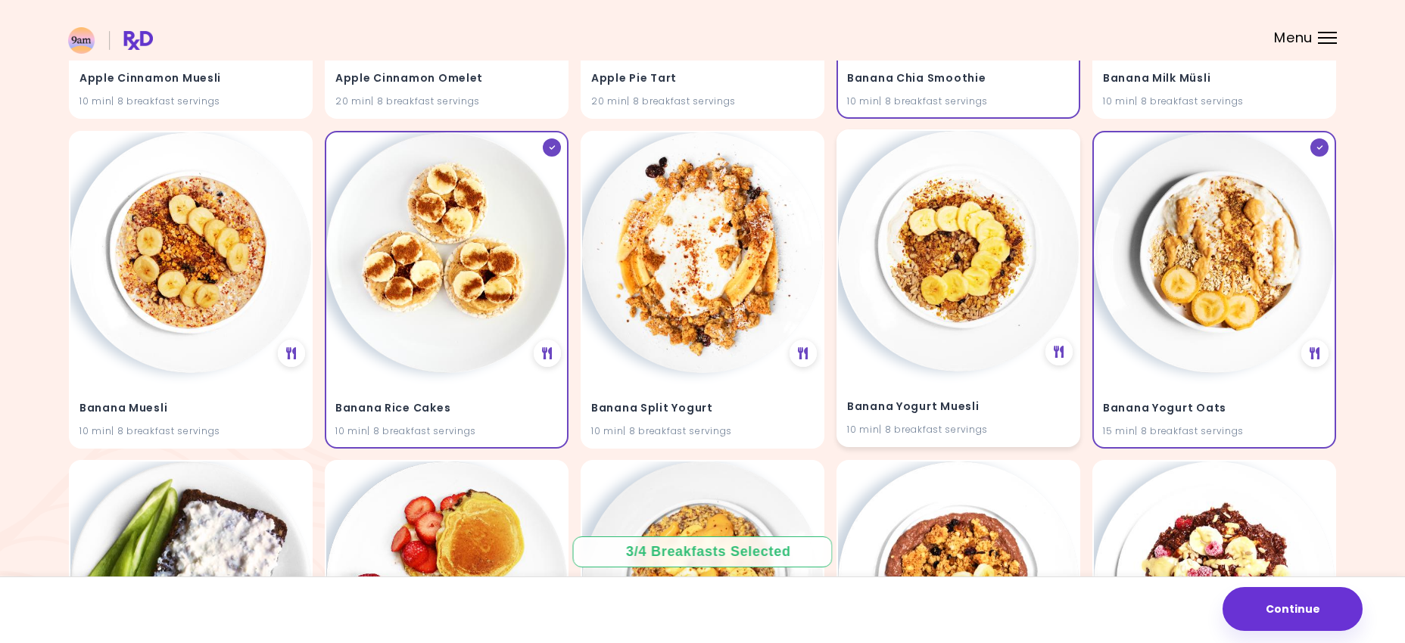
scroll to position [425, 0]
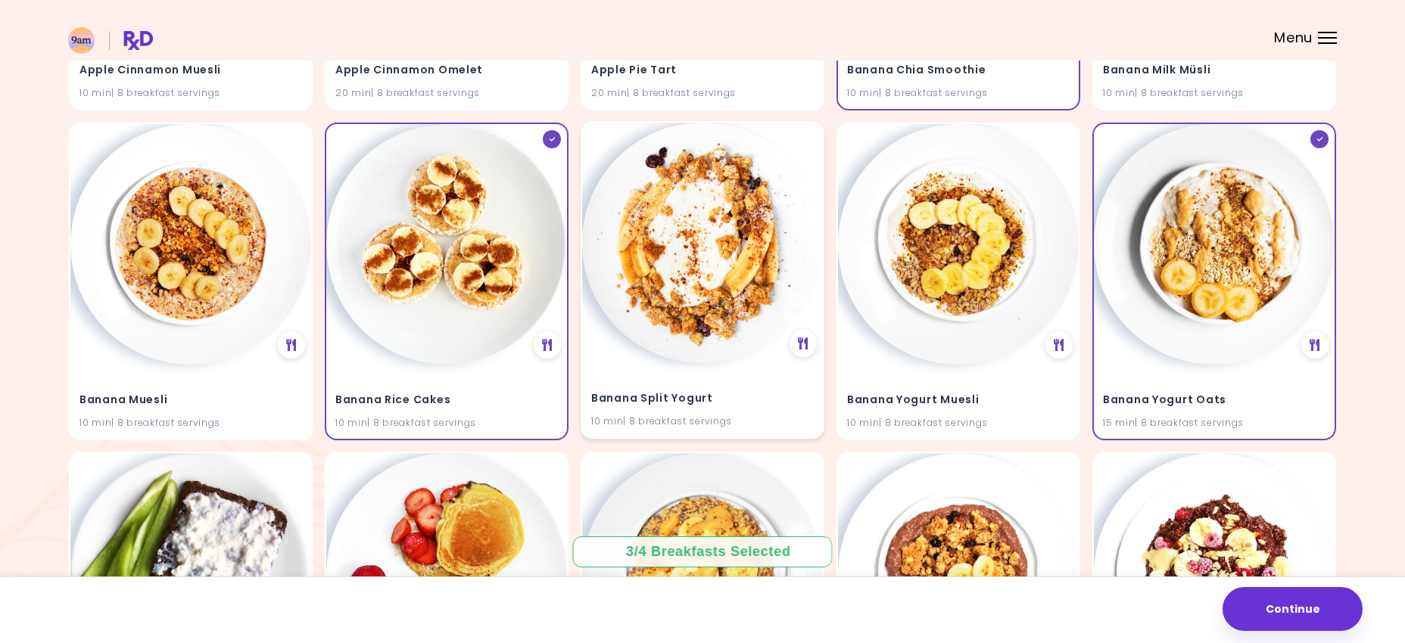
click at [710, 409] on h4 "Banana Split Yogurt" at bounding box center [702, 398] width 223 height 24
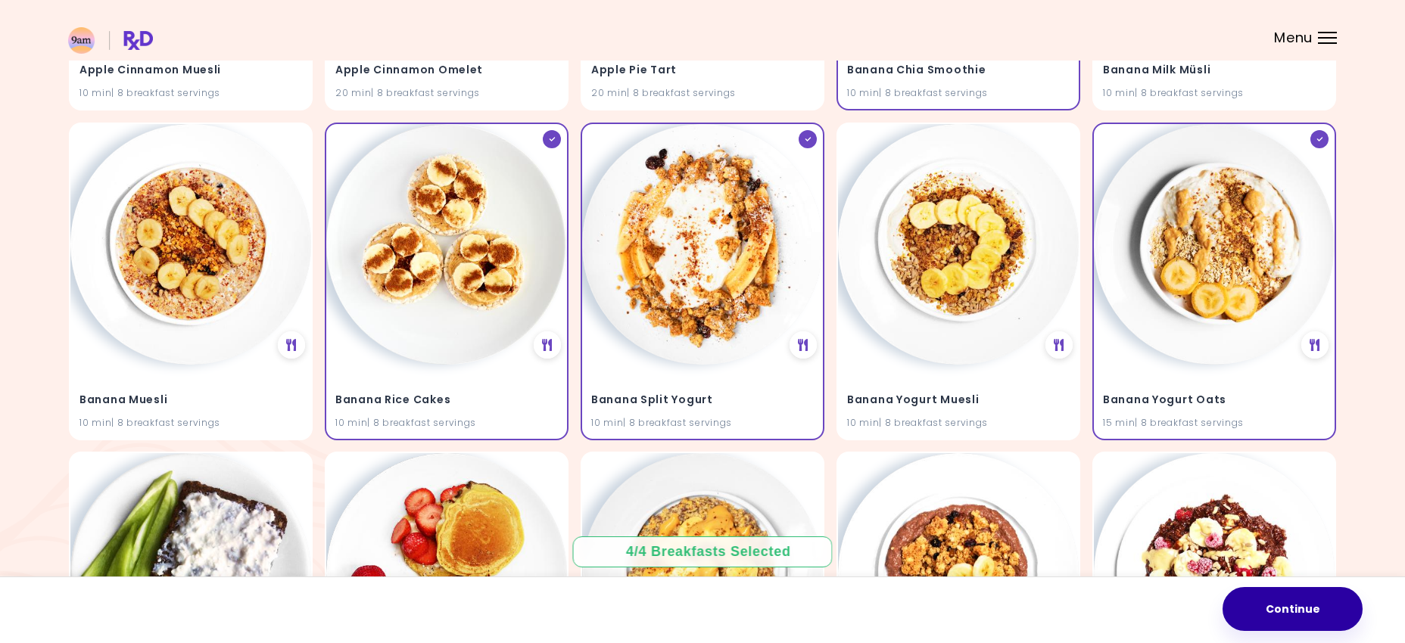
click at [1342, 608] on button "Continue" at bounding box center [1292, 609] width 140 height 44
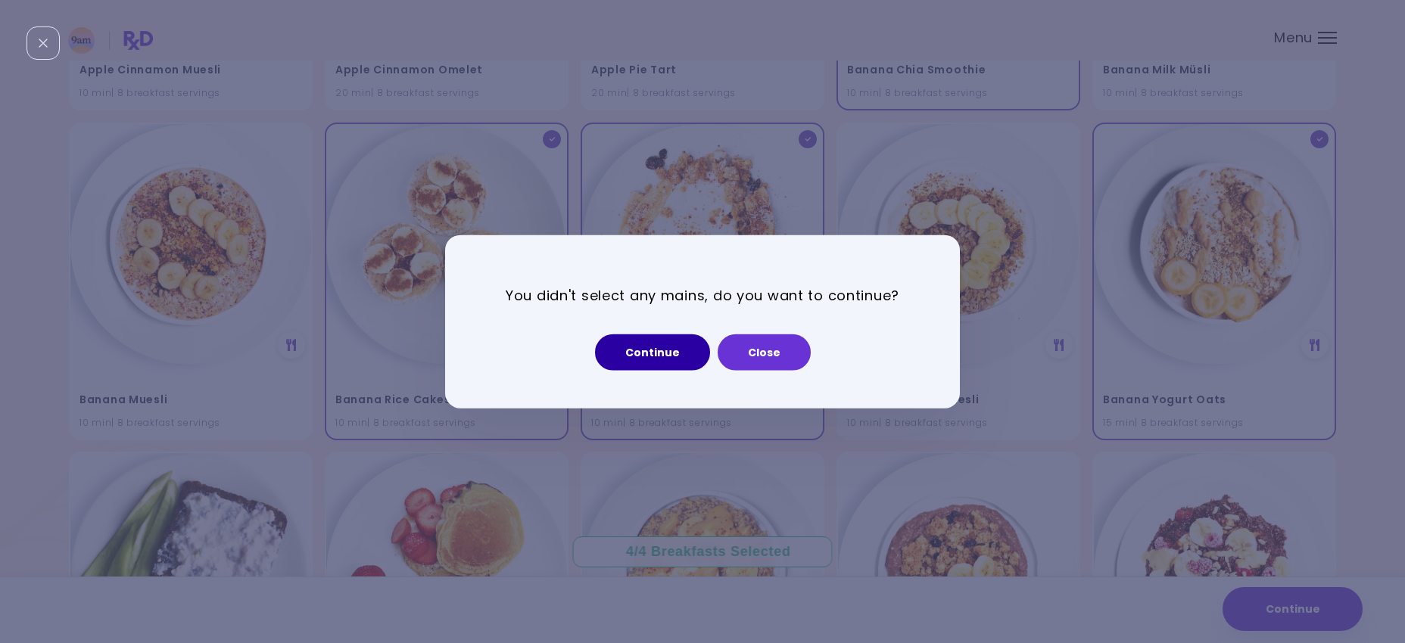
click at [647, 363] on button "Continue" at bounding box center [652, 352] width 115 height 36
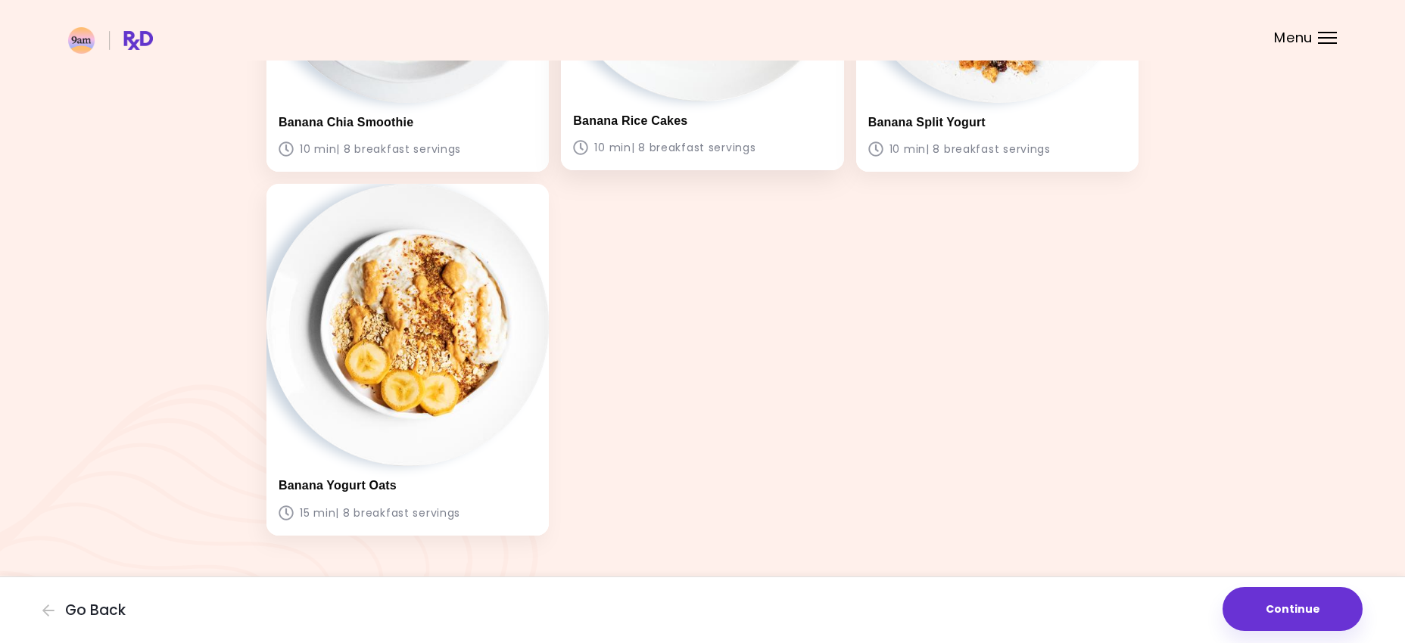
scroll to position [353, 0]
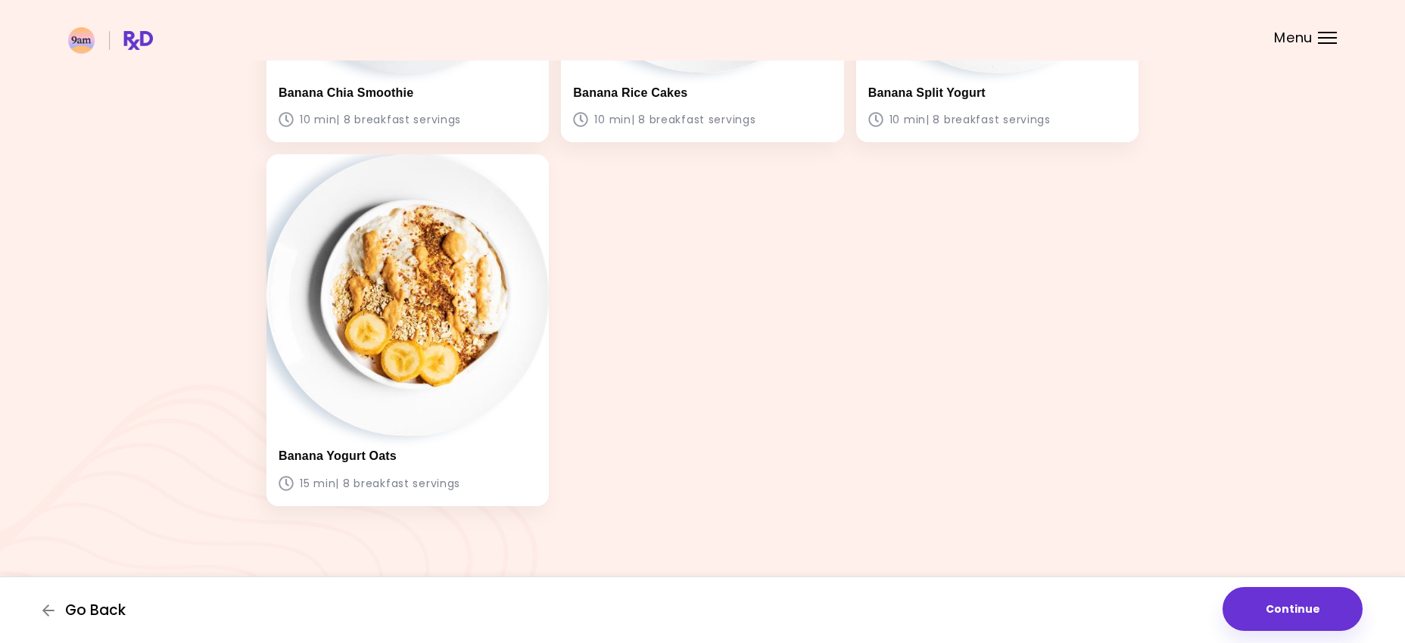
click at [81, 603] on span "Go Back" at bounding box center [95, 610] width 61 height 17
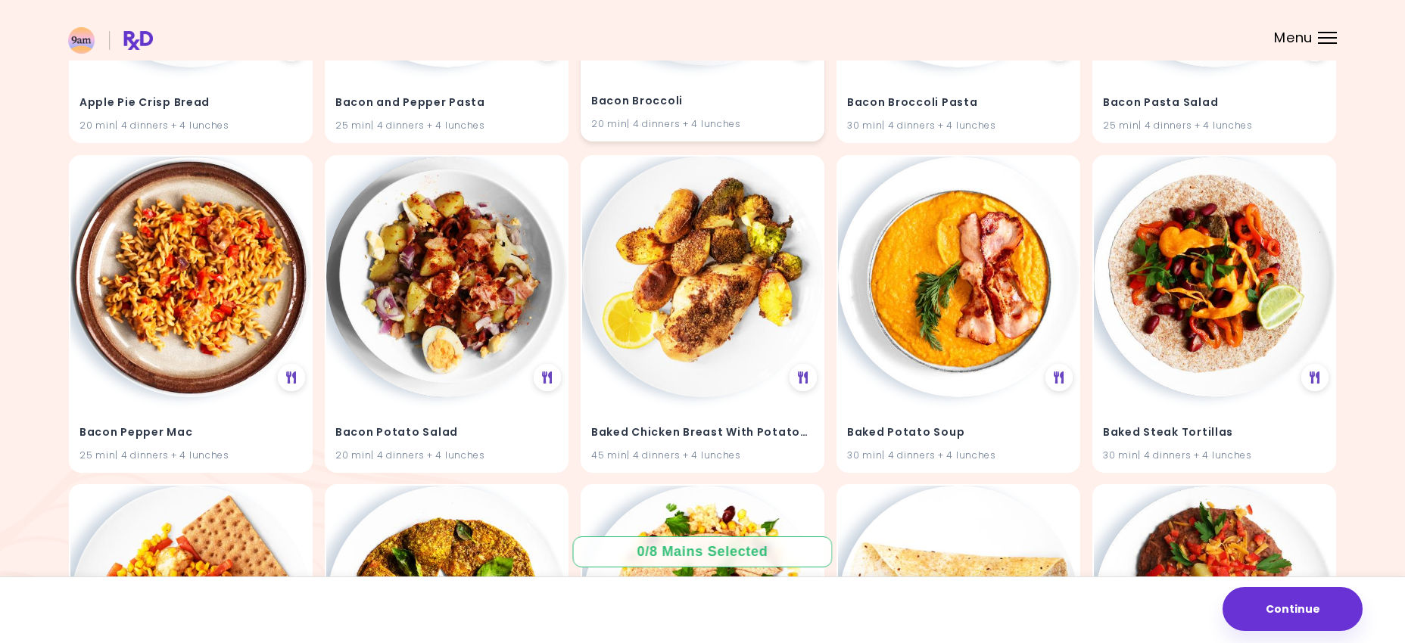
scroll to position [394, 0]
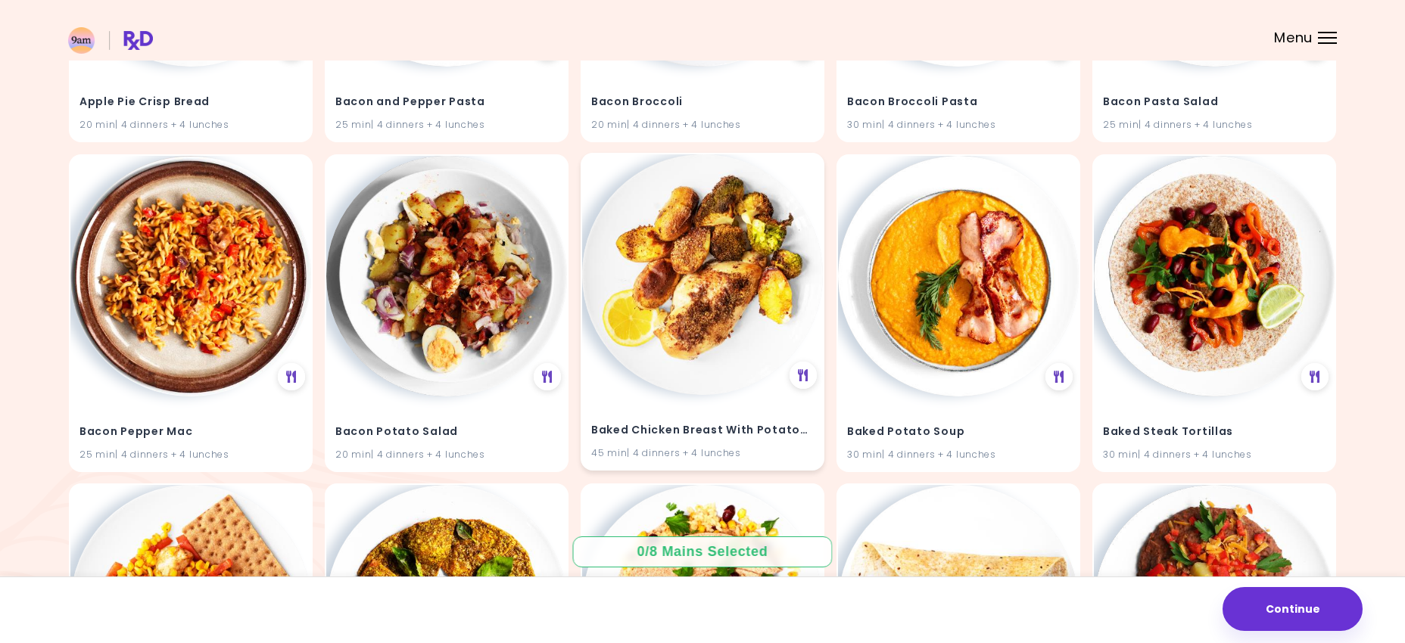
click at [744, 423] on h4 "Baked Chicken Breast With Potatoes" at bounding box center [702, 430] width 223 height 24
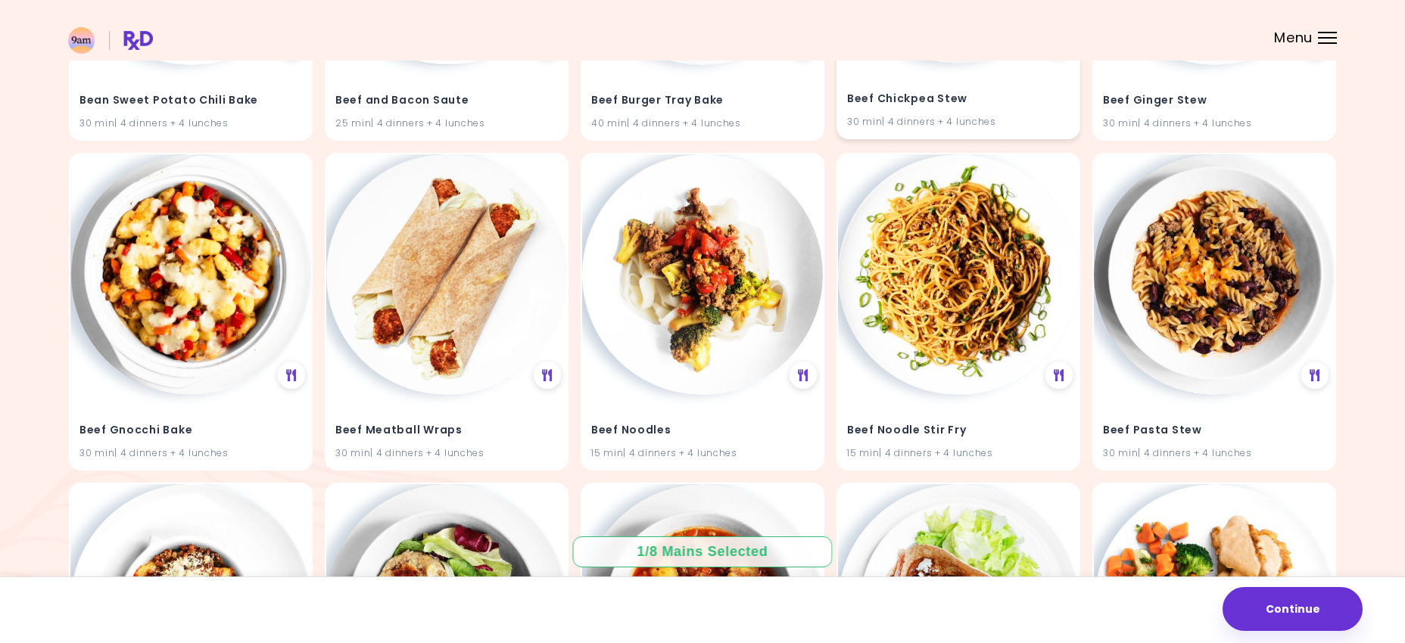
scroll to position [1385, 0]
click at [946, 431] on h4 "Beef Noodle Stir Fry" at bounding box center [958, 428] width 223 height 24
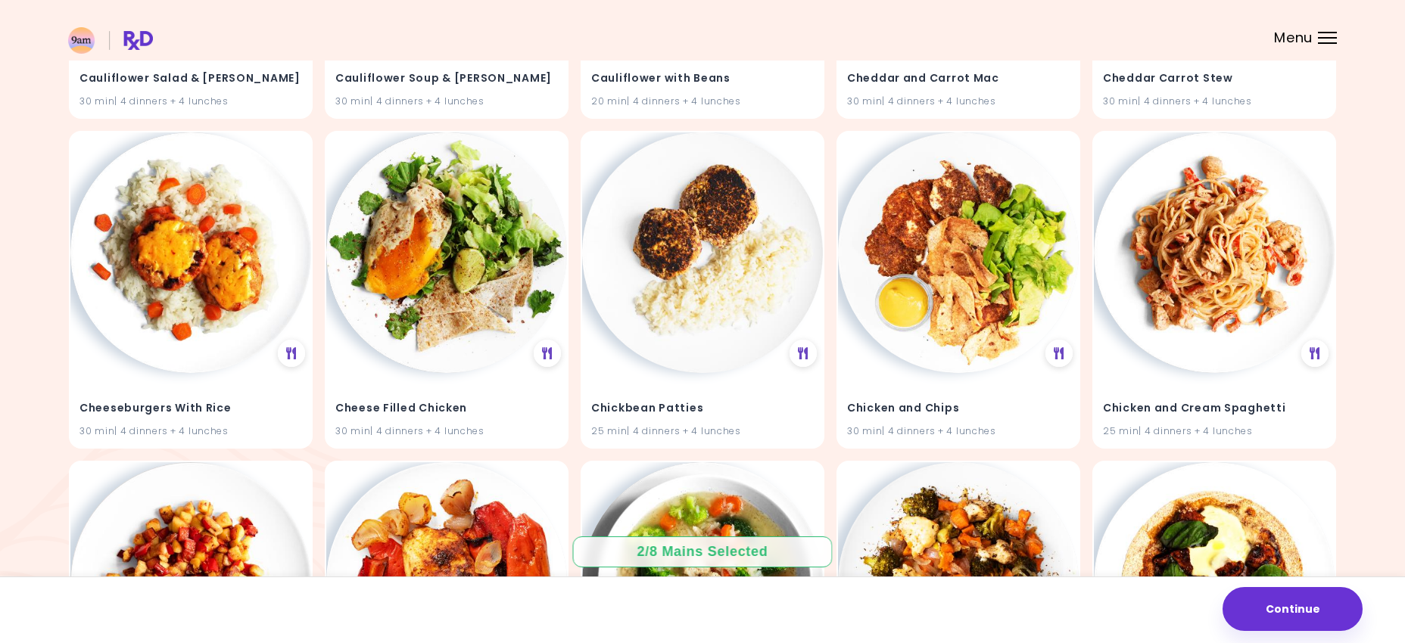
scroll to position [3719, 0]
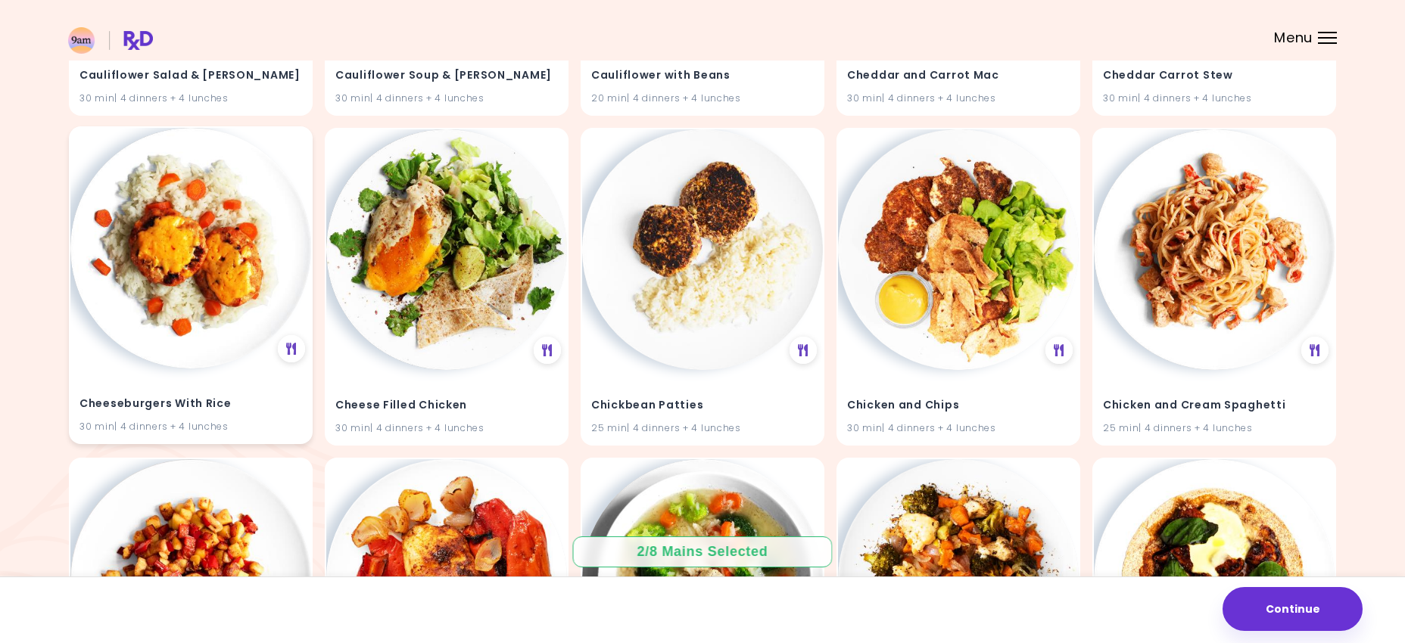
click at [196, 398] on h4 "Cheeseburgers With Rice" at bounding box center [190, 404] width 223 height 24
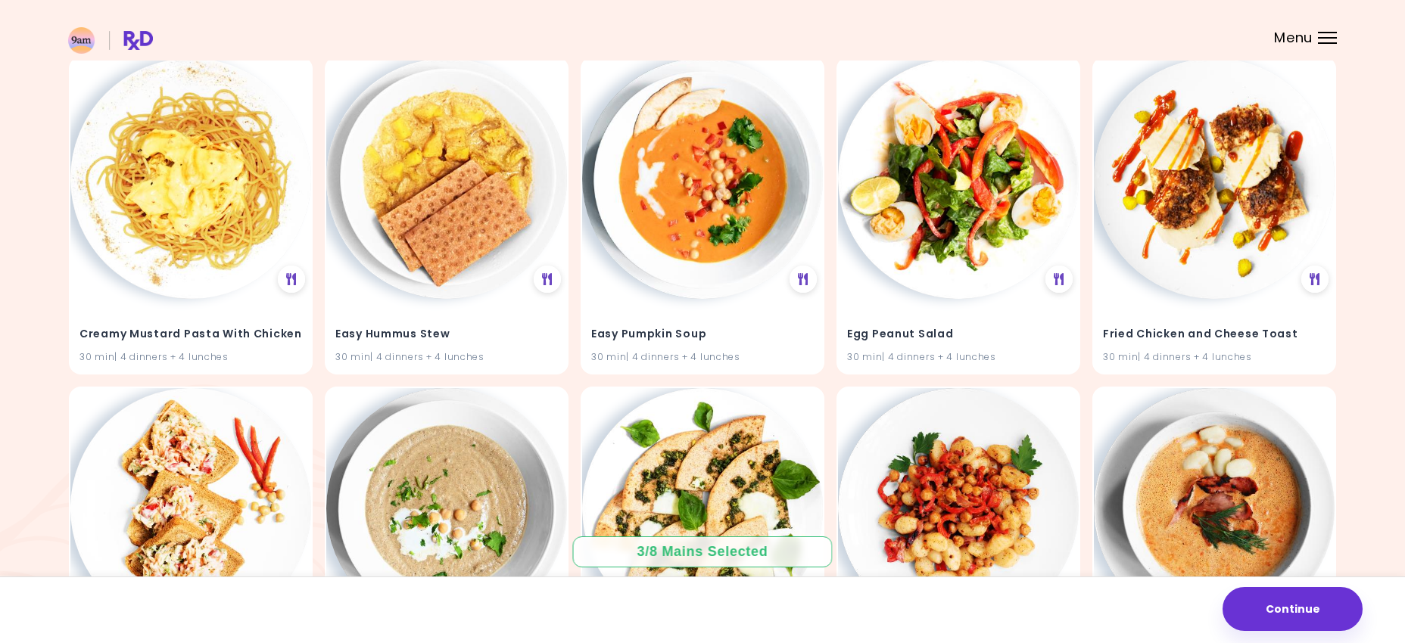
scroll to position [6761, 0]
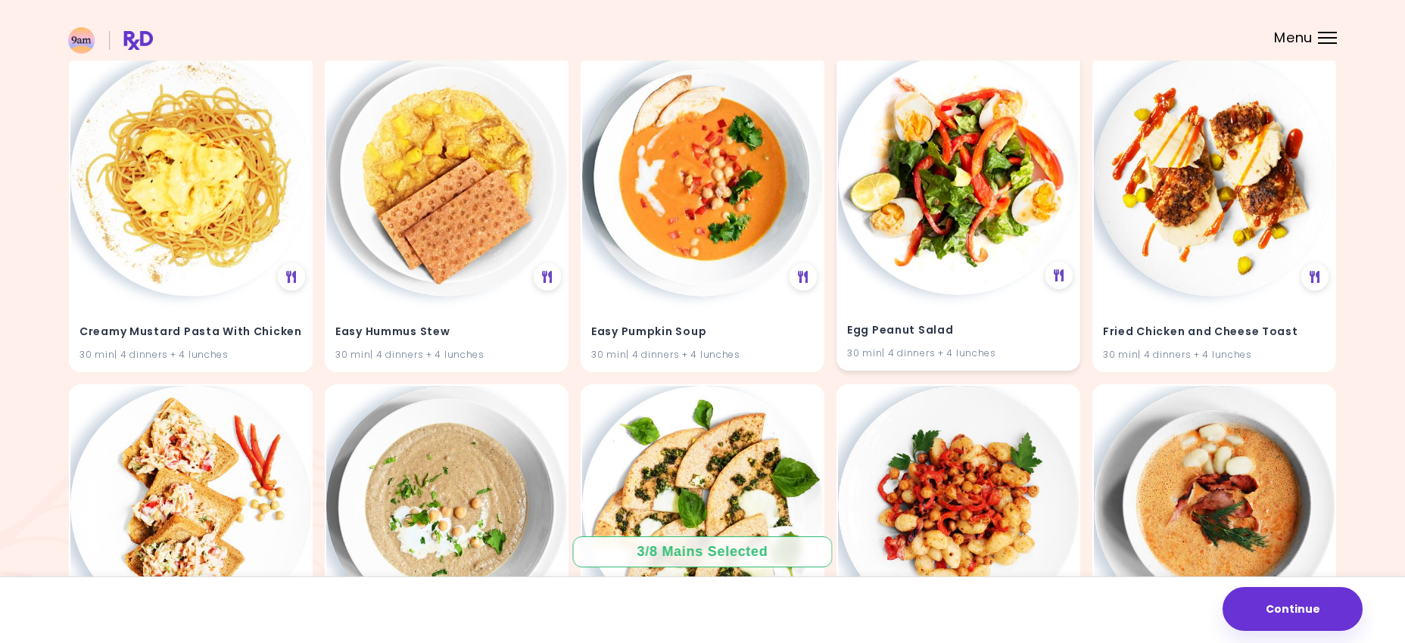
click at [969, 324] on h4 "Egg Peanut Salad" at bounding box center [958, 331] width 223 height 24
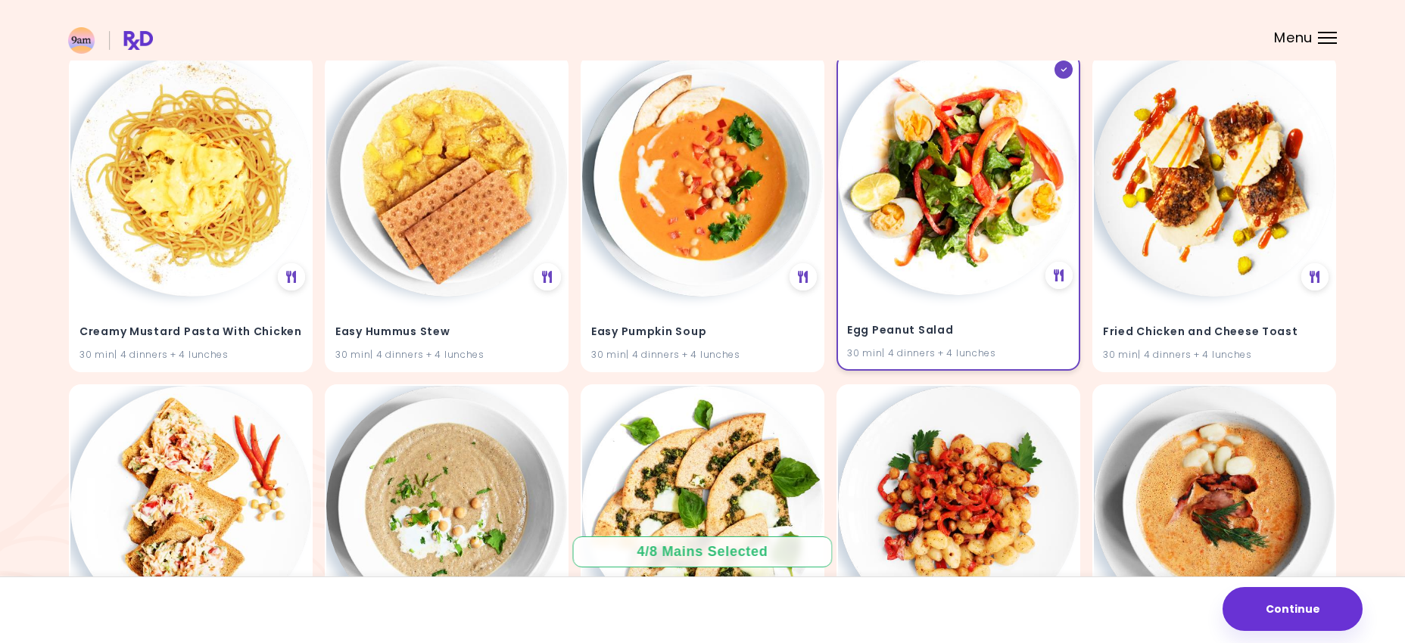
click at [962, 323] on h4 "Egg Peanut Salad" at bounding box center [958, 331] width 223 height 24
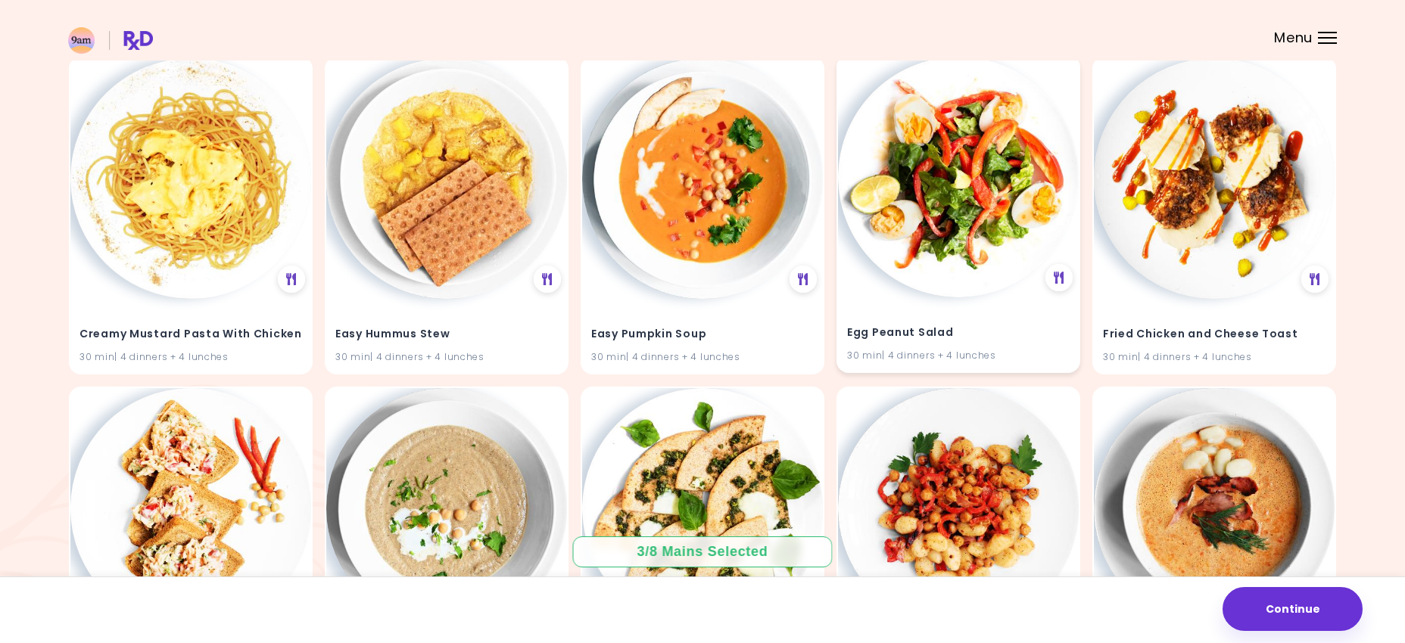
scroll to position [6737, 0]
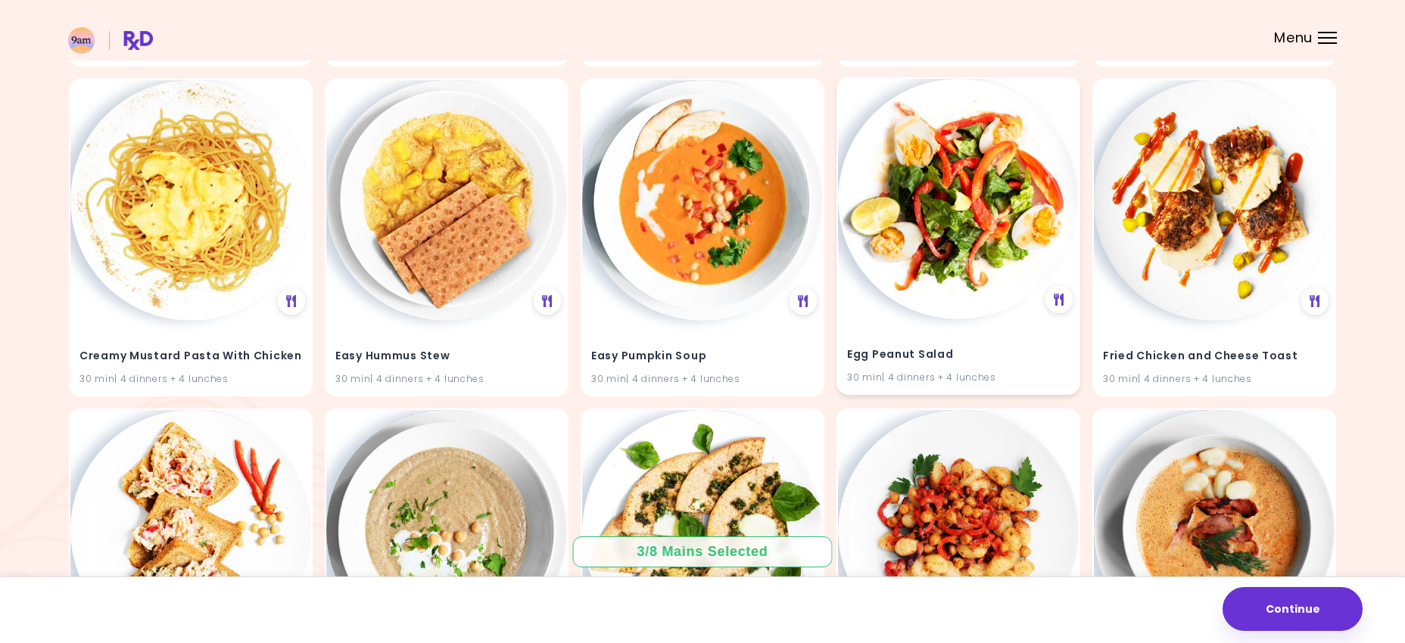
click at [973, 365] on h4 "Egg Peanut Salad" at bounding box center [958, 355] width 223 height 24
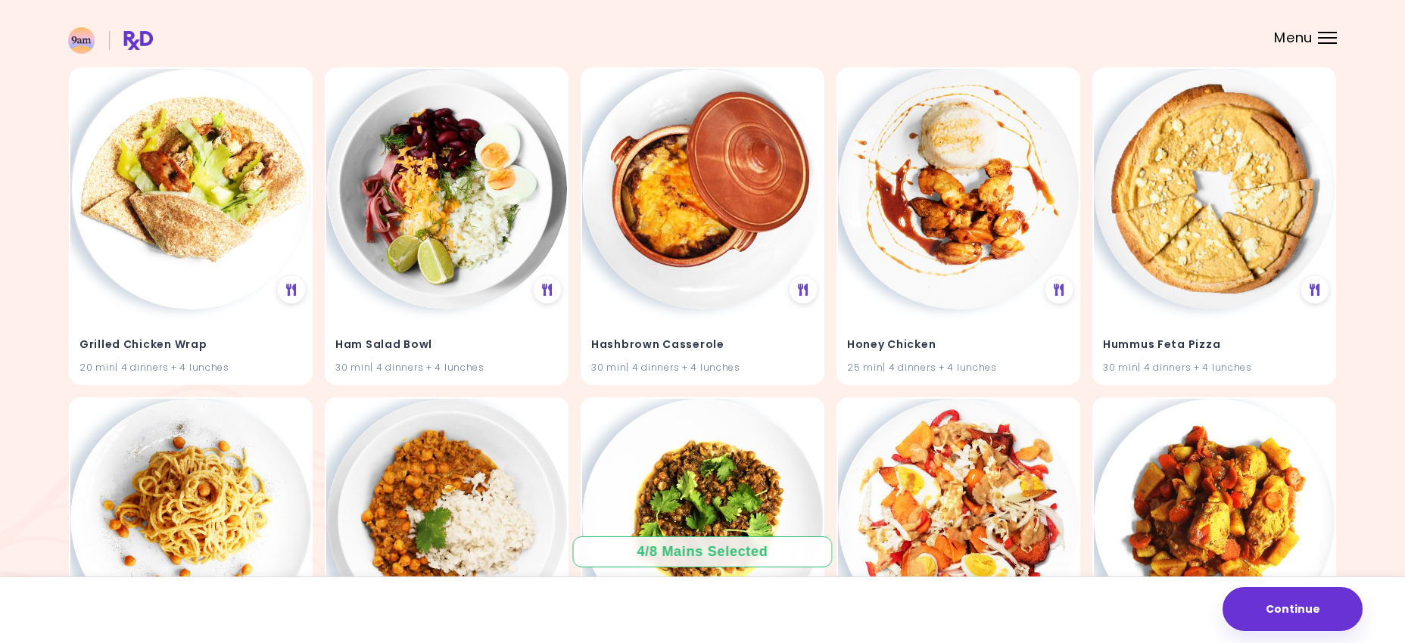
scroll to position [7409, 0]
click at [995, 327] on div "Honey Chicken 25 min | 4 dinners + 4 lunches" at bounding box center [958, 344] width 241 height 74
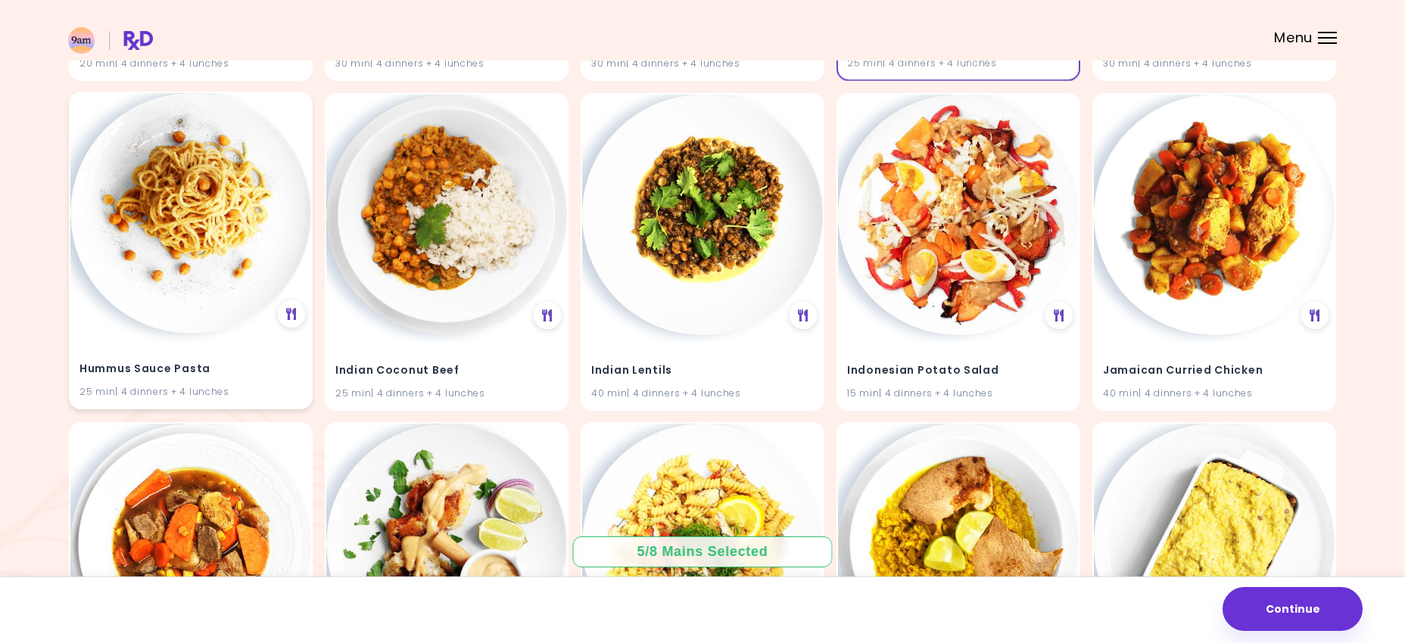
scroll to position [7711, 0]
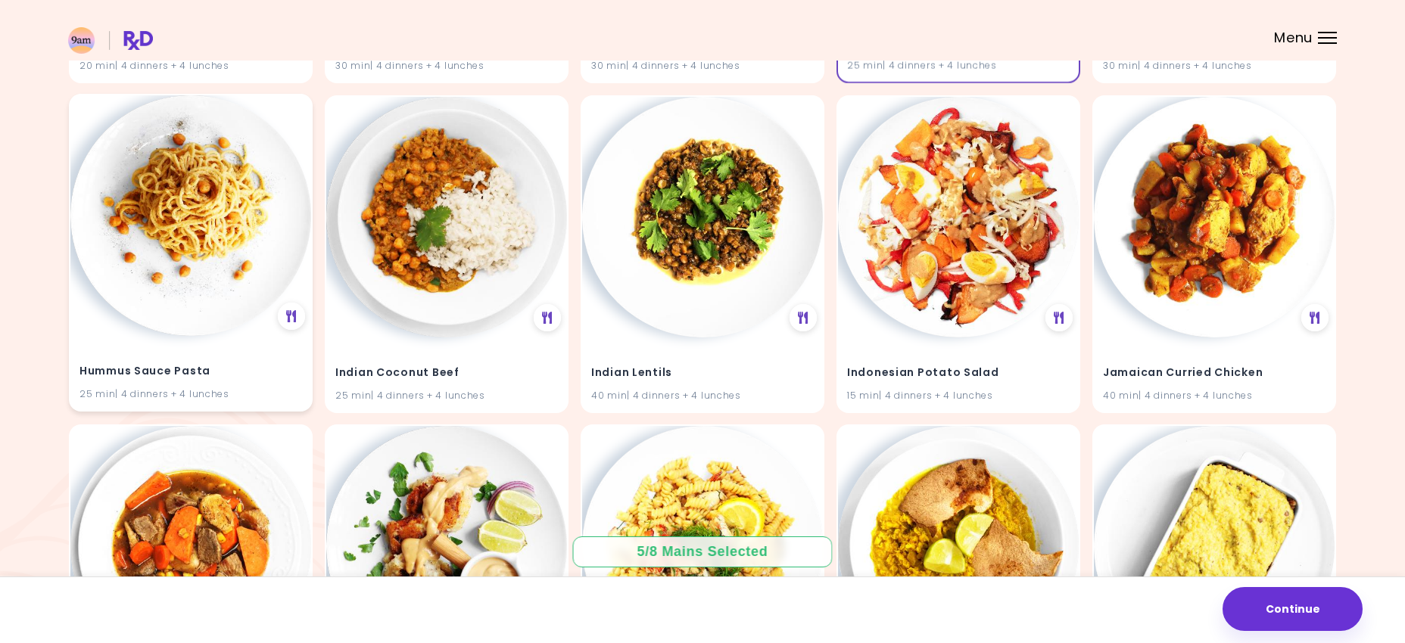
click at [247, 381] on h4 "Hummus Sauce Pasta" at bounding box center [190, 371] width 223 height 24
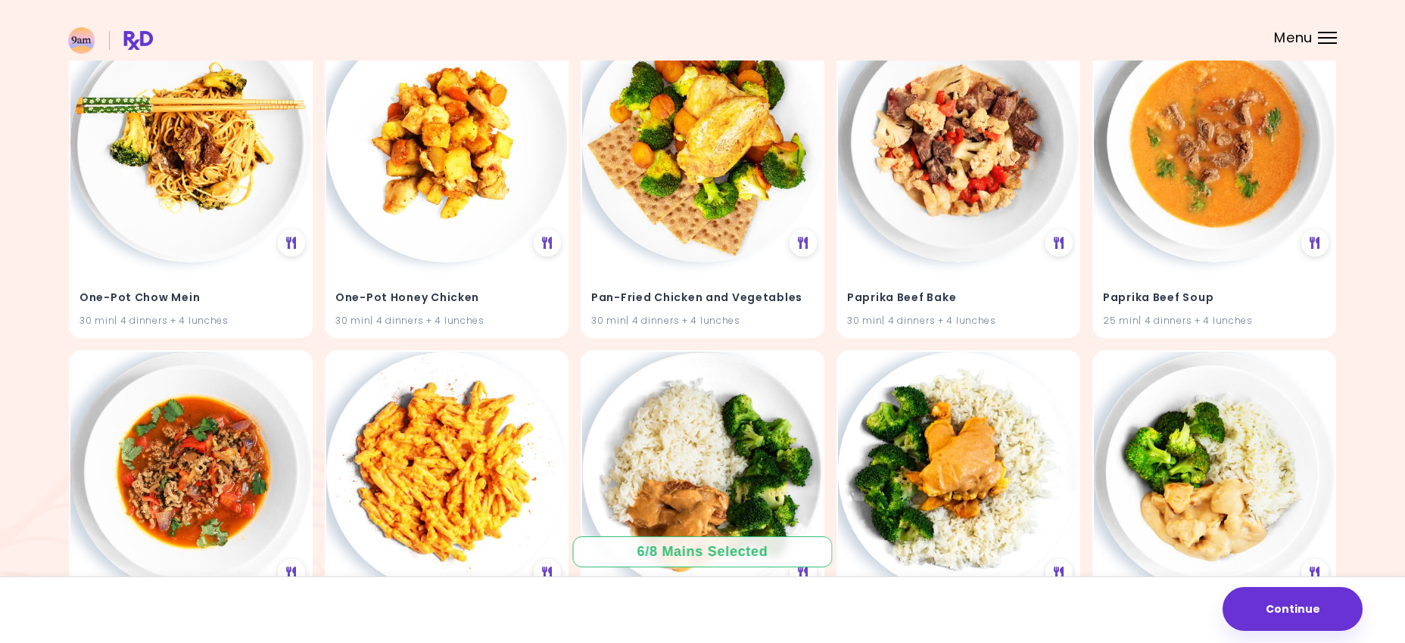
scroll to position [9440, 0]
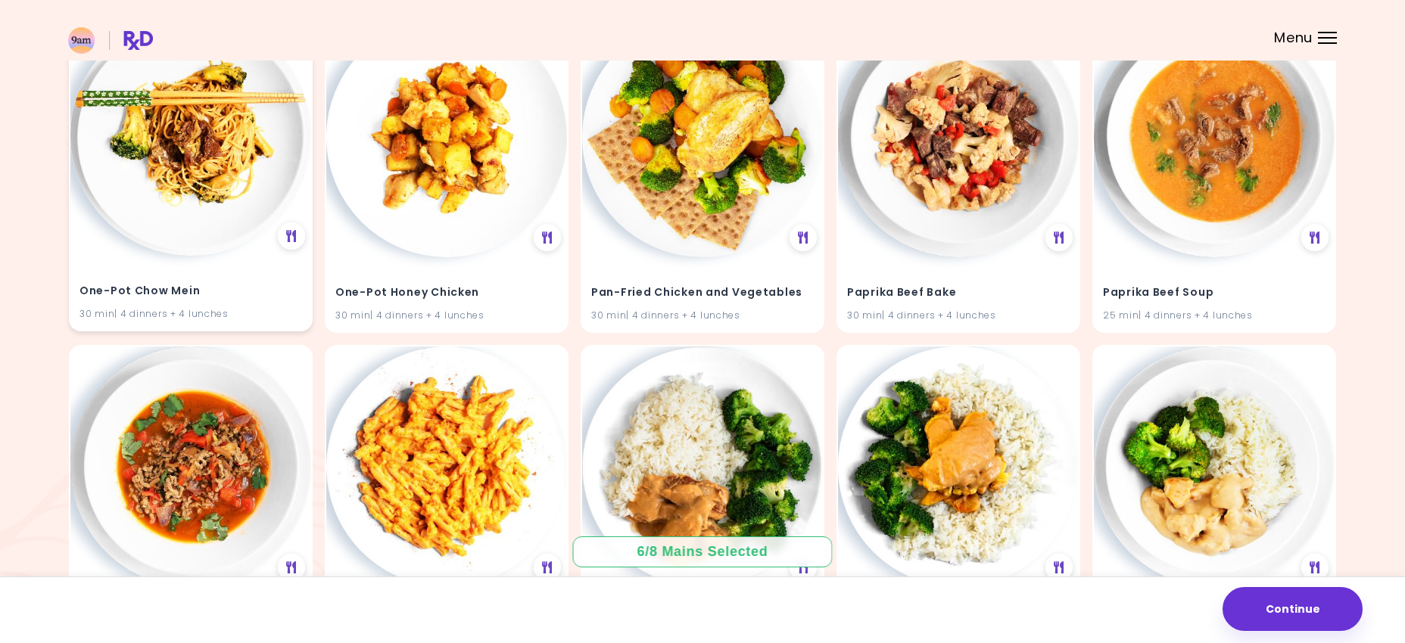
click at [243, 310] on div "30 min | 4 dinners + 4 lunches" at bounding box center [190, 313] width 223 height 14
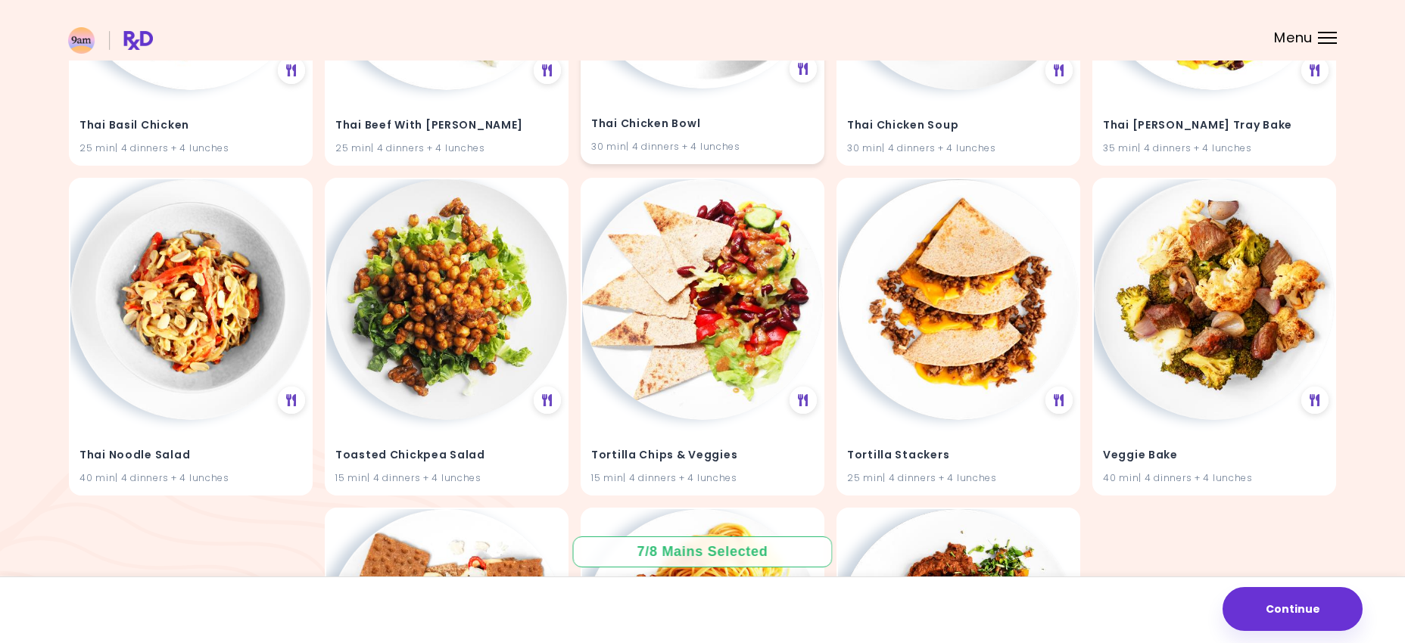
scroll to position [13242, 0]
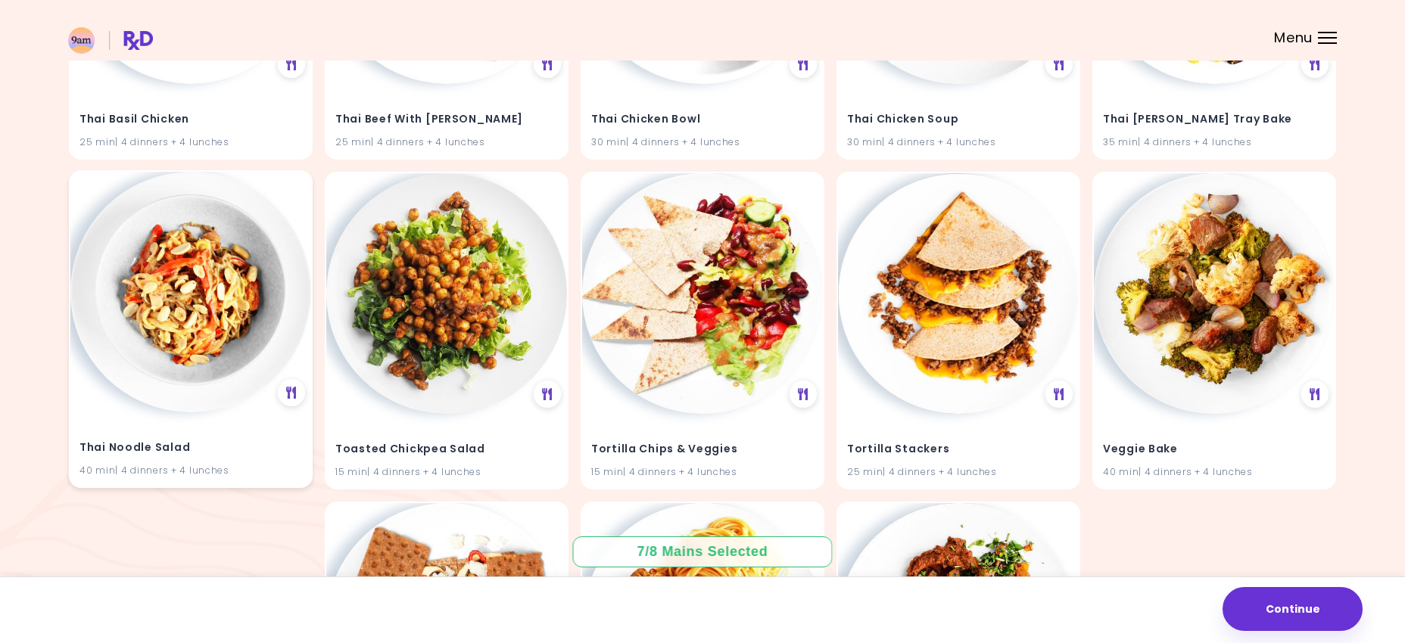
click at [216, 406] on img at bounding box center [190, 292] width 241 height 241
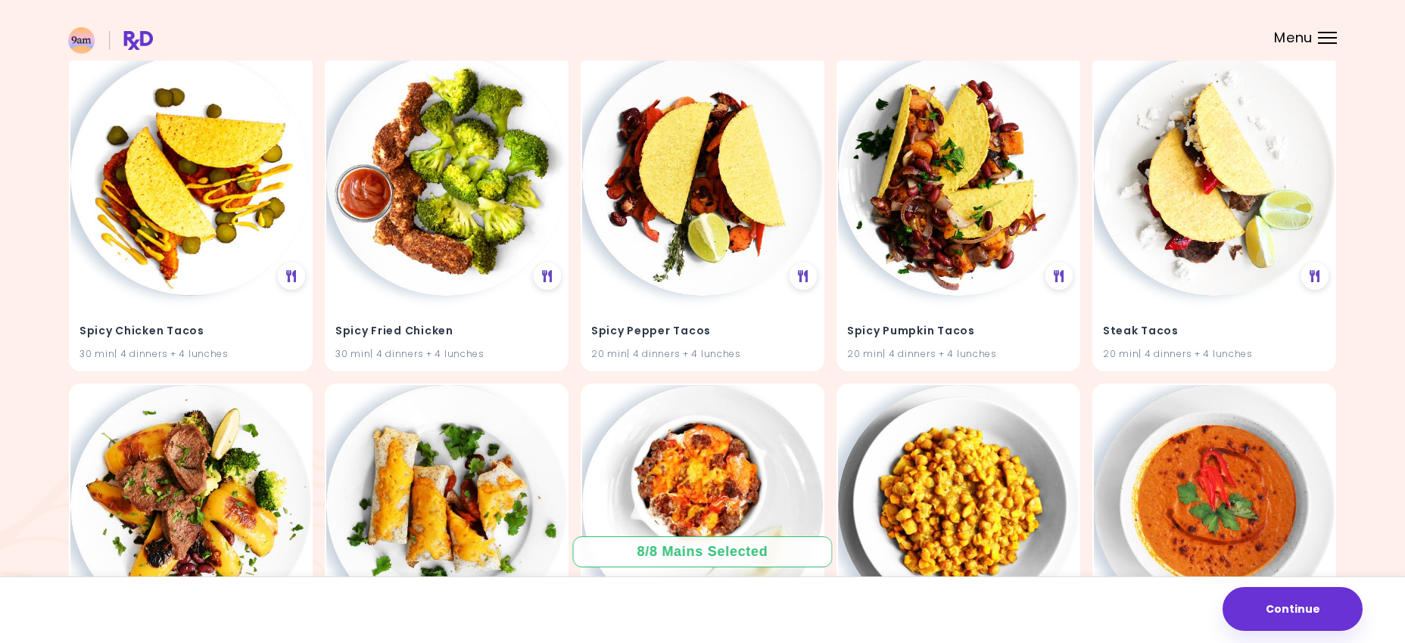
scroll to position [11991, 0]
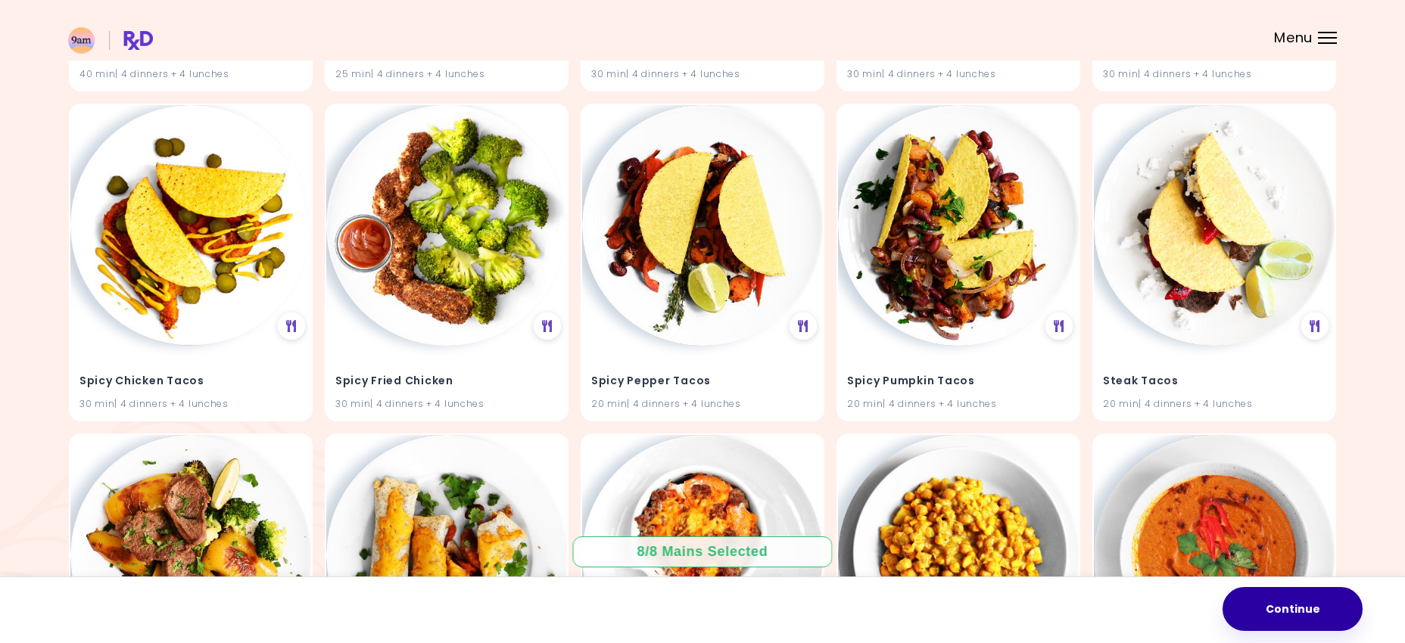
click at [1270, 612] on button "Continue" at bounding box center [1292, 609] width 140 height 44
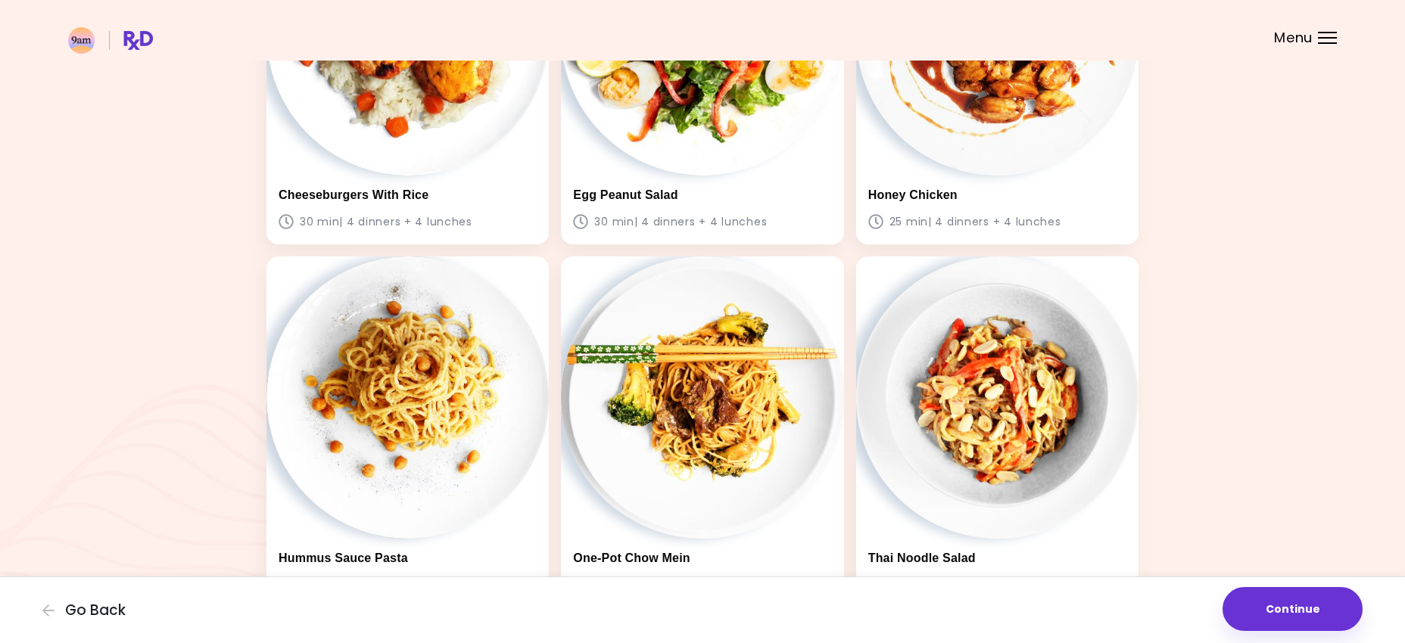
scroll to position [1037, 0]
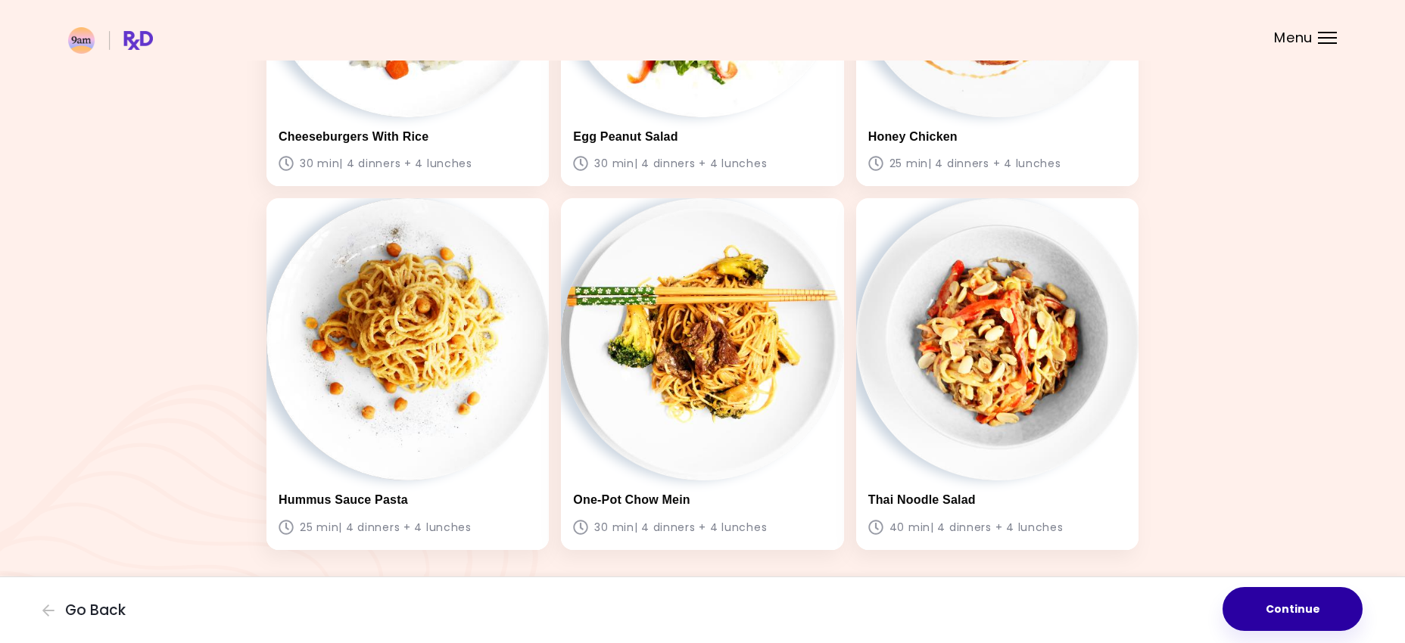
click at [1307, 604] on button "Continue" at bounding box center [1292, 609] width 140 height 44
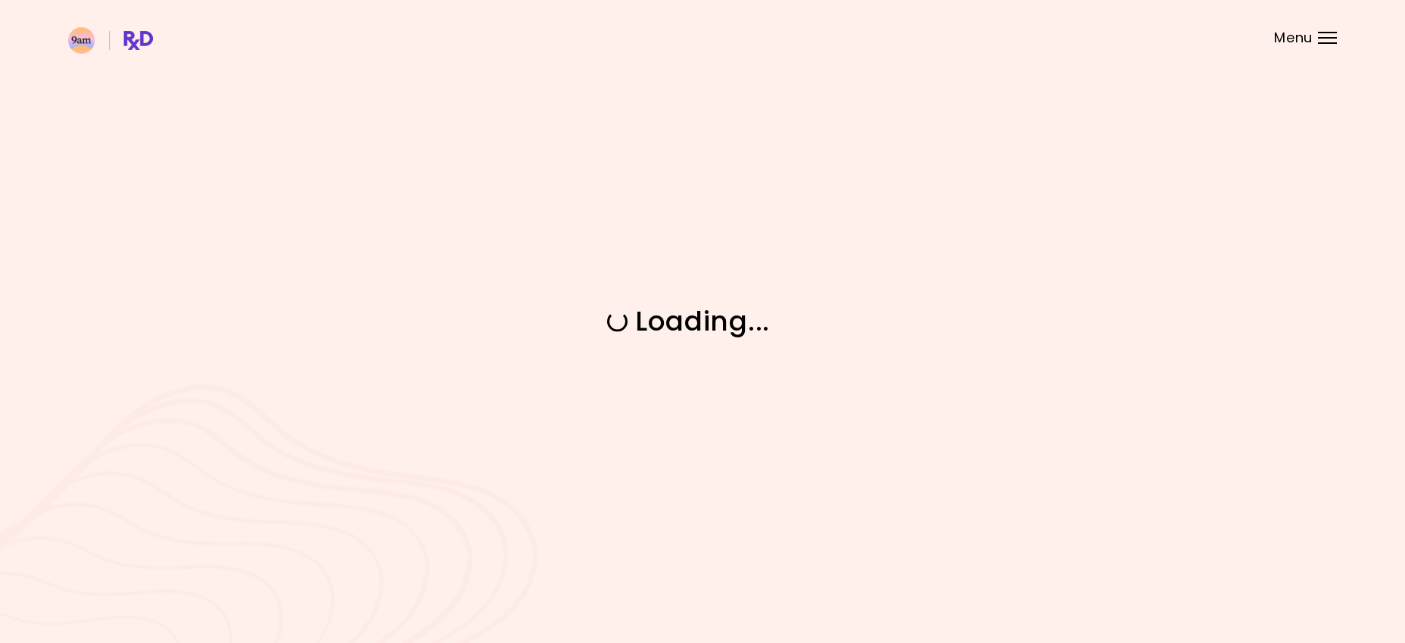
scroll to position [0, 0]
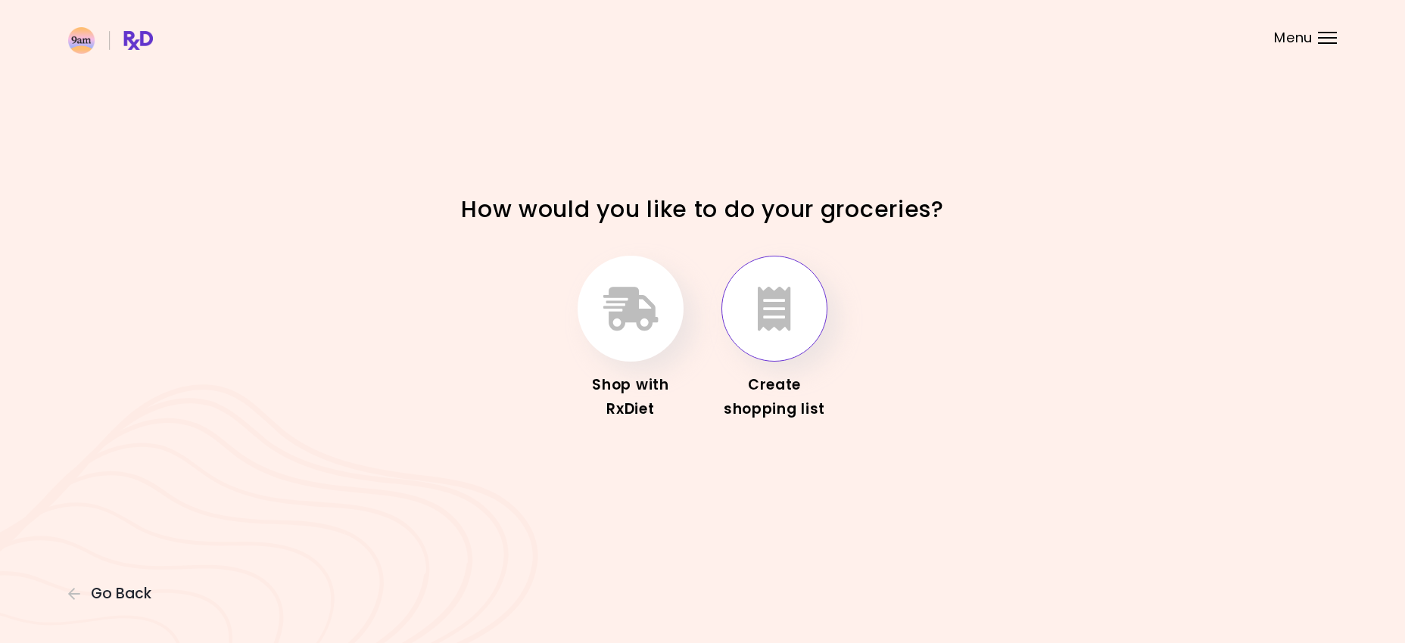
click at [783, 312] on icon "button" at bounding box center [774, 309] width 33 height 44
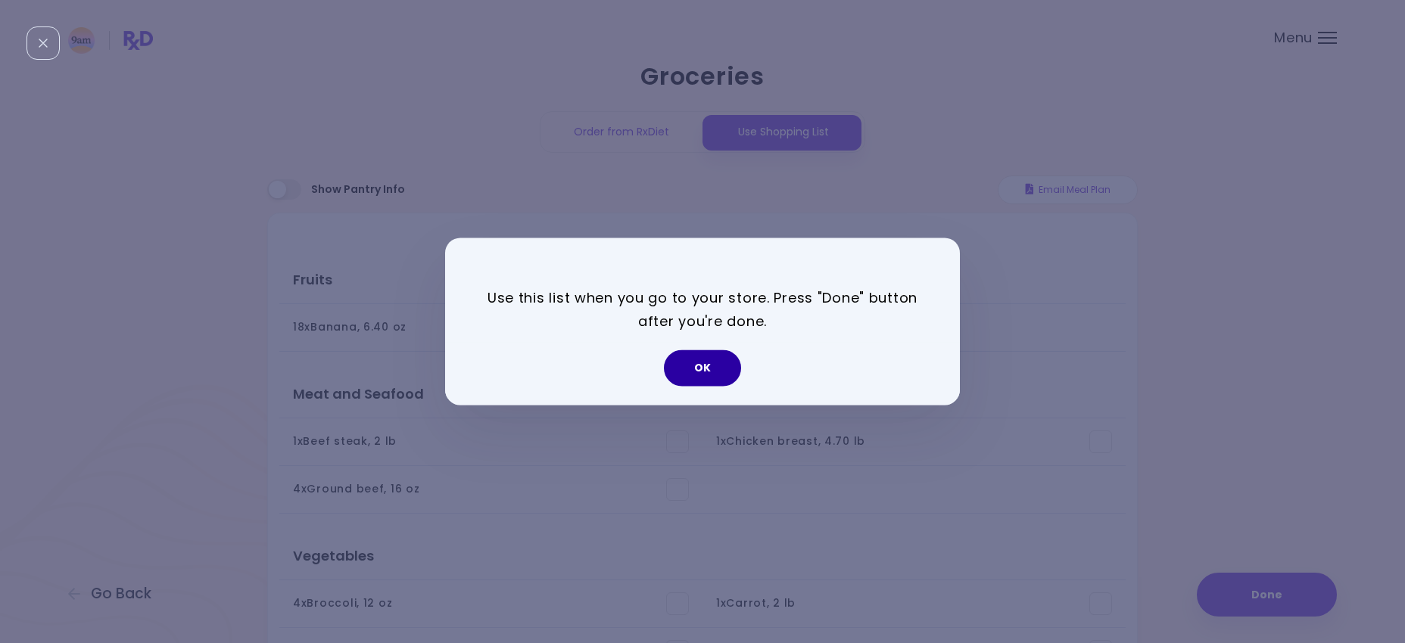
click at [705, 371] on button "OK" at bounding box center [702, 368] width 77 height 36
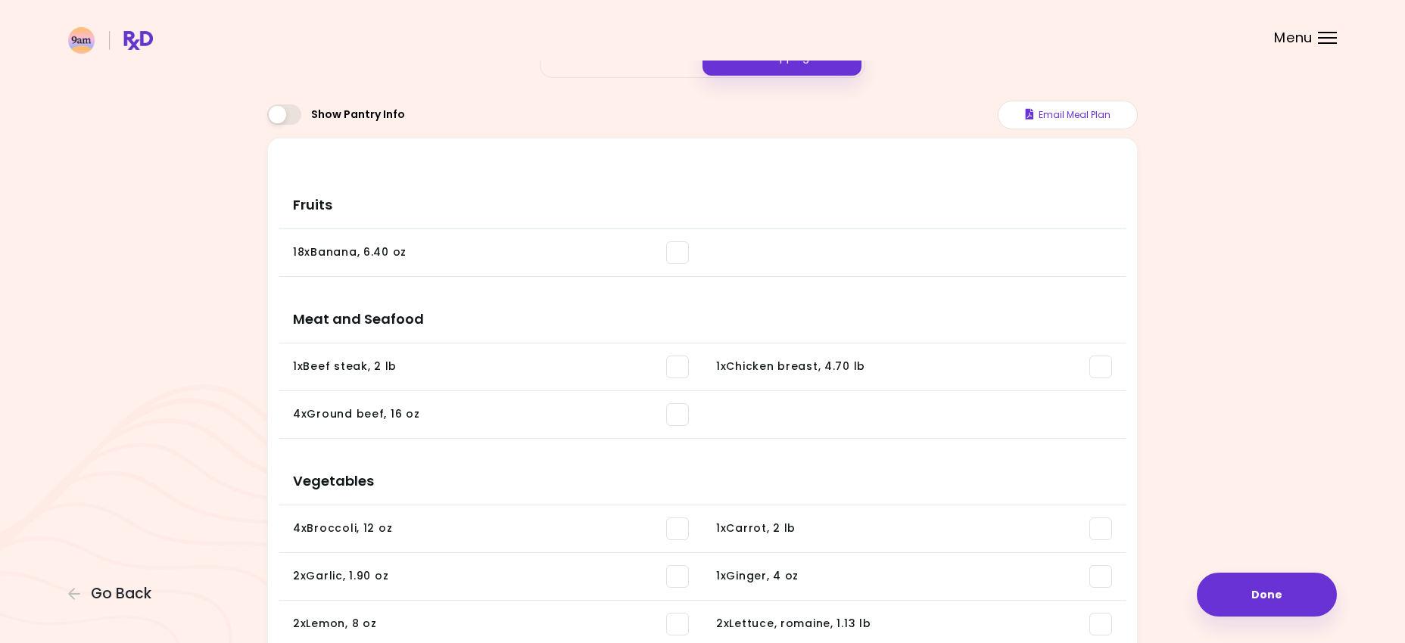
scroll to position [76, 0]
click at [1062, 117] on button "Email Meal Plan" at bounding box center [1068, 113] width 140 height 29
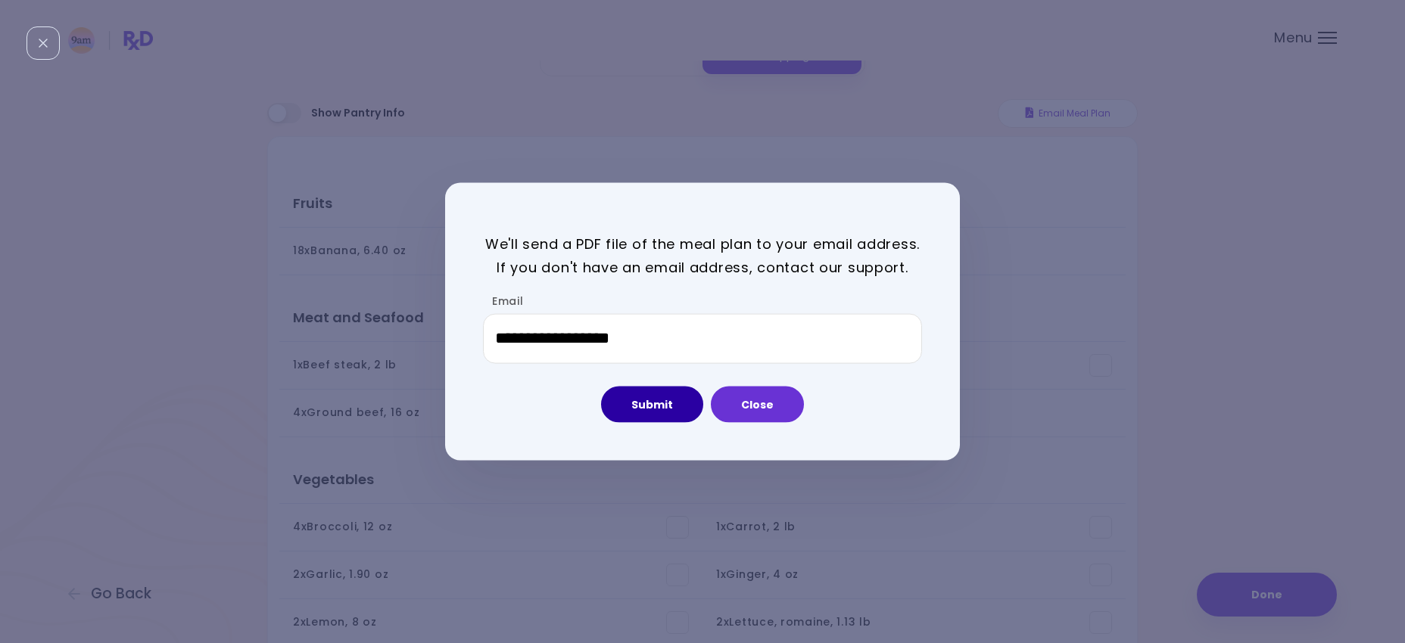
click at [635, 409] on button "Submit" at bounding box center [652, 404] width 102 height 36
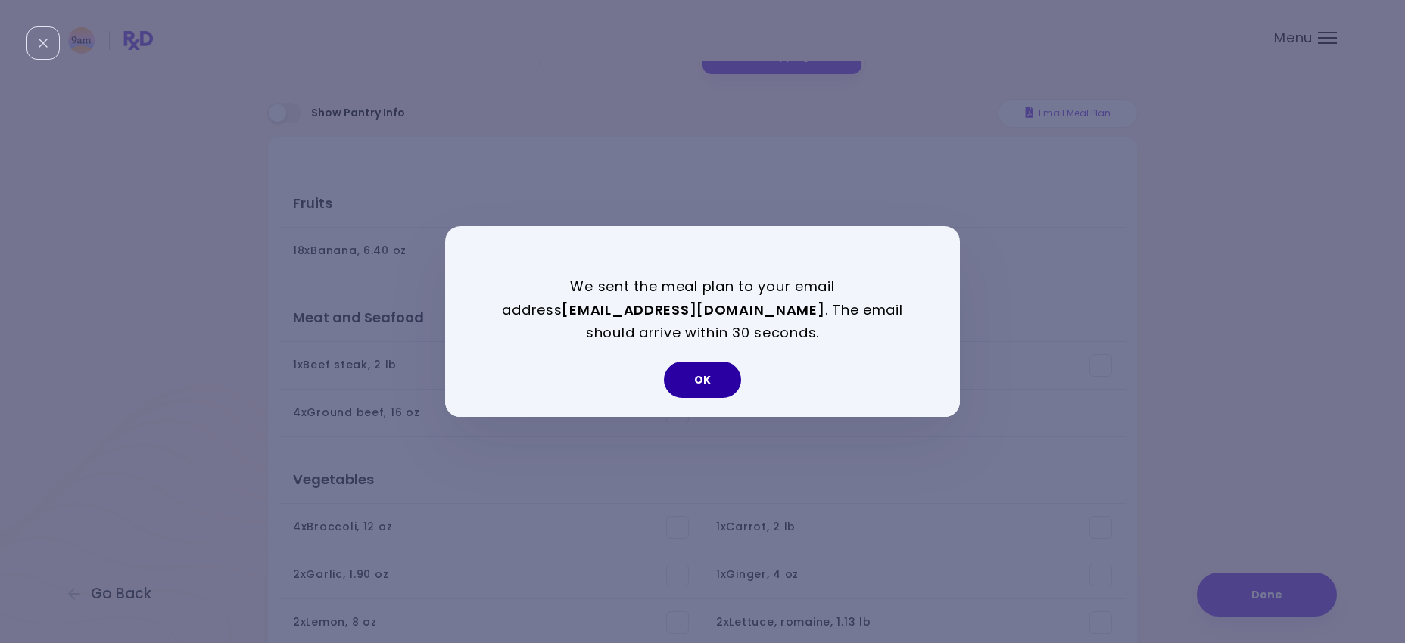
click at [727, 385] on button "OK" at bounding box center [702, 380] width 77 height 36
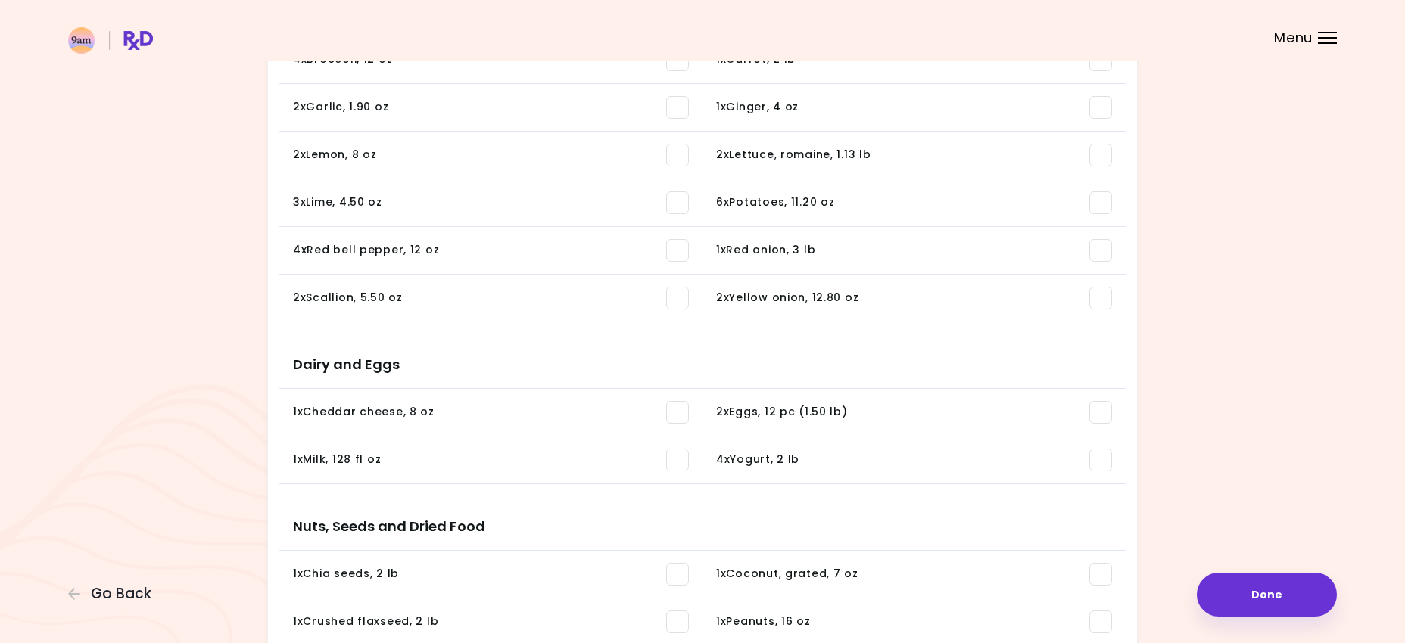
scroll to position [0, 0]
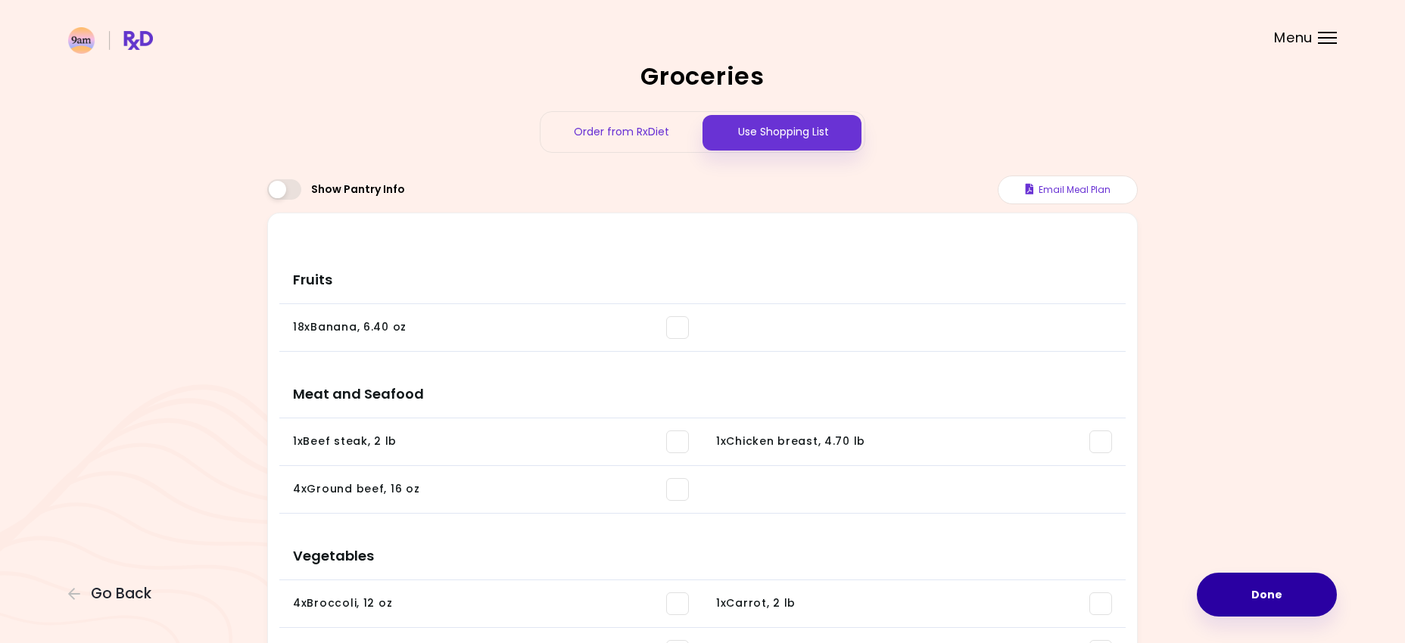
click at [1275, 596] on button "Done" at bounding box center [1267, 595] width 140 height 44
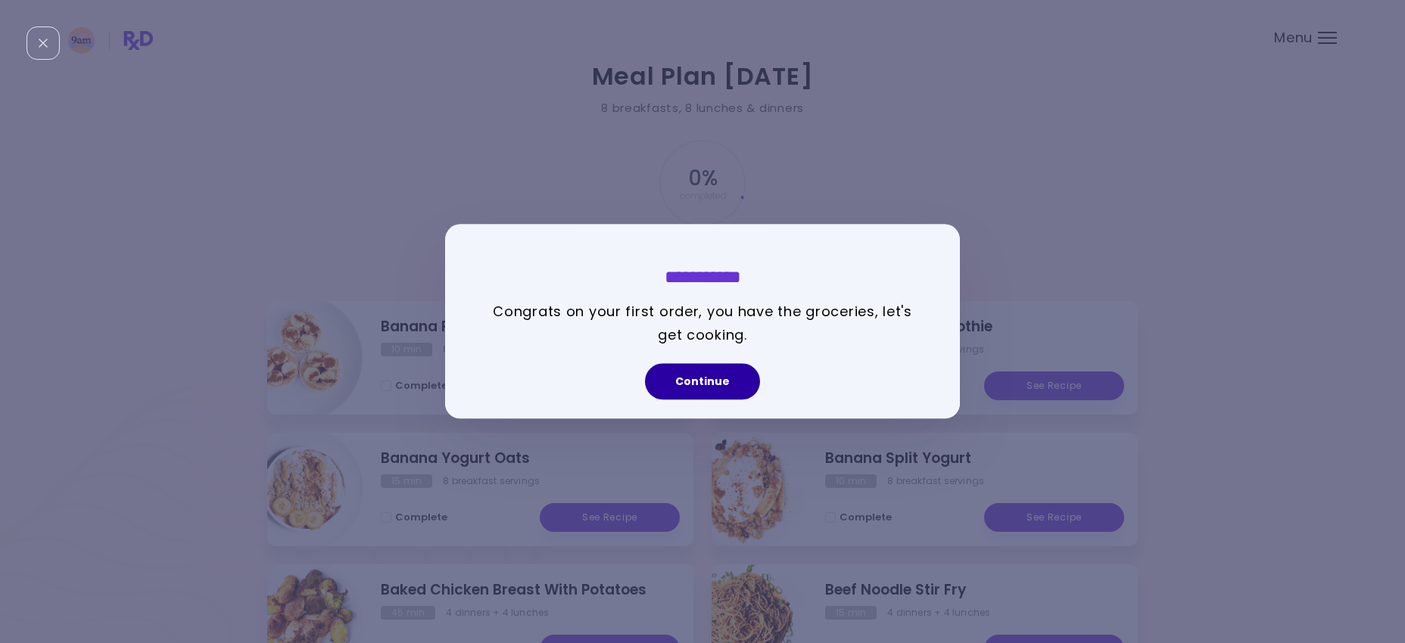
click at [696, 384] on button "Continue" at bounding box center [702, 382] width 115 height 36
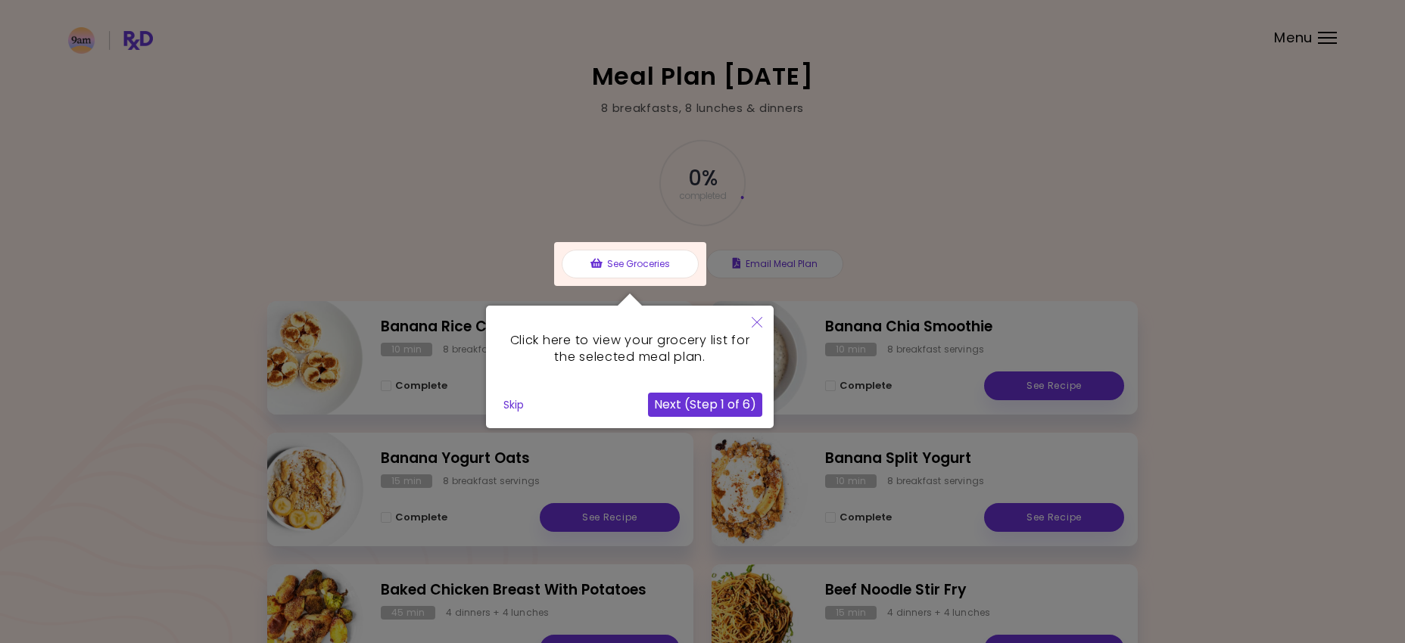
click at [744, 395] on button "Next (Step 1 of 6)" at bounding box center [705, 405] width 114 height 24
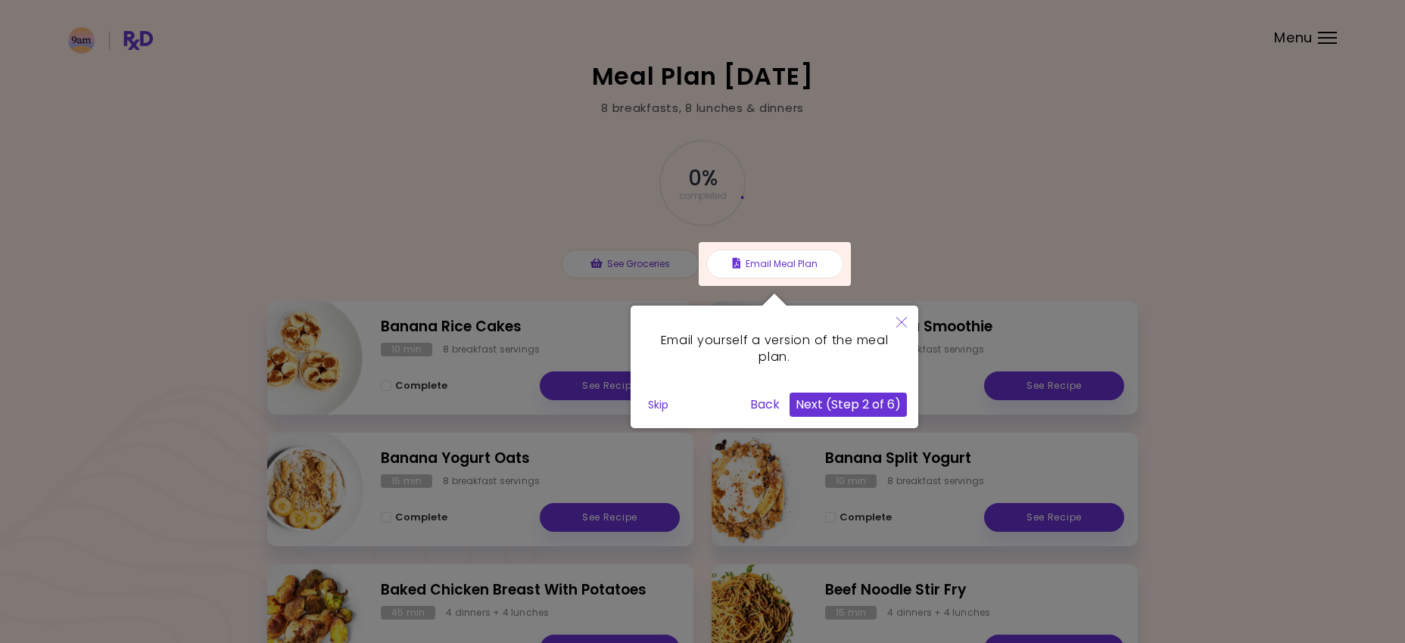
click at [856, 406] on button "Next (Step 2 of 6)" at bounding box center [847, 405] width 117 height 24
